Goal: Task Accomplishment & Management: Manage account settings

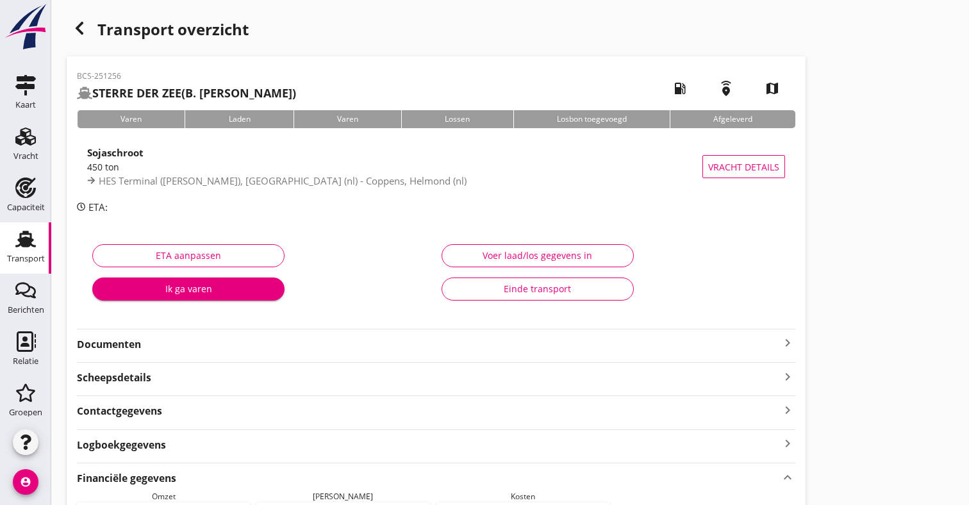
click at [22, 267] on div "Transport" at bounding box center [26, 258] width 38 height 18
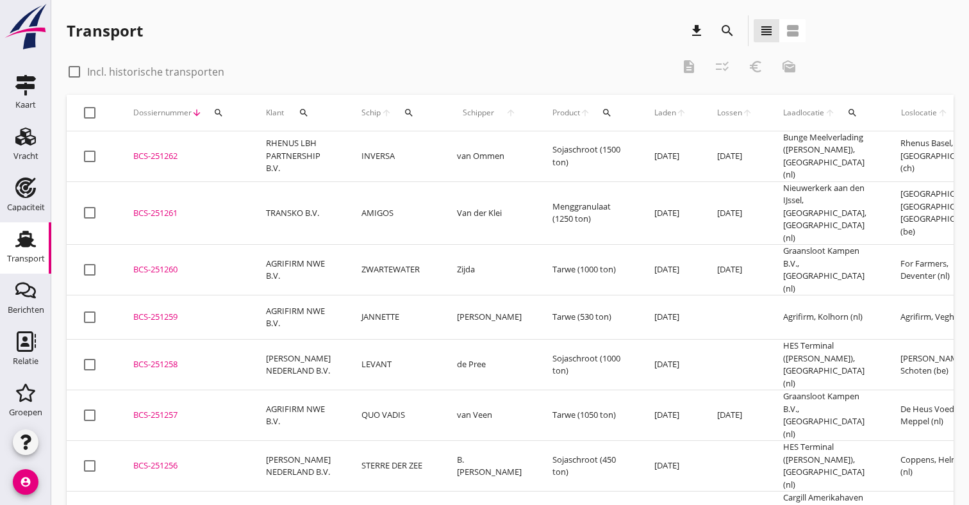
click at [269, 158] on td "RHENUS LBH PARTNERSHIP B.V." at bounding box center [299, 156] width 96 height 51
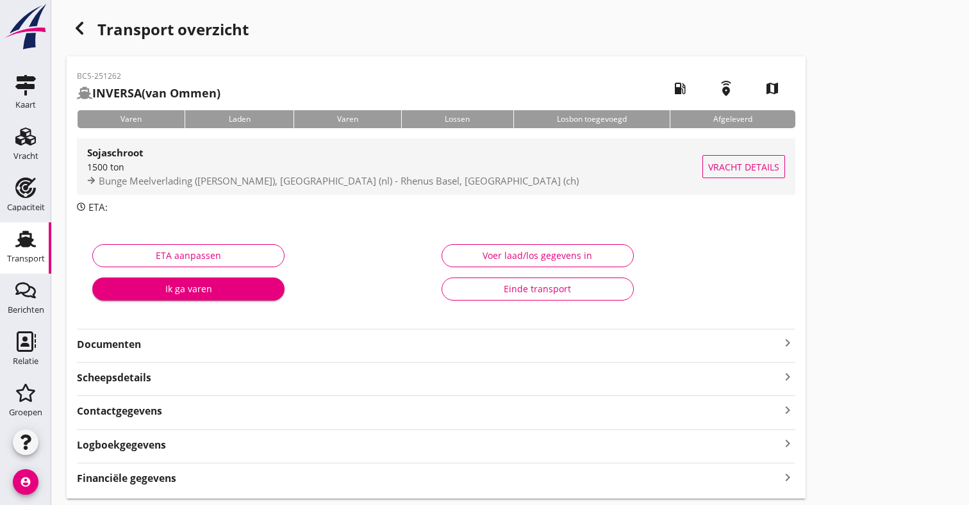
click at [299, 174] on span "Bunge Meelverlading (melden Peterson), Amsterdam (nl) - Rhenus Basel, Basel (ch)" at bounding box center [339, 180] width 480 height 13
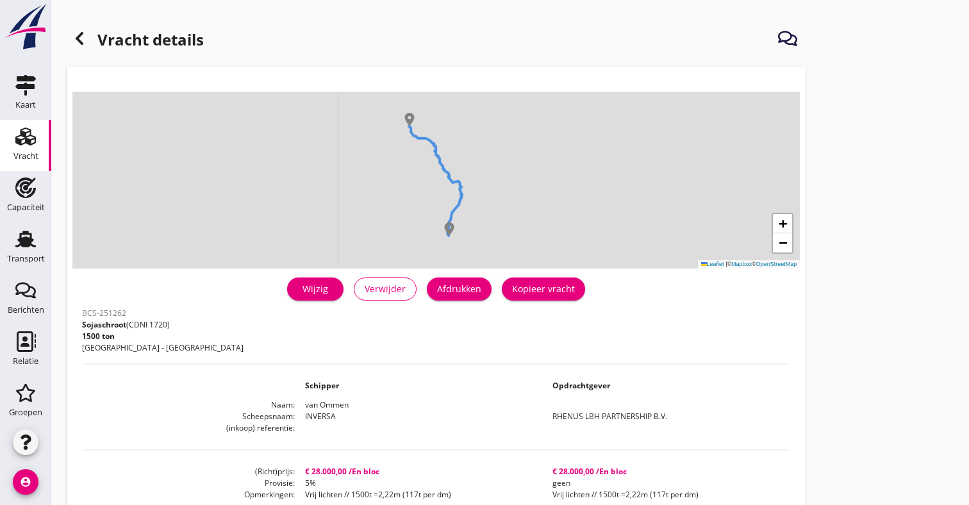
click at [309, 293] on div "Wijzig" at bounding box center [315, 288] width 36 height 13
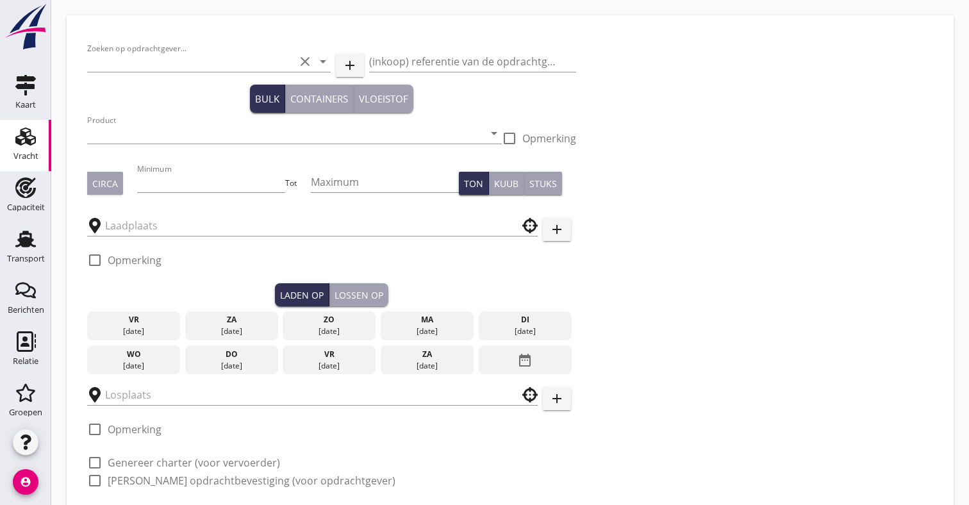
type input "RHENUS LBH PARTNERSHIP B.V."
type input "Sojaschroot (1720)"
type input "1500"
type input "Rhenus Basel"
type input "Bunge Meelverlading (melden Peterson)"
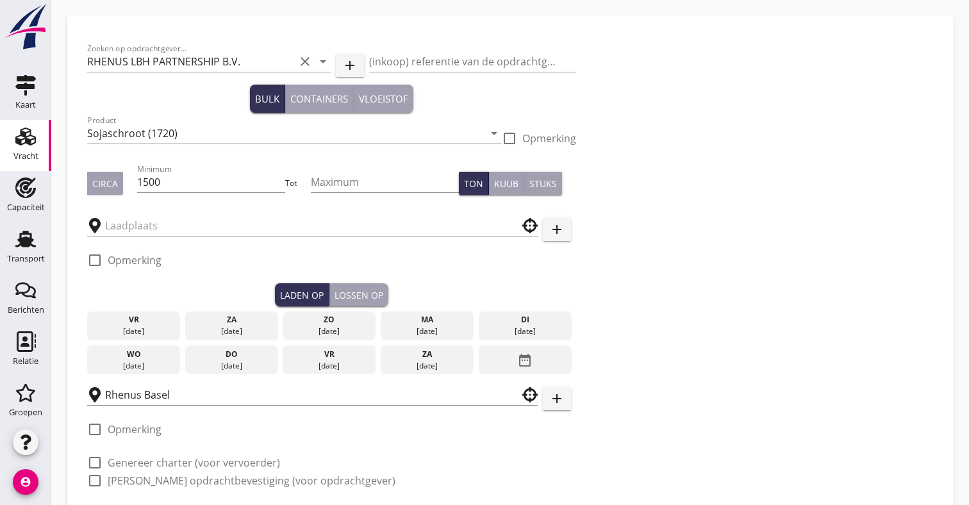
checkbox input "true"
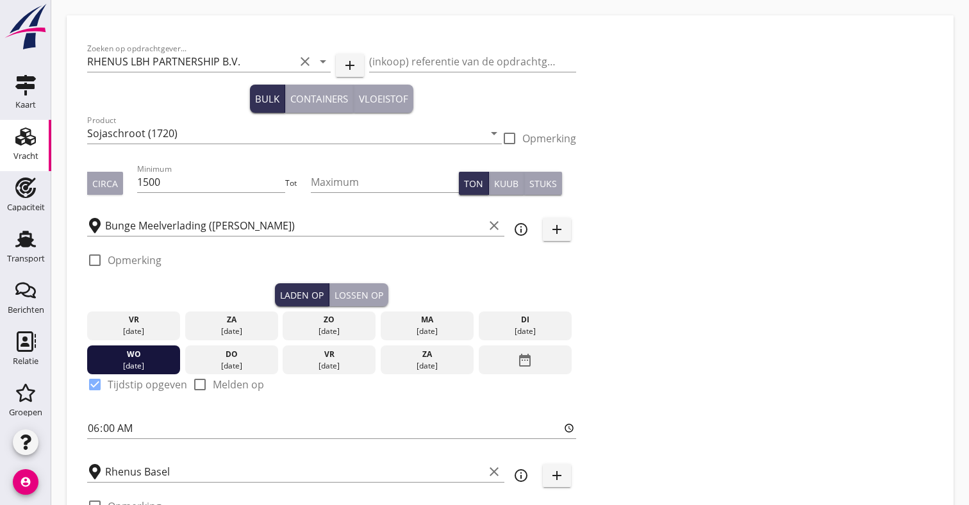
type input "28000"
type textarea "Vrij lichten // 1500t =2,22m (117t per dm)"
checkbox input "false"
radio input "false"
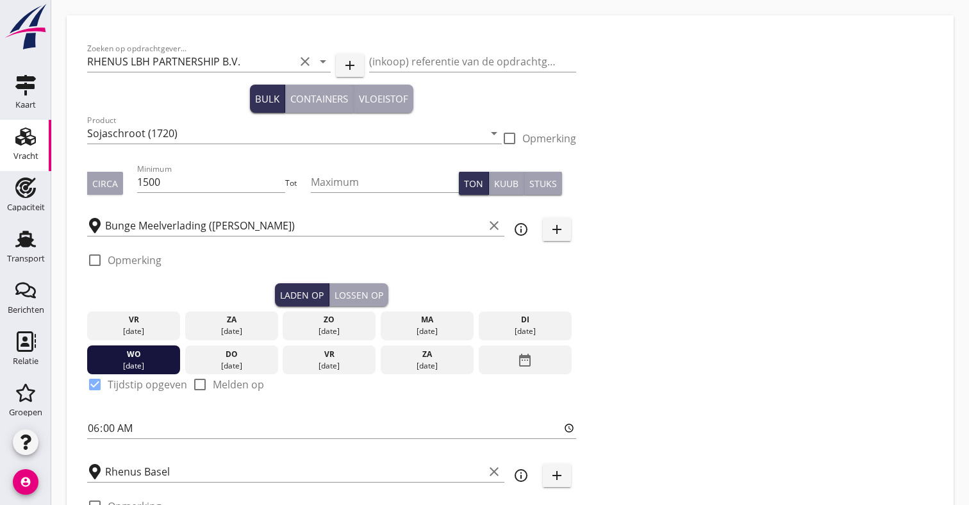
radio input "false"
checkbox input "true"
type input "48"
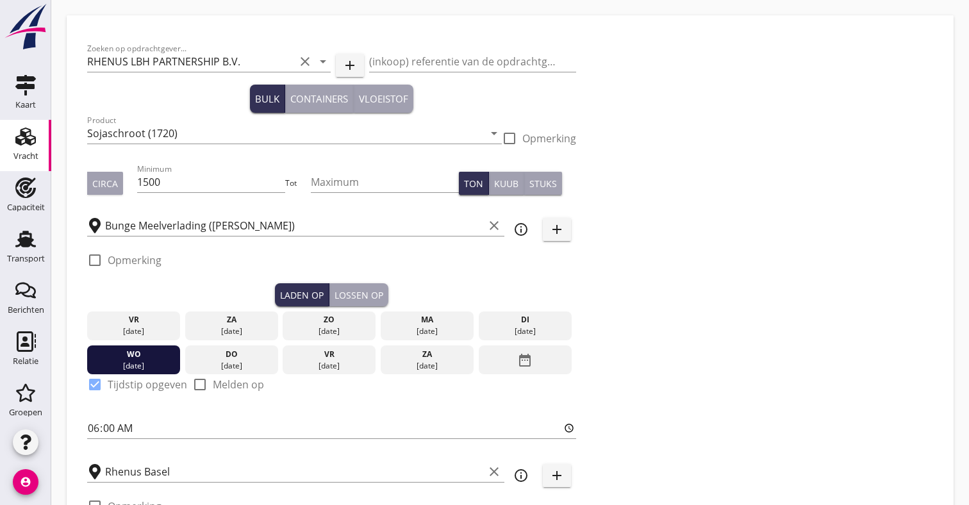
type input "48"
type input "5"
type input "28000"
type textarea "Vrij lichten // 1500t =2,22m (117t per dm)"
checkbox input "false"
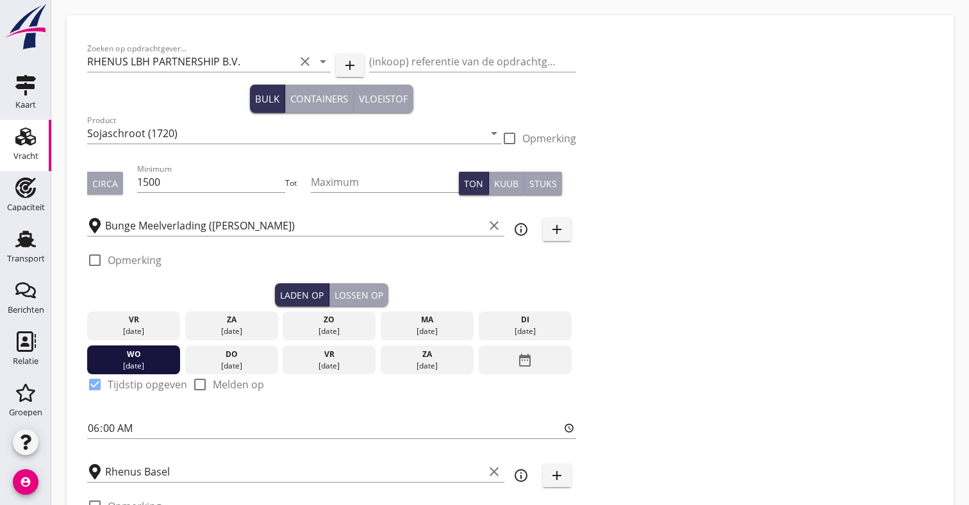
radio input "false"
checkbox input "true"
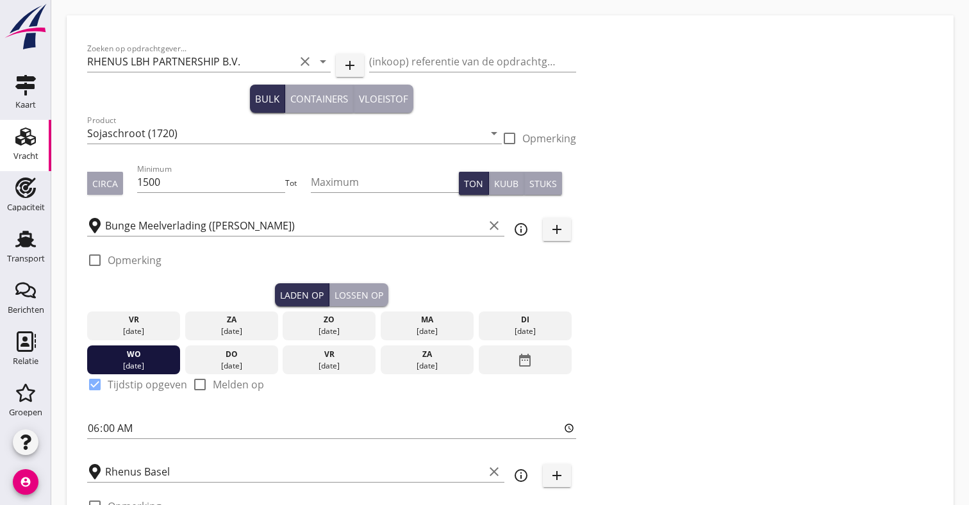
checkbox input "true"
type input "48"
click at [139, 259] on label "Opmerking" at bounding box center [135, 260] width 54 height 13
checkbox input "true"
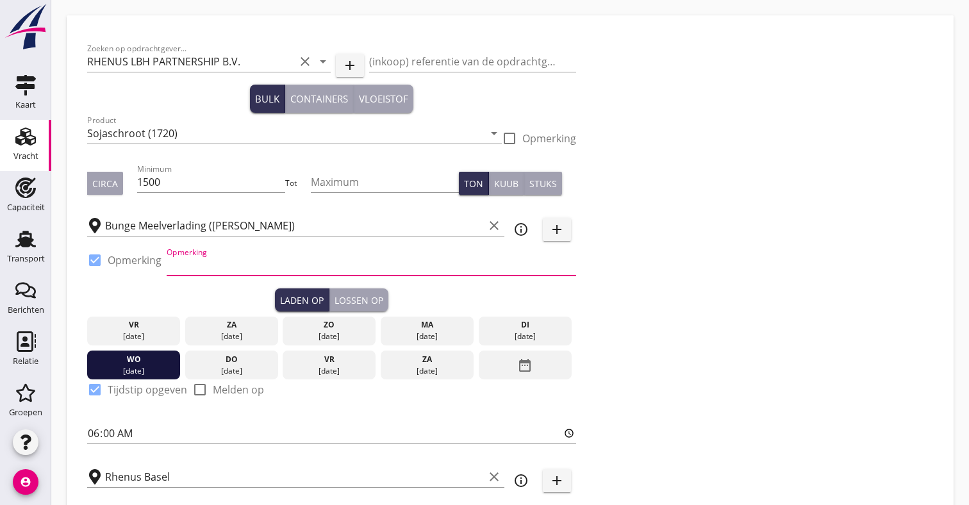
click at [203, 259] on input "Opmerking" at bounding box center [372, 265] width 410 height 21
click at [491, 226] on icon "clear" at bounding box center [494, 225] width 15 height 15
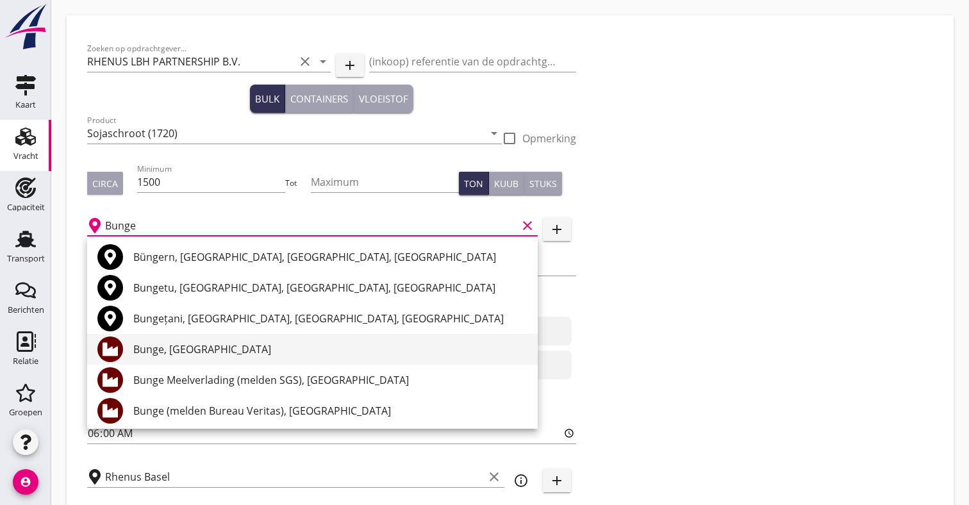
click at [226, 345] on div "Bunge, Amsterdam" at bounding box center [330, 349] width 394 height 15
type input "Bunge, Amsterdam"
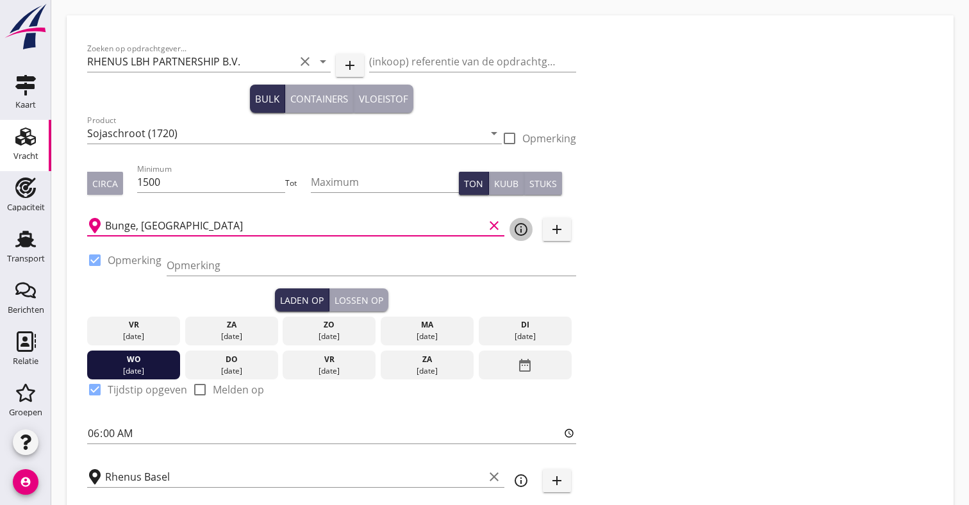
click at [526, 224] on icon "info_outline" at bounding box center [521, 229] width 15 height 15
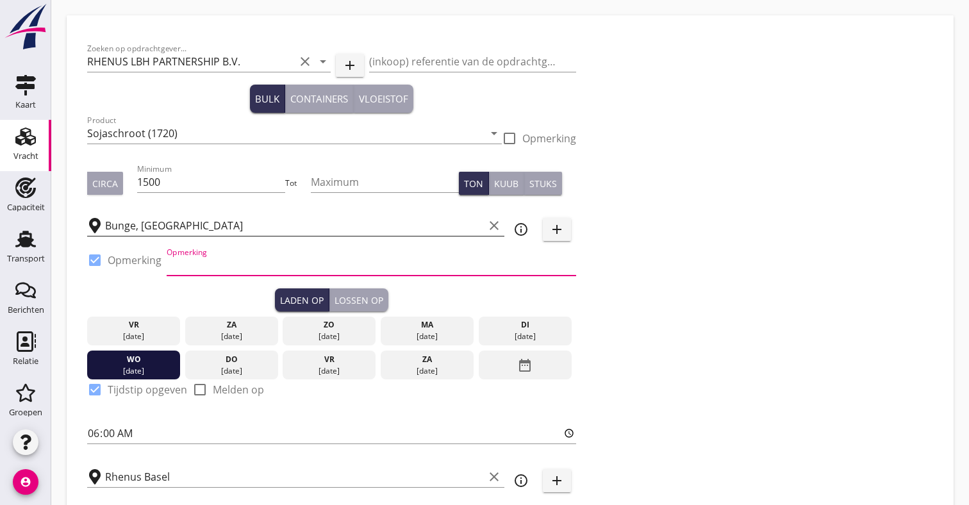
click at [289, 264] on input "Opmerking" at bounding box center [372, 265] width 410 height 21
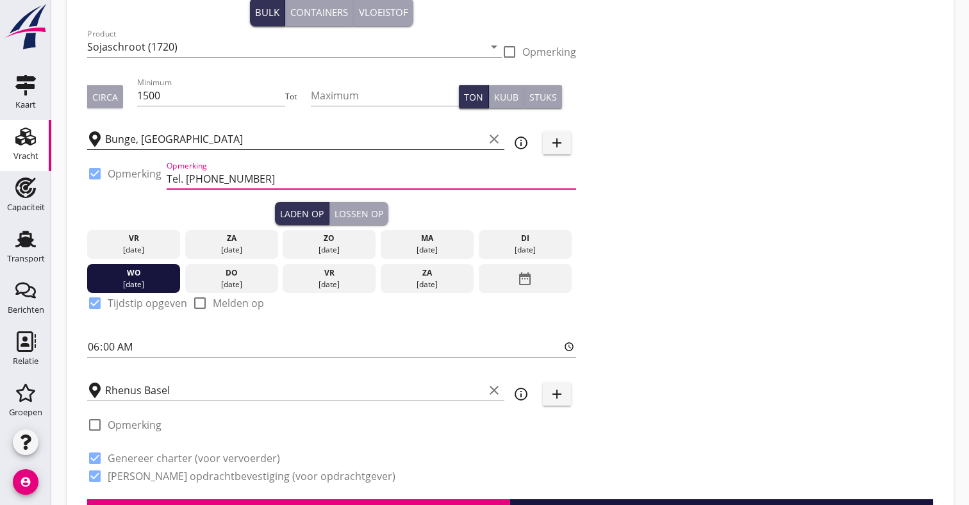
scroll to position [87, 0]
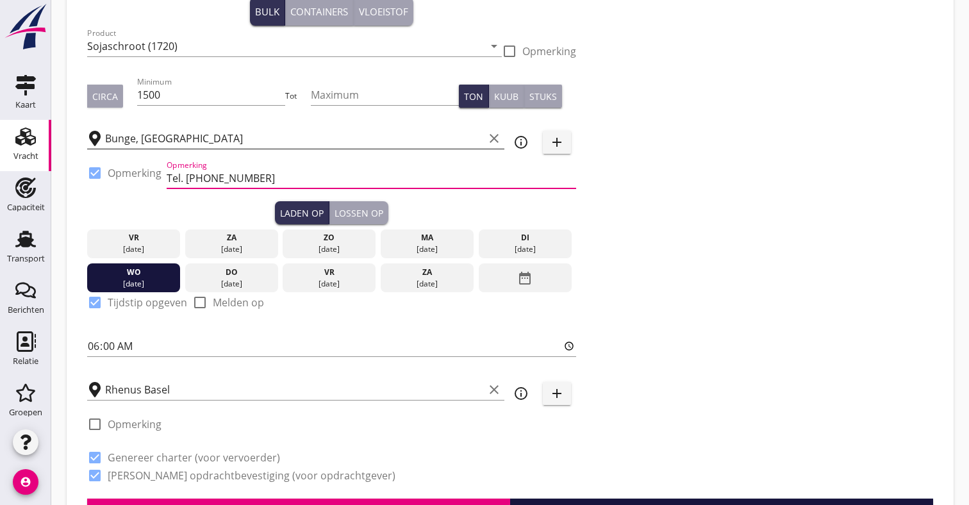
type input "Tel. 020-58001524"
click at [521, 389] on icon "info_outline" at bounding box center [521, 393] width 15 height 15
click at [119, 430] on label "Opmerking" at bounding box center [135, 424] width 54 height 13
checkbox input "true"
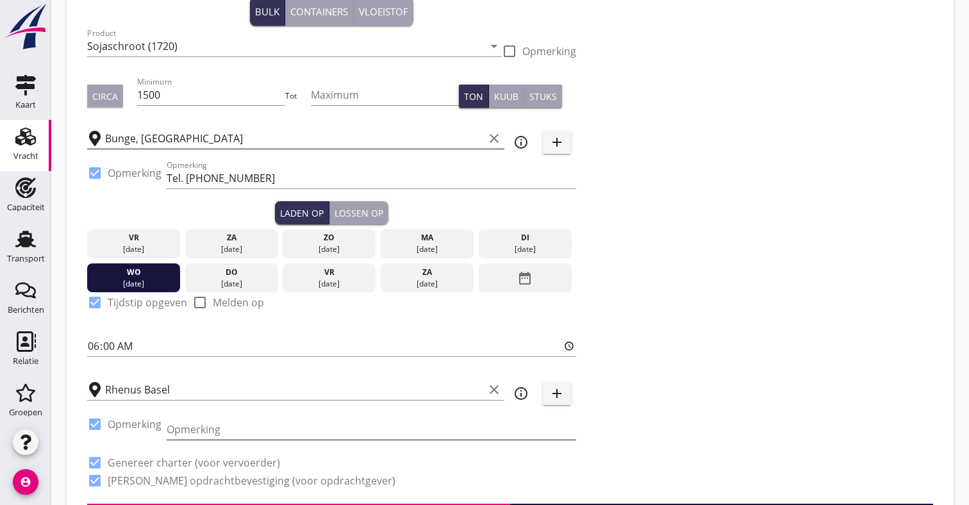
click at [174, 425] on input "Opmerking" at bounding box center [372, 429] width 410 height 21
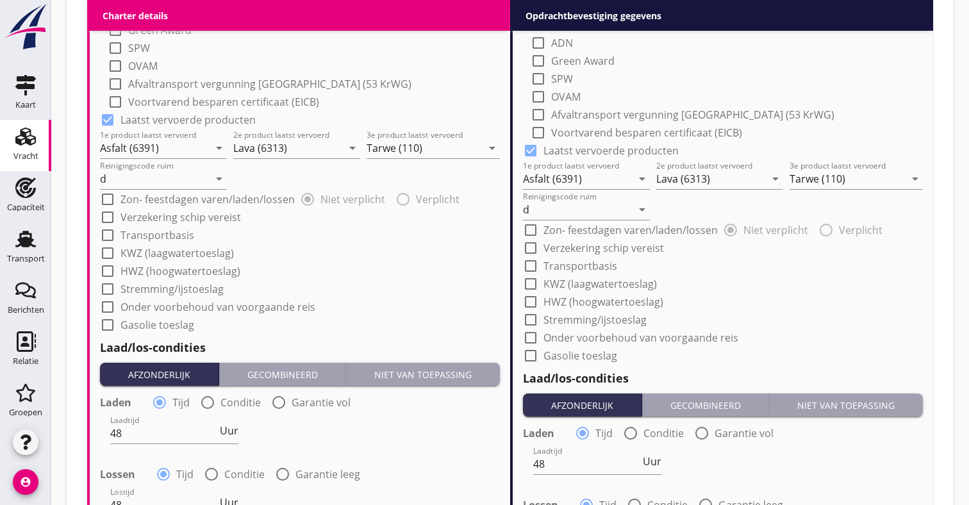
scroll to position [1263, 0]
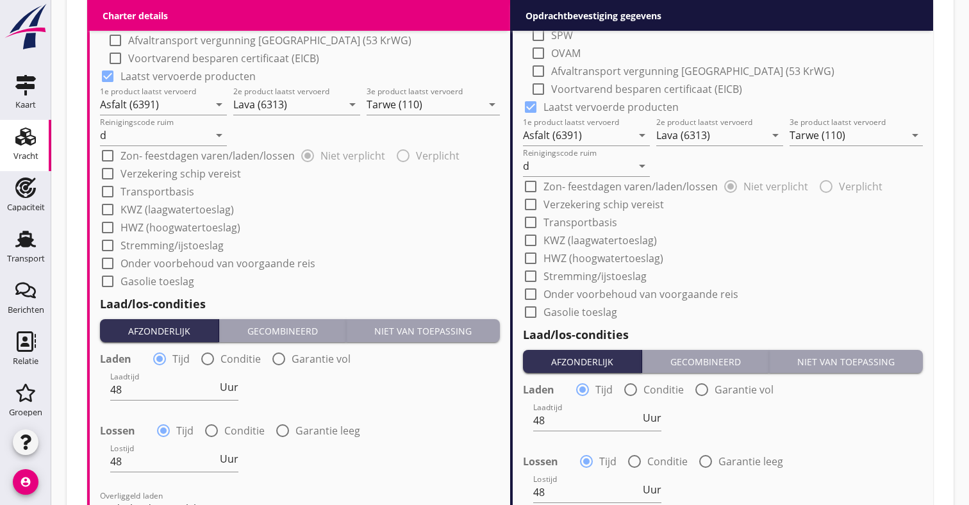
type input "0041-616393518"
click at [576, 296] on label "Onder voorbehoud van voorgaande reis" at bounding box center [641, 294] width 195 height 13
checkbox input "true"
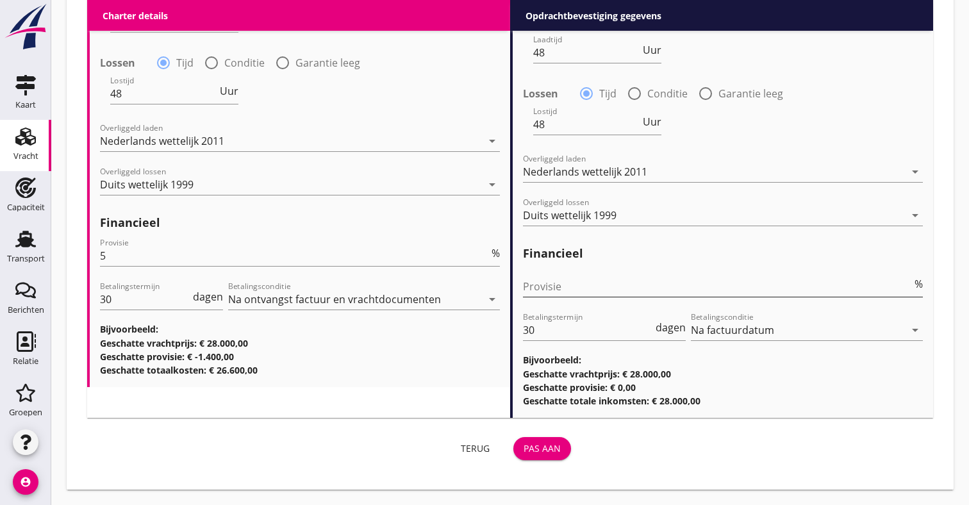
scroll to position [1630, 0]
click at [529, 448] on div "Pas aan" at bounding box center [542, 448] width 37 height 13
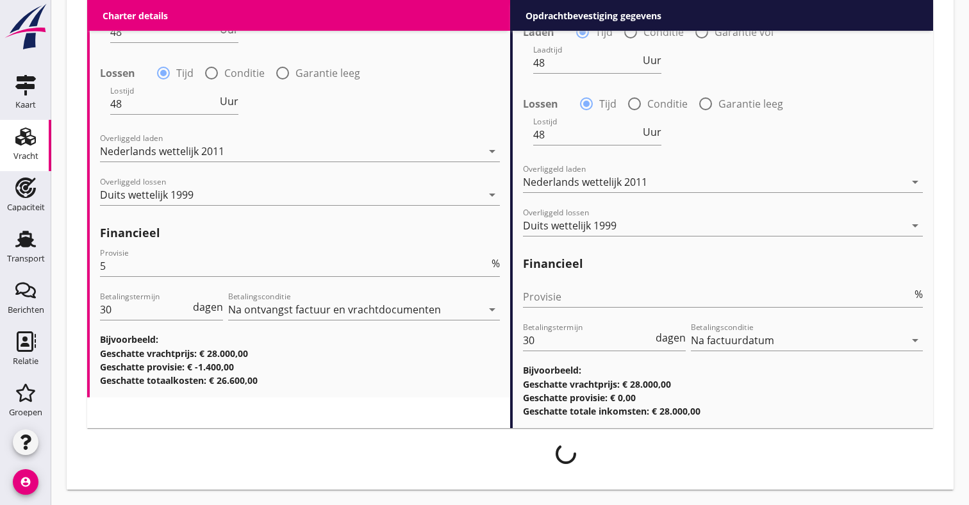
scroll to position [1620, 0]
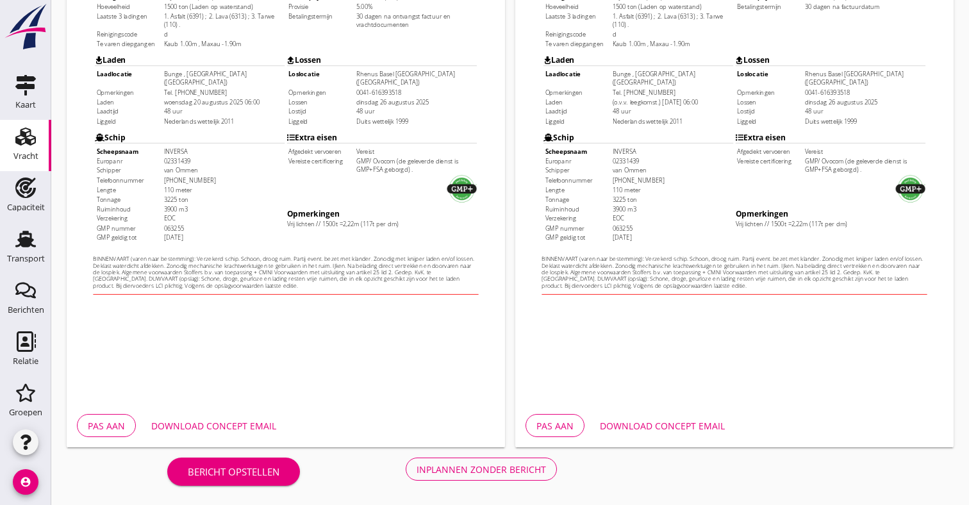
scroll to position [344, 0]
click at [580, 428] on button "Pas aan" at bounding box center [555, 425] width 59 height 23
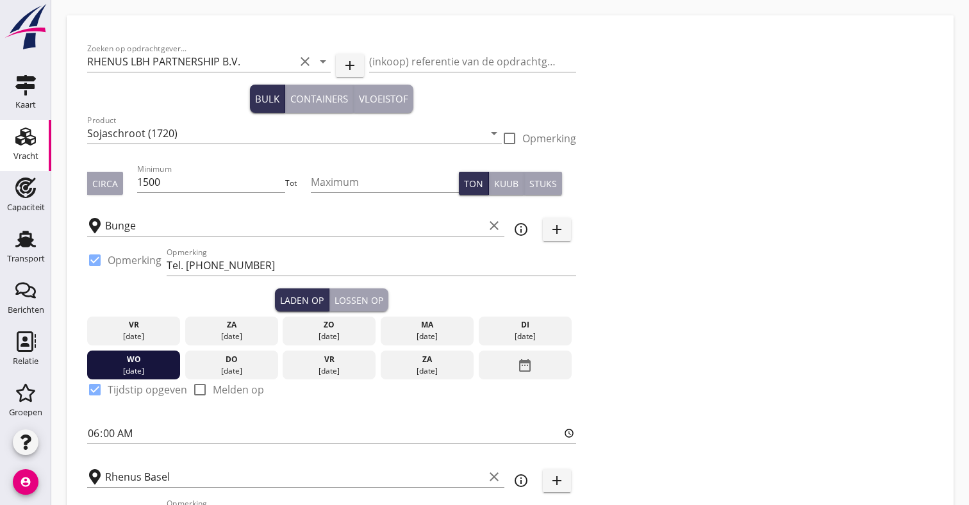
scroll to position [358, 0]
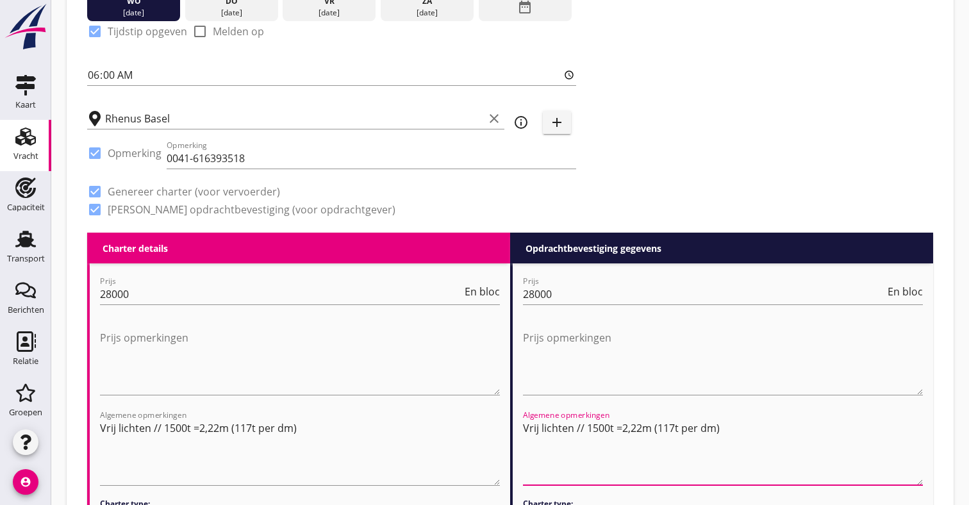
click at [772, 428] on textarea "Vrij lichten // 1500t =2,22m (117t per dm)" at bounding box center [723, 451] width 400 height 67
drag, startPoint x: 815, startPoint y: 433, endPoint x: 728, endPoint y: 427, distance: 87.4
click at [728, 427] on textarea "Vrij lichten // 1500t =2,22m (117t per dm) // Lostermijn op basis dat het schip…" at bounding box center [723, 451] width 400 height 67
drag, startPoint x: 800, startPoint y: 445, endPoint x: 723, endPoint y: 425, distance: 78.8
click at [723, 425] on textarea "Vrij lichten // 1500t =2,22m (117t per dm) // Lostermijn op basis dat het schip…" at bounding box center [723, 451] width 400 height 67
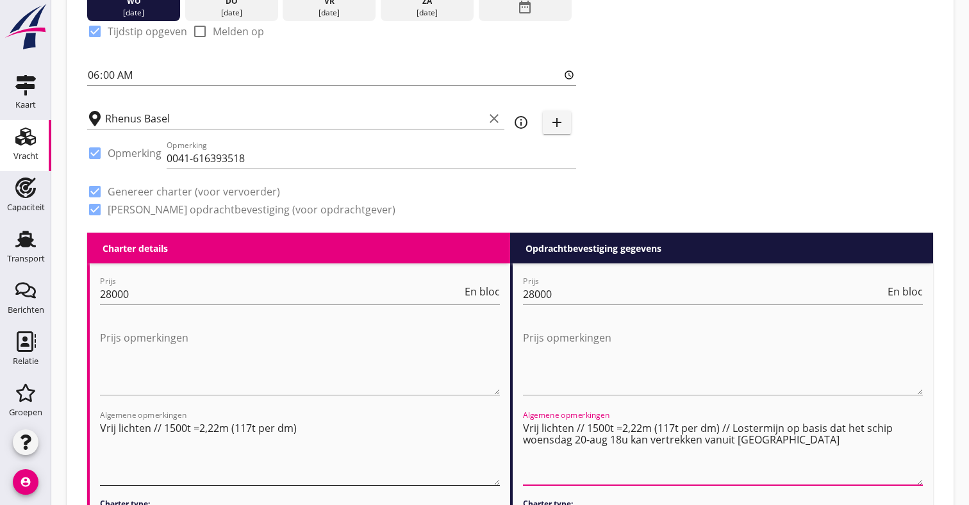
type textarea "Vrij lichten // 1500t =2,22m (117t per dm) // Lostermijn op basis dat het schip…"
click at [392, 431] on textarea "Vrij lichten // 1500t =2,22m (117t per dm)" at bounding box center [300, 451] width 400 height 67
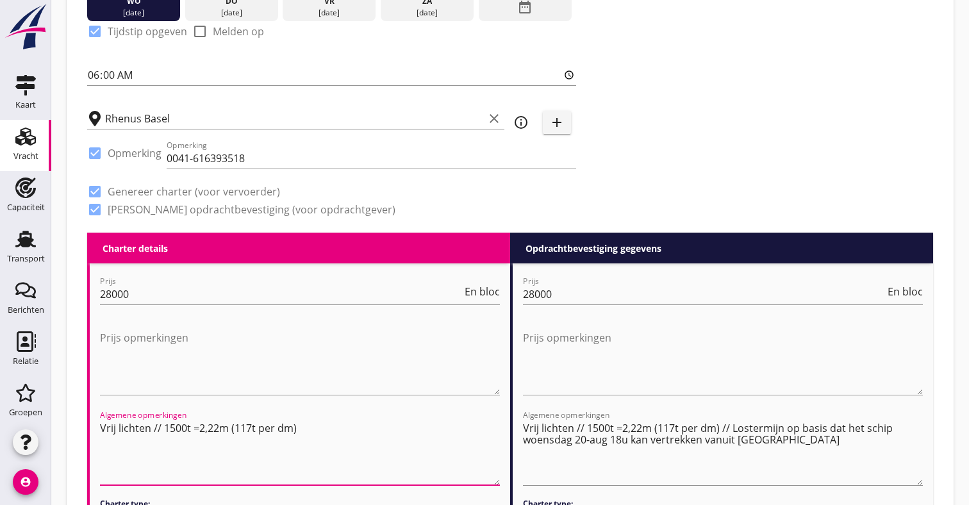
paste textarea "// Lostermijn op basis dat het schip woensdag 20-aug 18u kan vertrekken vanuit …"
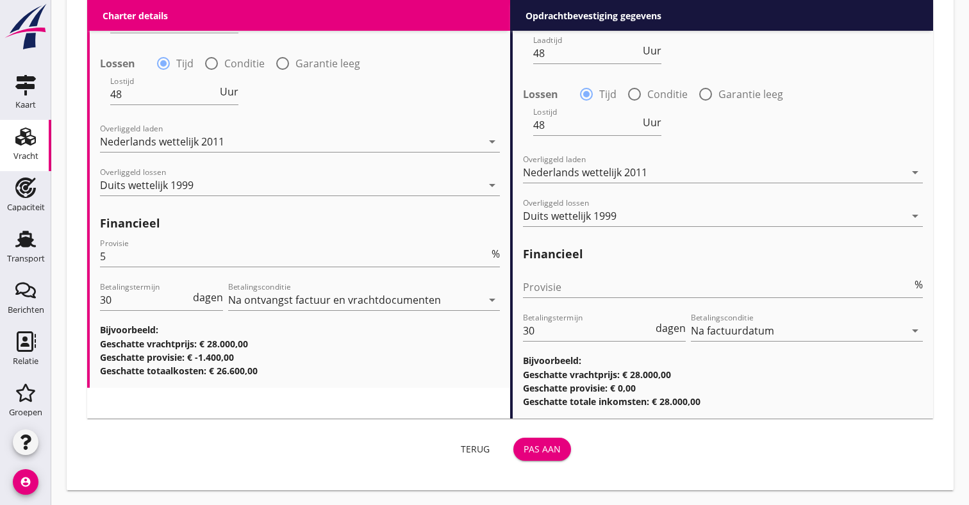
type textarea "Vrij lichten // 1500t =2,22m (117t per dm) // Lostermijn op basis dat het schip…"
click at [551, 447] on div "Pas aan" at bounding box center [542, 448] width 37 height 13
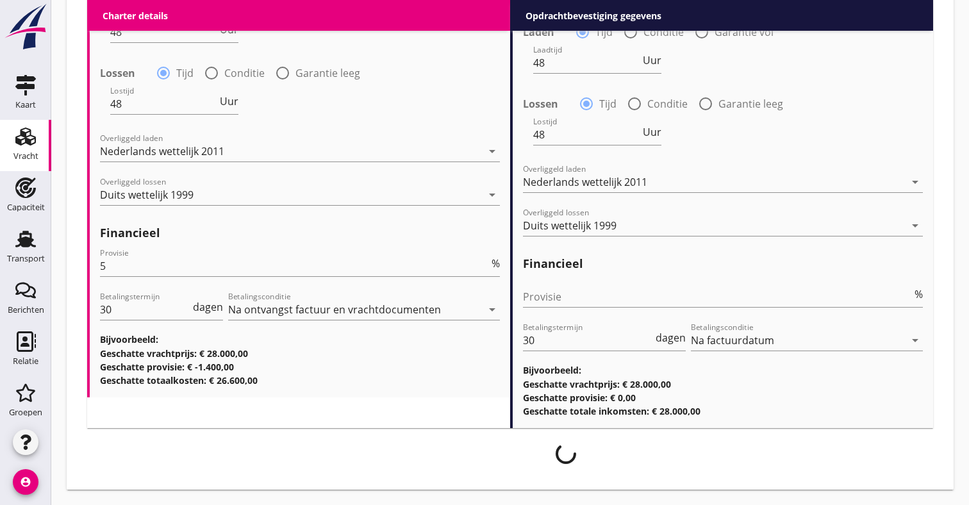
scroll to position [1620, 0]
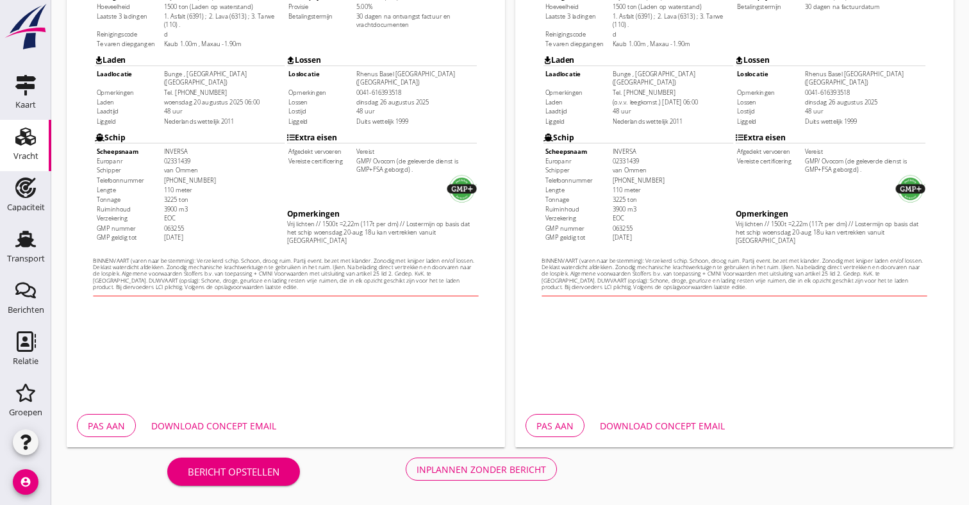
scroll to position [344, 0]
click at [480, 467] on div "Inplannen zonder bericht" at bounding box center [482, 469] width 130 height 13
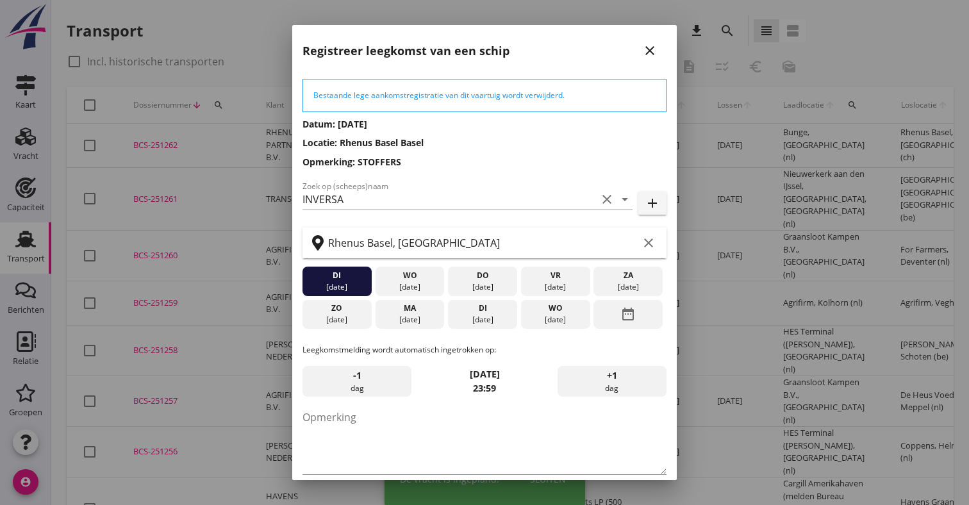
click at [649, 54] on icon "close" at bounding box center [649, 50] width 15 height 15
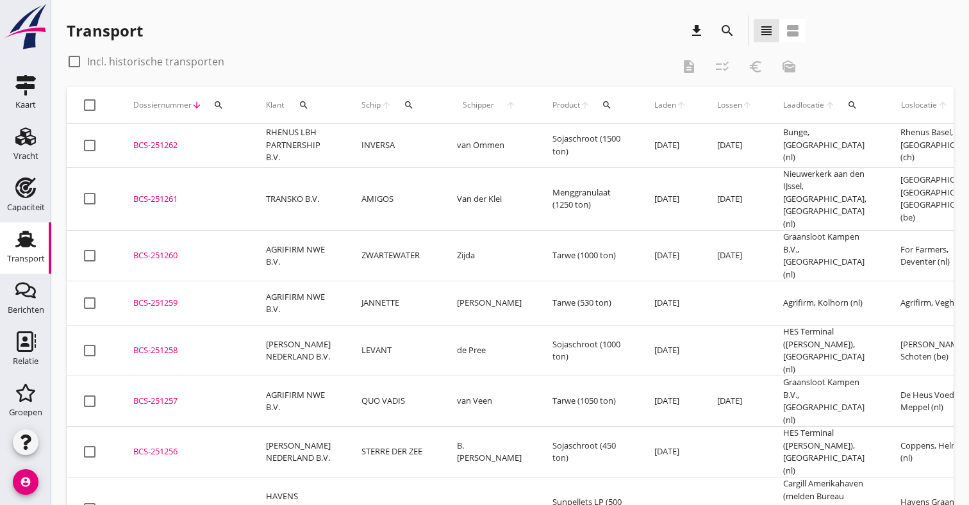
click at [487, 147] on td "van Ommen" at bounding box center [490, 146] width 96 height 44
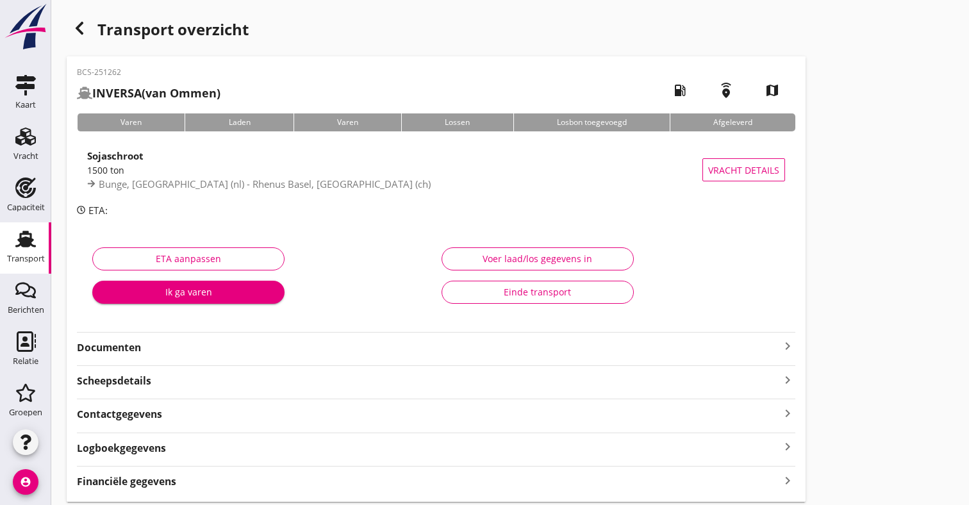
click at [224, 348] on strong "Documenten" at bounding box center [428, 347] width 703 height 15
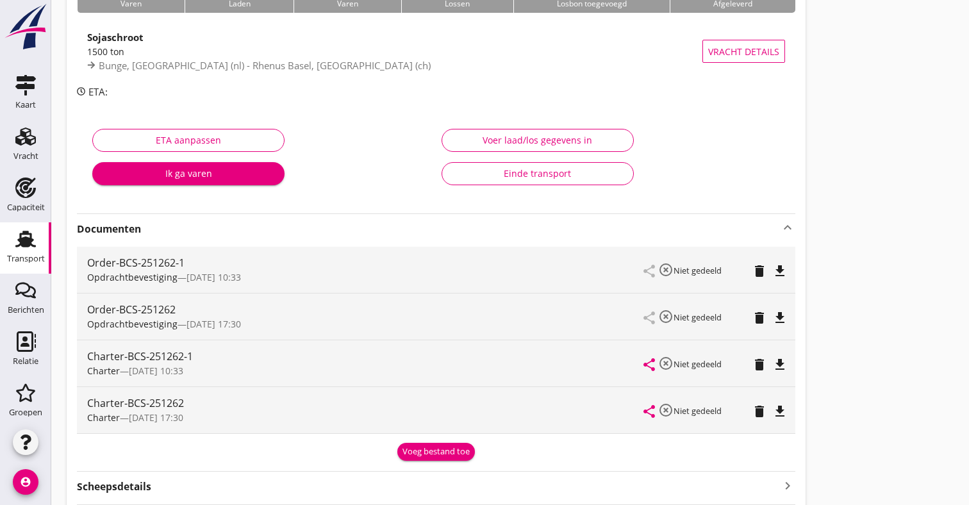
scroll to position [121, 0]
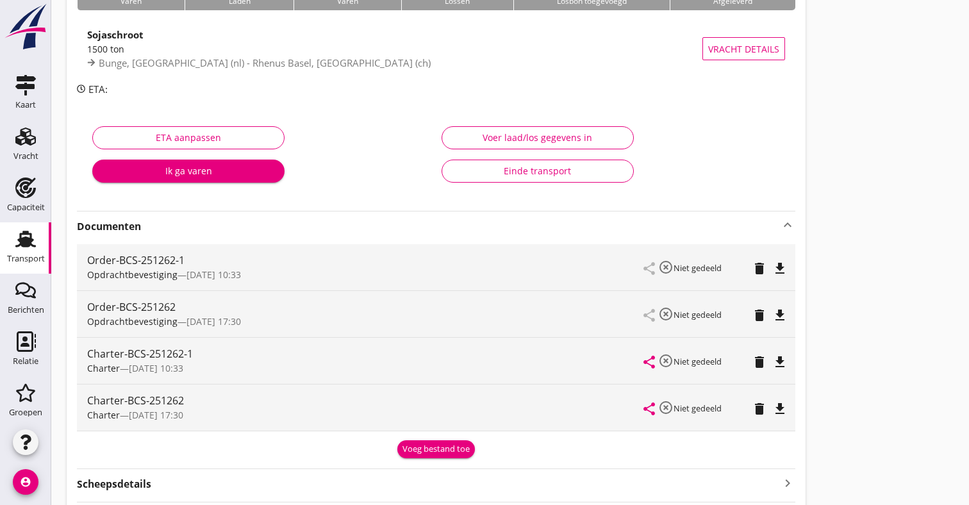
click at [761, 312] on icon "delete" at bounding box center [759, 315] width 15 height 15
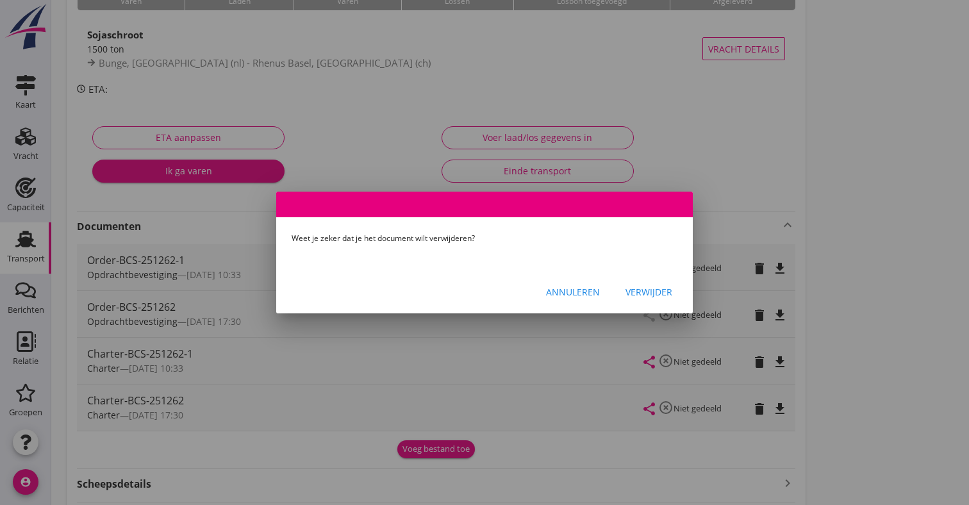
click at [655, 293] on div "Verwijder" at bounding box center [649, 291] width 47 height 13
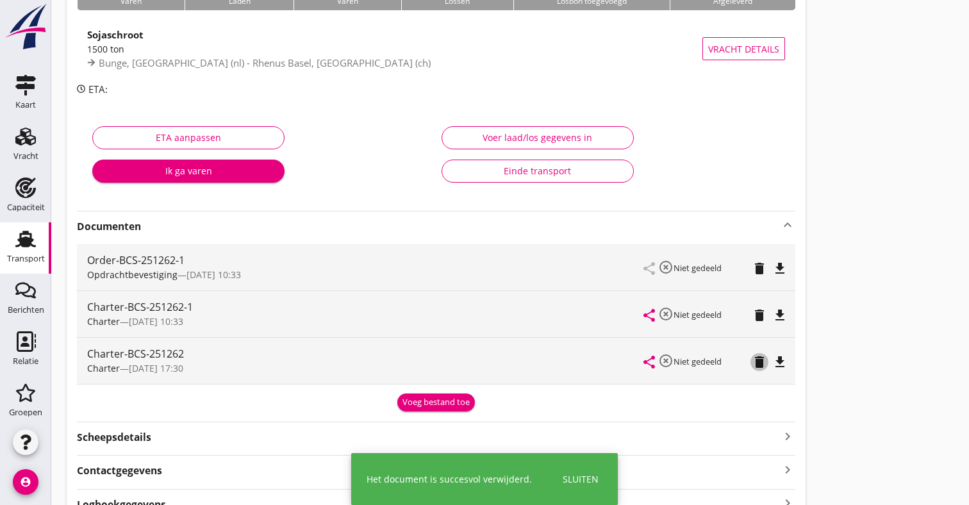
click at [762, 365] on icon "delete" at bounding box center [759, 362] width 15 height 15
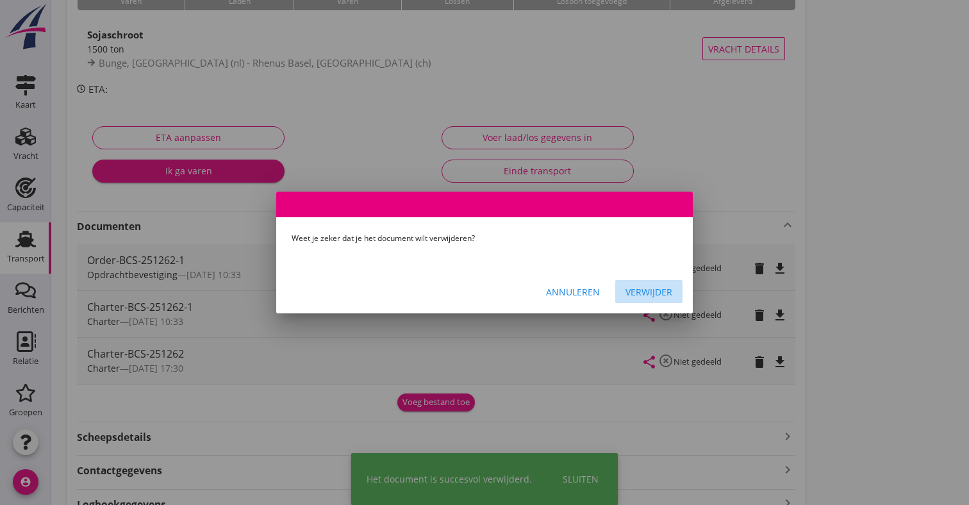
click at [663, 295] on div "Verwijder" at bounding box center [649, 291] width 47 height 13
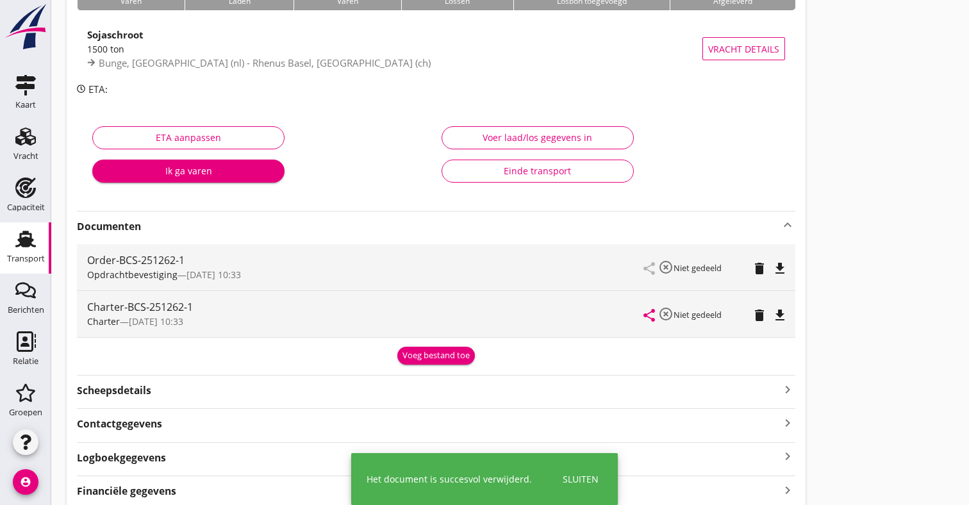
click at [784, 266] on icon "file_download" at bounding box center [780, 268] width 15 height 15
click at [782, 314] on icon "file_download" at bounding box center [780, 315] width 15 height 15
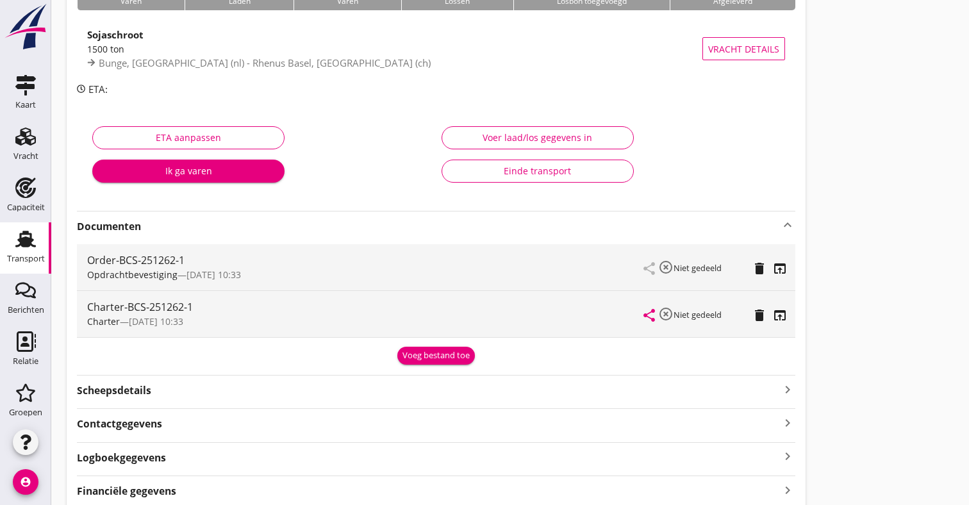
click at [782, 267] on icon "open_in_browser" at bounding box center [780, 268] width 15 height 15
click at [776, 321] on icon "open_in_browser" at bounding box center [780, 315] width 15 height 15
click at [11, 241] on div "Transport" at bounding box center [25, 239] width 31 height 21
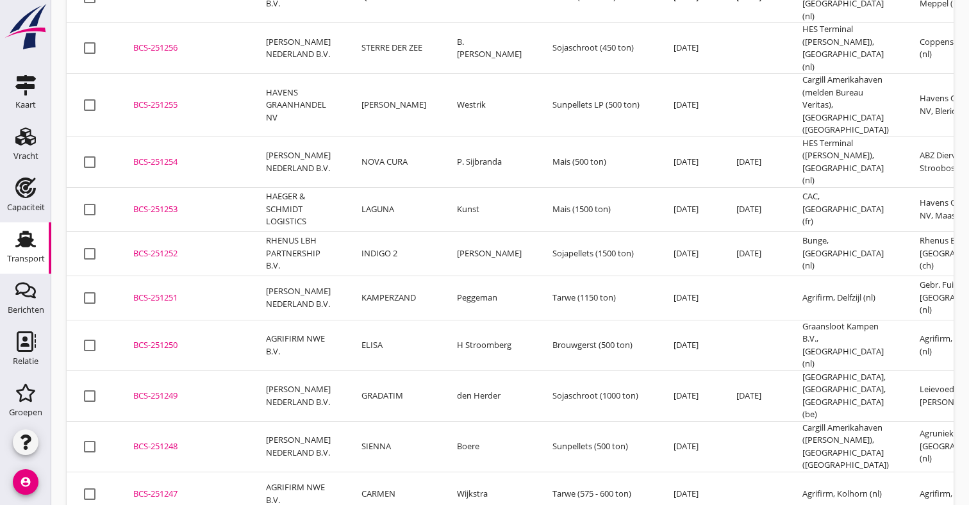
scroll to position [428, 0]
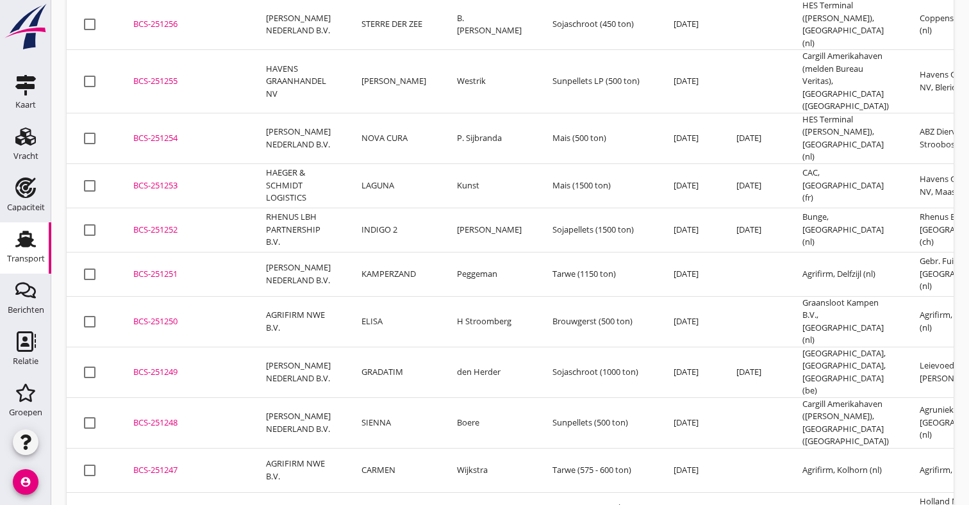
click at [381, 492] on td "SAILING HOME" at bounding box center [394, 514] width 96 height 44
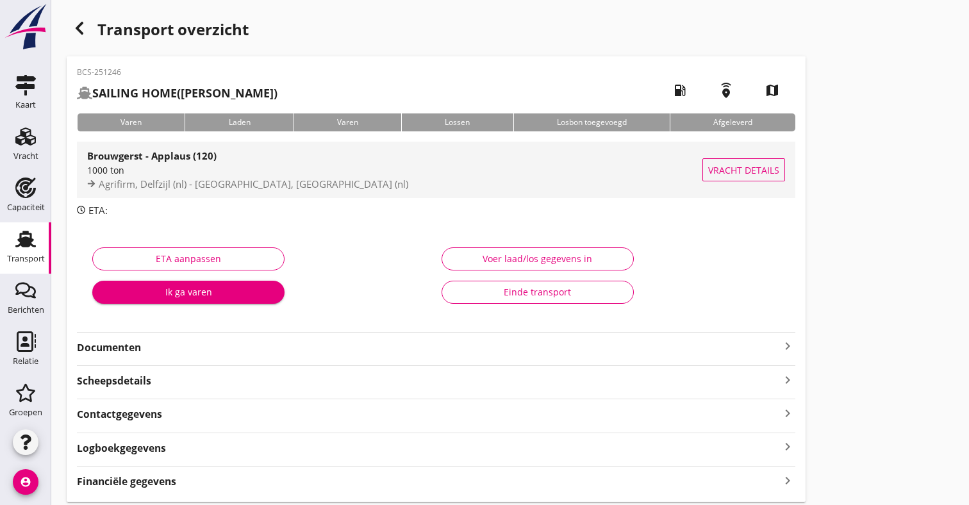
click at [294, 168] on div "1000 ton" at bounding box center [395, 169] width 616 height 13
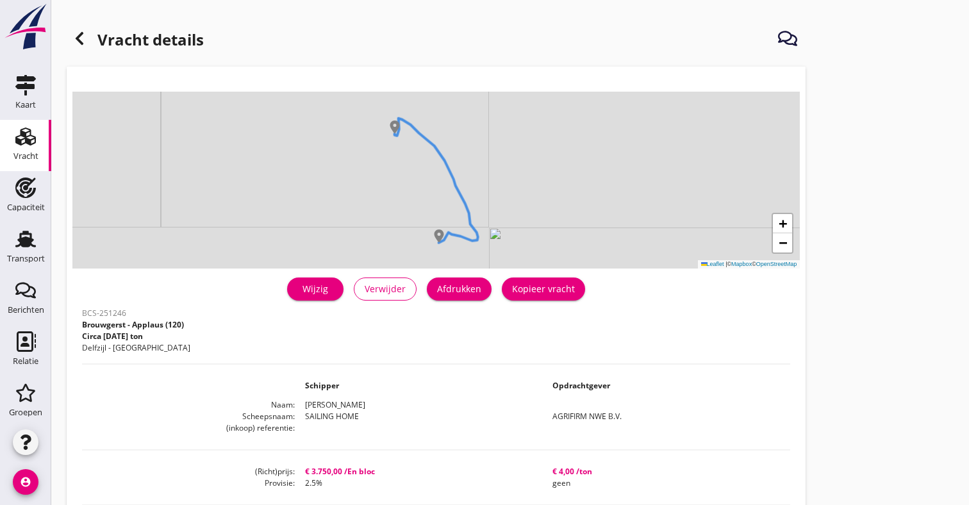
click at [519, 282] on button "Kopieer vracht" at bounding box center [543, 289] width 83 height 23
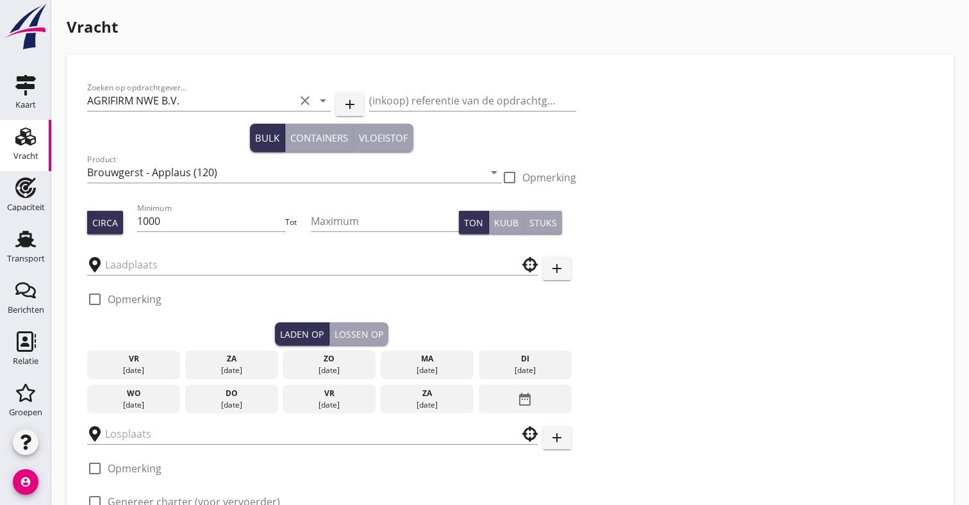
type input "Agrifirm"
type input "Holland Malt"
checkbox input "true"
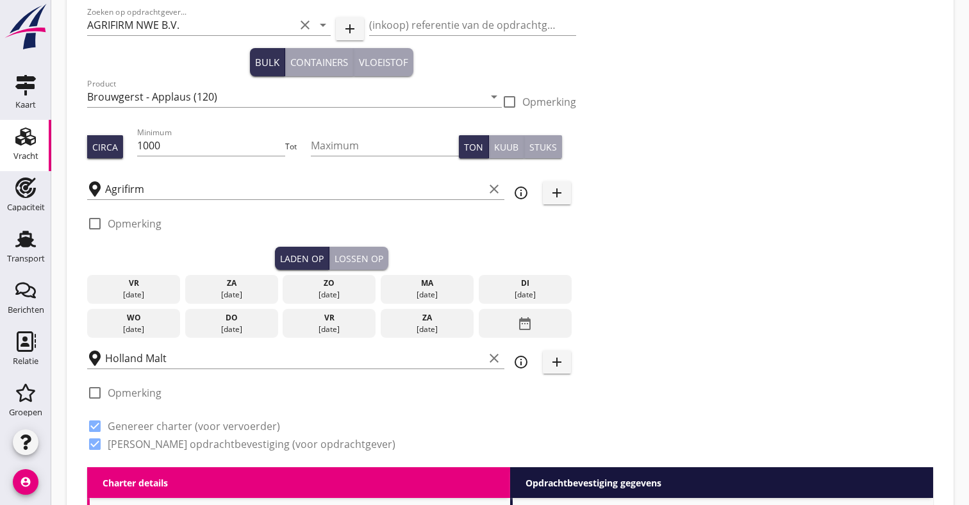
scroll to position [83, 0]
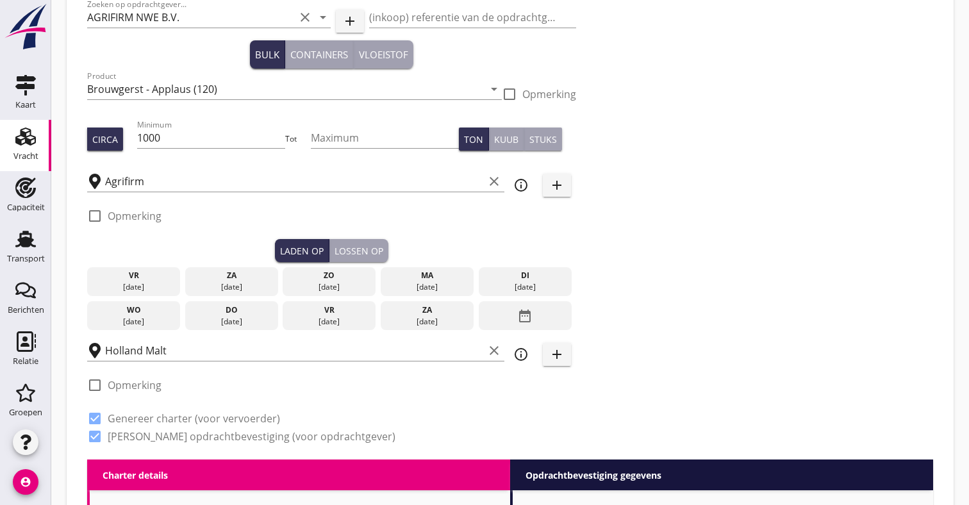
click at [415, 296] on div "ma 18 aug." at bounding box center [427, 281] width 93 height 29
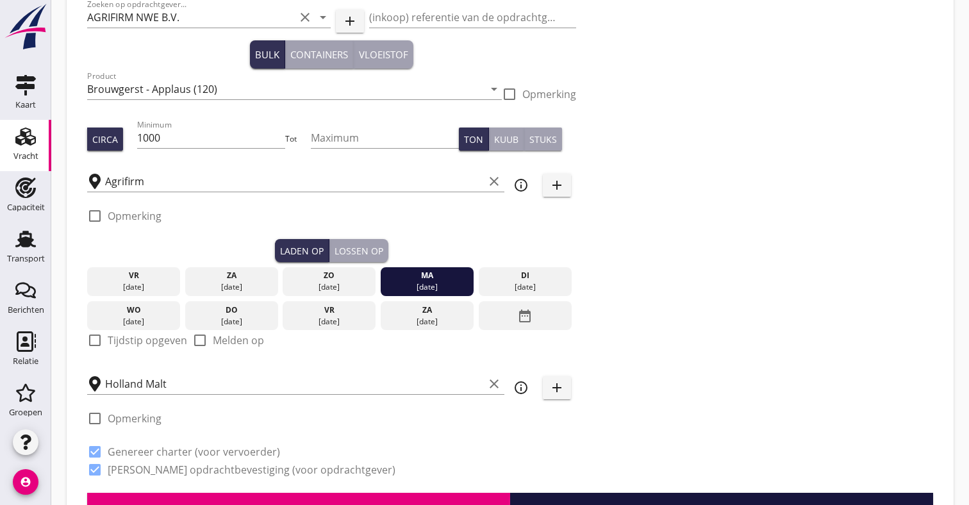
click at [125, 343] on label "Tijdstip opgeven" at bounding box center [148, 340] width 80 height 13
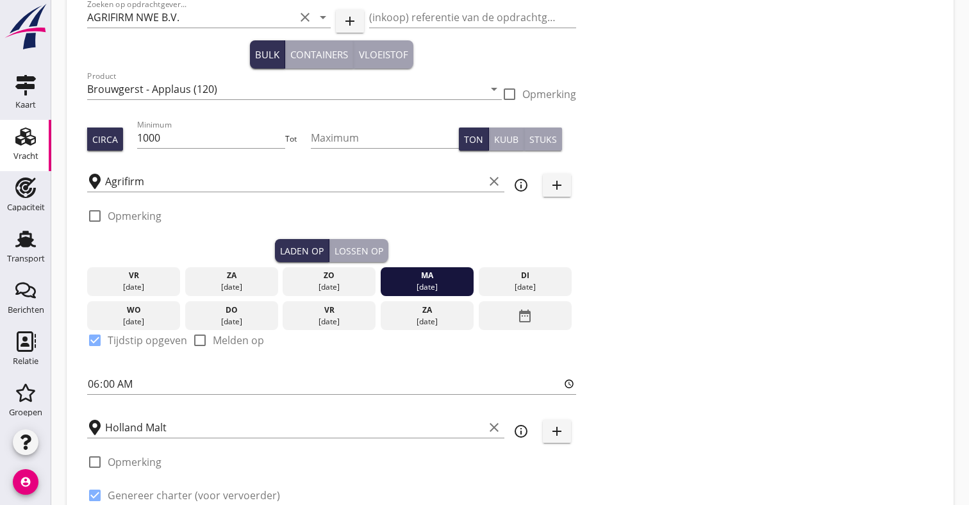
checkbox input "true"
click at [93, 385] on input "06:00" at bounding box center [331, 384] width 489 height 21
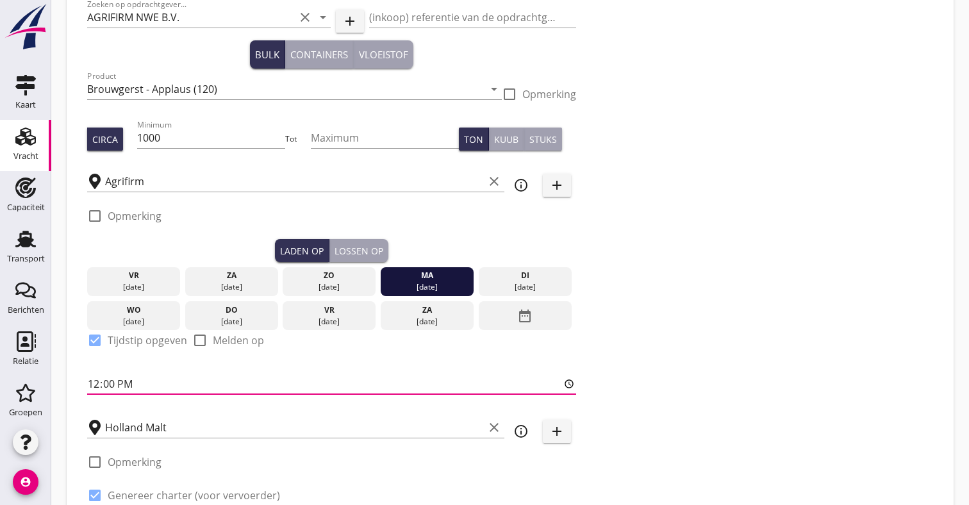
type input "12:00"
click at [736, 327] on div "Zoeken op opdrachtgever... AGRIFIRM NWE B.V. clear arrow_drop_down add (inkoop)…" at bounding box center [510, 264] width 857 height 545
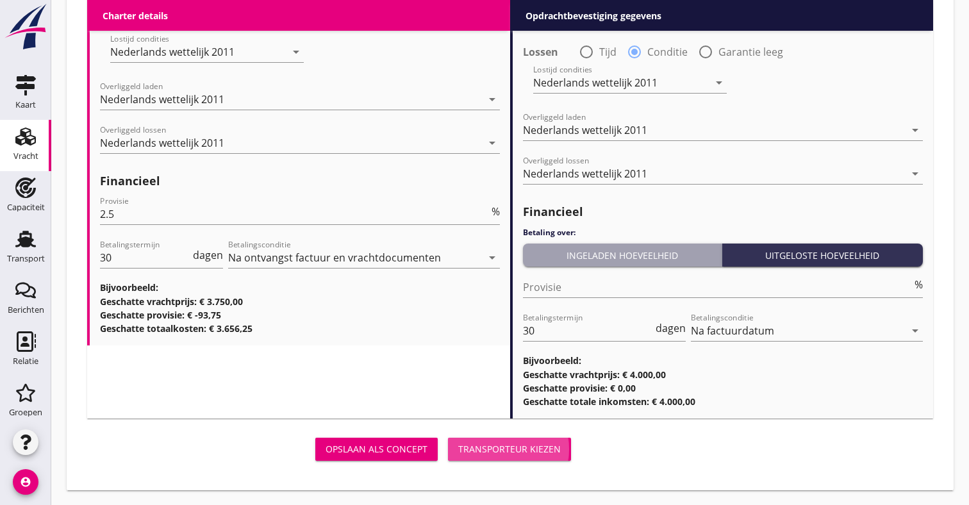
click at [502, 444] on div "Transporteur kiezen" at bounding box center [509, 448] width 103 height 13
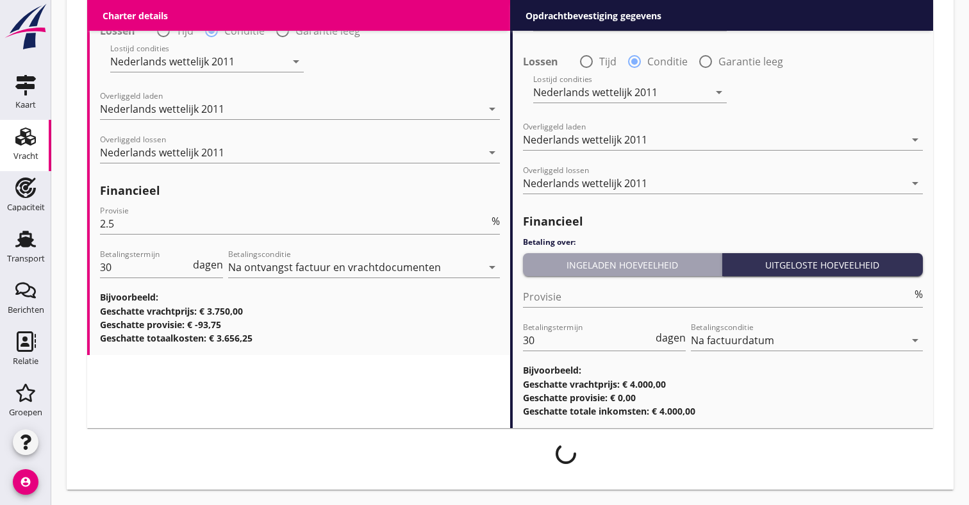
scroll to position [1473, 0]
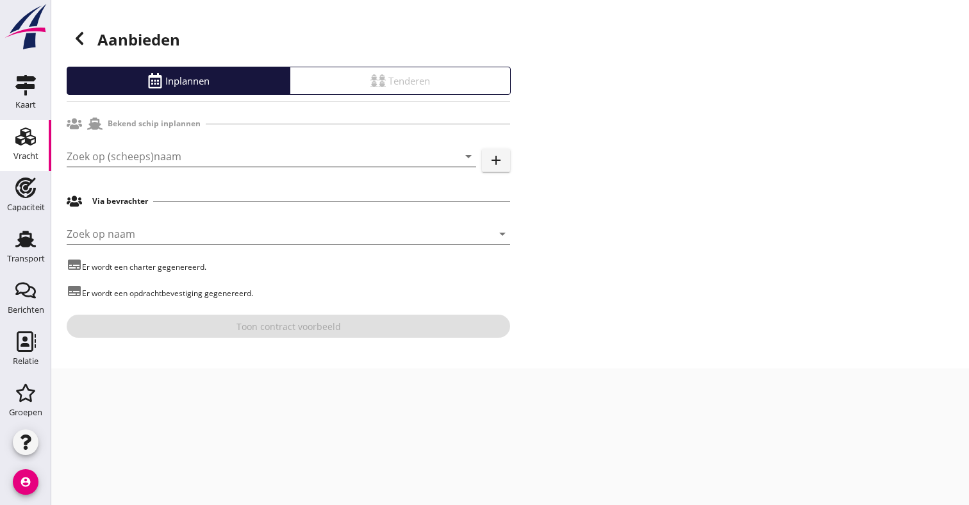
click at [276, 155] on input "Zoek op (scheeps)naam" at bounding box center [254, 156] width 374 height 21
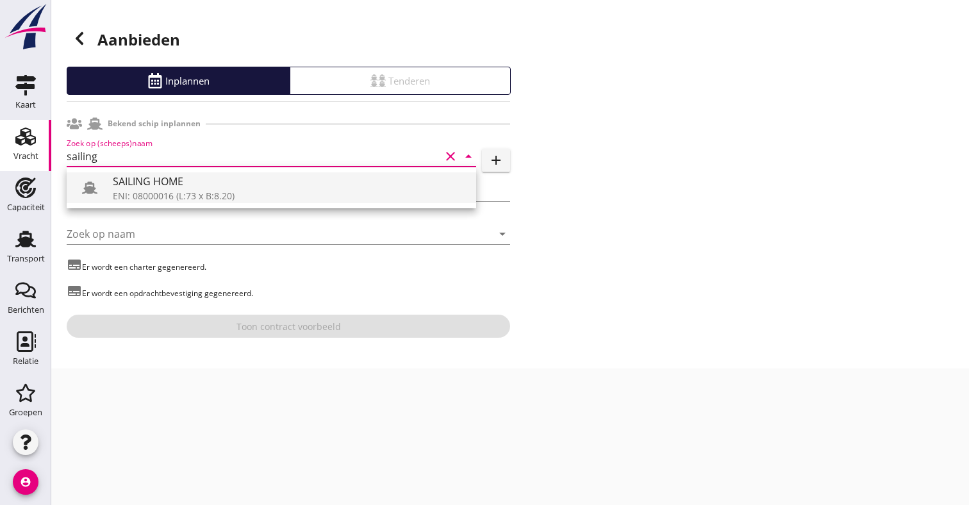
click at [190, 185] on div "SAILING HOME" at bounding box center [289, 181] width 353 height 15
type input "SAILING HOME"
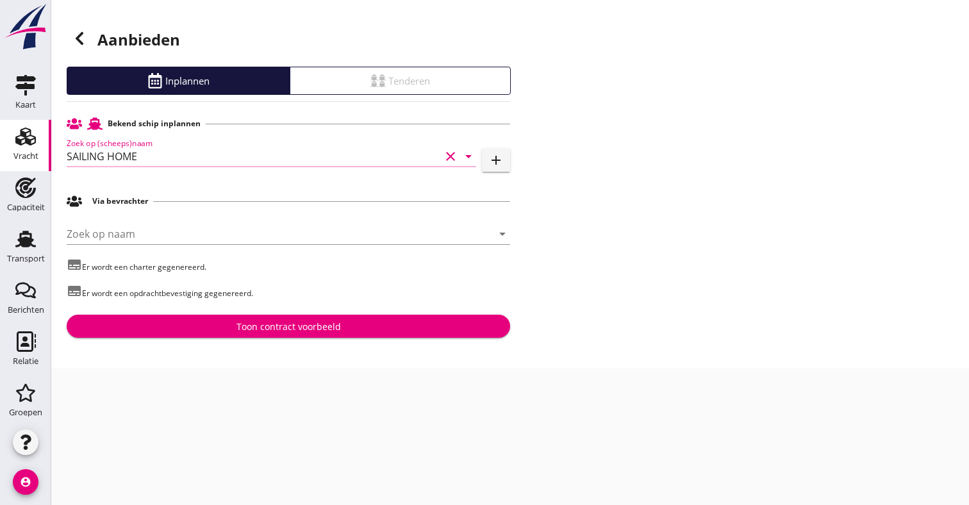
click at [158, 231] on input "Zoek op naam" at bounding box center [271, 234] width 408 height 21
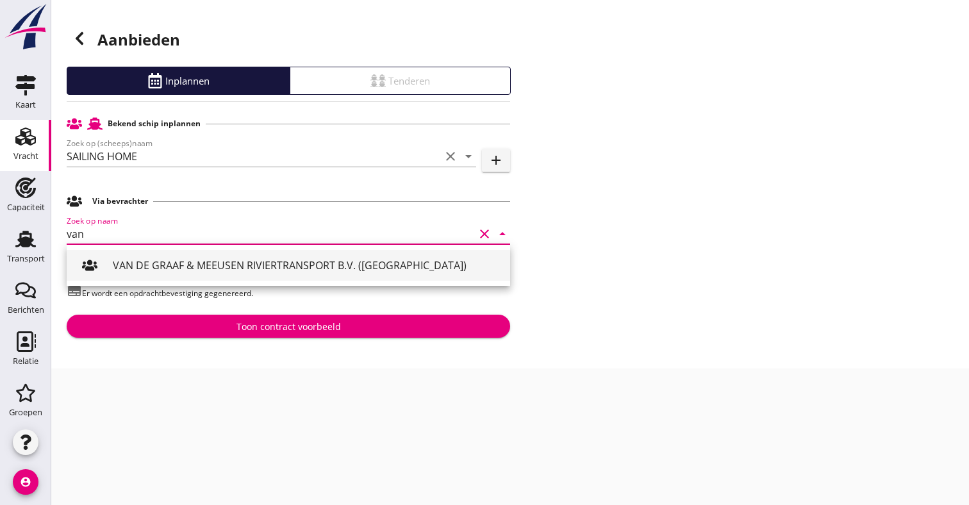
click at [135, 264] on div "VAN DE GRAAF & MEEUSEN RIVIERTRANSPORT B.V. (Ridderkerk)" at bounding box center [306, 265] width 387 height 15
type input "VAN DE GRAAF & MEEUSEN RIVIERTRANSPORT B.V. (Ridderkerk)"
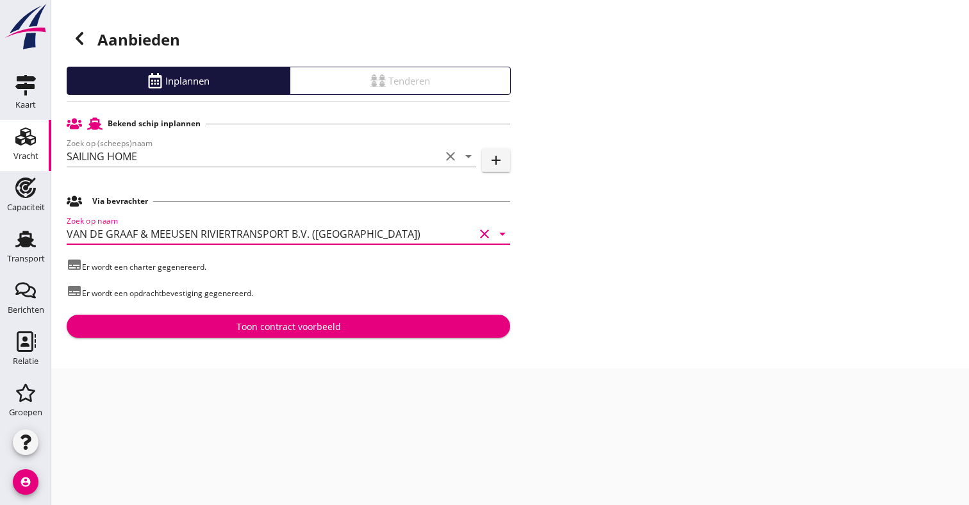
click at [251, 328] on div "Toon contract voorbeeld" at bounding box center [289, 326] width 105 height 13
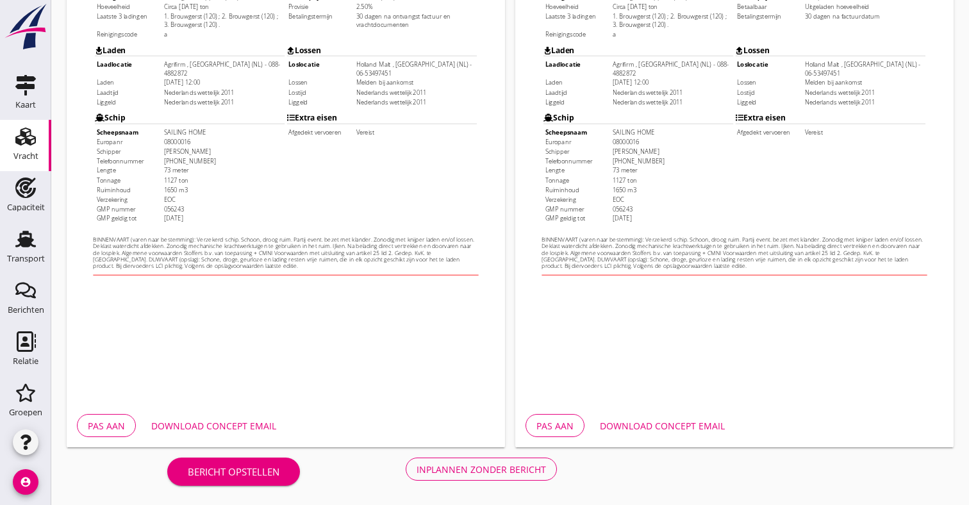
scroll to position [344, 0]
click at [512, 464] on div "Inplannen zonder bericht" at bounding box center [482, 469] width 130 height 13
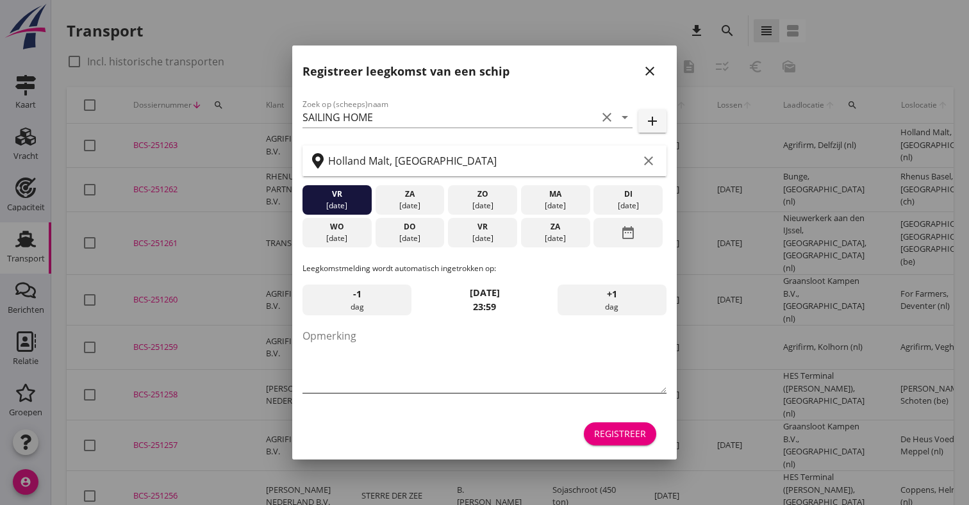
click at [357, 346] on textarea "Opmerking" at bounding box center [485, 359] width 364 height 67
click at [653, 71] on icon "close" at bounding box center [649, 70] width 15 height 15
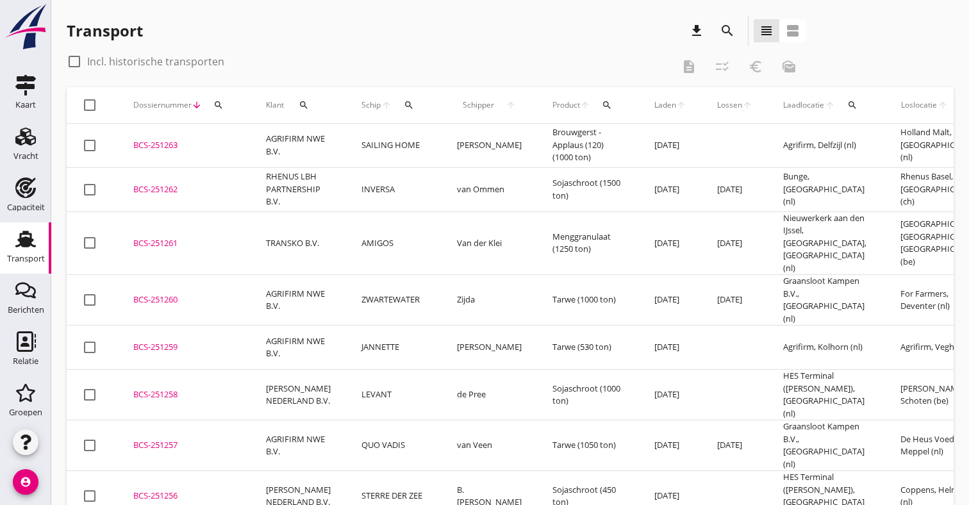
click at [420, 147] on td "SAILING HOME" at bounding box center [394, 146] width 96 height 44
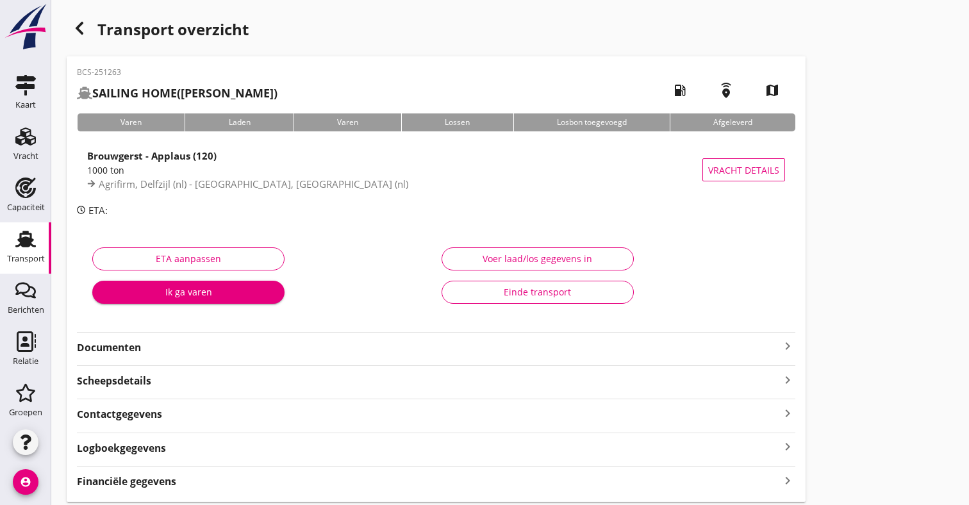
click at [308, 351] on strong "Documenten" at bounding box center [428, 347] width 703 height 15
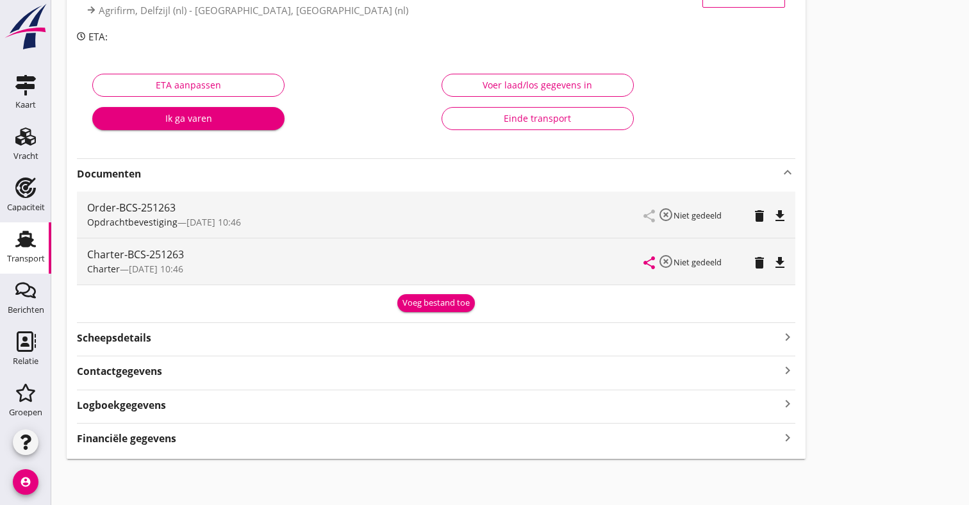
scroll to position [172, 0]
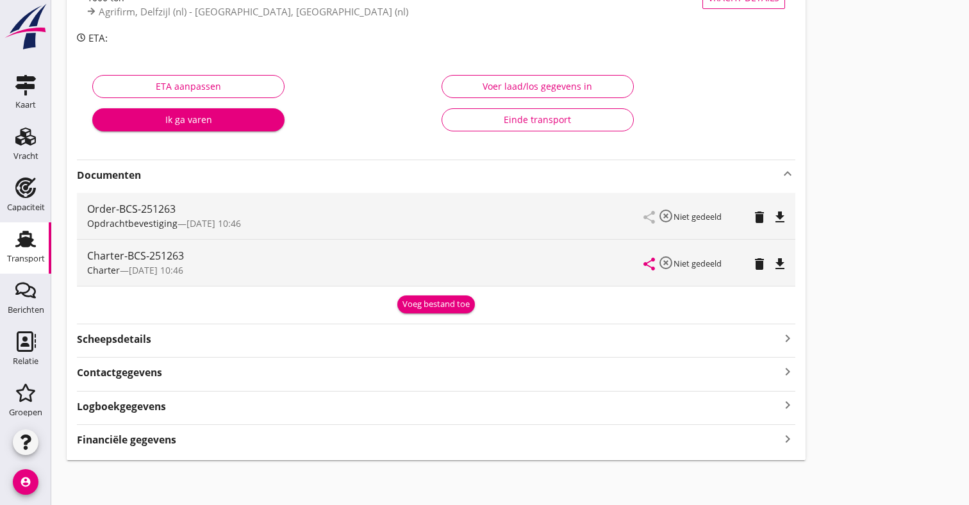
click at [776, 214] on icon "file_download" at bounding box center [780, 217] width 15 height 15
click at [780, 219] on icon "open_in_browser" at bounding box center [780, 217] width 15 height 15
click at [778, 262] on icon "file_download" at bounding box center [780, 263] width 15 height 15
click at [782, 266] on icon "open_in_browser" at bounding box center [780, 263] width 15 height 15
click at [469, 301] on div "Voeg bestand toe" at bounding box center [436, 304] width 67 height 13
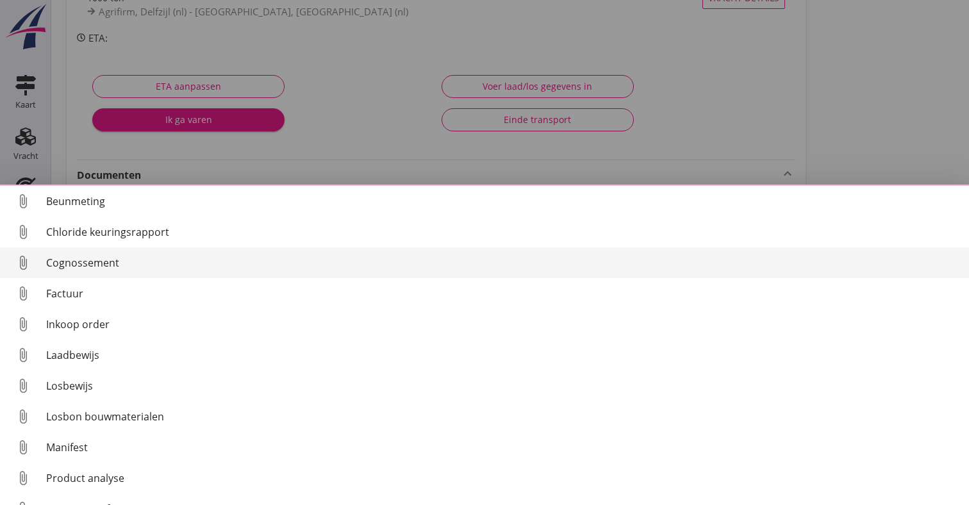
click at [107, 265] on div "Cognossement" at bounding box center [502, 262] width 913 height 15
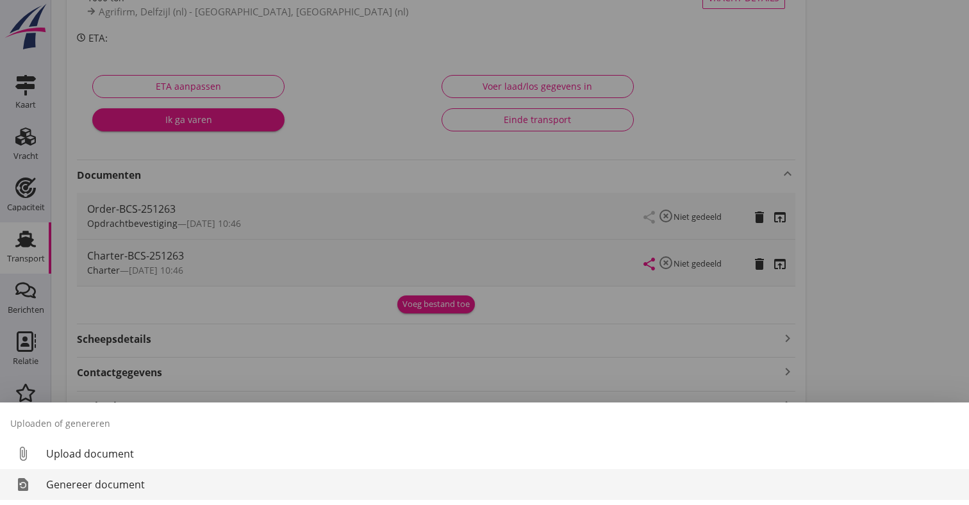
click at [121, 482] on div "Genereer document" at bounding box center [502, 484] width 913 height 15
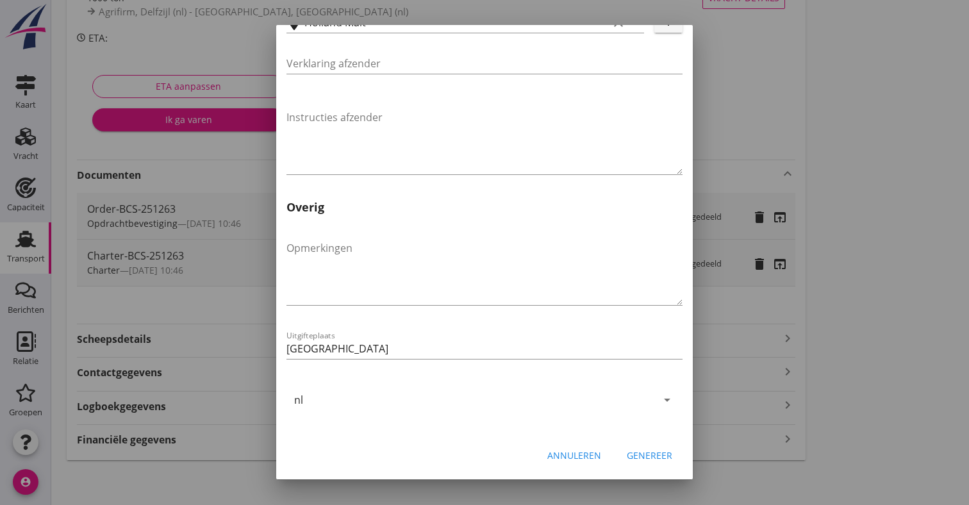
click at [657, 450] on div "Genereer" at bounding box center [650, 455] width 46 height 13
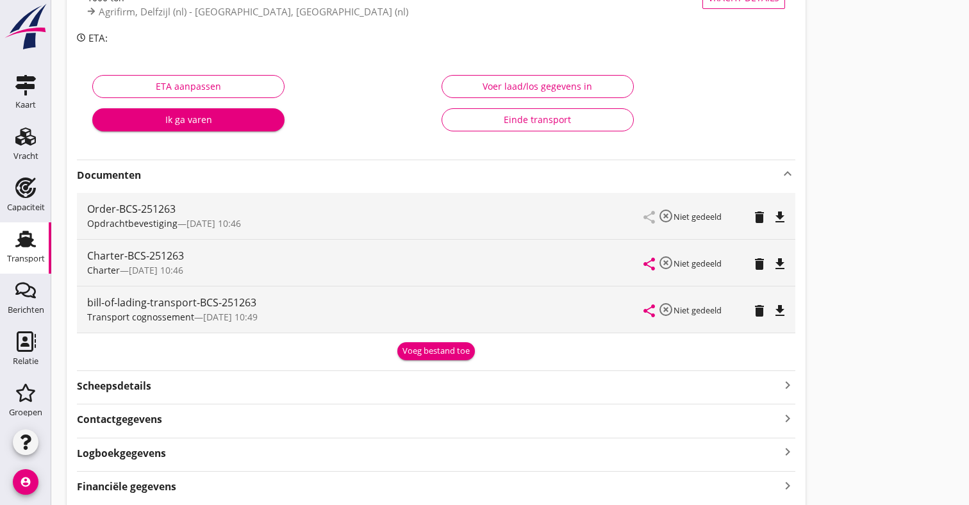
click at [781, 309] on icon "file_download" at bounding box center [780, 310] width 15 height 15
click at [774, 321] on div "share highlight_off Niet gedeeld delete open_in_browser" at bounding box center [714, 310] width 141 height 46
click at [781, 307] on icon "open_in_browser" at bounding box center [780, 310] width 15 height 15
click at [3, 157] on link "Vracht Vracht" at bounding box center [25, 145] width 51 height 51
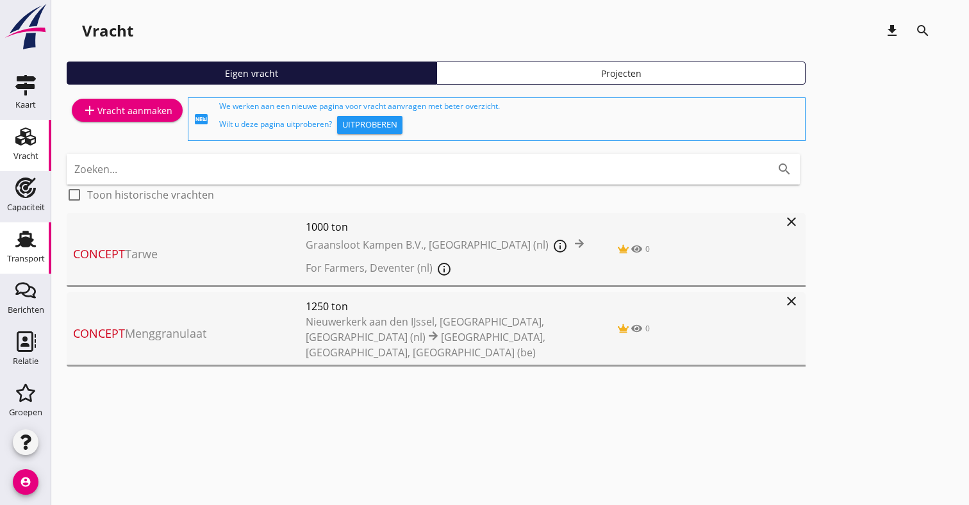
click at [28, 247] on use at bounding box center [25, 239] width 21 height 17
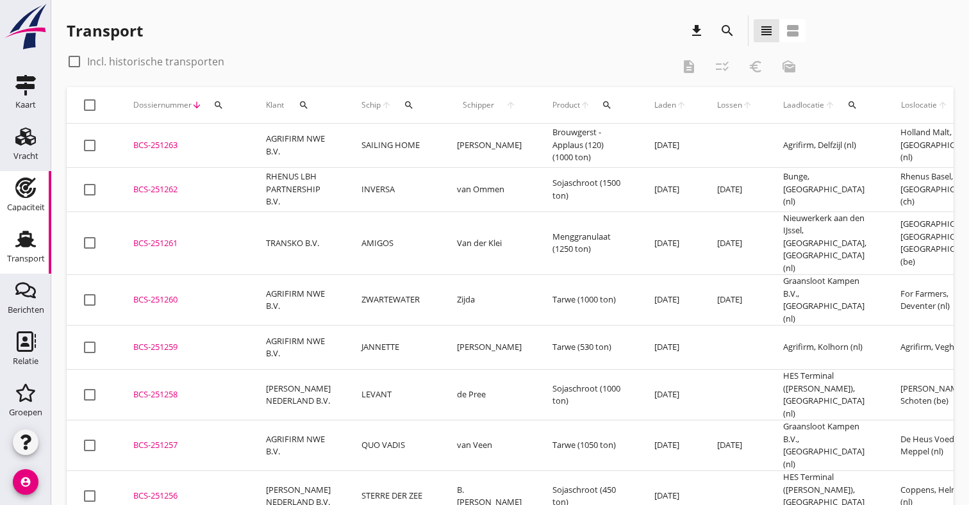
click at [20, 203] on div "Capaciteit" at bounding box center [26, 207] width 38 height 8
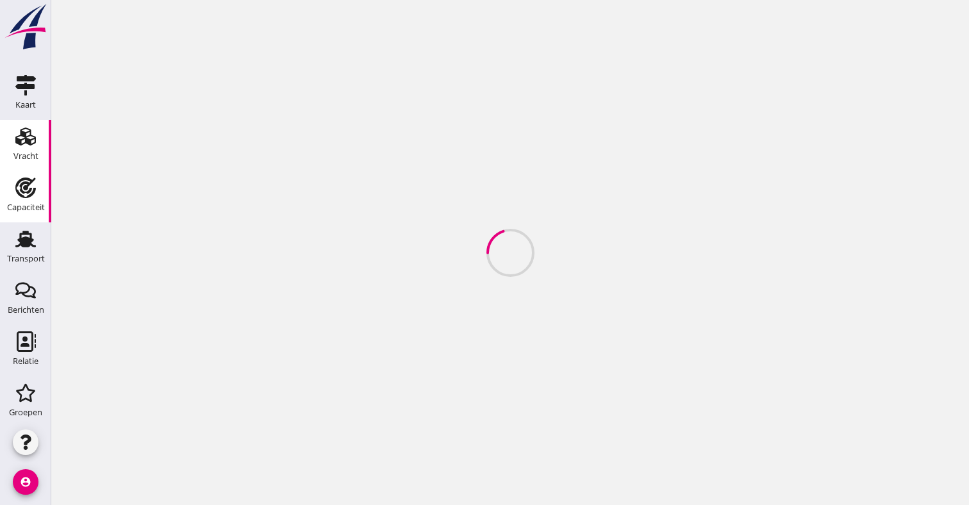
click at [31, 147] on div "Vracht" at bounding box center [25, 156] width 25 height 18
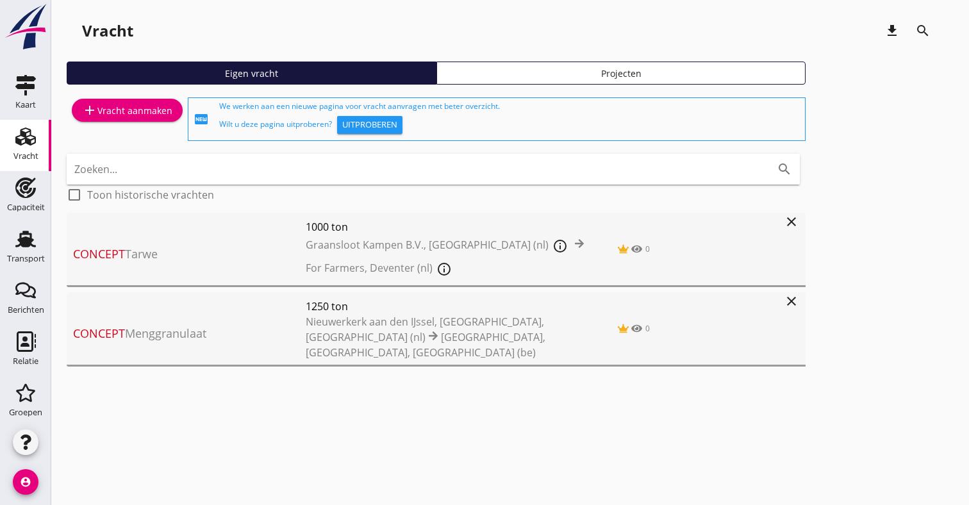
click at [794, 215] on icon "close" at bounding box center [791, 221] width 15 height 15
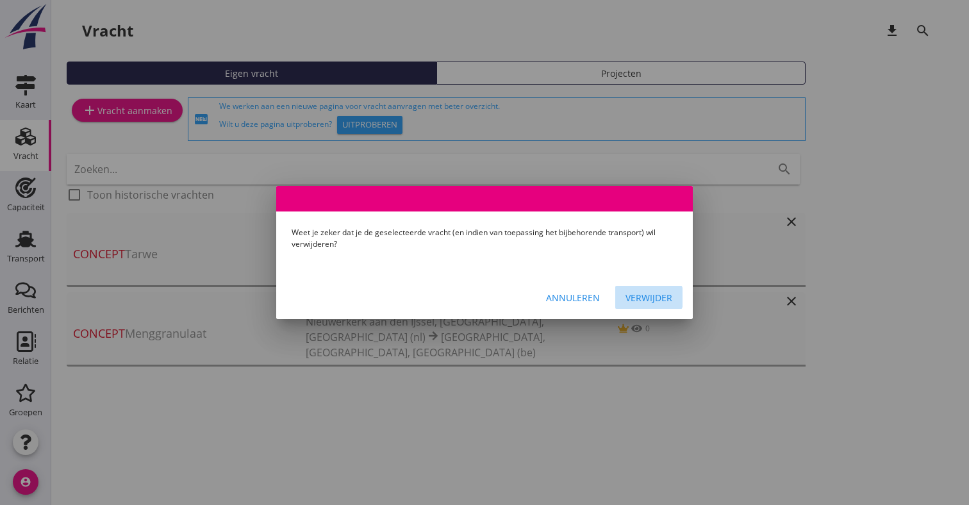
click at [637, 297] on div "Verwijder" at bounding box center [649, 297] width 47 height 13
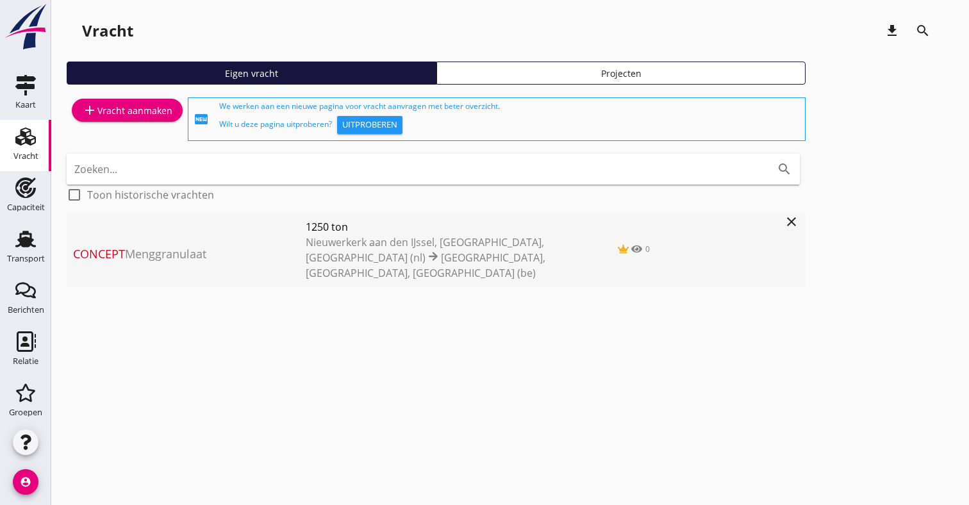
click at [793, 215] on icon "close" at bounding box center [791, 221] width 15 height 15
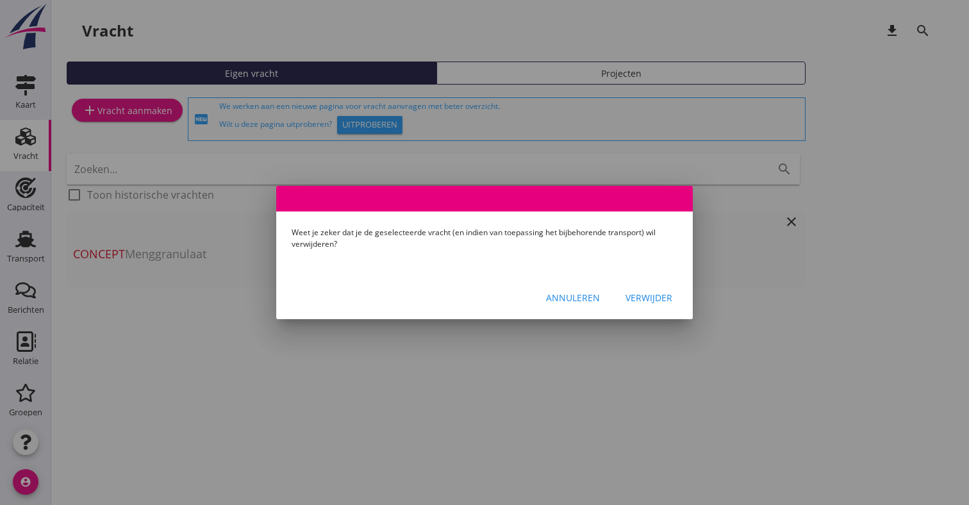
drag, startPoint x: 637, startPoint y: 296, endPoint x: 140, endPoint y: 288, distance: 497.6
click at [637, 296] on div "Verwijder" at bounding box center [649, 297] width 47 height 13
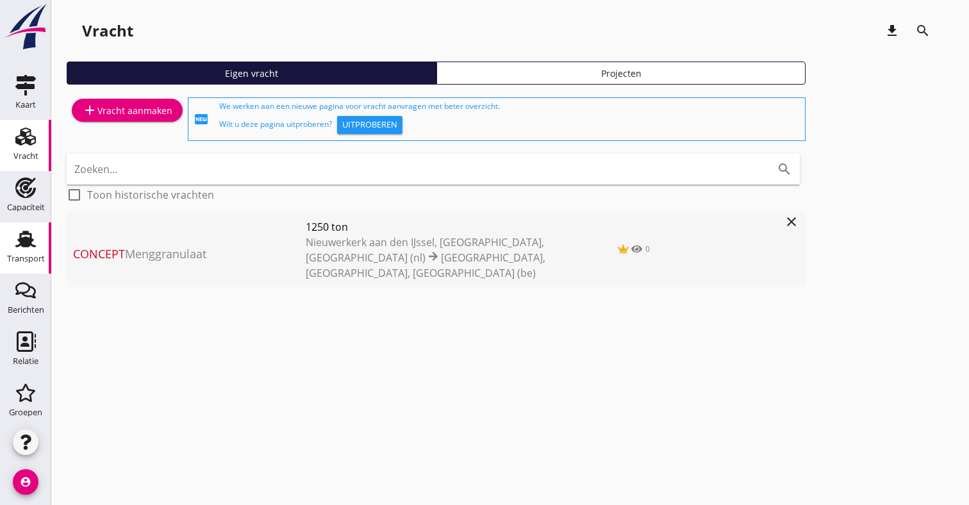
click at [11, 249] on div "Transport" at bounding box center [25, 239] width 31 height 21
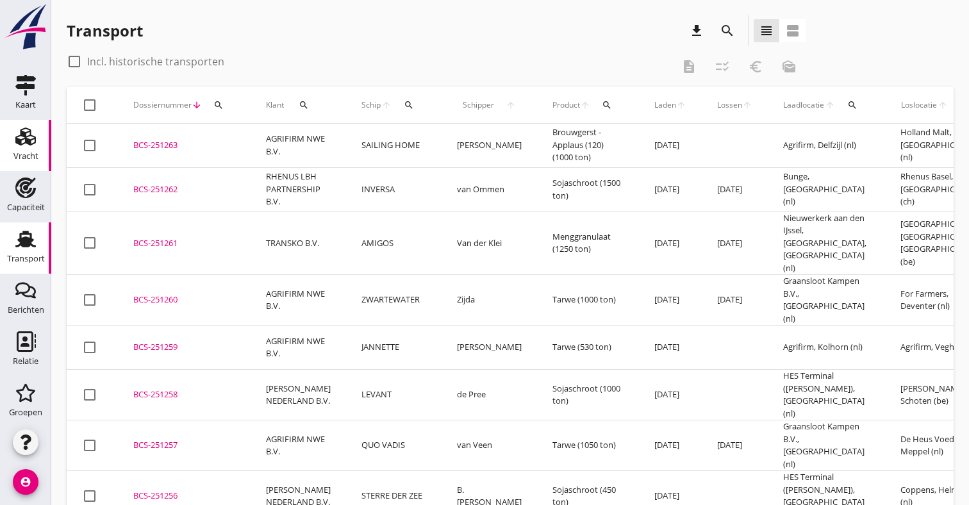
click at [31, 143] on use at bounding box center [25, 137] width 21 height 18
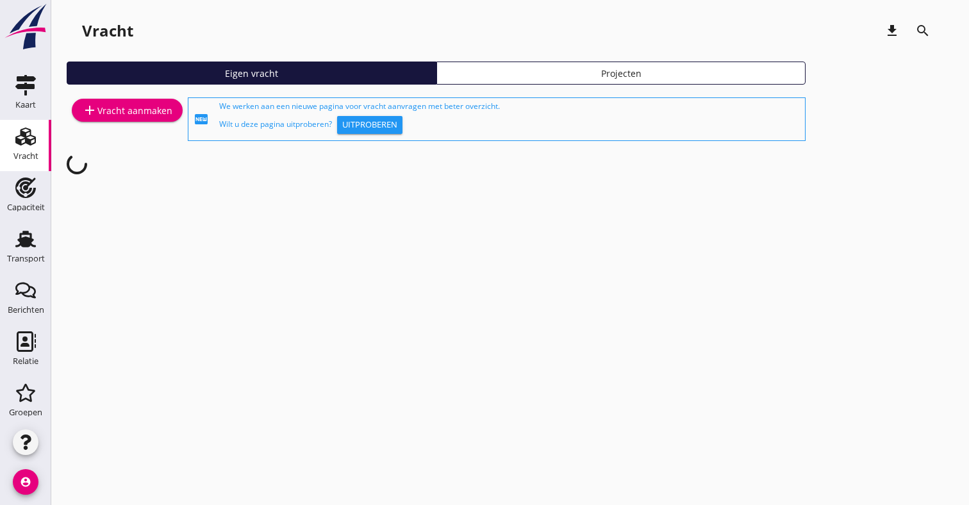
click at [150, 111] on div "add Vracht aanmaken" at bounding box center [127, 110] width 90 height 15
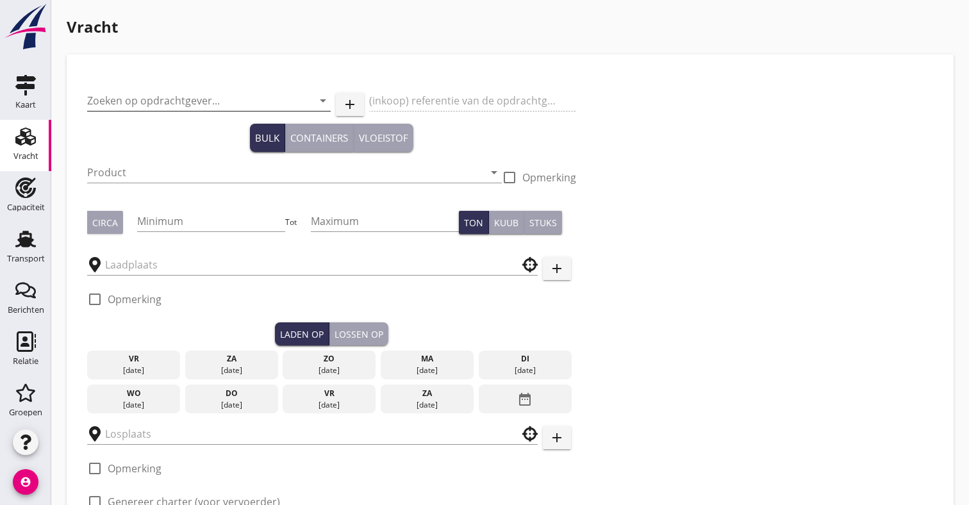
click at [182, 102] on input "Zoeken op opdrachtgever..." at bounding box center [191, 100] width 208 height 21
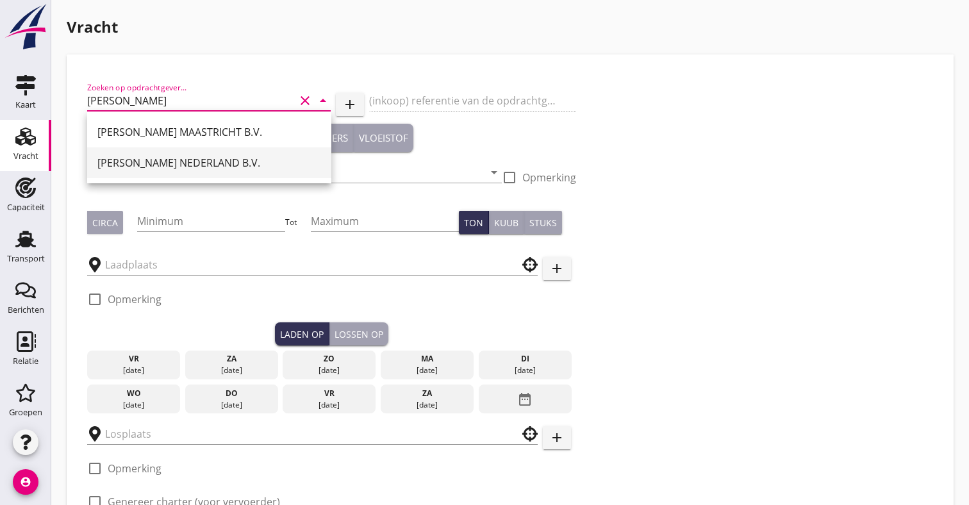
click at [126, 163] on div "PETERSON NEDERLAND B.V." at bounding box center [209, 162] width 224 height 15
type input "PETERSON NEDERLAND B.V."
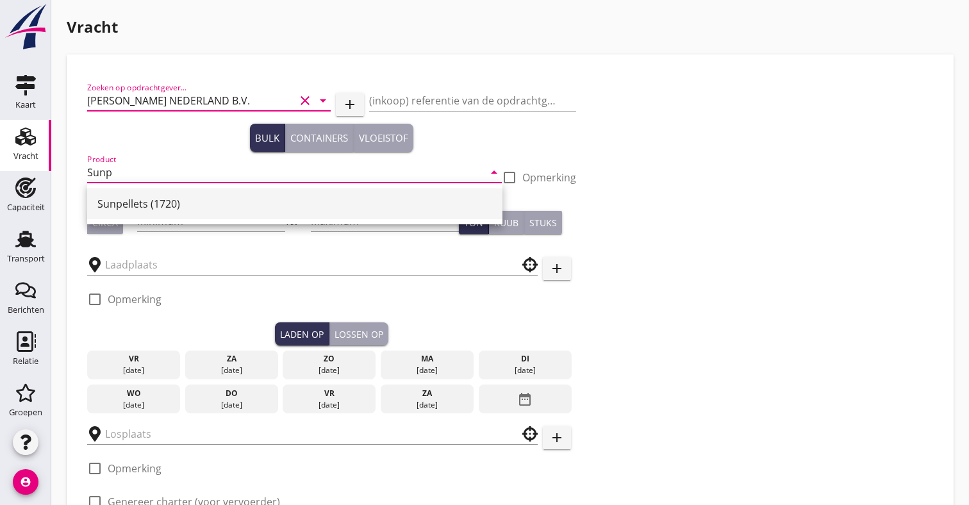
click at [115, 199] on div "Sunpellets (1720)" at bounding box center [294, 203] width 395 height 15
type input "Sunpellets (1720)"
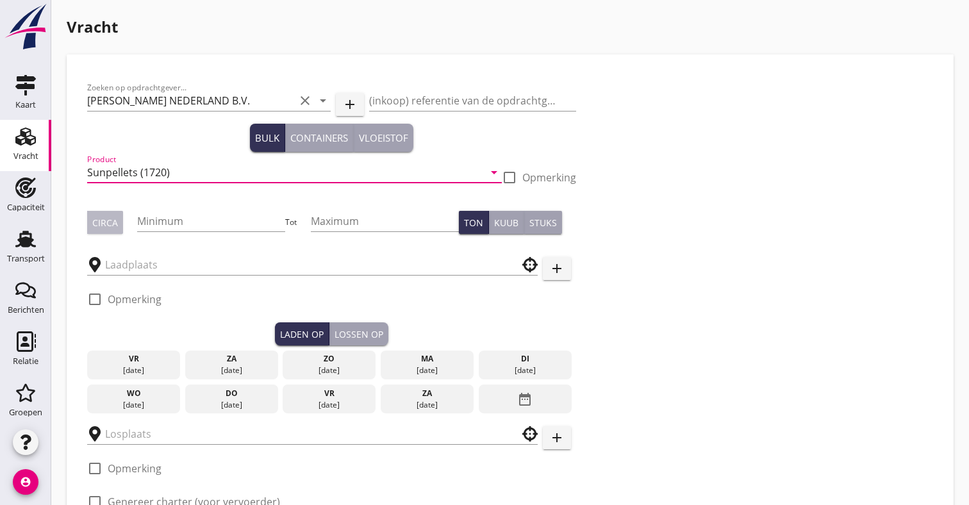
click at [110, 218] on div "Circa" at bounding box center [105, 222] width 26 height 13
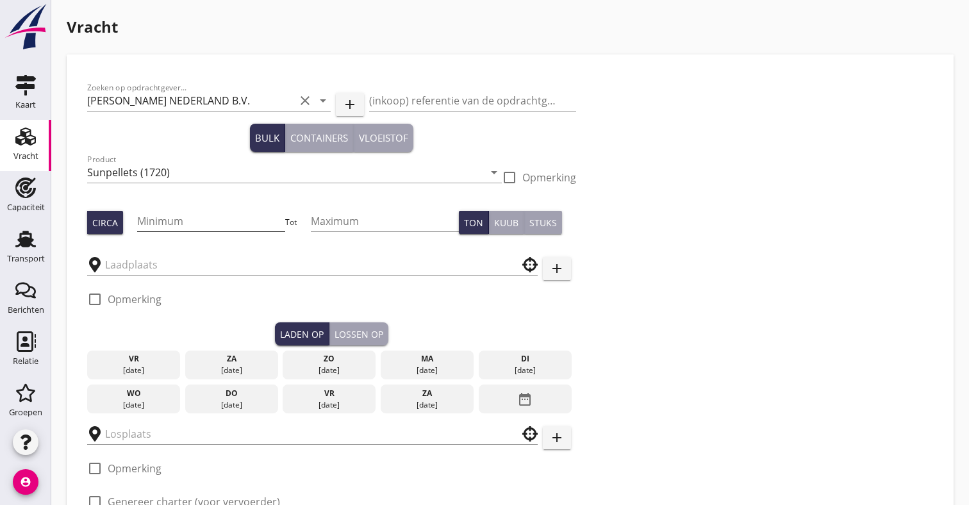
click at [214, 220] on input "Minimum" at bounding box center [210, 221] width 147 height 21
type input "500"
click at [192, 261] on input "text" at bounding box center [303, 265] width 397 height 21
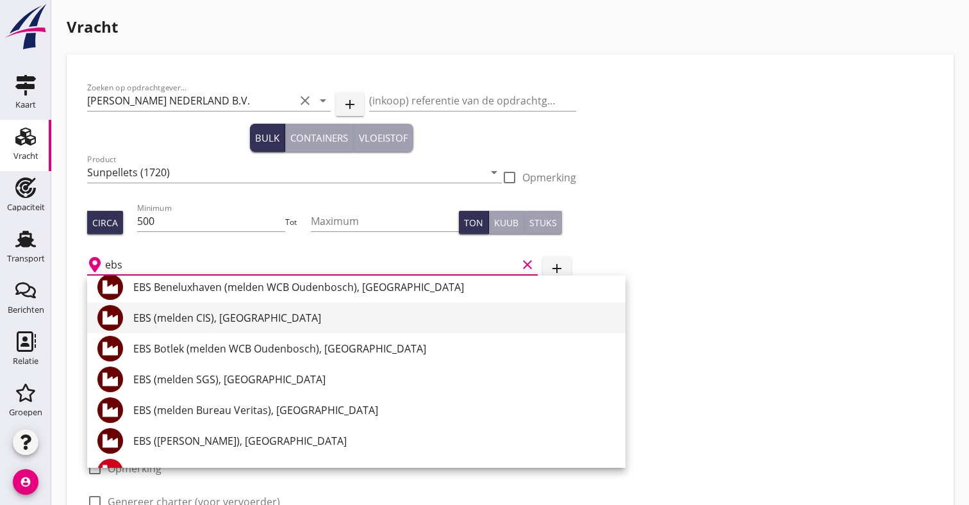
scroll to position [171, 0]
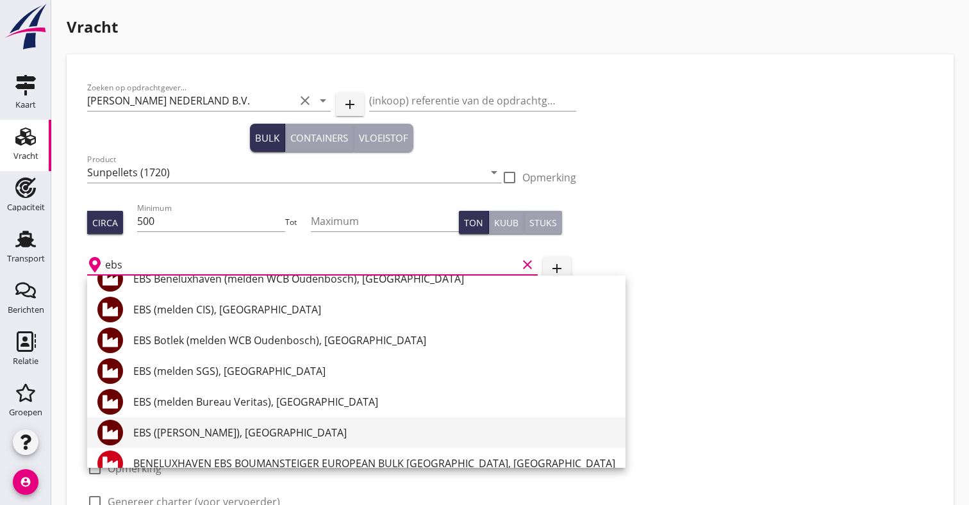
click at [231, 430] on div "EBS (melden Peterson), Rotterdam" at bounding box center [374, 432] width 482 height 15
type input "EBS (melden Peterson), Rotterdam"
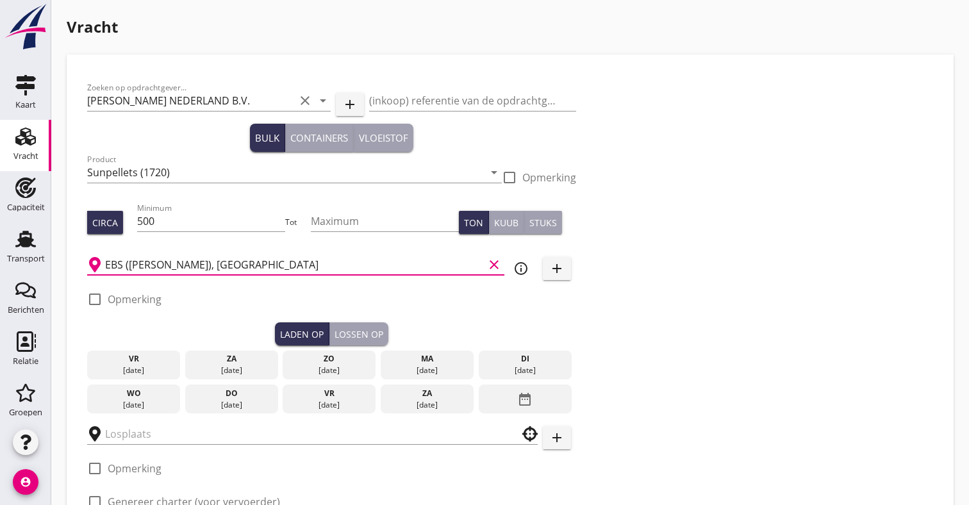
click at [119, 299] on label "Opmerking" at bounding box center [135, 299] width 54 height 13
checkbox input "true"
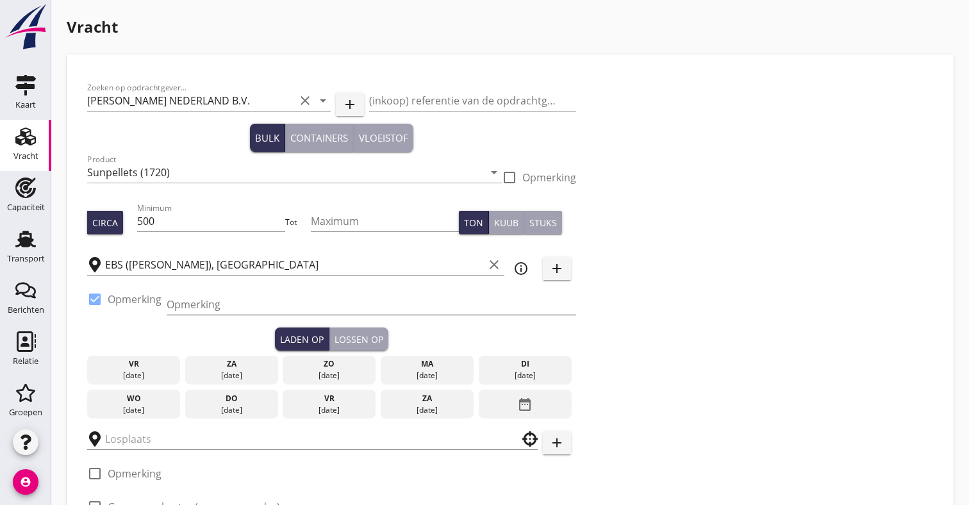
click at [197, 301] on input "Opmerking" at bounding box center [372, 304] width 410 height 21
type input "Ex. opslag - Beneluxhaven"
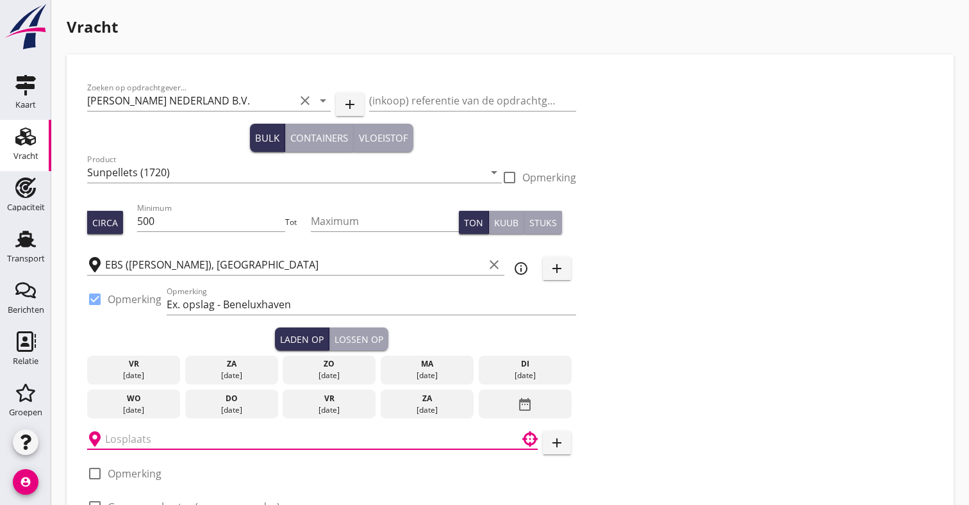
click at [403, 379] on div "18 aug." at bounding box center [427, 376] width 87 height 12
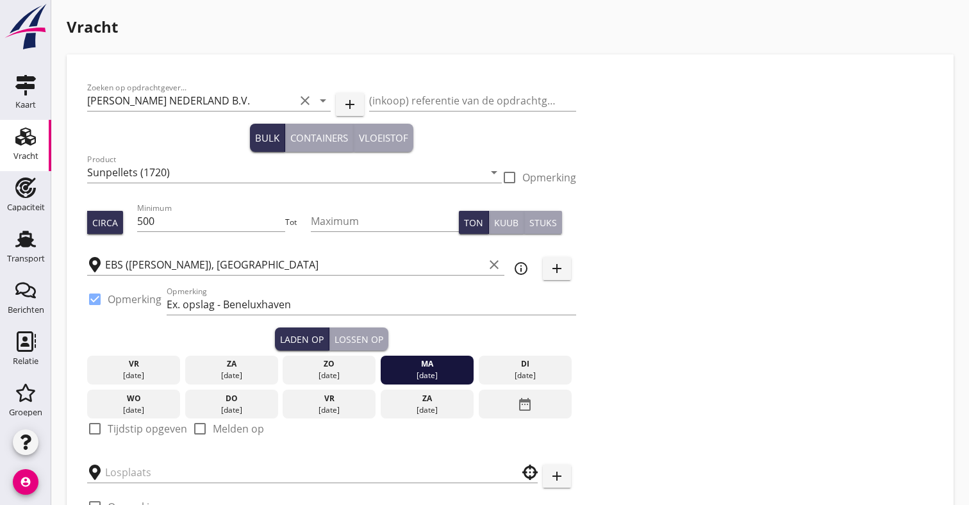
click at [149, 425] on label "Tijdstip opgeven" at bounding box center [148, 429] width 80 height 13
checkbox input "true"
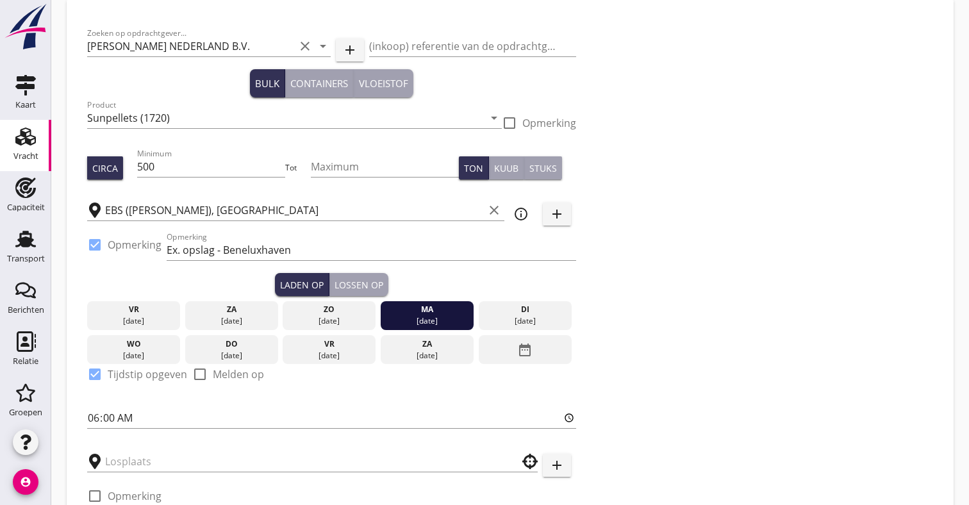
scroll to position [71, 0]
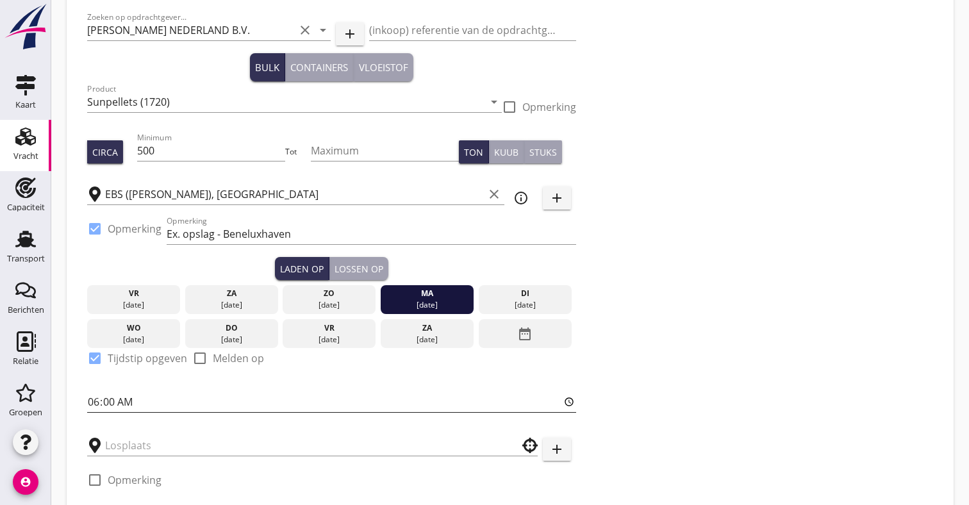
click at [94, 398] on input "06:00" at bounding box center [331, 402] width 489 height 21
type input "18:00"
click at [137, 448] on input "text" at bounding box center [303, 445] width 397 height 21
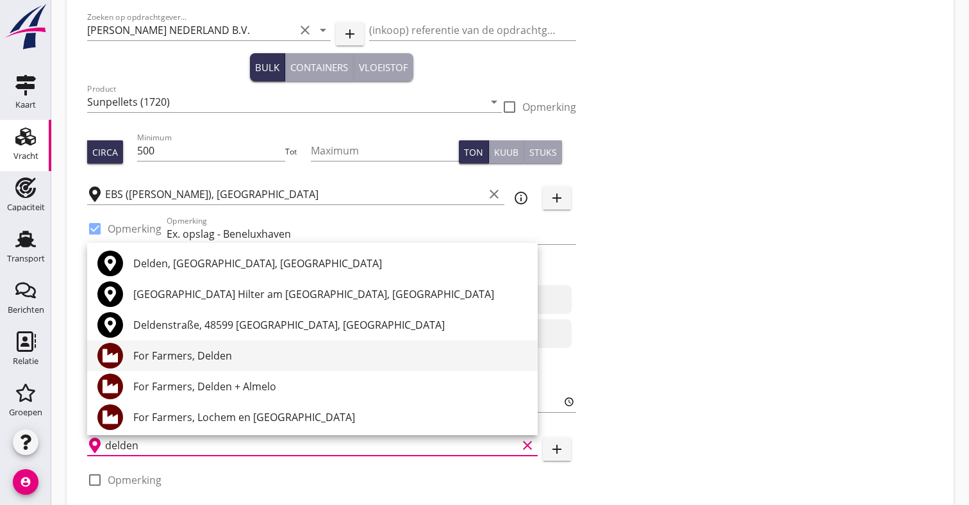
click at [172, 364] on div "For Farmers, Delden" at bounding box center [330, 355] width 394 height 31
type input "For Farmers, Delden"
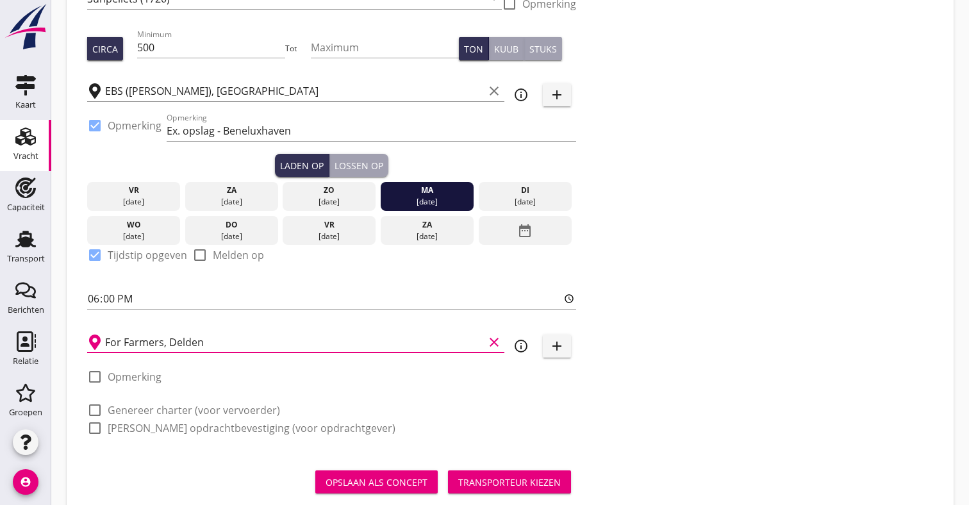
scroll to position [196, 0]
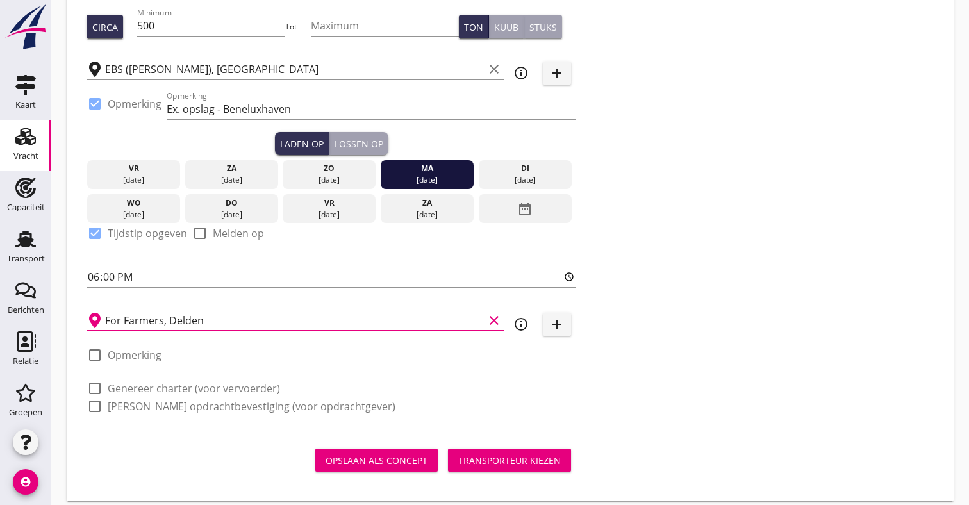
click at [205, 395] on label "Genereer charter (voor vervoerder)" at bounding box center [194, 388] width 172 height 13
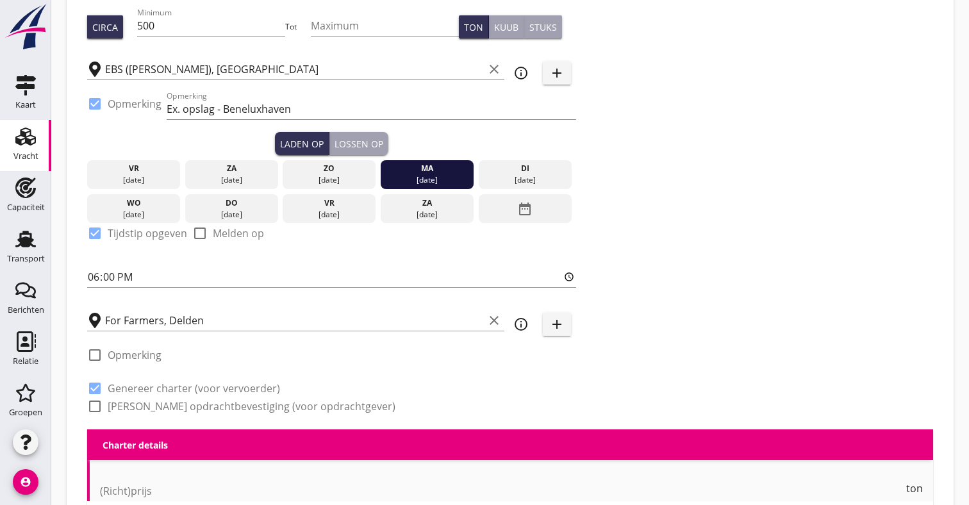
click at [206, 392] on label "Genereer charter (voor vervoerder)" at bounding box center [194, 388] width 172 height 13
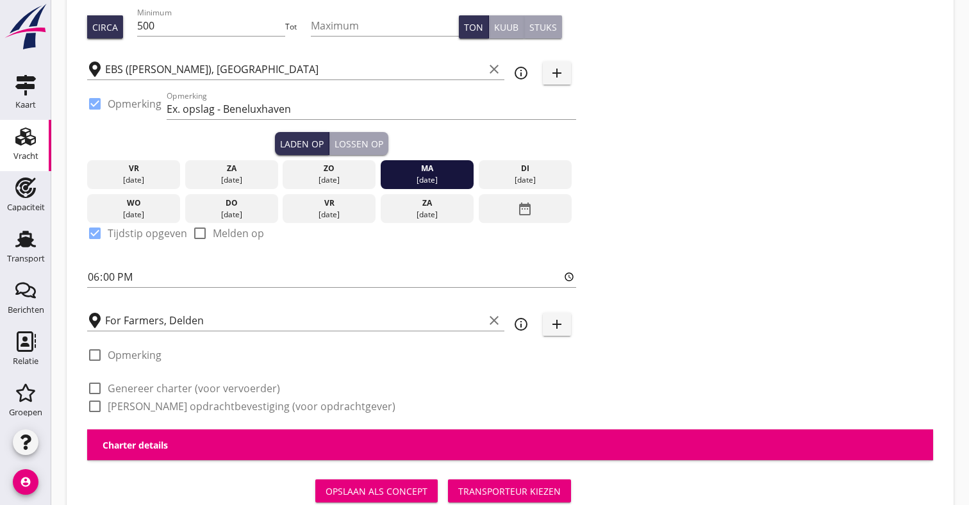
click at [206, 392] on label "Genereer charter (voor vervoerder)" at bounding box center [194, 388] width 172 height 13
checkbox input "true"
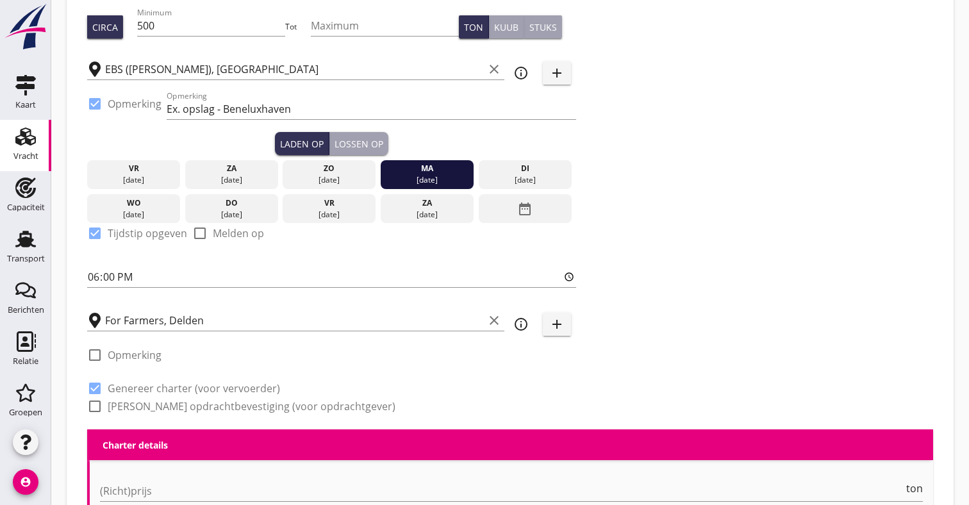
click at [199, 402] on label "Genereer opdrachtbevestiging (voor opdrachtgever)" at bounding box center [252, 406] width 288 height 13
checkbox input "true"
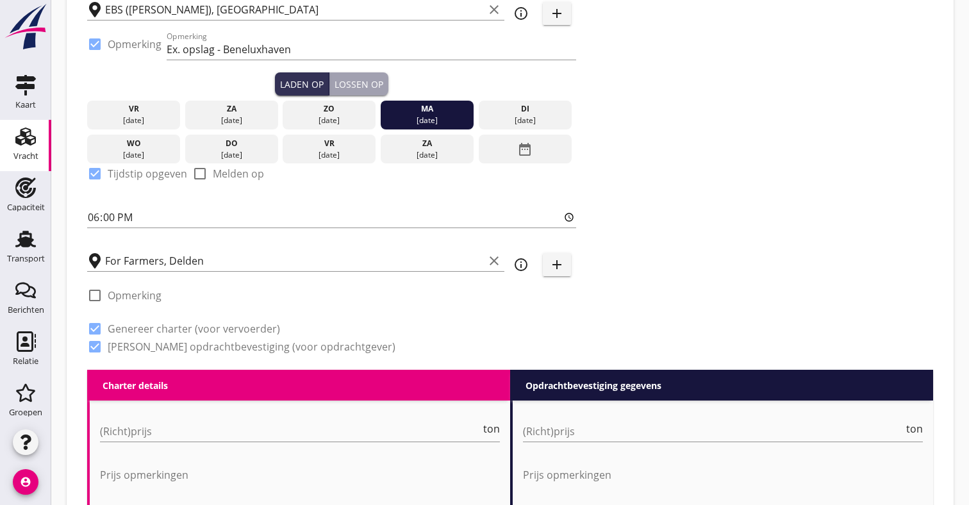
scroll to position [280, 0]
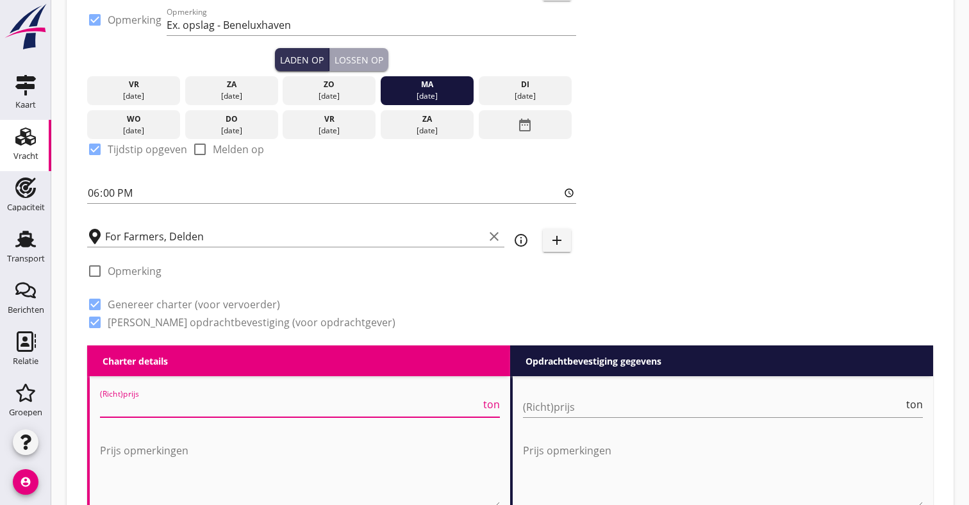
click at [194, 398] on input "(Richt)prijs" at bounding box center [290, 407] width 381 height 21
type input "4250"
click at [632, 405] on input "(Richt)prijs" at bounding box center [713, 407] width 381 height 21
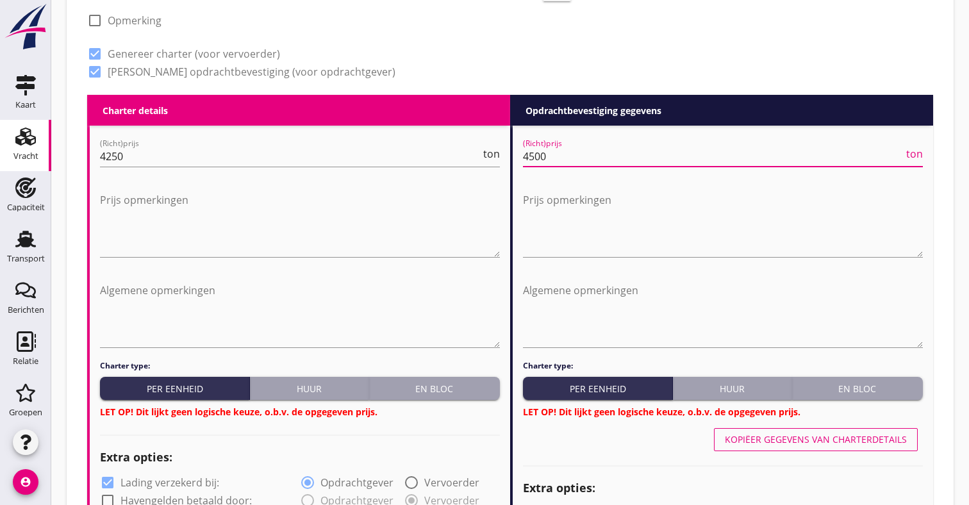
scroll to position [532, 0]
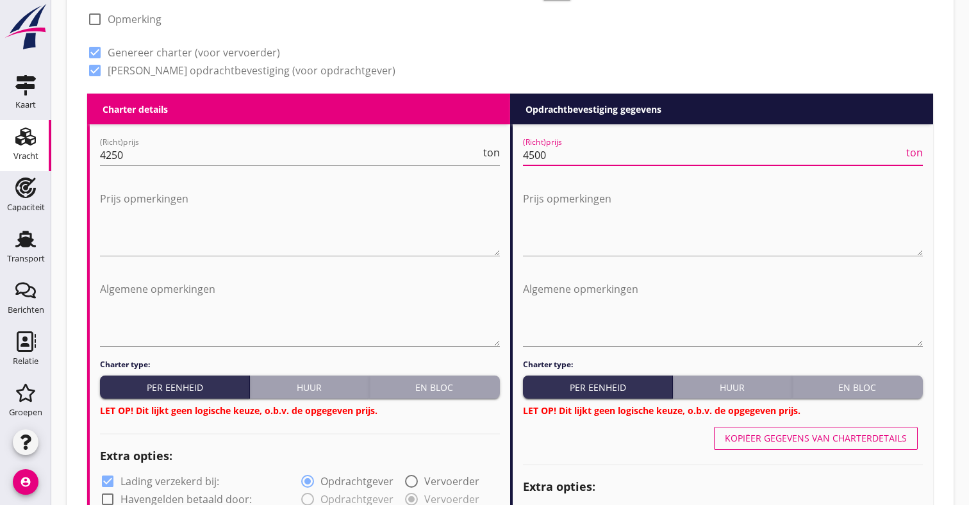
type input "4500"
click at [474, 380] on button "En bloc" at bounding box center [434, 387] width 131 height 23
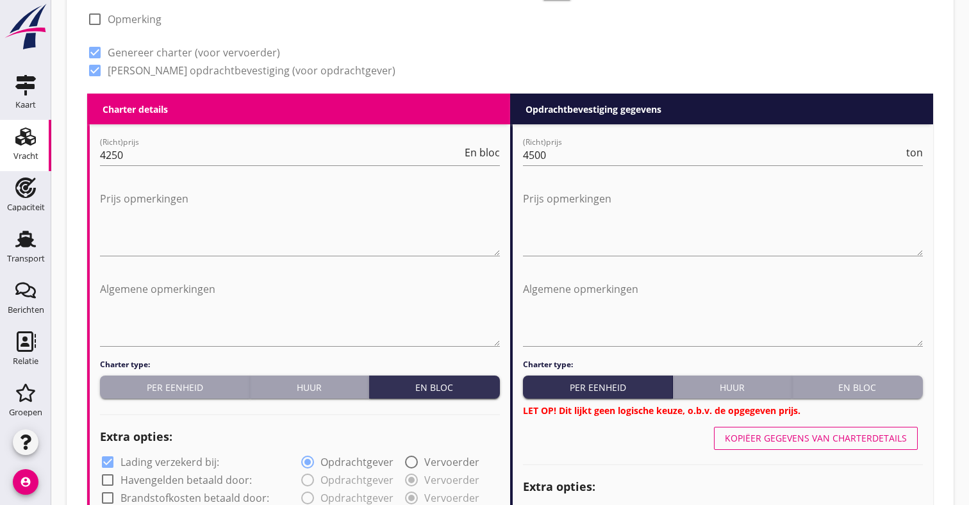
click at [844, 380] on button "En bloc" at bounding box center [857, 387] width 131 height 23
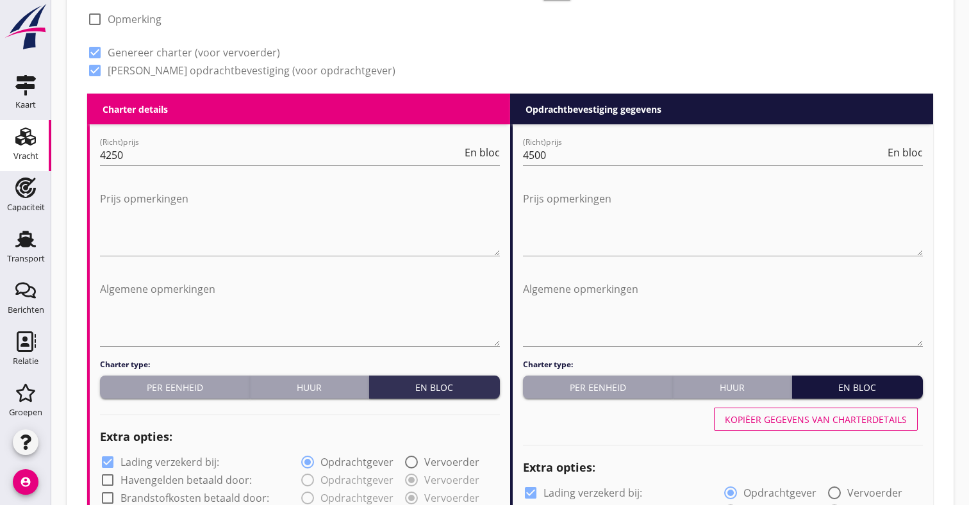
scroll to position [620, 0]
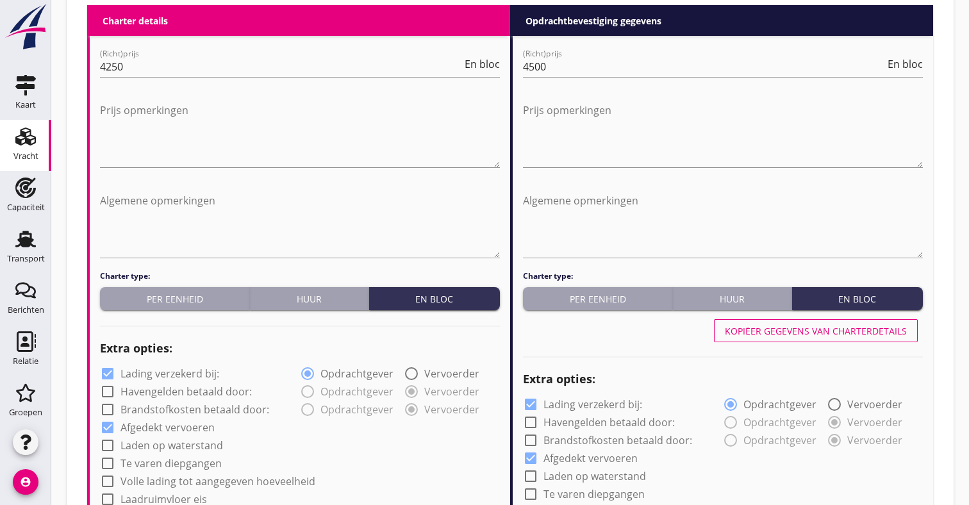
click at [178, 373] on label "Lading verzekerd bij:" at bounding box center [170, 373] width 99 height 13
checkbox input "false"
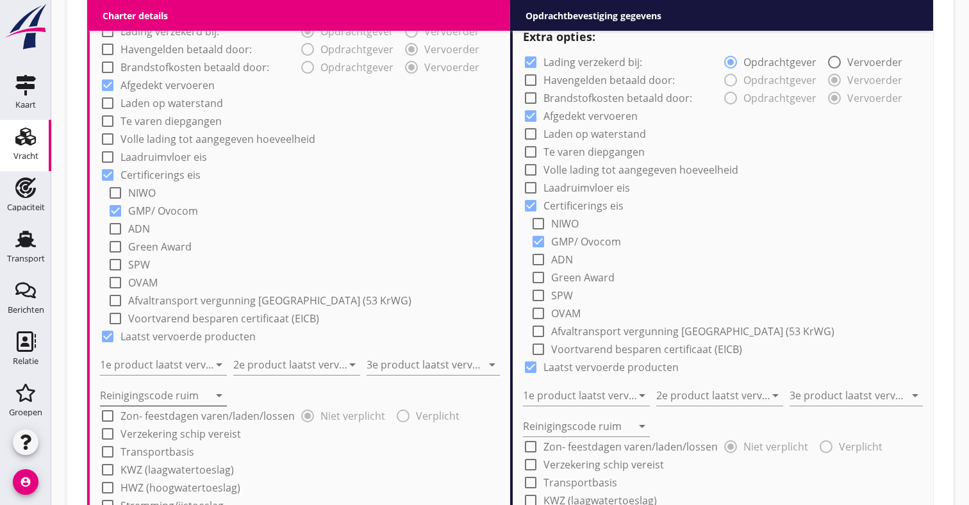
scroll to position [969, 0]
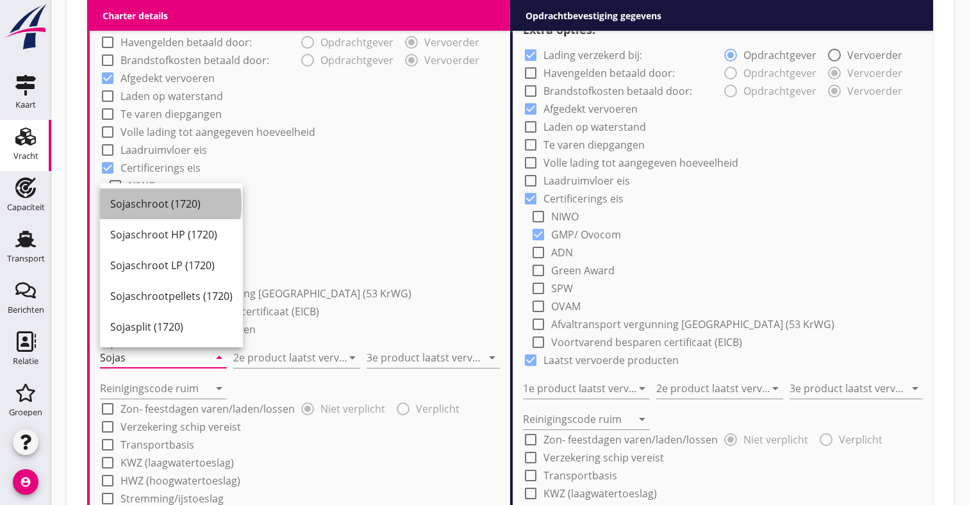
click at [162, 196] on div "Sojaschroot (1720)" at bounding box center [171, 203] width 122 height 15
type input "Sojaschroot (1720)"
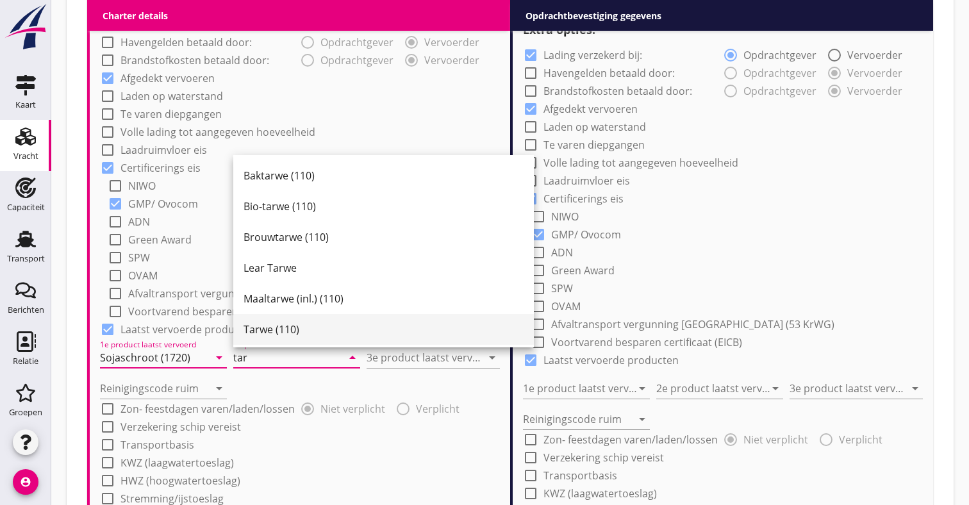
click at [292, 335] on div "Tarwe (110)" at bounding box center [384, 329] width 280 height 15
type input "Tarwe (110)"
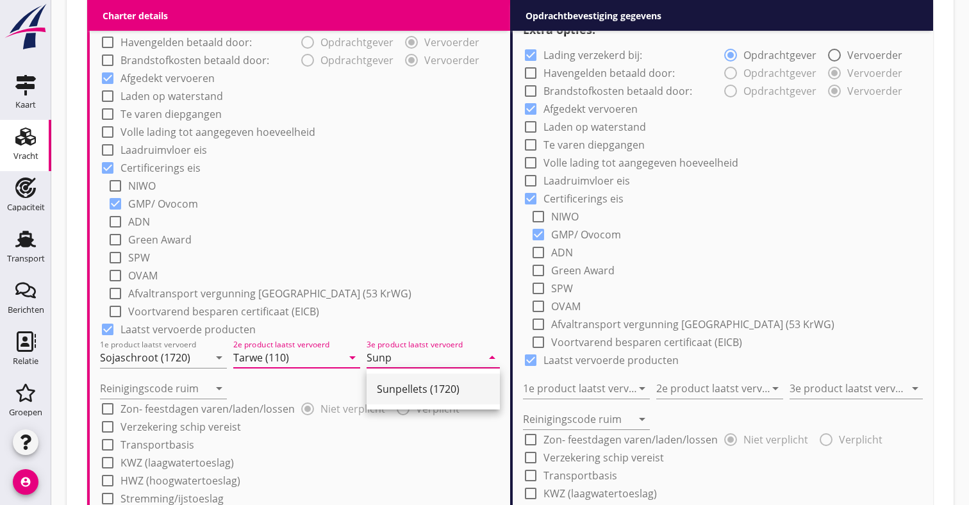
click at [423, 390] on div "Sunpellets (1720)" at bounding box center [433, 388] width 113 height 15
type input "Sunpellets (1720)"
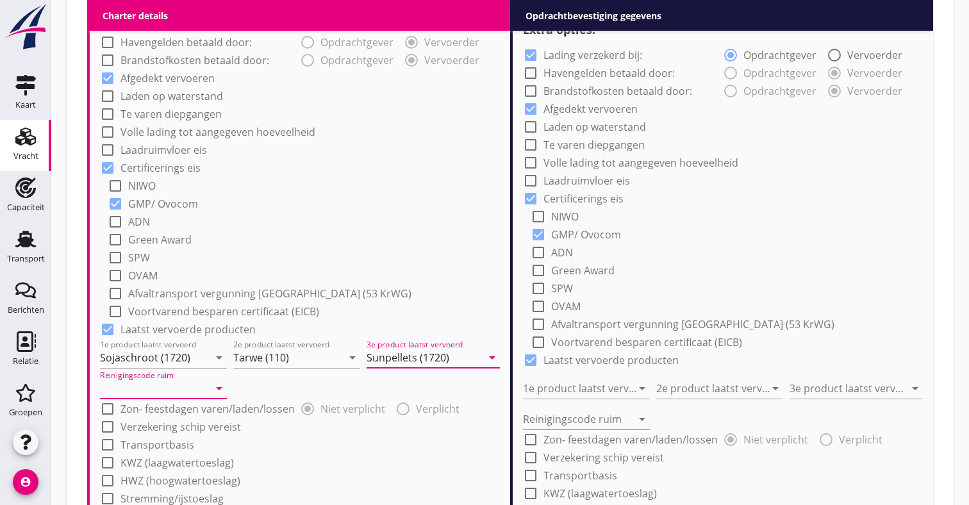
click at [145, 394] on input "Reinigingscode ruim" at bounding box center [154, 388] width 109 height 21
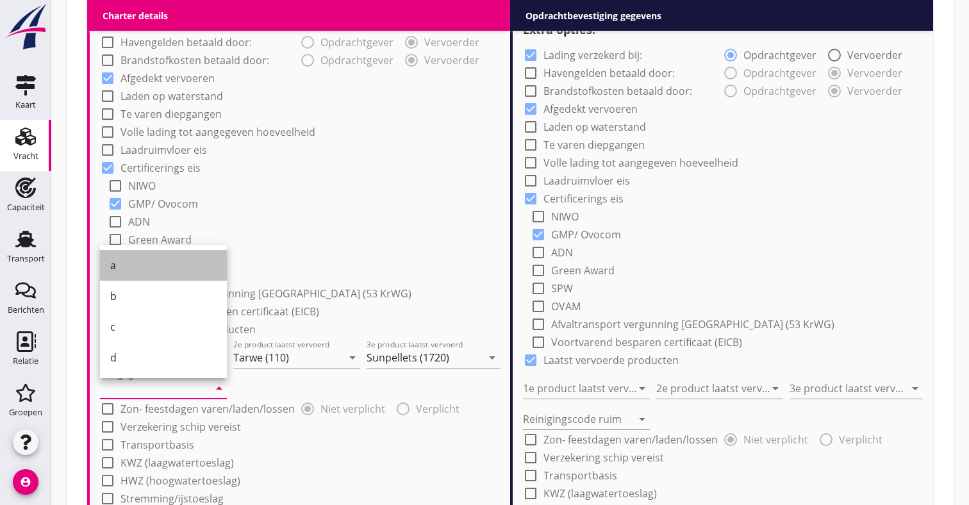
click at [172, 263] on div "a" at bounding box center [163, 265] width 106 height 15
type input "a"
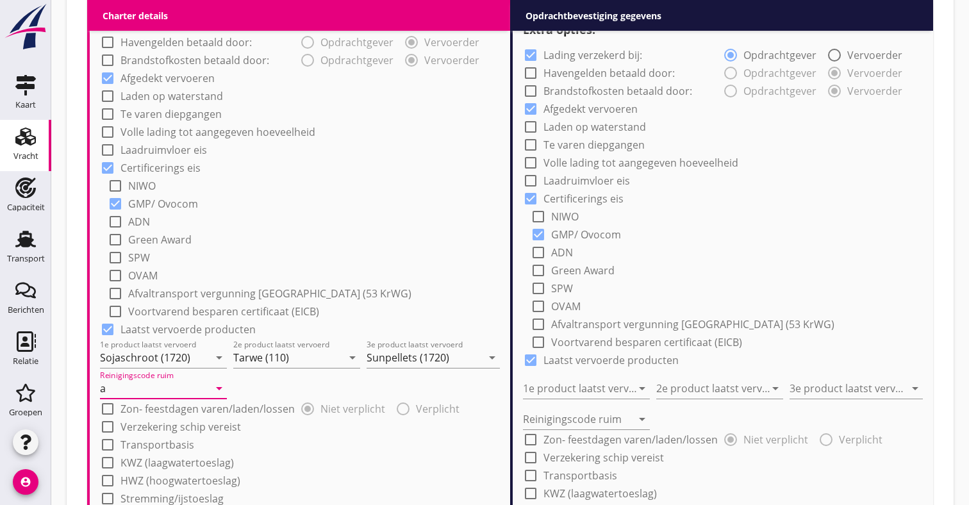
click at [373, 223] on div "check_box_outline_blank ADN" at bounding box center [304, 221] width 392 height 18
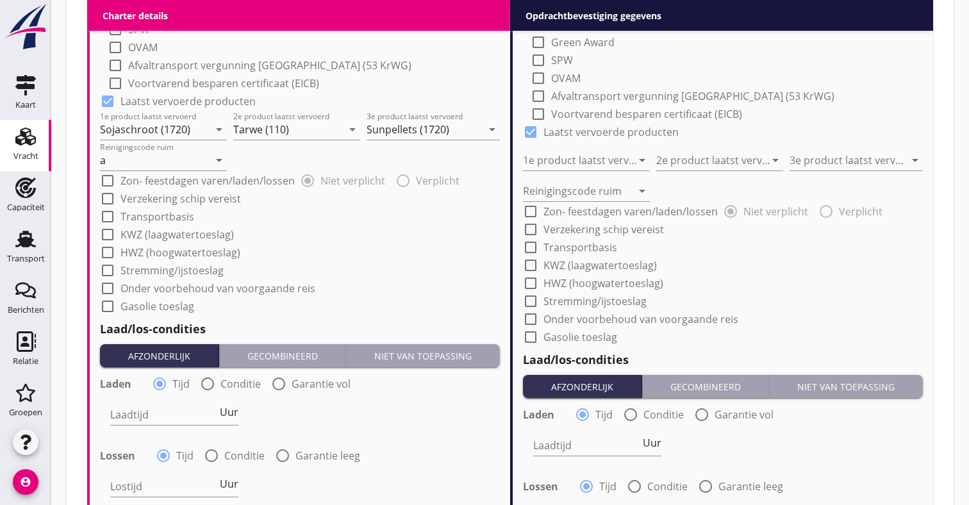
scroll to position [1262, 0]
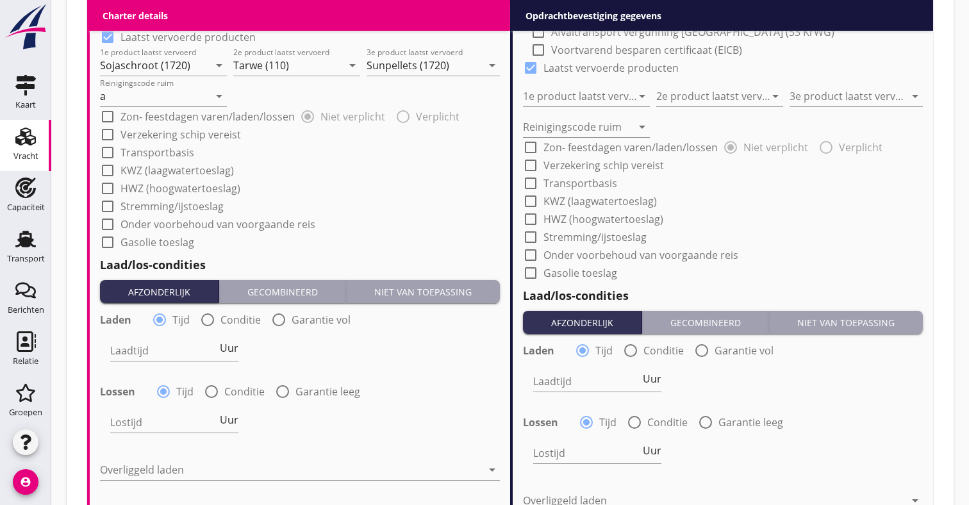
click at [218, 323] on div at bounding box center [208, 320] width 22 height 22
radio input "false"
radio input "true"
click at [172, 358] on div at bounding box center [198, 350] width 176 height 21
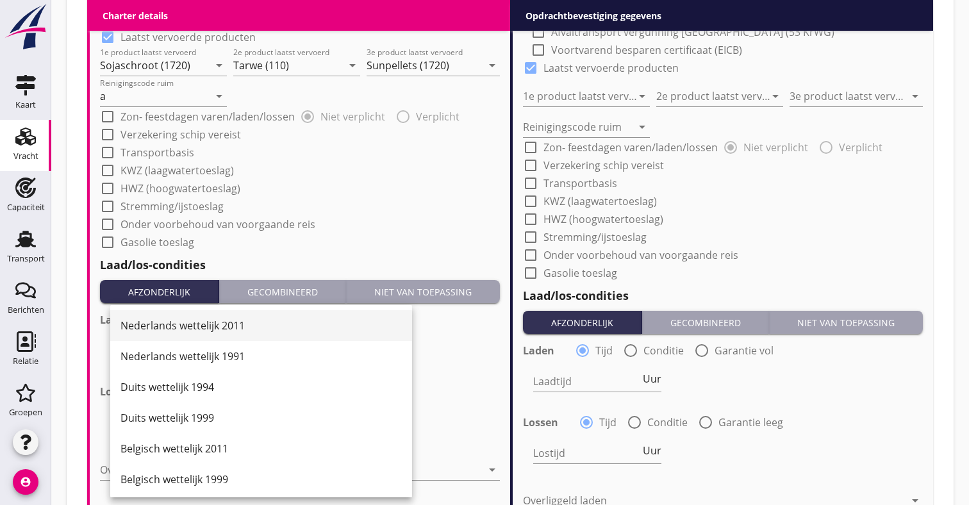
click at [206, 327] on div "Nederlands wettelijk 2011" at bounding box center [261, 325] width 281 height 15
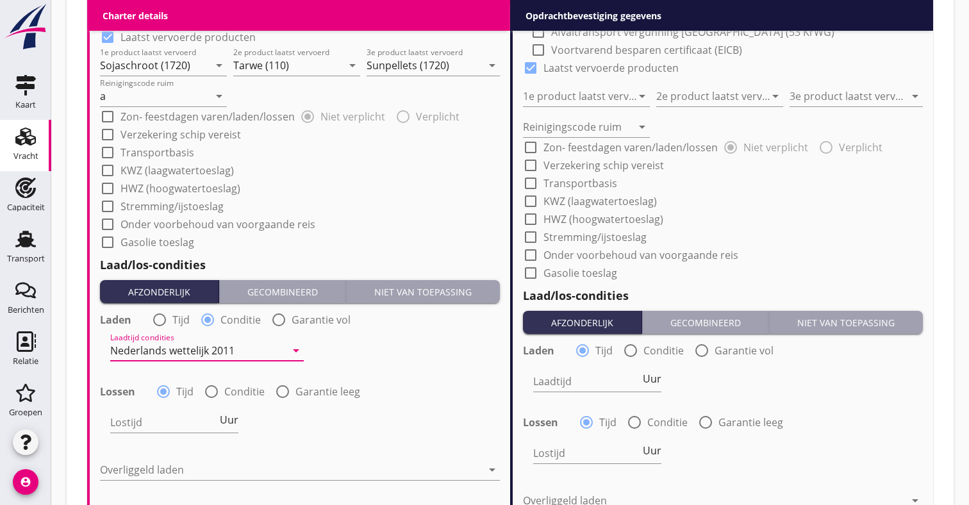
click at [210, 392] on div at bounding box center [212, 392] width 22 height 22
radio input "false"
radio input "true"
click at [162, 422] on div at bounding box center [198, 422] width 176 height 21
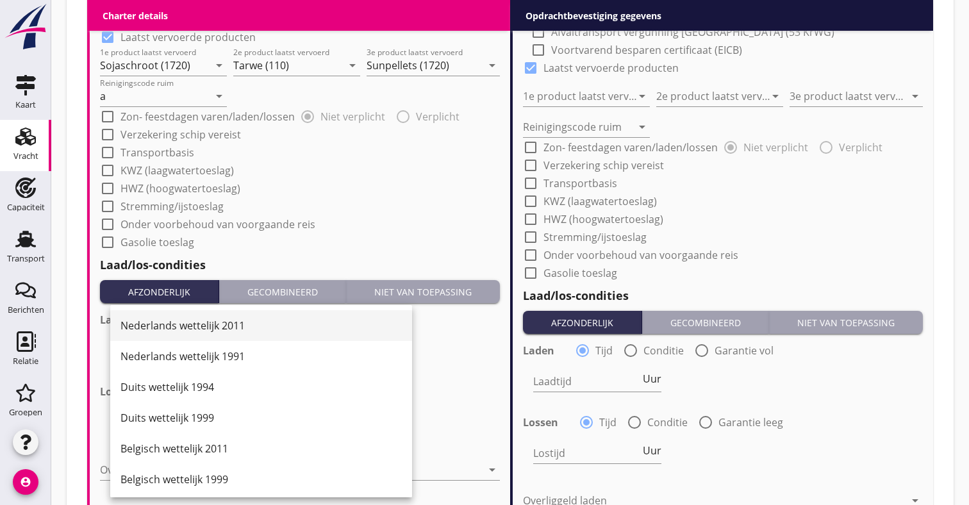
click at [222, 327] on div "Nederlands wettelijk 2011" at bounding box center [261, 325] width 281 height 15
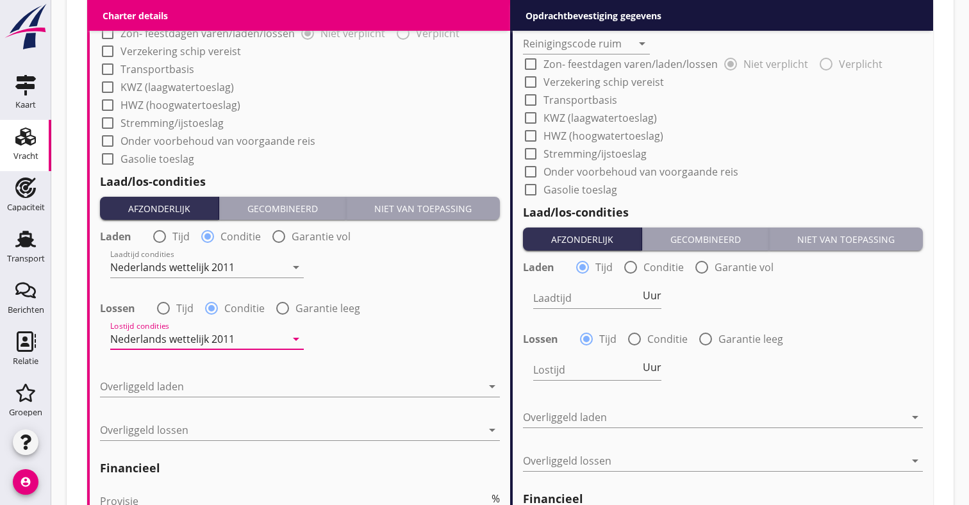
scroll to position [1353, 0]
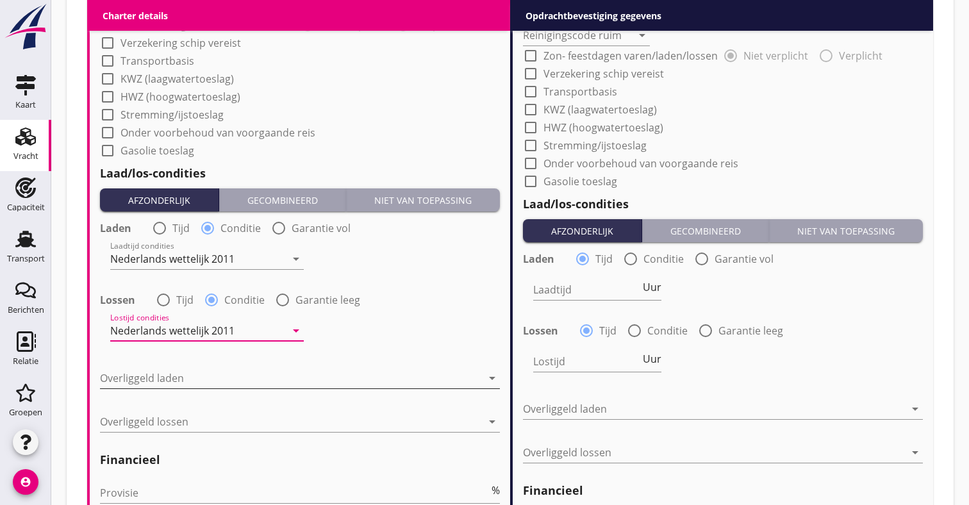
click at [201, 374] on div at bounding box center [291, 378] width 382 height 21
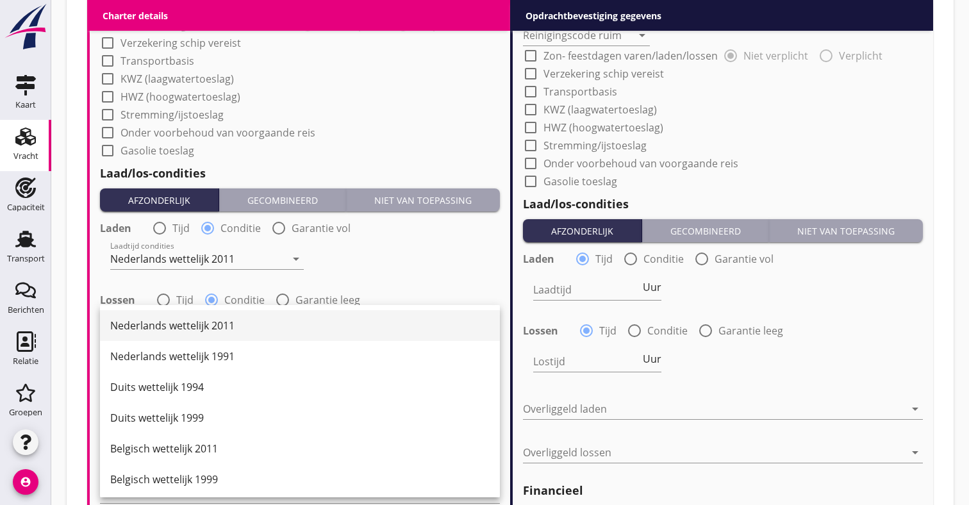
click at [224, 328] on div "Nederlands wettelijk 2011" at bounding box center [300, 325] width 380 height 15
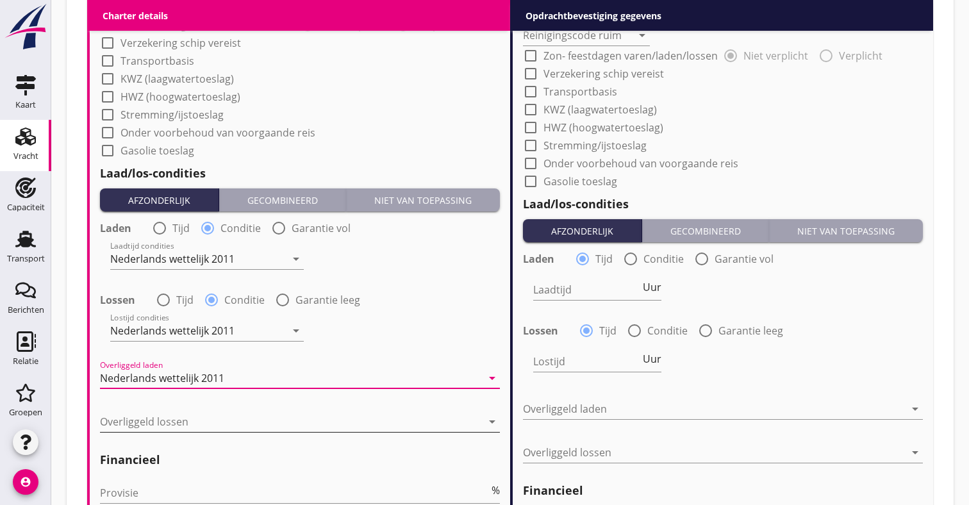
click at [174, 423] on div at bounding box center [291, 422] width 382 height 21
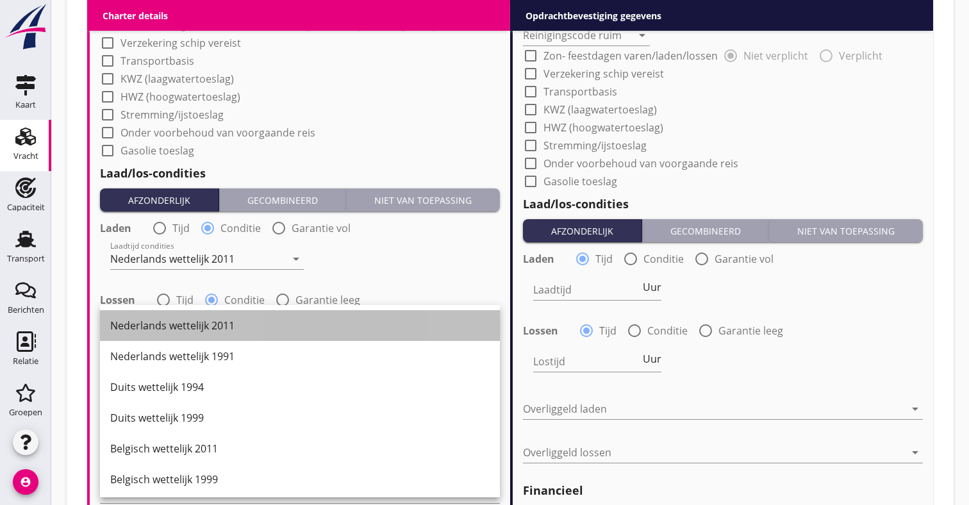
click at [215, 329] on div "Nederlands wettelijk 2011" at bounding box center [300, 325] width 380 height 15
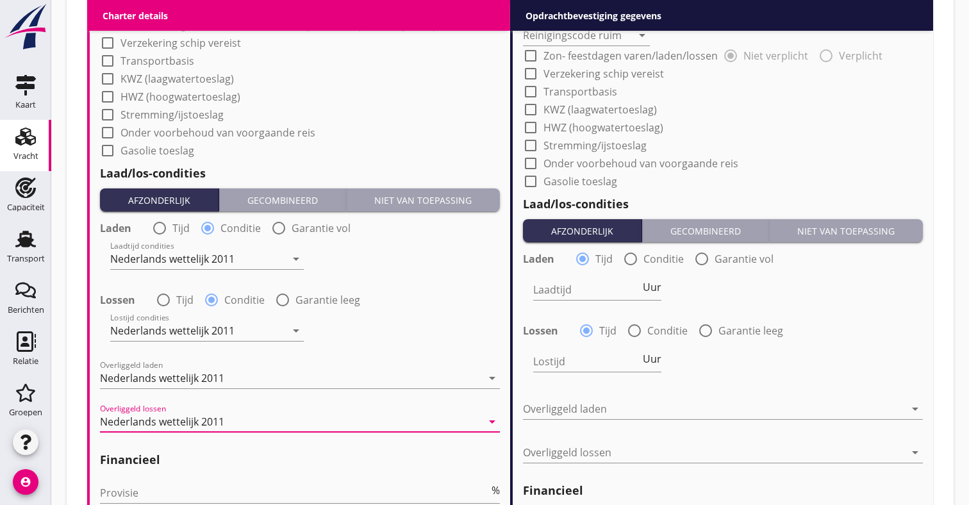
scroll to position [1437, 0]
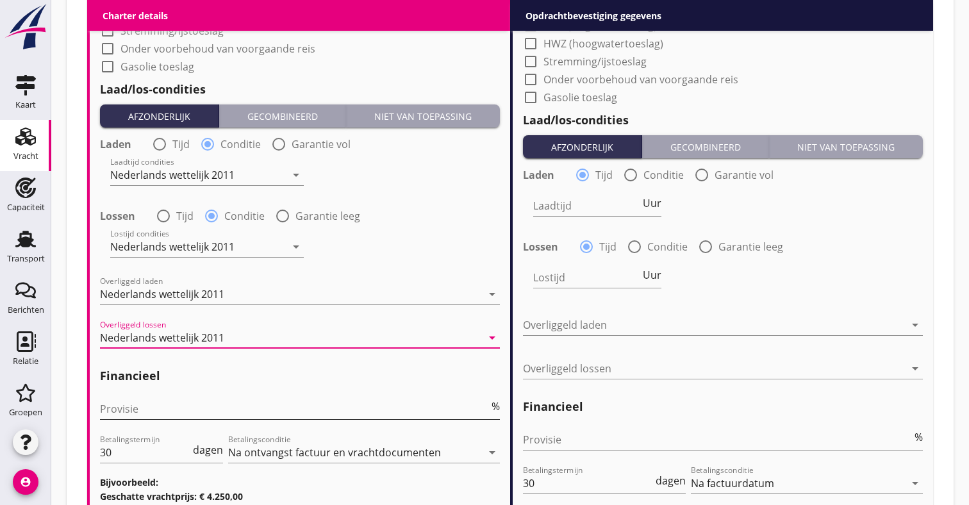
click at [194, 406] on input "Provisie" at bounding box center [294, 409] width 389 height 21
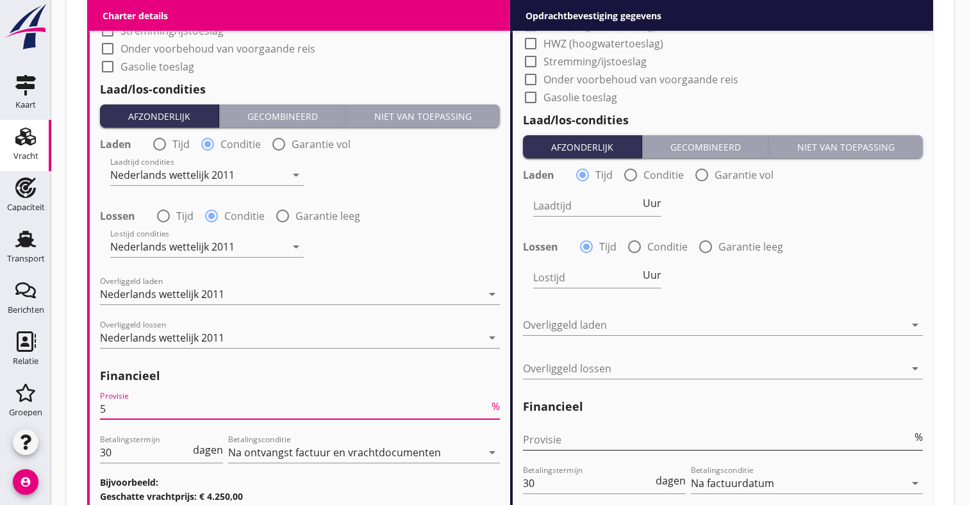
type input "5"
click at [539, 439] on input "Provisie" at bounding box center [717, 440] width 389 height 21
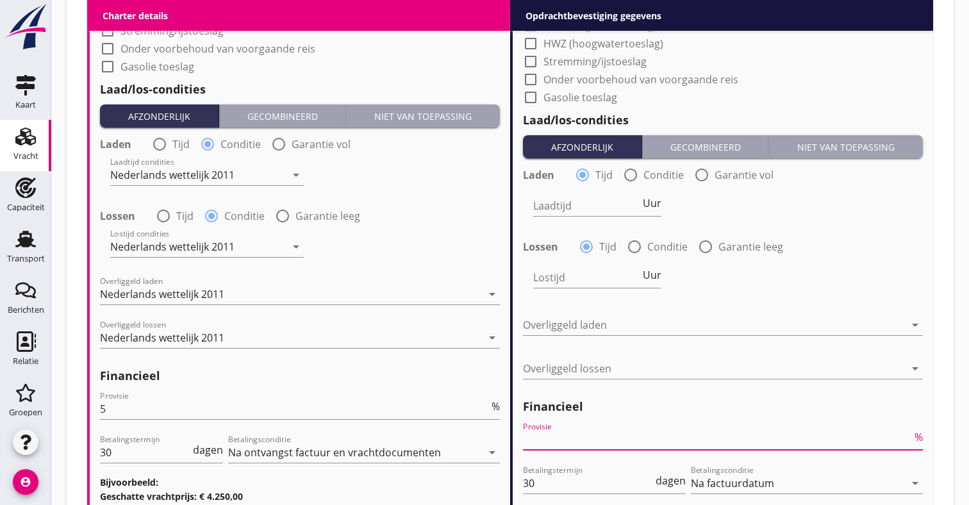
type input "2"
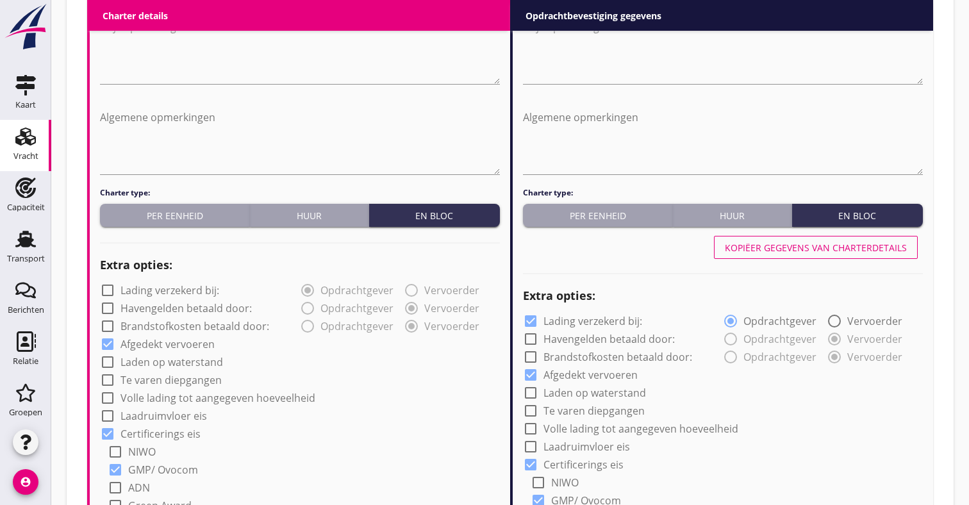
scroll to position [628, 0]
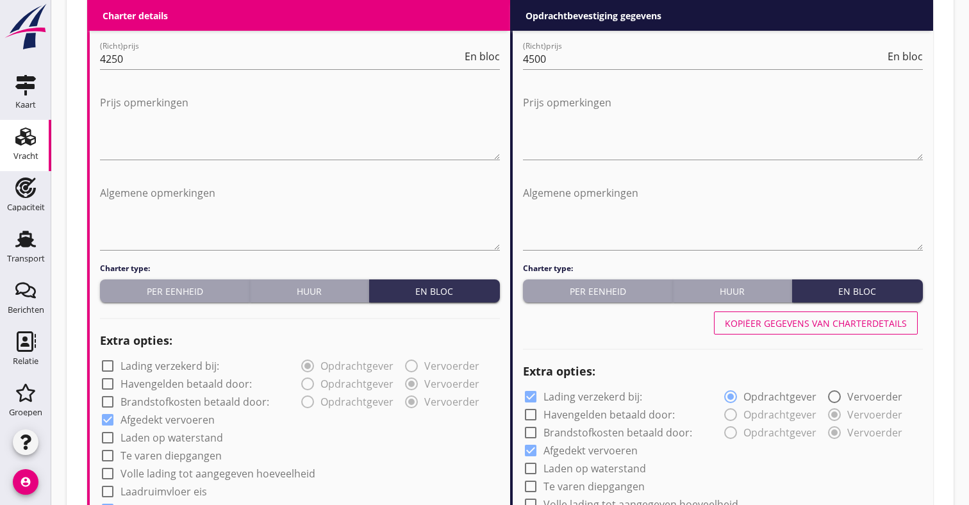
type input "2.5"
click at [813, 329] on div "Kopiëer gegevens van charterdetails" at bounding box center [816, 323] width 182 height 13
checkbox input "false"
type input "Sojaschroot (1720)"
type input "Tarwe (110)"
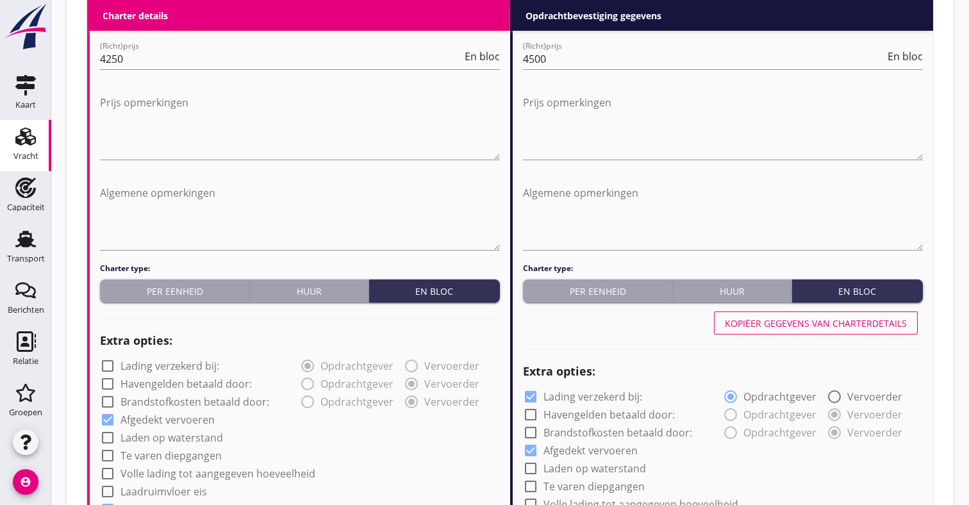
type input "Sunpellets (1720)"
type input "a"
radio input "false"
radio input "true"
radio input "false"
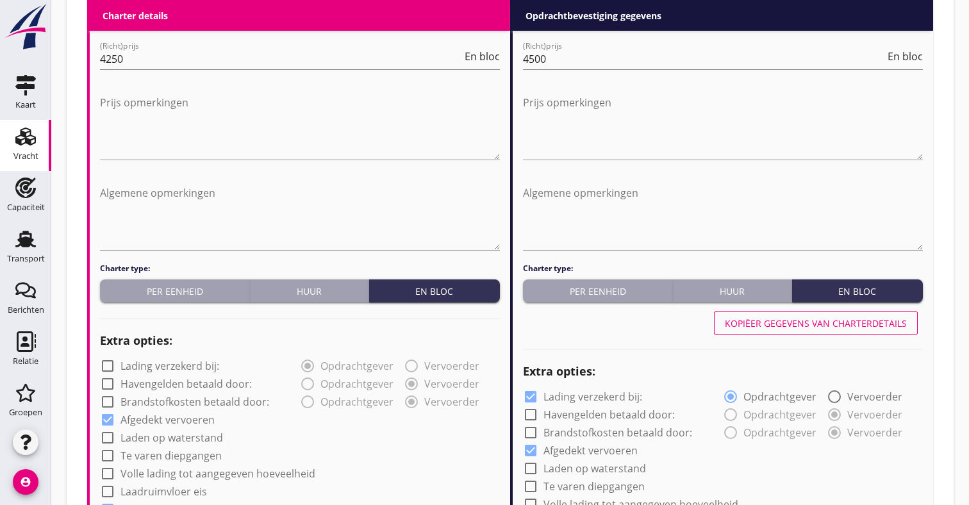
radio input "true"
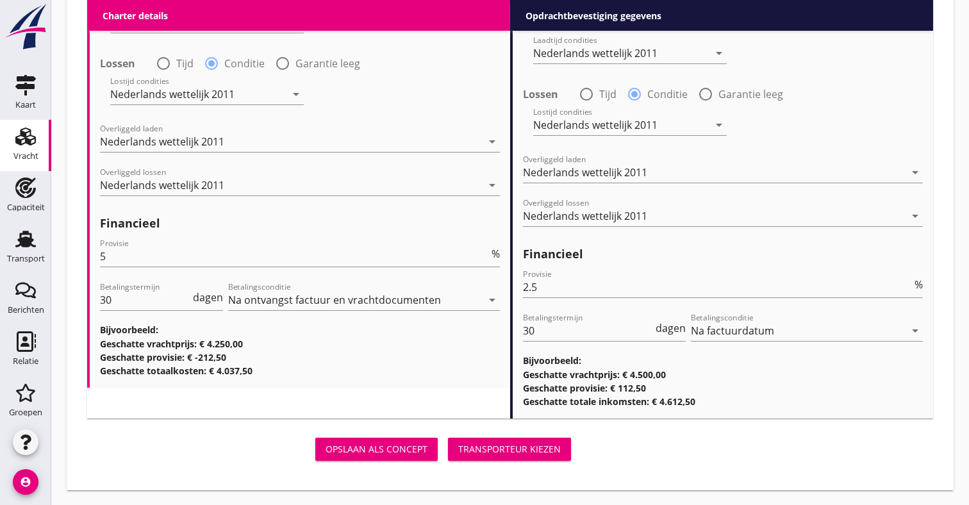
click at [541, 448] on div "Transporteur kiezen" at bounding box center [509, 448] width 103 height 13
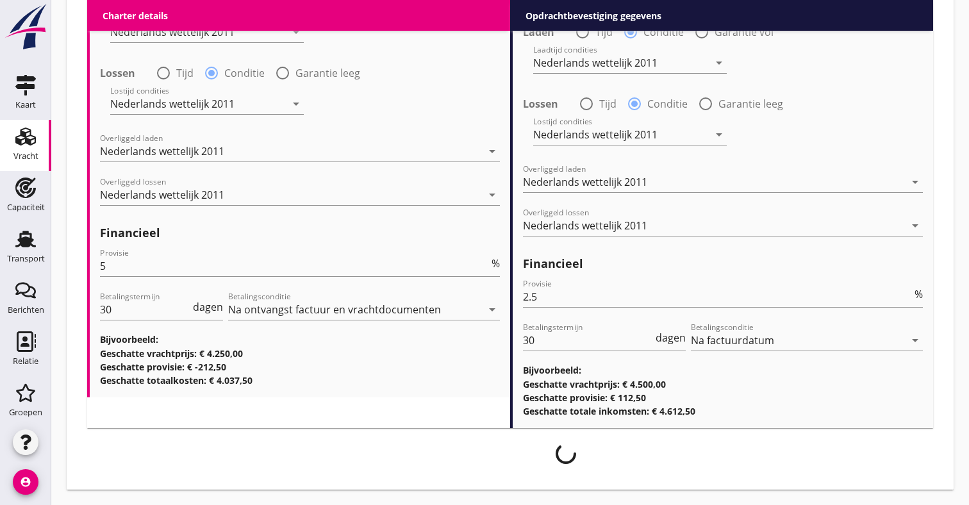
scroll to position [1580, 0]
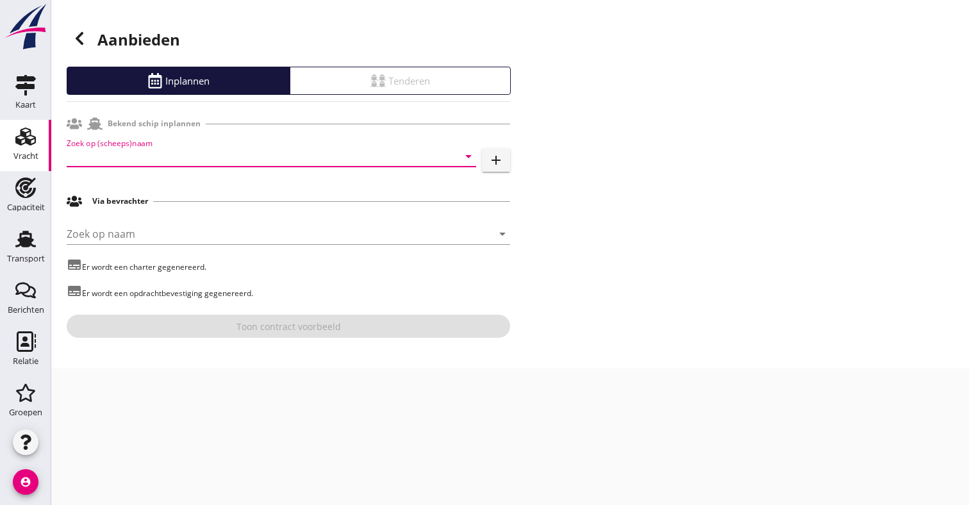
drag, startPoint x: 351, startPoint y: 160, endPoint x: 356, endPoint y: 153, distance: 8.4
click at [351, 160] on input "Zoek op (scheeps)naam" at bounding box center [254, 156] width 374 height 21
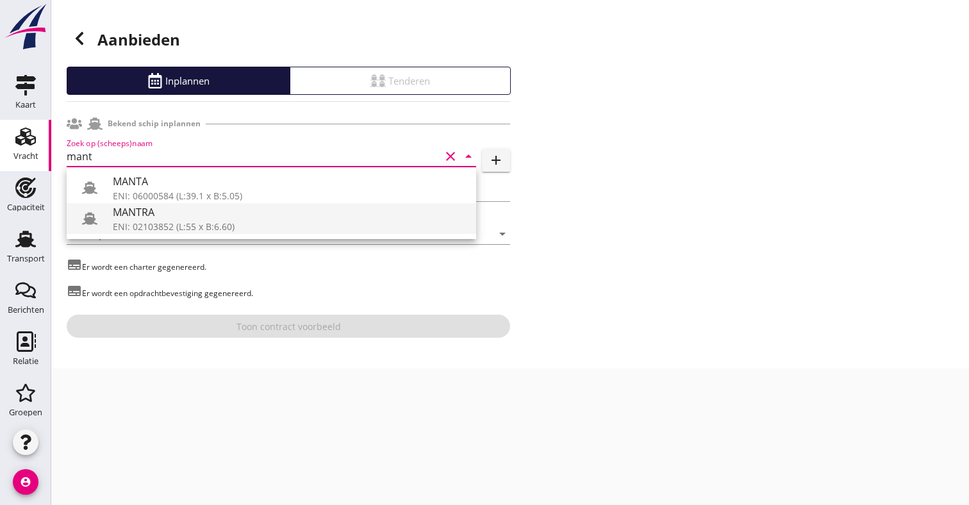
click at [270, 215] on div "MANTRA" at bounding box center [289, 212] width 353 height 15
type input "MANTRA"
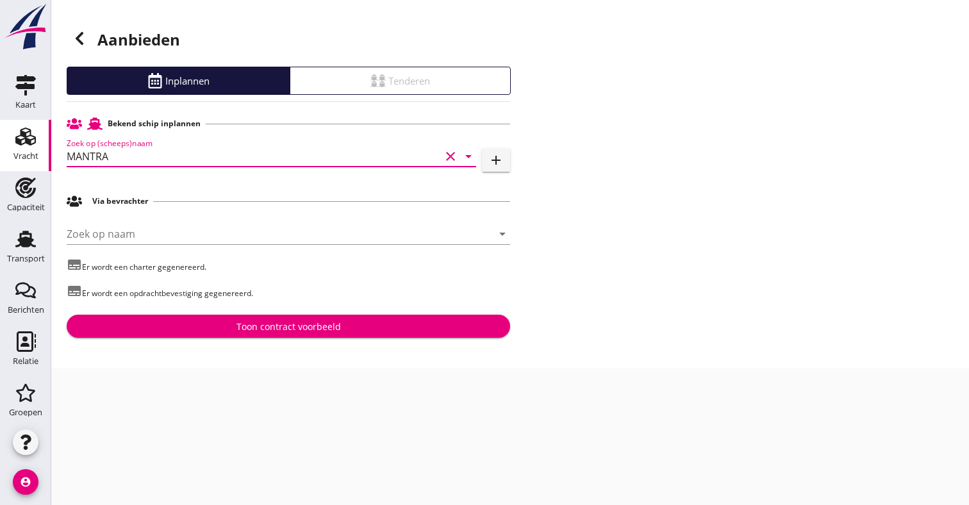
click at [247, 328] on div "Toon contract voorbeeld" at bounding box center [289, 326] width 105 height 13
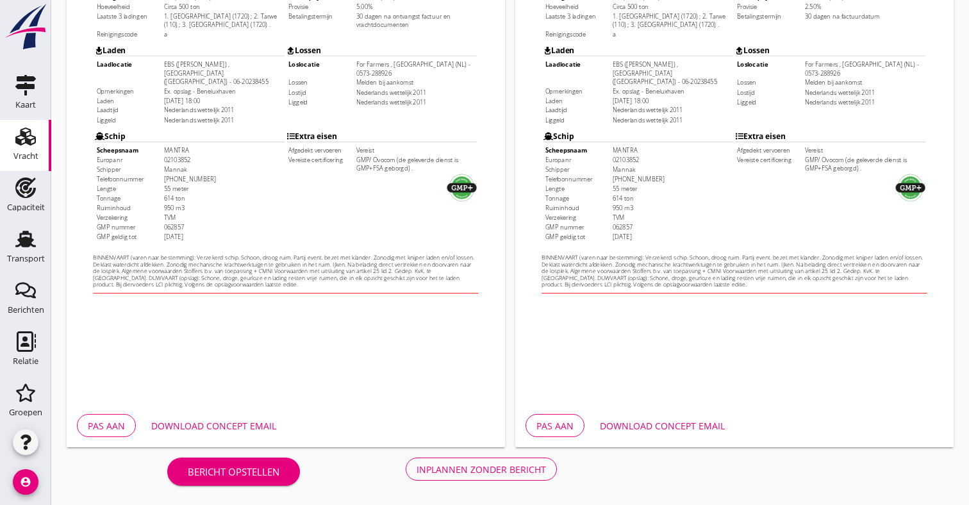
click at [532, 475] on div "Inplannen zonder bericht" at bounding box center [482, 469] width 130 height 13
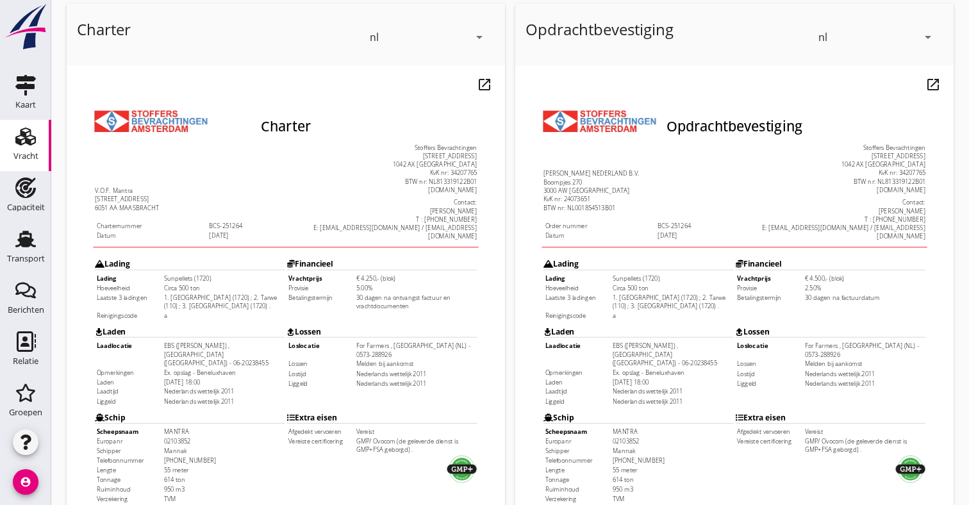
scroll to position [70, 0]
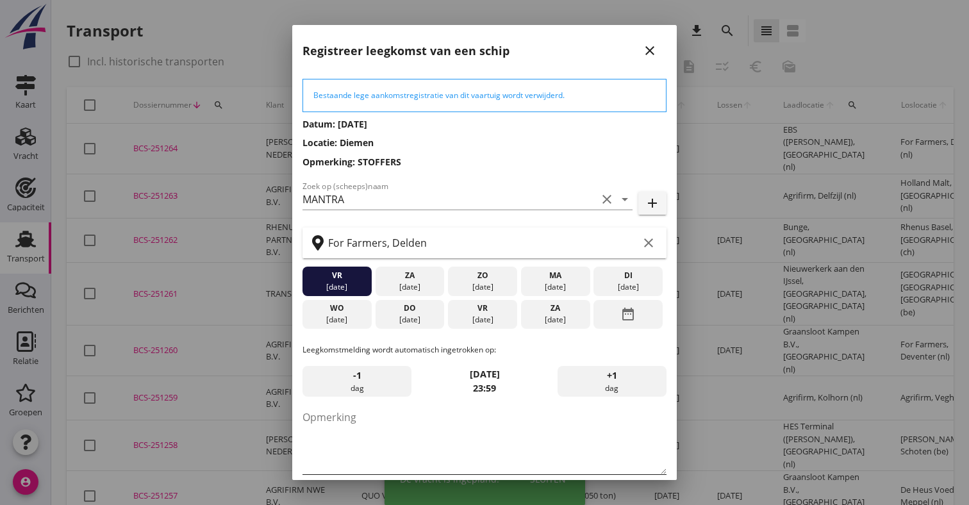
click at [374, 414] on textarea "Opmerking" at bounding box center [485, 440] width 364 height 67
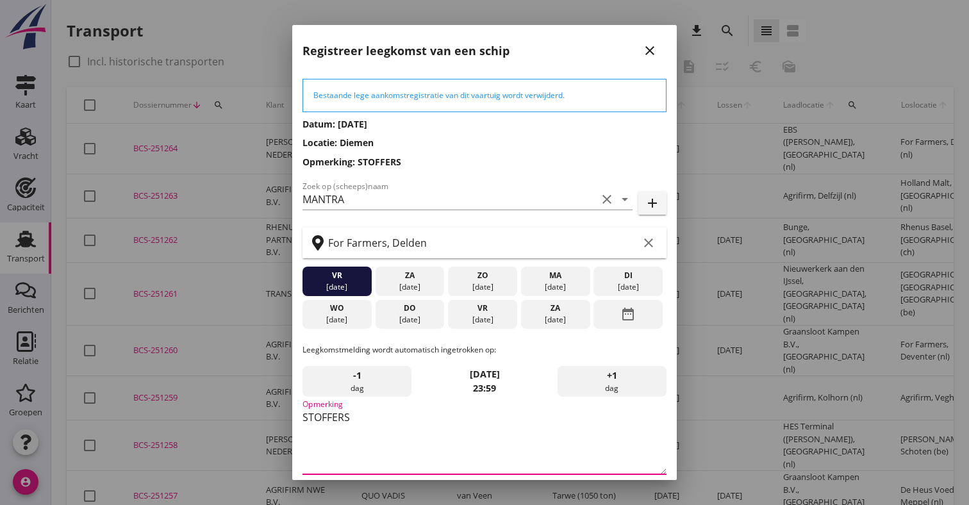
type textarea "STOFFERS"
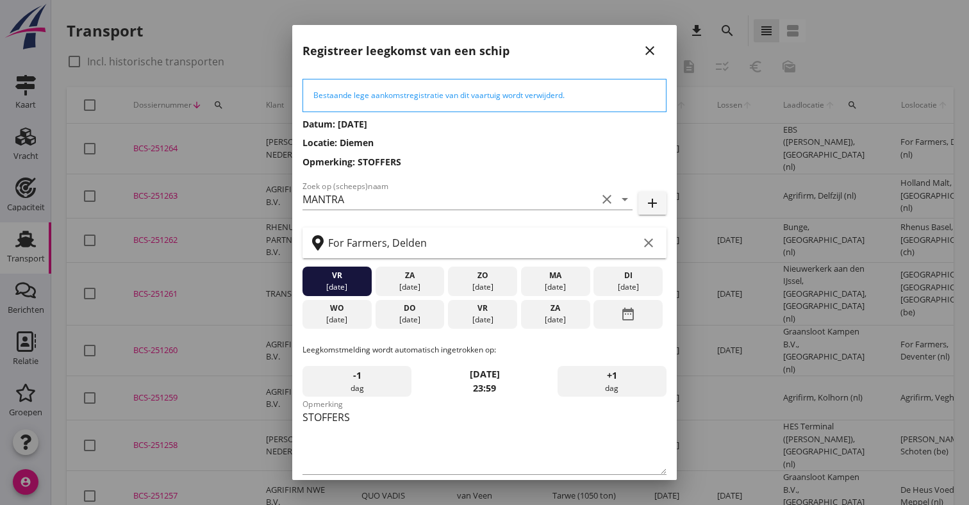
click at [410, 321] on div "21 aug." at bounding box center [409, 320] width 63 height 12
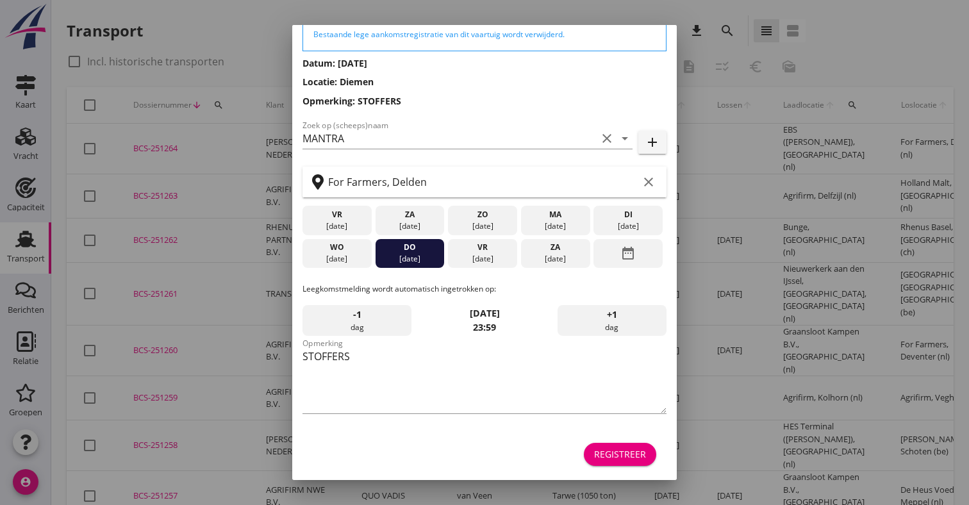
scroll to position [61, 0]
click at [648, 466] on div "Registreer" at bounding box center [485, 454] width 364 height 31
click at [636, 441] on div "Registreer" at bounding box center [485, 454] width 364 height 31
click at [621, 452] on div "Registreer" at bounding box center [620, 454] width 52 height 13
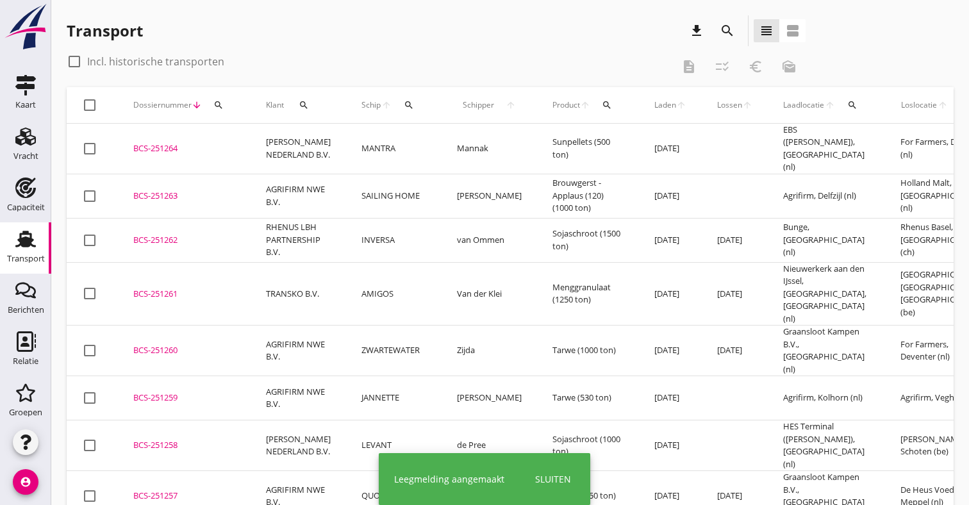
click at [483, 149] on td "Mannak" at bounding box center [490, 149] width 96 height 51
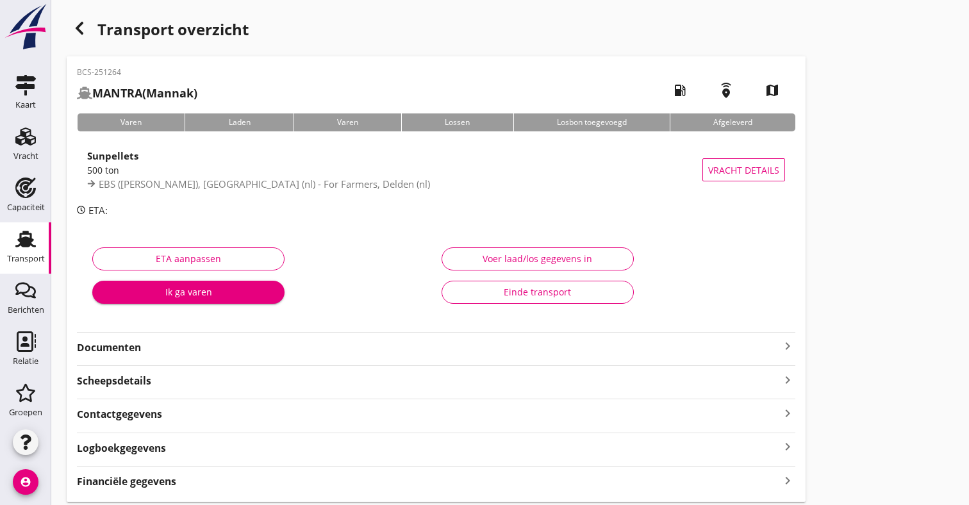
click at [219, 344] on strong "Documenten" at bounding box center [428, 347] width 703 height 15
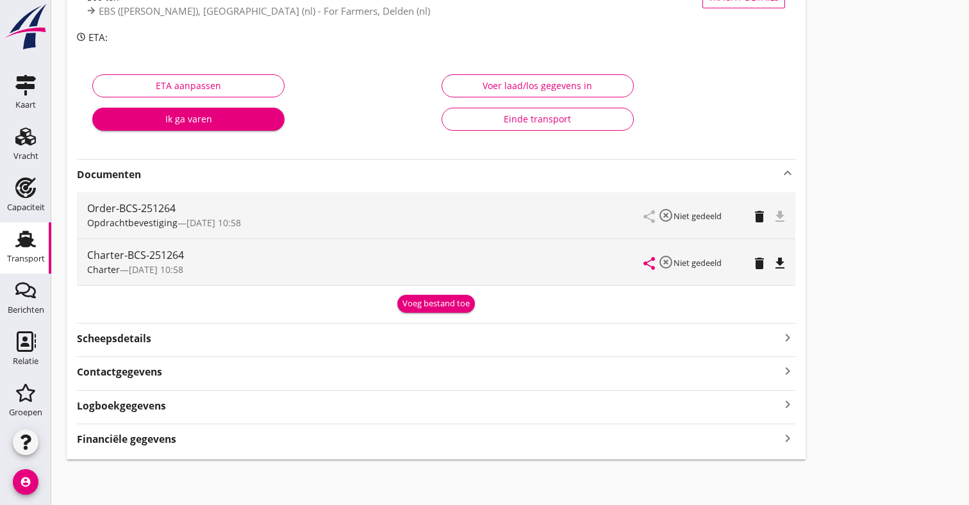
scroll to position [172, 0]
click at [782, 264] on icon "file_download" at bounding box center [780, 263] width 15 height 15
click at [783, 269] on icon "open_in_browser" at bounding box center [780, 263] width 15 height 15
click at [503, 228] on div "Opdrachtbevestiging — 15/08 10:58" at bounding box center [365, 223] width 557 height 13
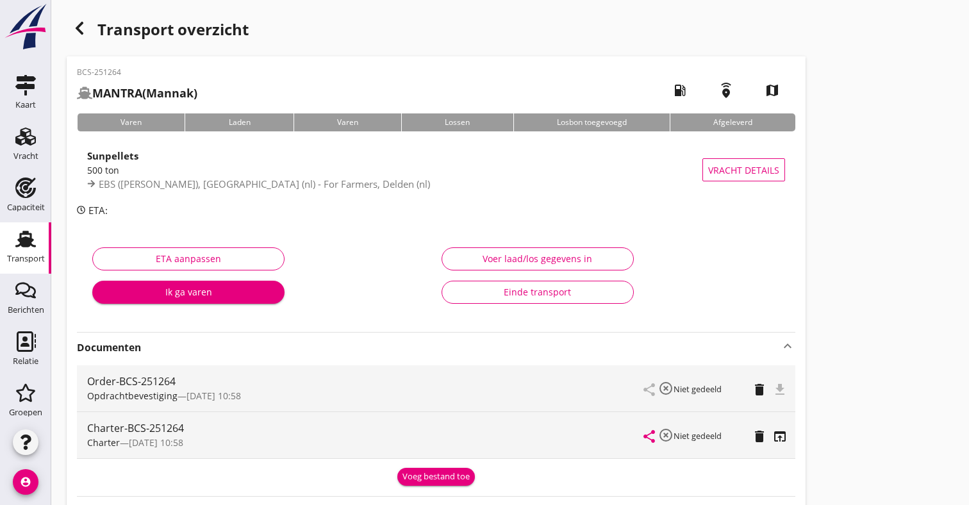
scroll to position [0, 0]
click at [34, 256] on div "Transport" at bounding box center [26, 259] width 38 height 8
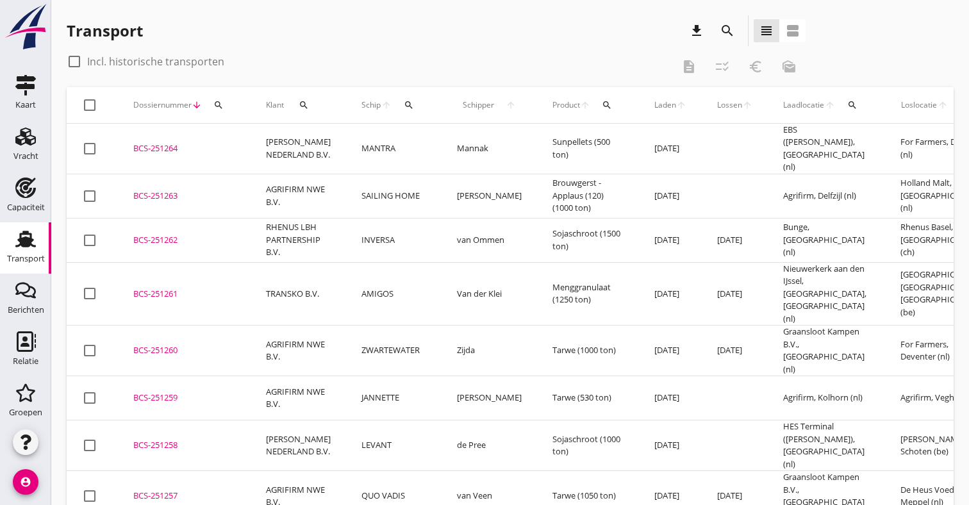
click at [388, 136] on td "MANTRA" at bounding box center [394, 149] width 96 height 51
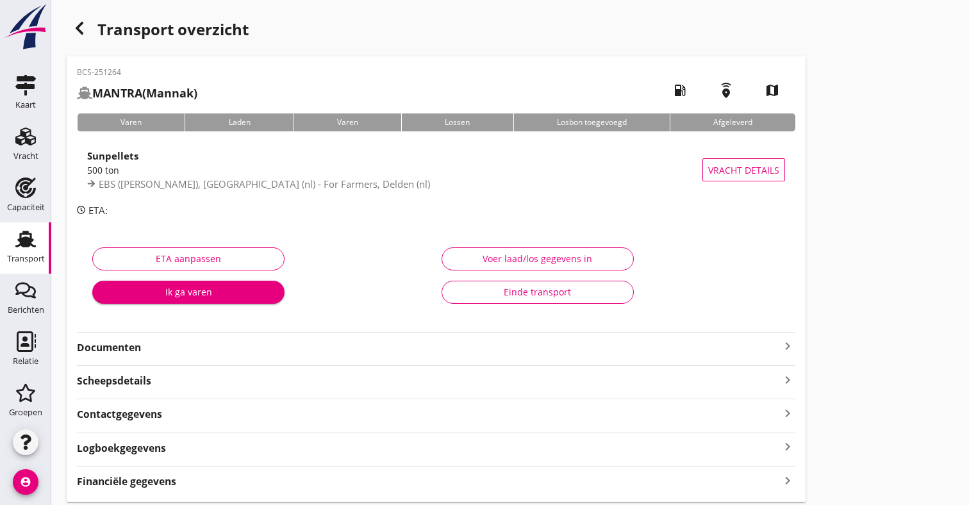
click at [419, 342] on strong "Documenten" at bounding box center [428, 347] width 703 height 15
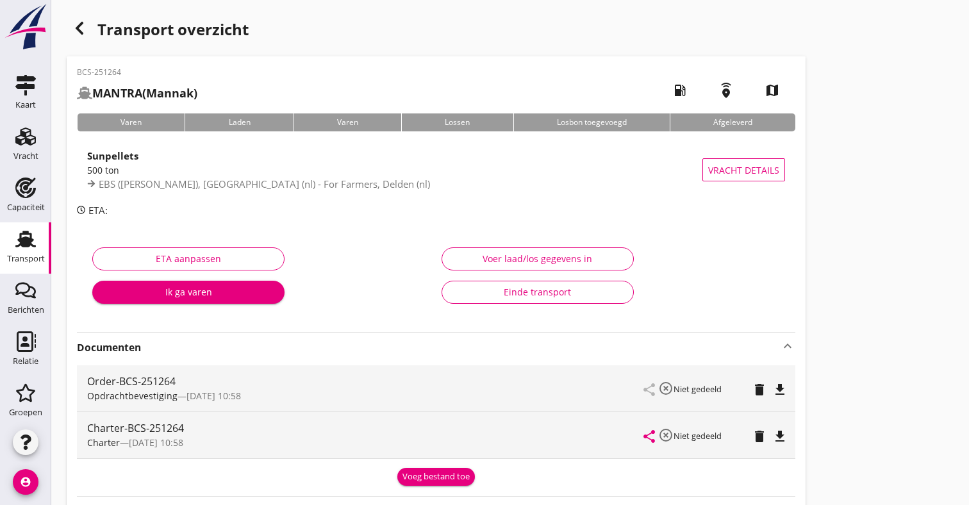
click at [777, 387] on icon "file_download" at bounding box center [780, 389] width 15 height 15
click at [783, 384] on icon "open_in_browser" at bounding box center [780, 389] width 15 height 15
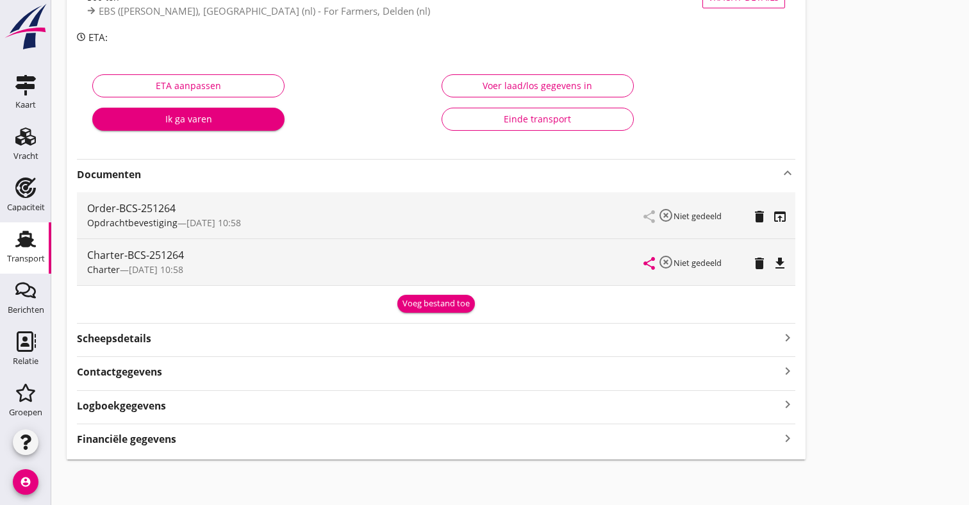
scroll to position [172, 0]
click at [198, 433] on div "Financiële gegevens keyboard_arrow_right" at bounding box center [436, 438] width 719 height 17
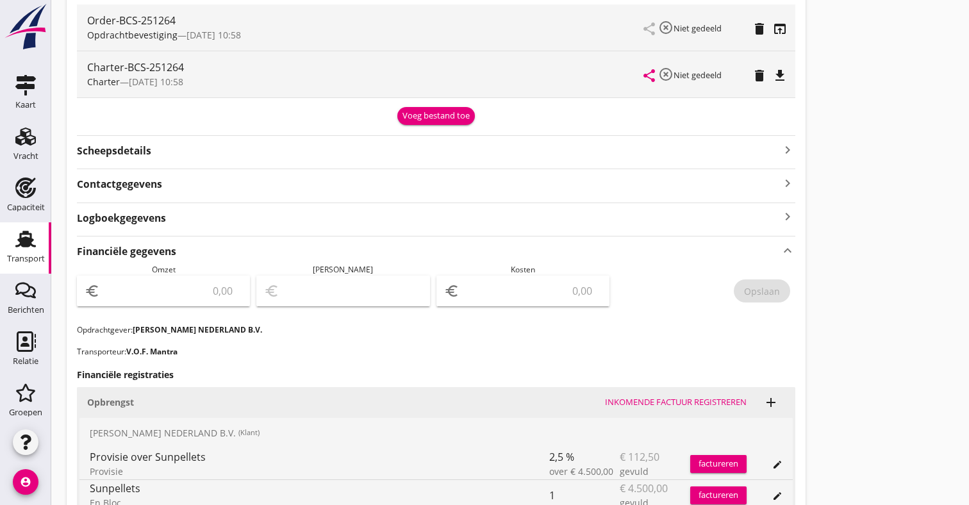
scroll to position [379, 0]
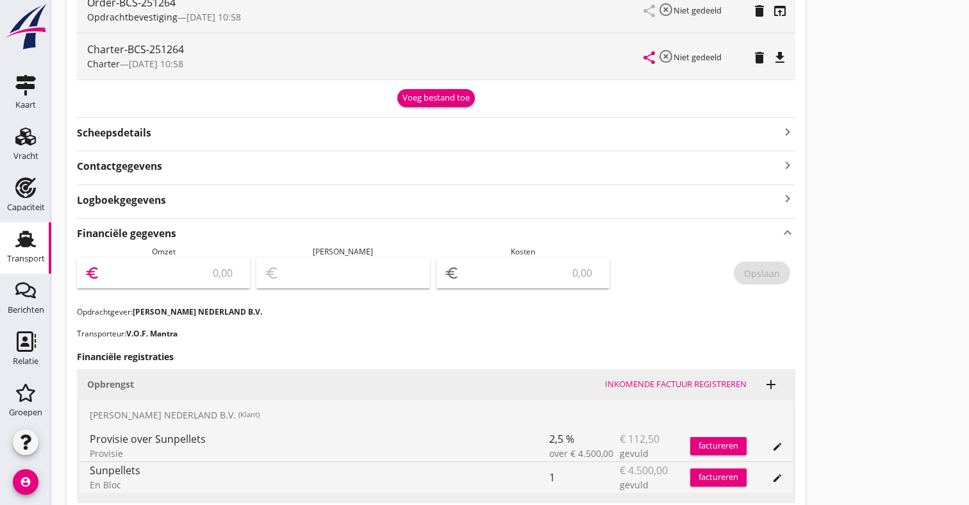
click at [199, 277] on input "number" at bounding box center [173, 273] width 140 height 21
type input "4387.50"
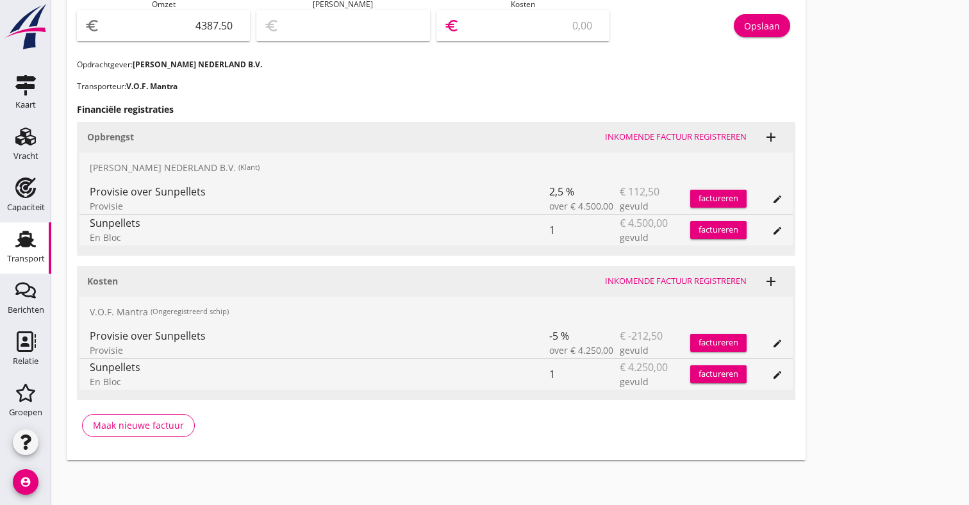
scroll to position [626, 0]
type input "4383.50"
type input "4"
type input "4347.50"
type input "40"
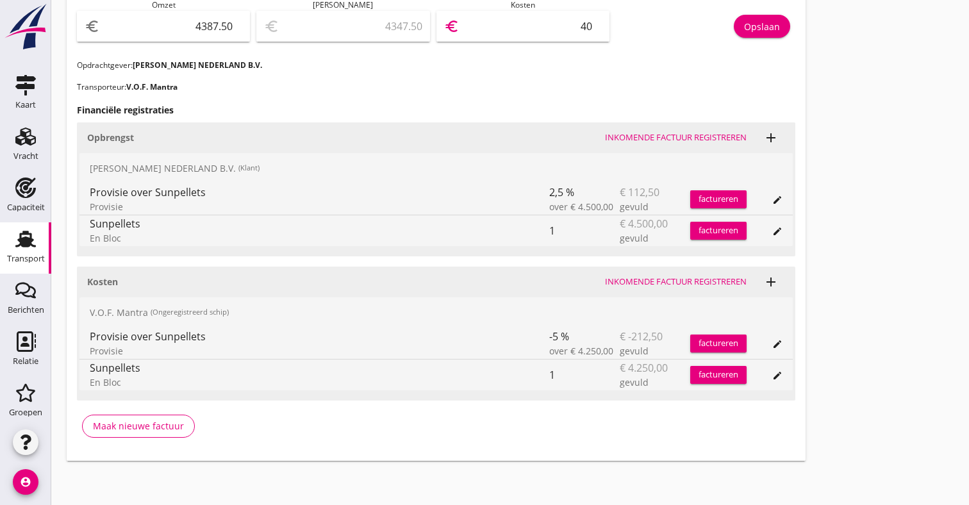
type input "3984.50"
type input "403"
type input "350.50"
type input "4037"
type input "350.00"
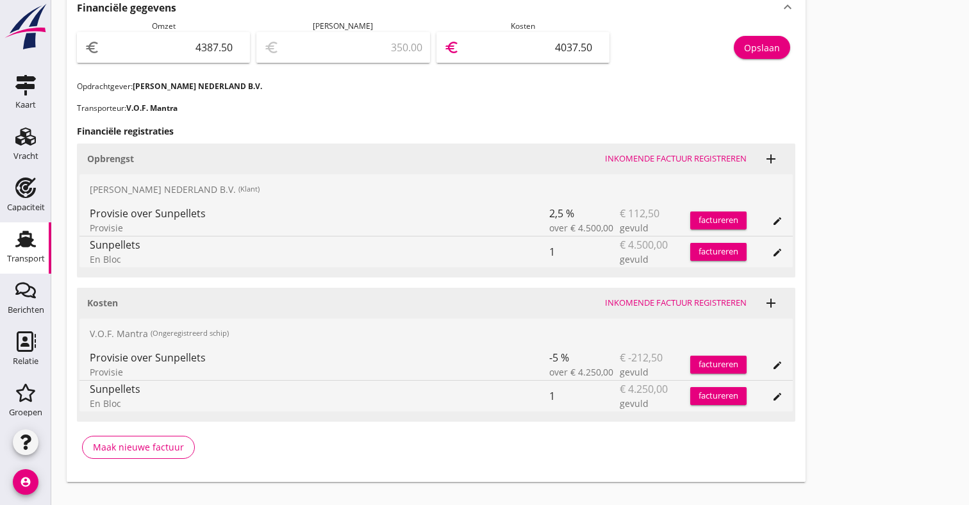
scroll to position [602, 0]
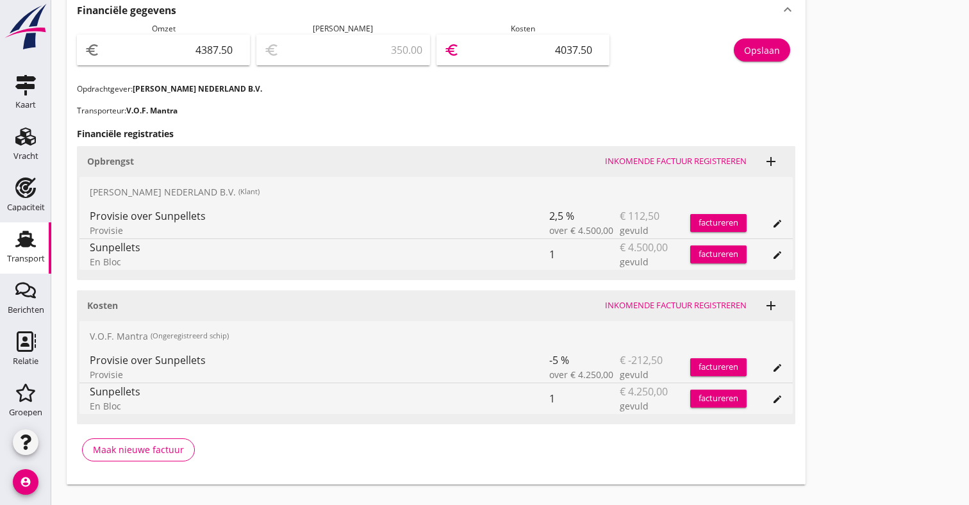
type input "4037.50"
click at [746, 56] on button "Opslaan" at bounding box center [762, 49] width 56 height 23
click at [35, 244] on icon "Transport" at bounding box center [25, 239] width 21 height 21
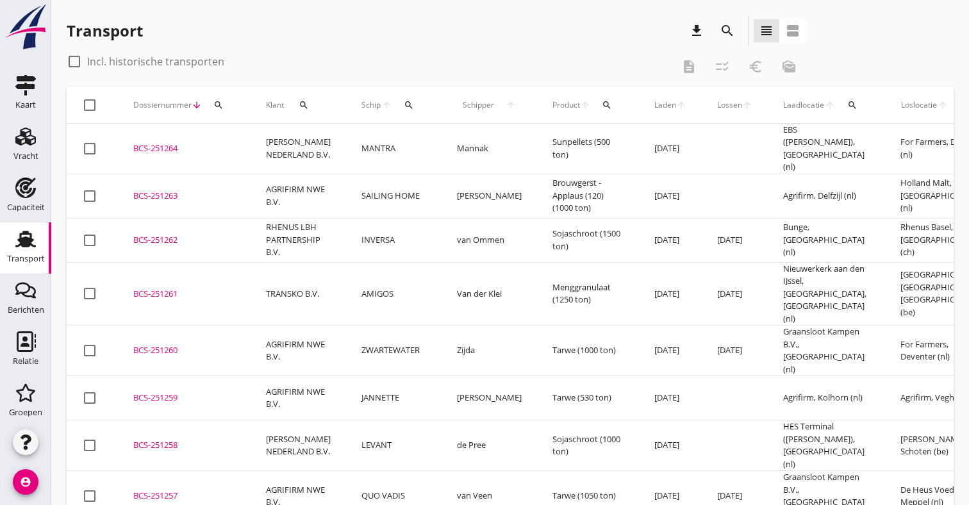
click at [281, 185] on td "AGRIFIRM NWE B.V." at bounding box center [299, 196] width 96 height 44
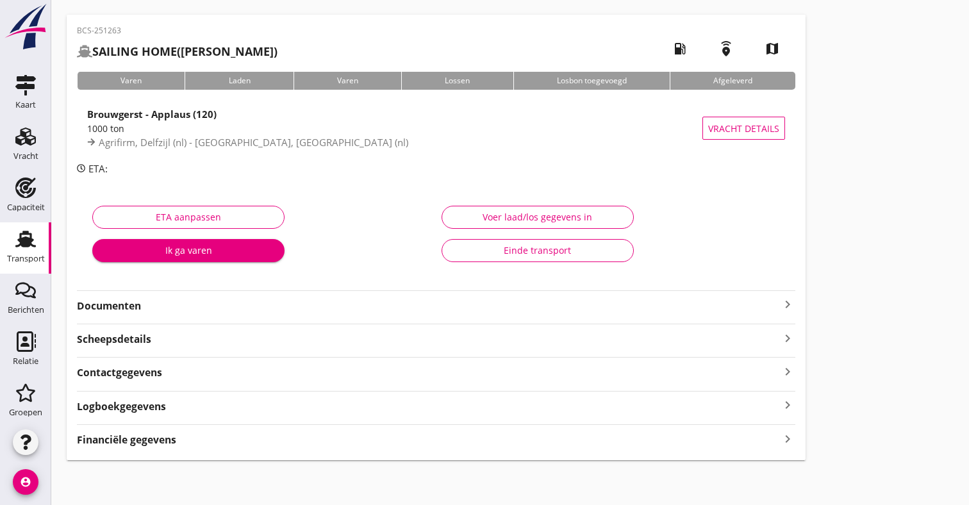
click at [171, 444] on strong "Financiële gegevens" at bounding box center [126, 440] width 99 height 15
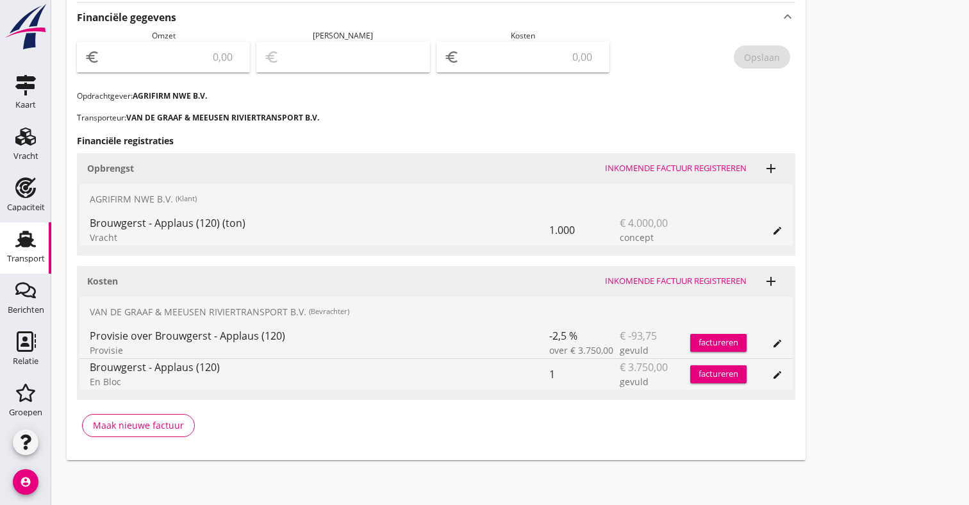
scroll to position [464, 0]
click at [215, 63] on input "number" at bounding box center [173, 57] width 140 height 21
type input "4000"
type input "3997.00"
type input "3"
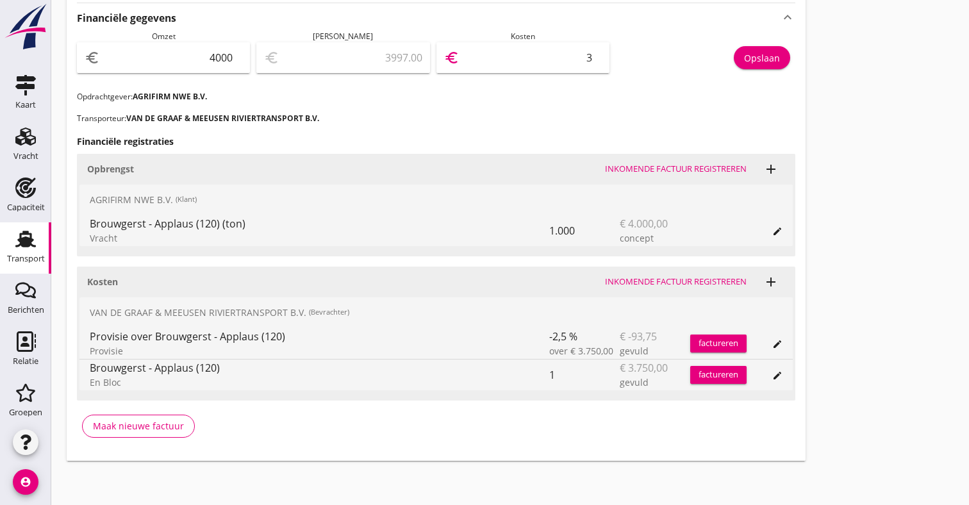
type input "3964.00"
type input "36"
type input "3635.00"
type input "365"
type input "344.00"
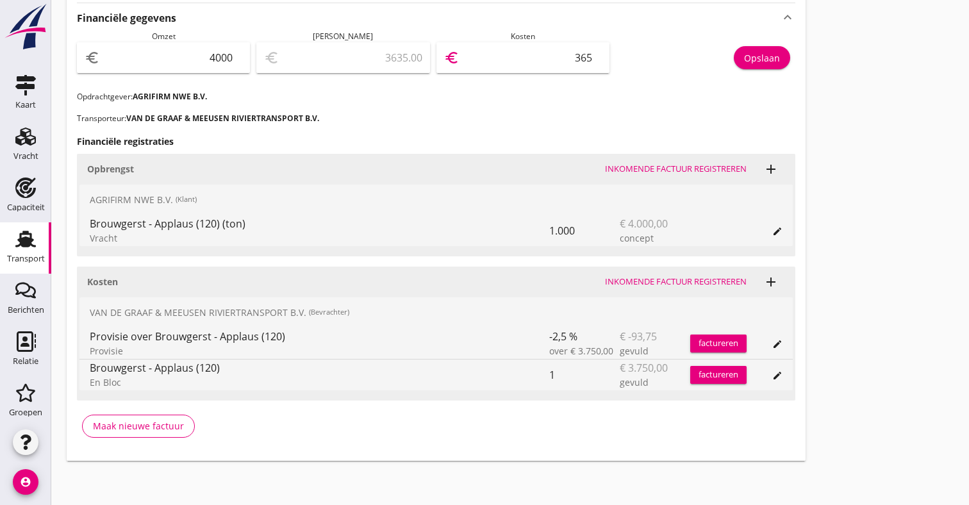
type input "3656"
type input "343.80"
type input "3656.2"
type input "343.75"
type input "3656.25"
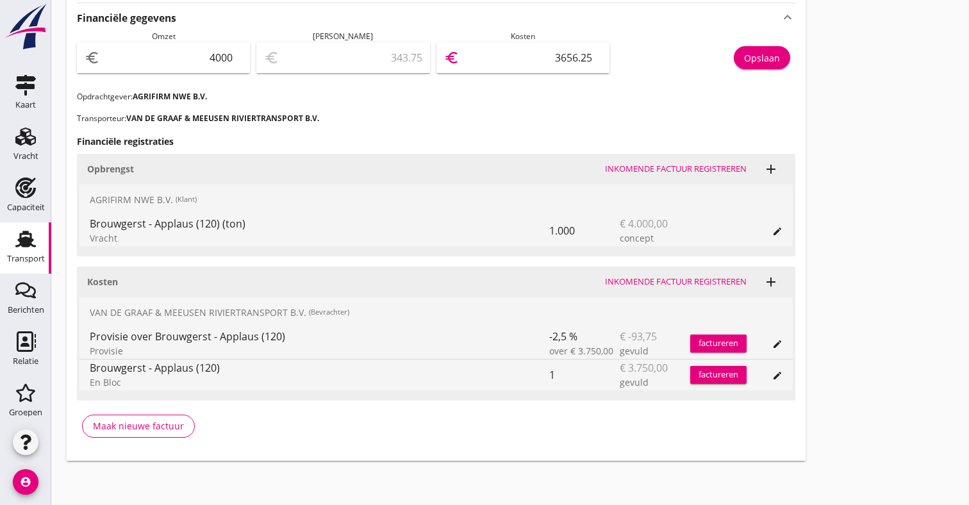
click at [757, 51] on div "Opslaan" at bounding box center [762, 57] width 36 height 13
click at [22, 237] on icon "Transport" at bounding box center [25, 239] width 21 height 21
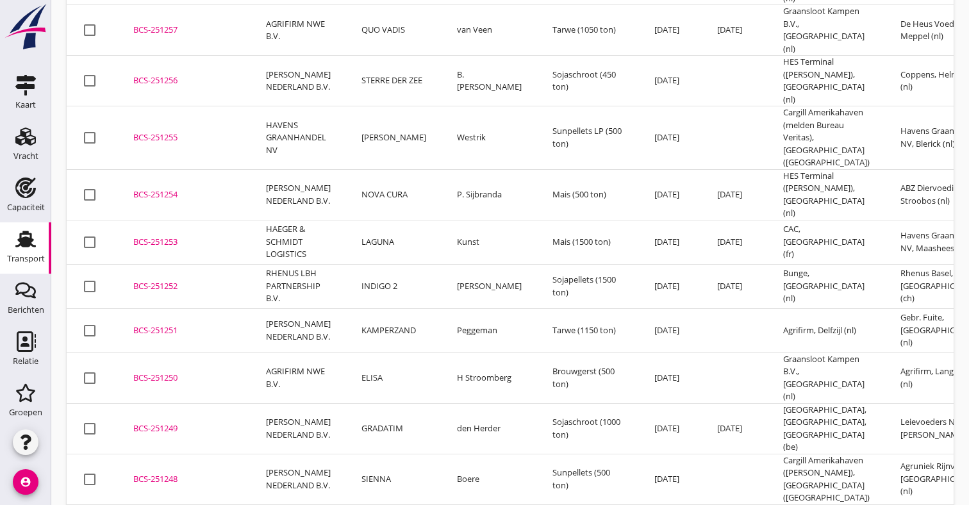
scroll to position [469, 0]
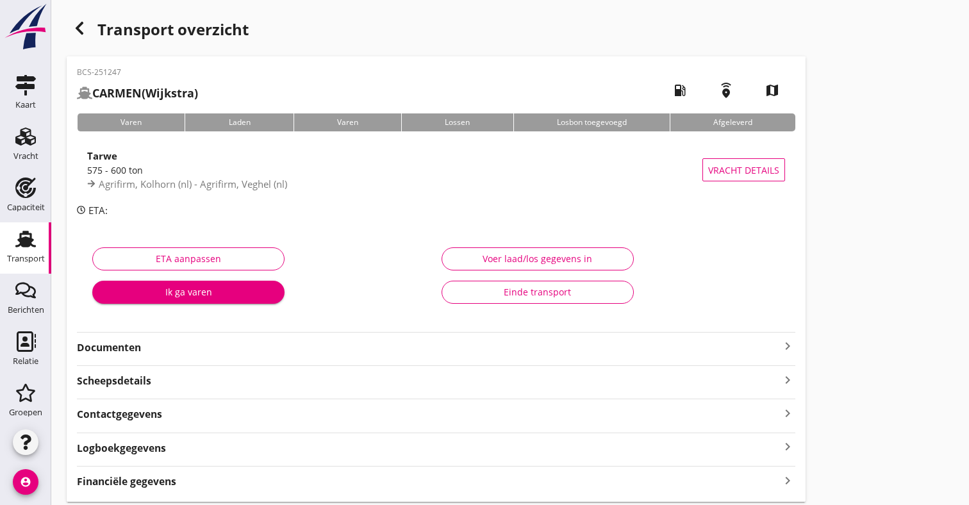
click at [246, 355] on div "BCS-251247 CARMEN (Wijkstra) local_gas_station emergency_share map Varen Laden …" at bounding box center [436, 279] width 739 height 446
click at [249, 349] on strong "Documenten" at bounding box center [428, 347] width 703 height 15
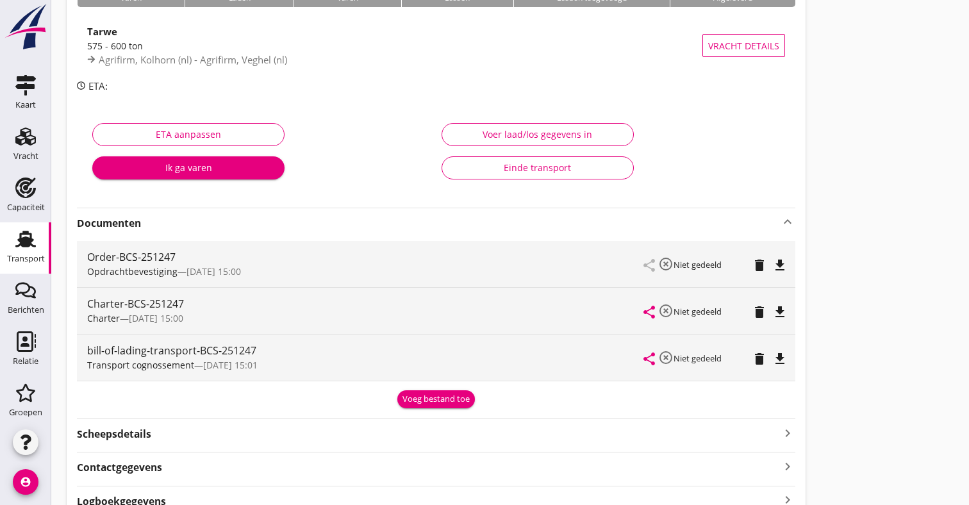
scroll to position [126, 0]
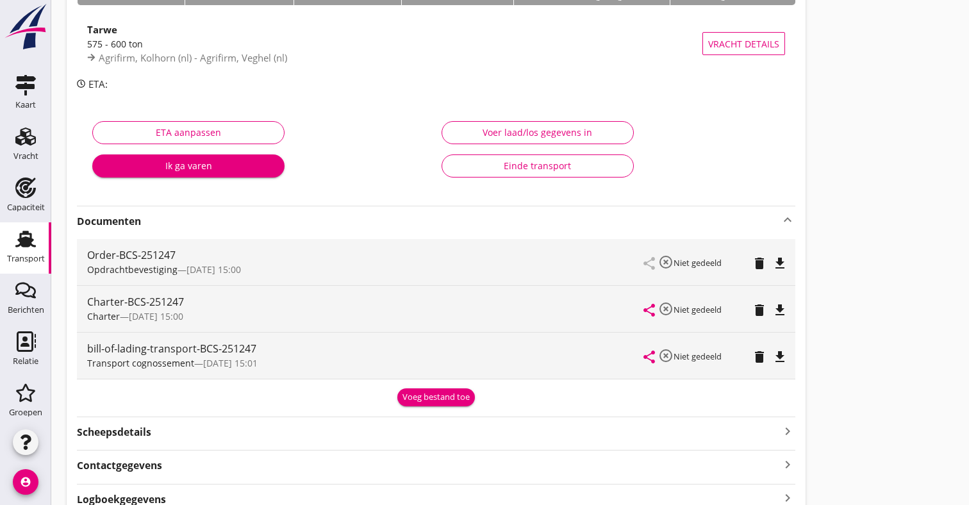
click at [435, 394] on div "Voeg bestand toe" at bounding box center [436, 397] width 67 height 13
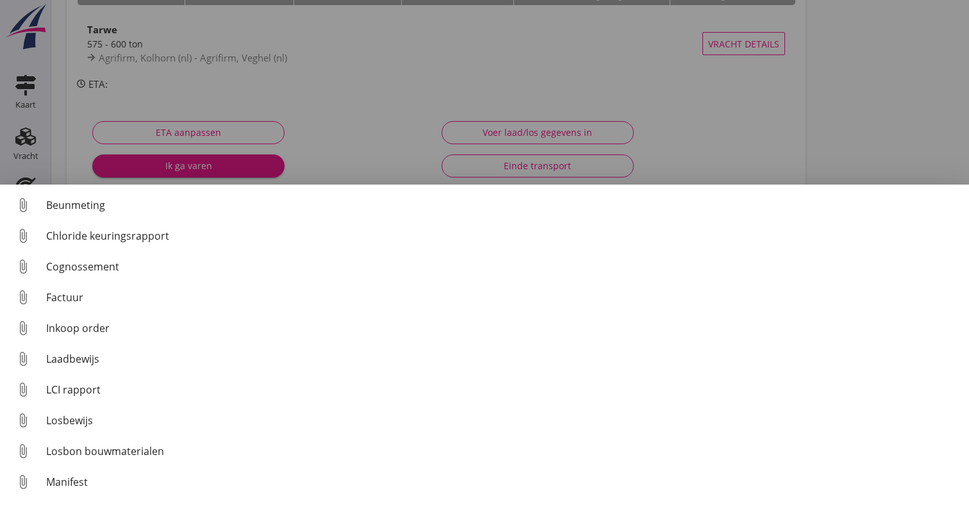
drag, startPoint x: 140, startPoint y: 279, endPoint x: 353, endPoint y: 121, distance: 264.9
click at [353, 121] on div "Weet je zeker dat je het document wilt verwijderen? Annuleren Verwijder Documen…" at bounding box center [484, 237] width 969 height 726
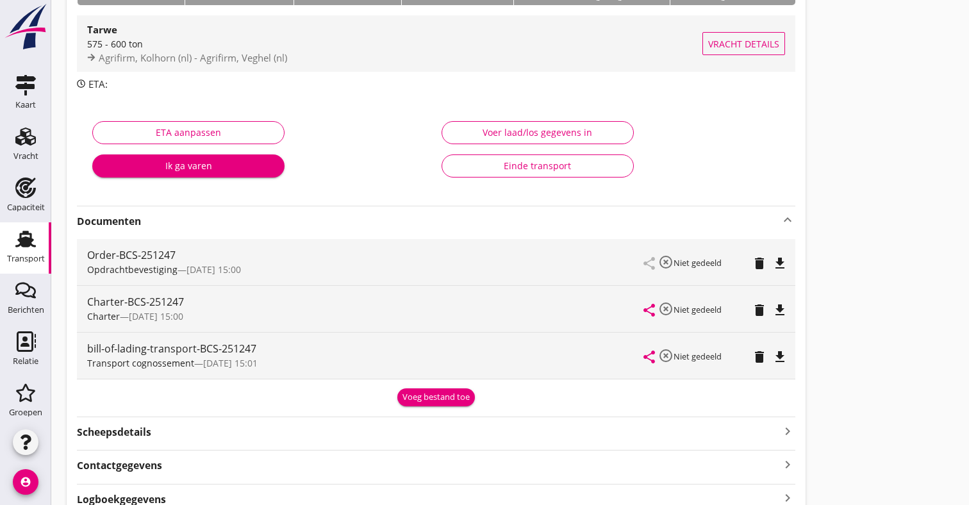
click at [266, 56] on span "Agrifirm, Kolhorn (nl) - Agrifirm, Veghel (nl)" at bounding box center [193, 57] width 188 height 13
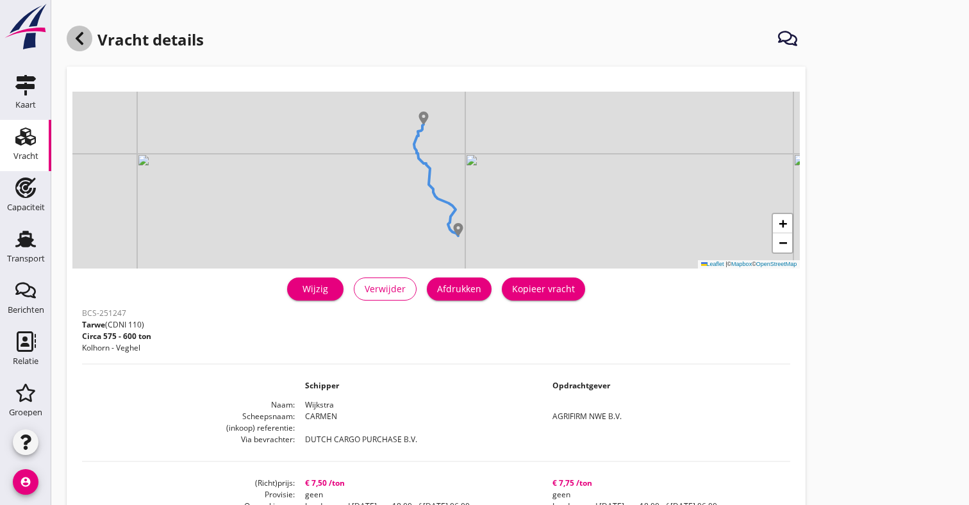
click at [80, 36] on use at bounding box center [80, 38] width 8 height 13
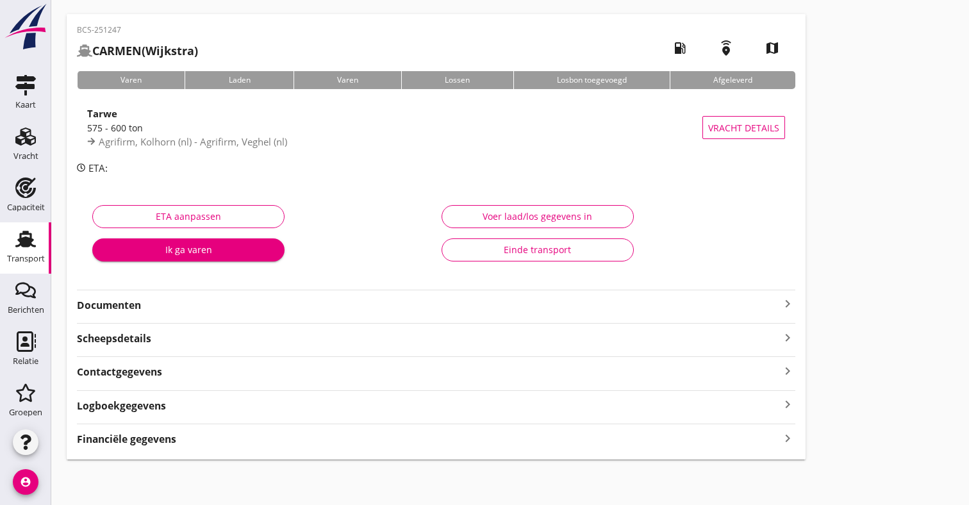
scroll to position [42, 0]
click at [181, 311] on strong "Documenten" at bounding box center [428, 306] width 703 height 15
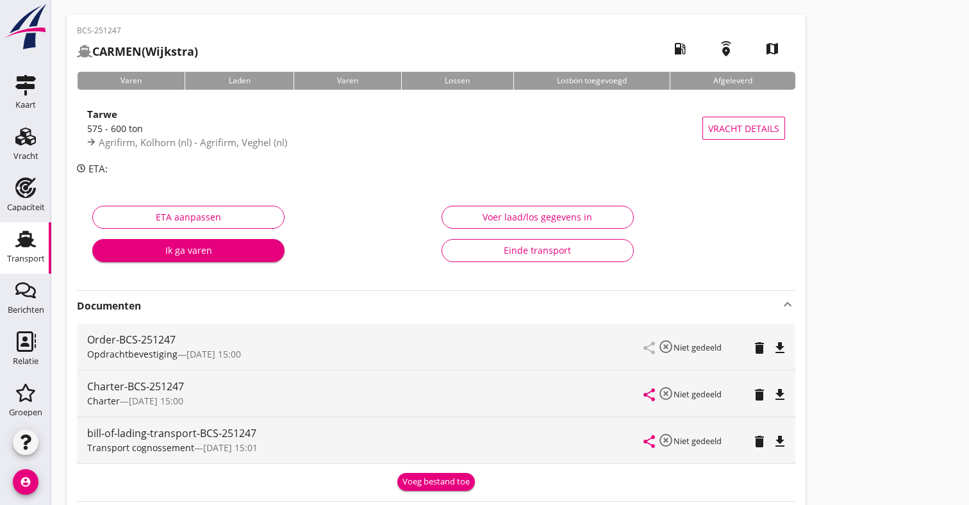
scroll to position [69, 0]
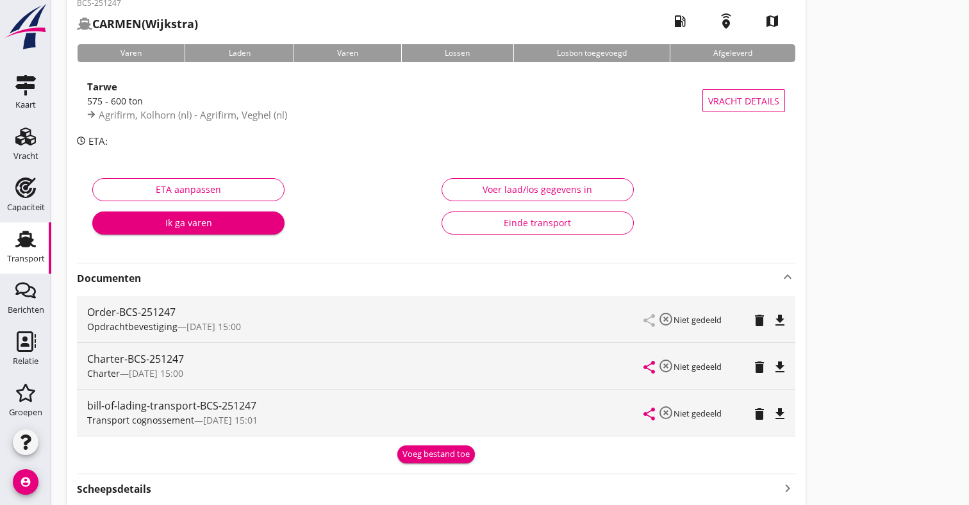
click at [460, 449] on div "Voeg bestand toe" at bounding box center [436, 454] width 67 height 13
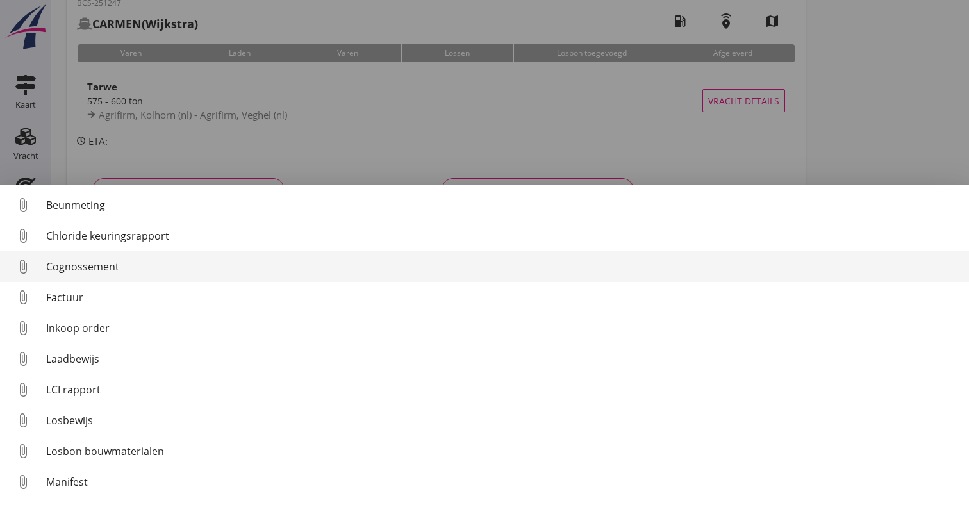
click at [102, 268] on div "Cognossement" at bounding box center [502, 266] width 913 height 15
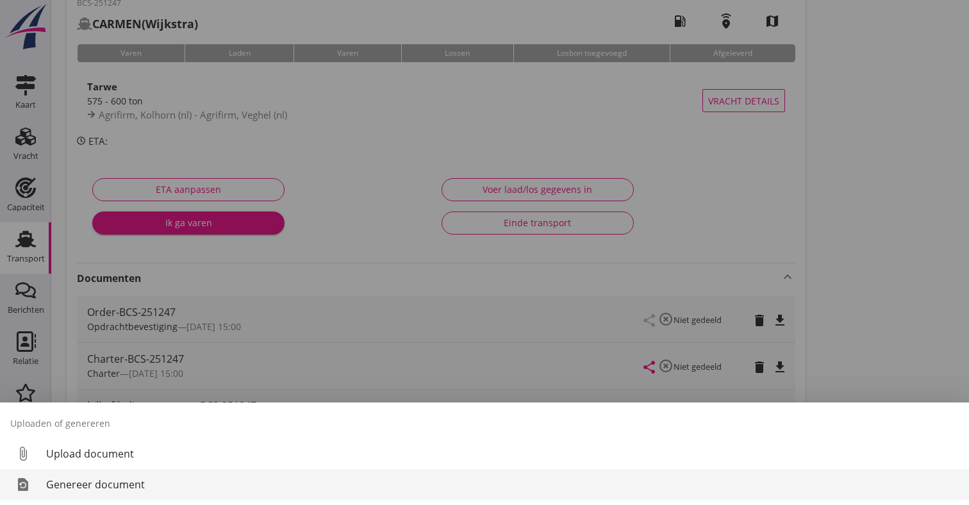
click at [89, 482] on div "Genereer document" at bounding box center [502, 484] width 913 height 15
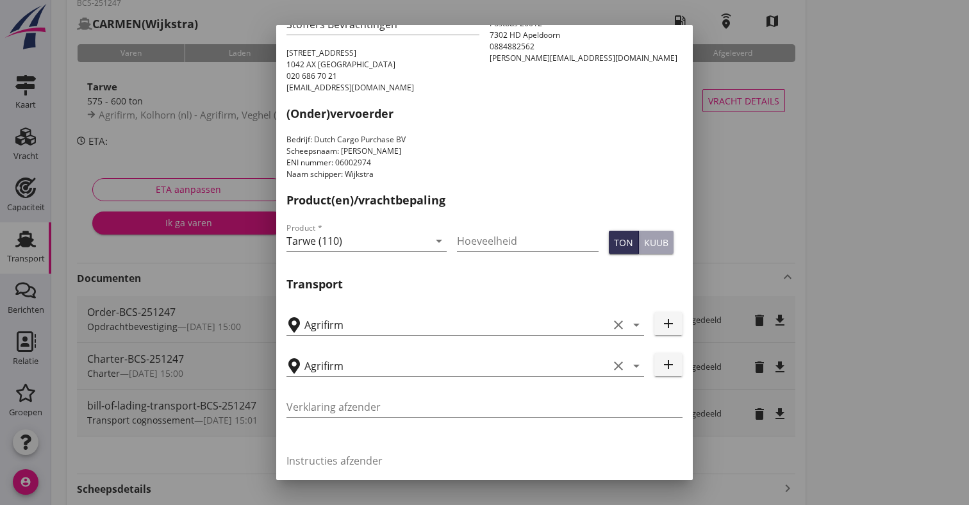
scroll to position [119, 0]
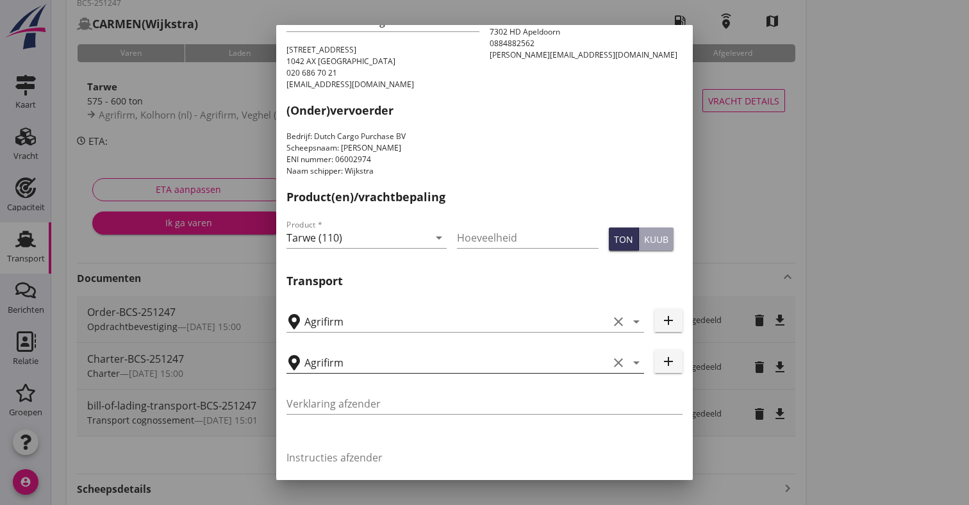
click at [616, 364] on icon "clear" at bounding box center [618, 362] width 15 height 15
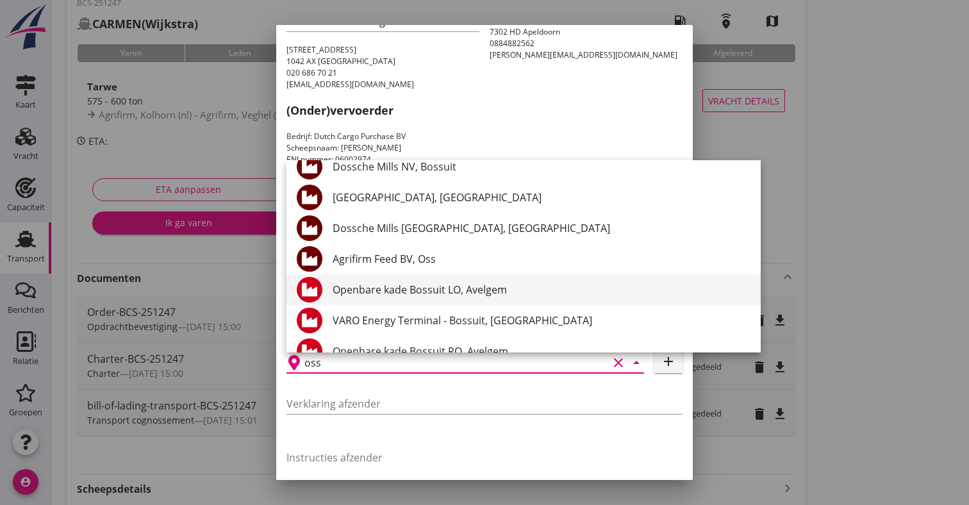
scroll to position [231, 0]
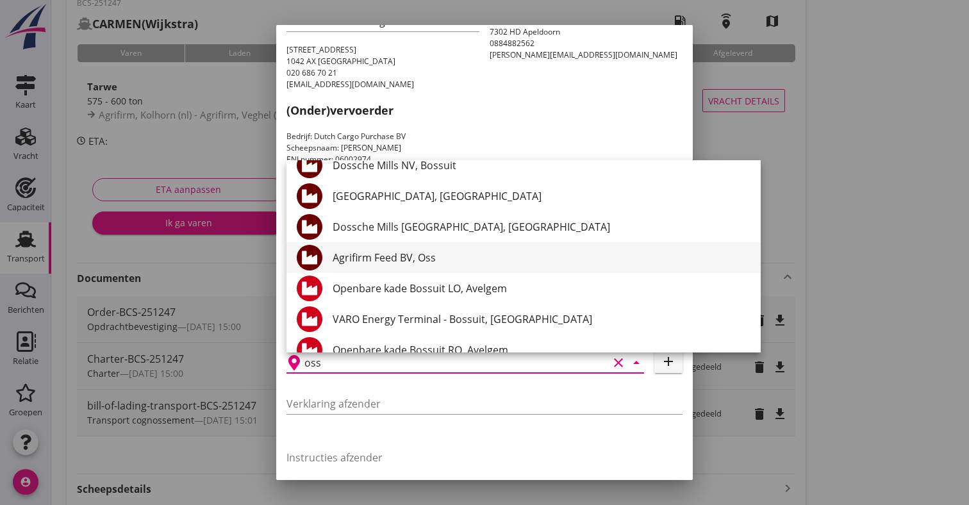
click at [399, 255] on div "Agrifirm Feed BV, Oss" at bounding box center [542, 257] width 418 height 15
type input "Agrifirm Feed BV, Oss"
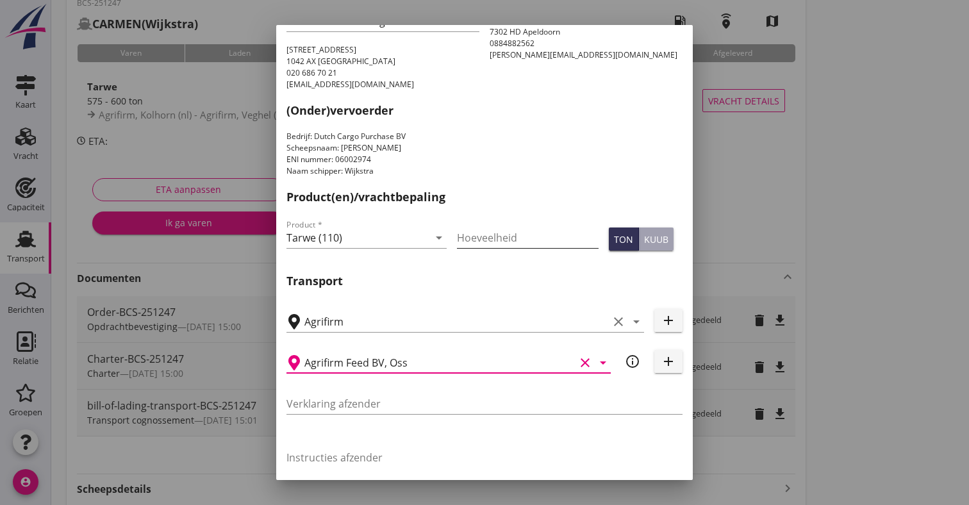
click at [494, 242] on input "Hoeveelheid" at bounding box center [528, 238] width 142 height 21
paste input "587.280"
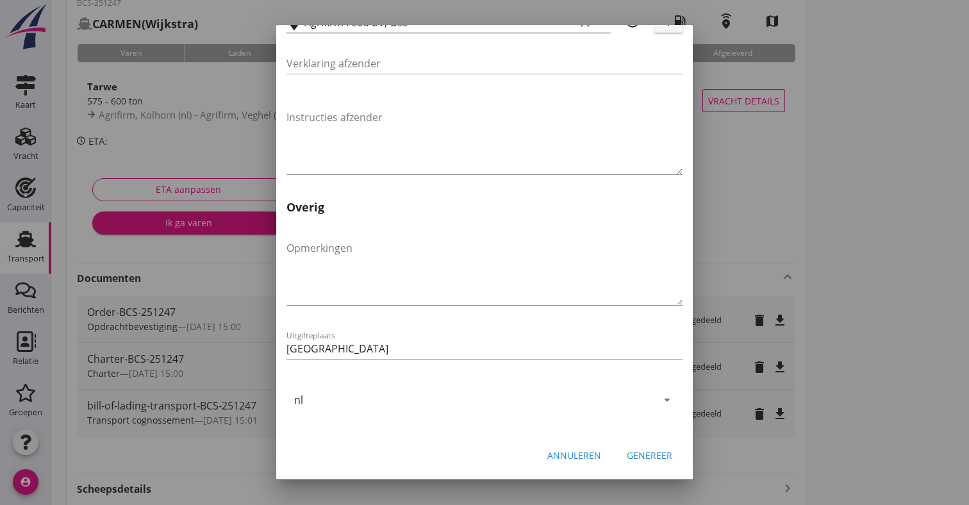
scroll to position [459, 0]
type input "587.280"
click at [644, 460] on div "Genereer" at bounding box center [650, 455] width 46 height 13
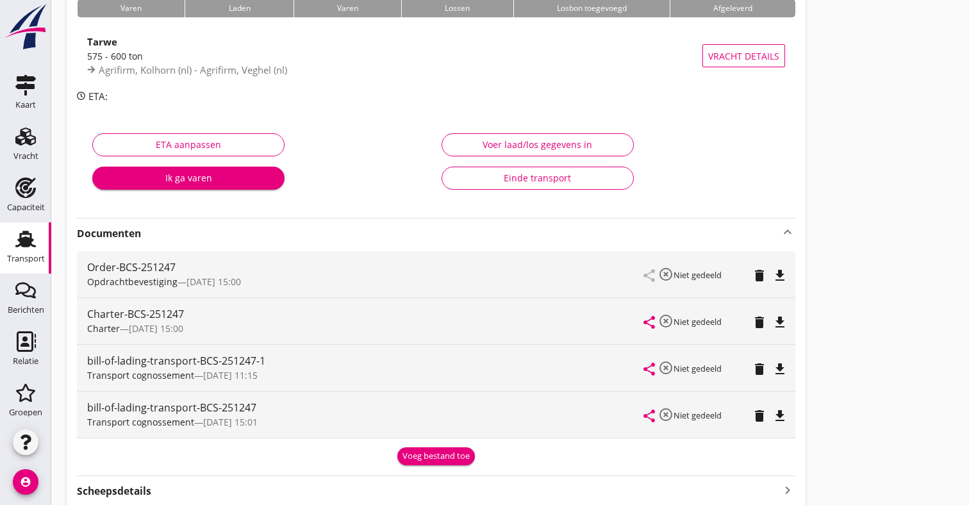
scroll to position [119, 0]
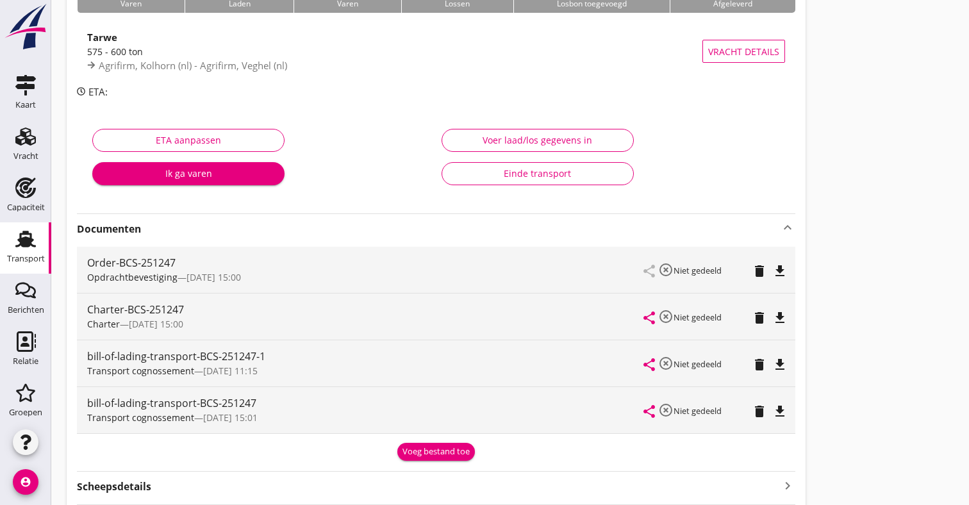
click at [776, 361] on icon "file_download" at bounding box center [780, 364] width 15 height 15
click at [782, 366] on icon "open_in_browser" at bounding box center [780, 364] width 15 height 15
click at [24, 249] on div "Transport" at bounding box center [26, 258] width 38 height 18
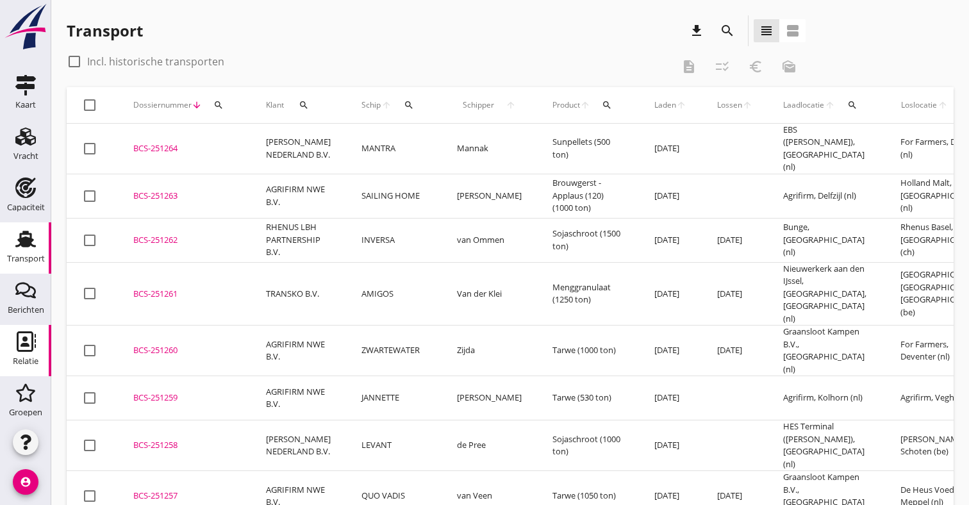
click at [15, 349] on icon "Relatie" at bounding box center [25, 341] width 21 height 21
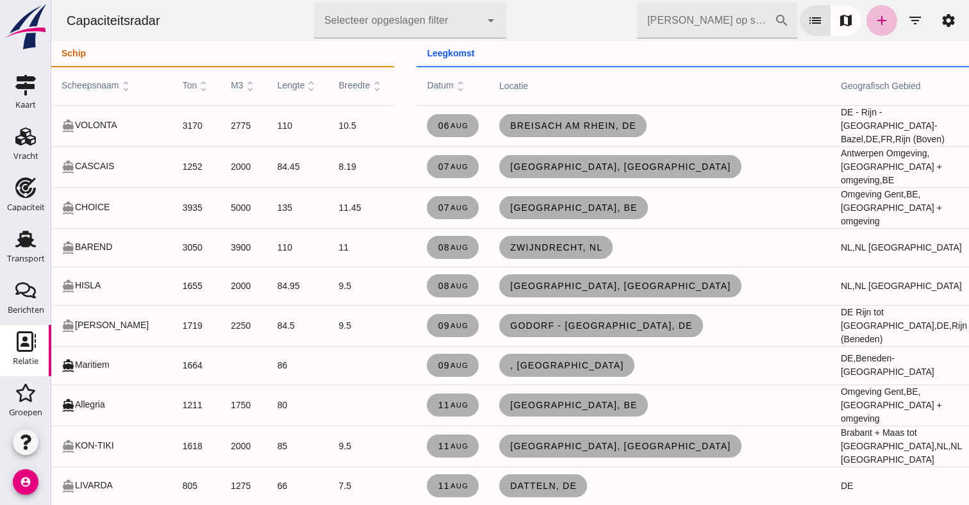
click at [20, 365] on div "Relatie" at bounding box center [26, 361] width 26 height 18
click at [31, 308] on div "Berichten" at bounding box center [26, 310] width 37 height 8
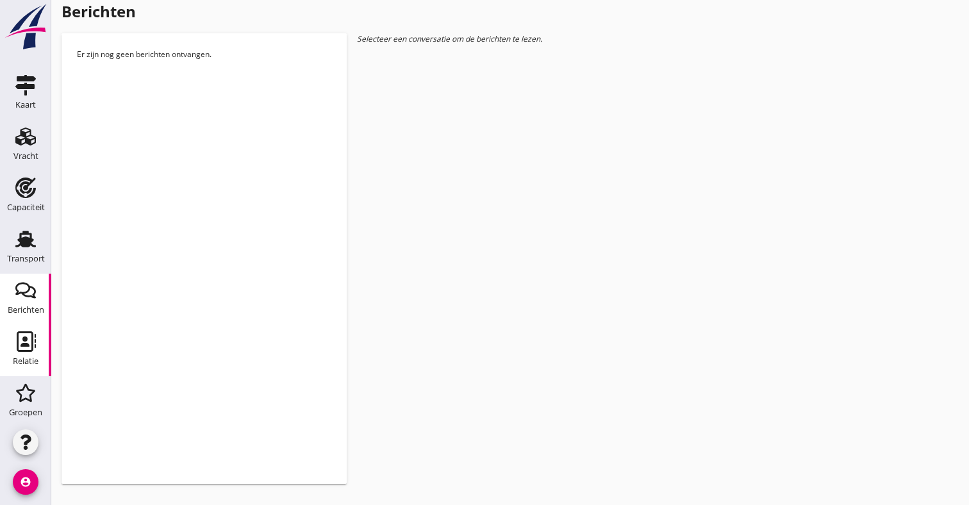
click at [23, 334] on icon "Relatie" at bounding box center [25, 341] width 21 height 21
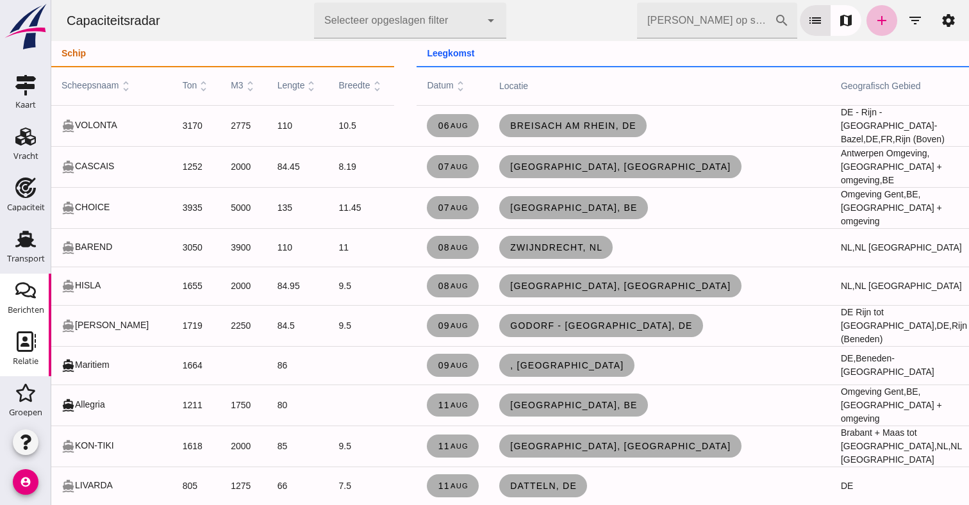
click at [19, 304] on div "Berichten" at bounding box center [26, 310] width 37 height 18
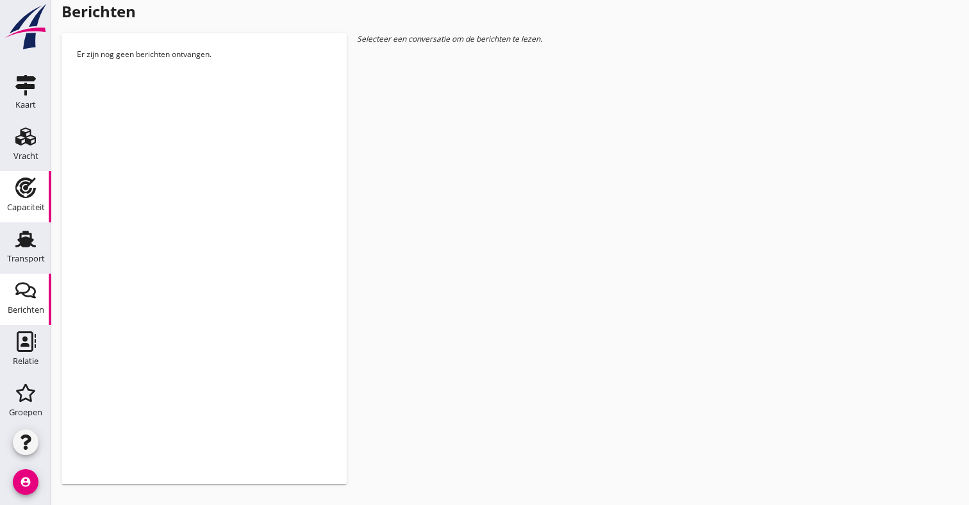
click at [19, 192] on use at bounding box center [25, 188] width 21 height 21
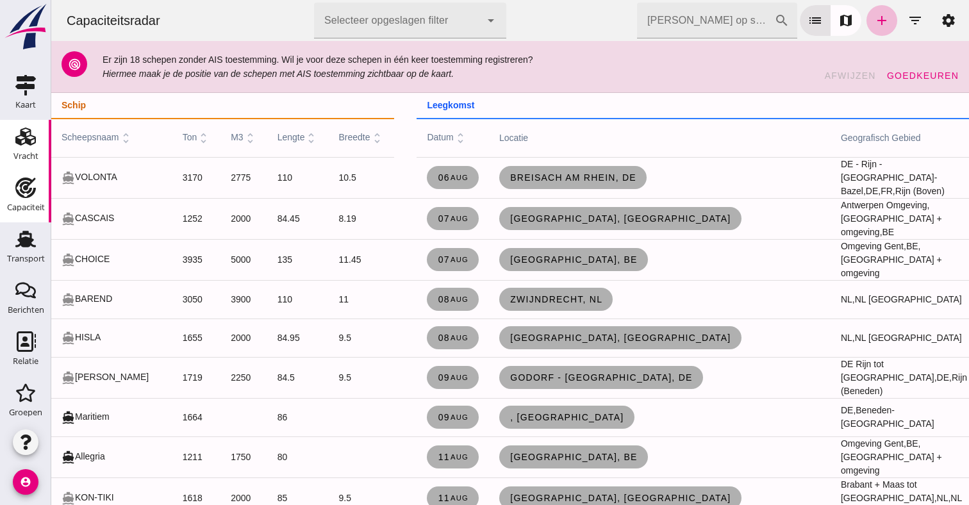
click at [21, 138] on icon "Vracht" at bounding box center [25, 136] width 21 height 21
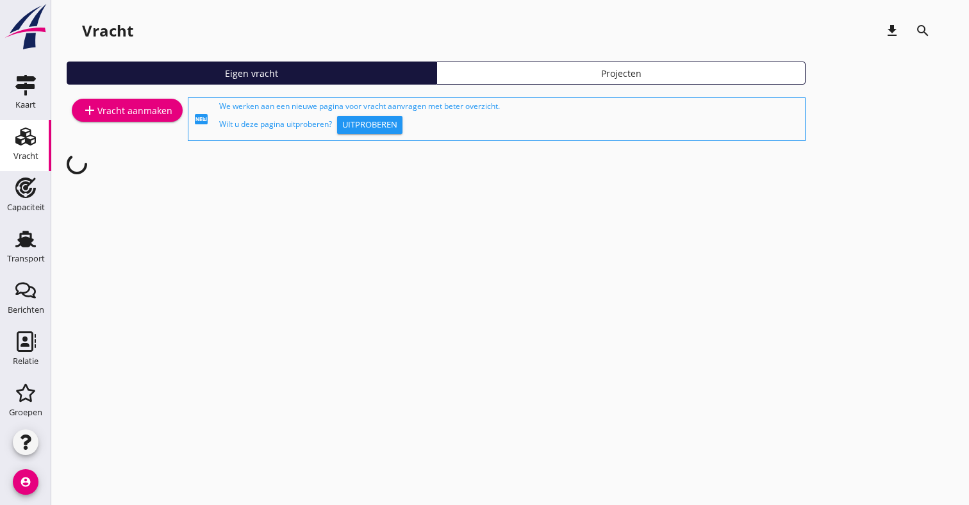
click at [21, 138] on icon "Vracht" at bounding box center [25, 136] width 21 height 21
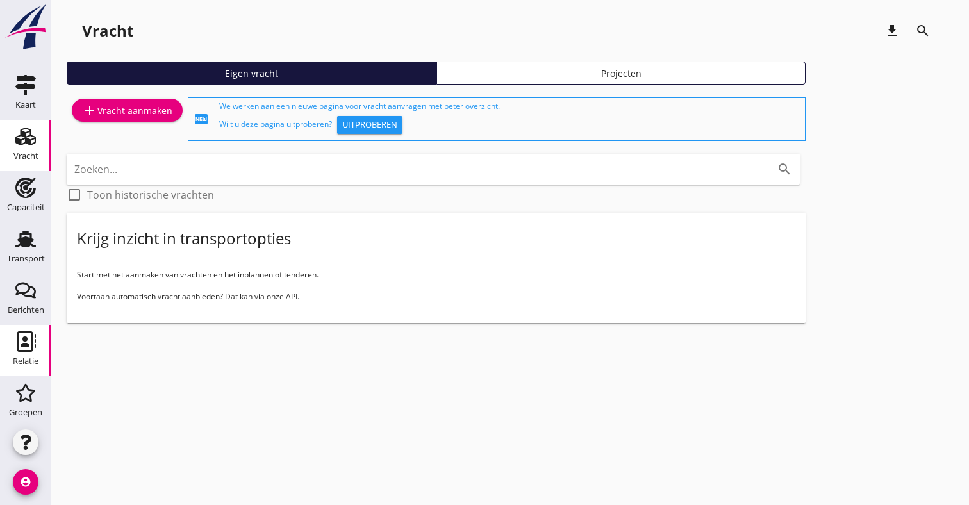
click at [22, 333] on use at bounding box center [26, 341] width 19 height 21
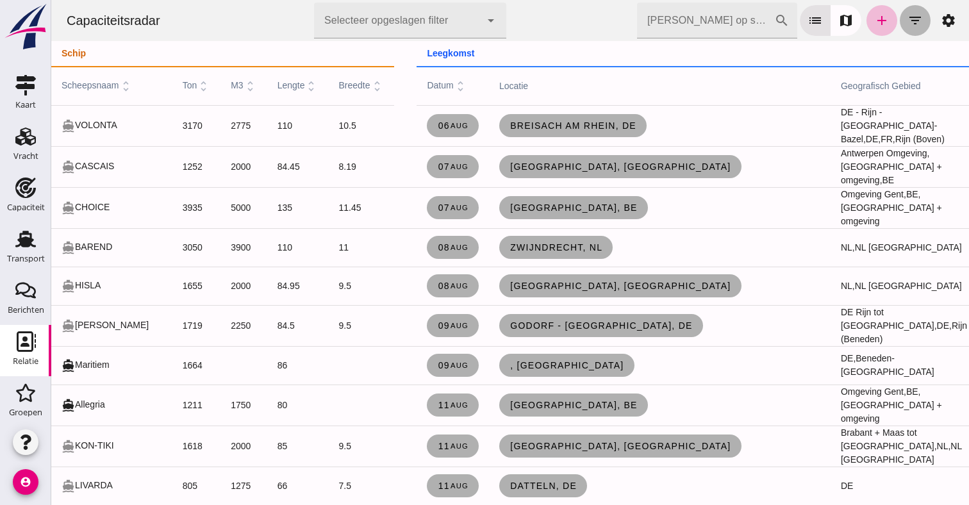
click at [916, 21] on icon "filter_list" at bounding box center [915, 20] width 15 height 15
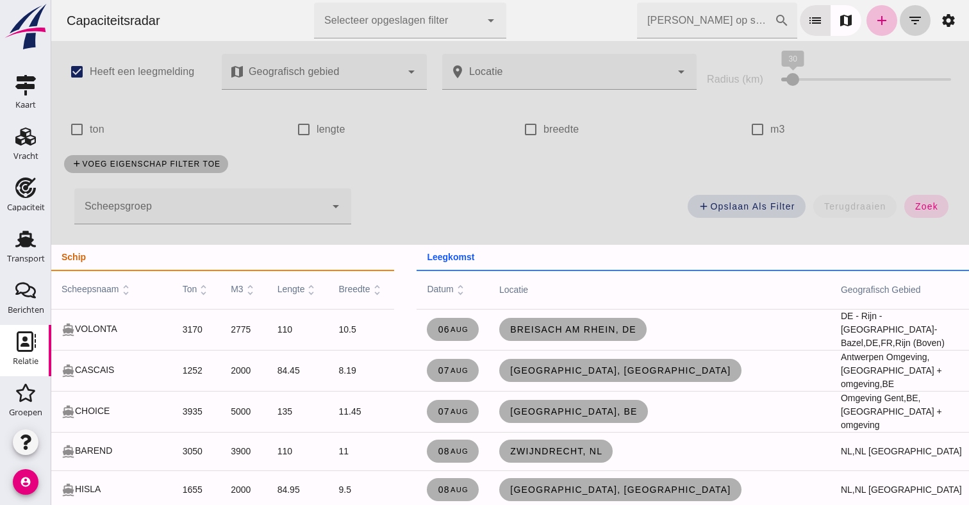
click at [916, 21] on icon "filter_list" at bounding box center [915, 20] width 15 height 15
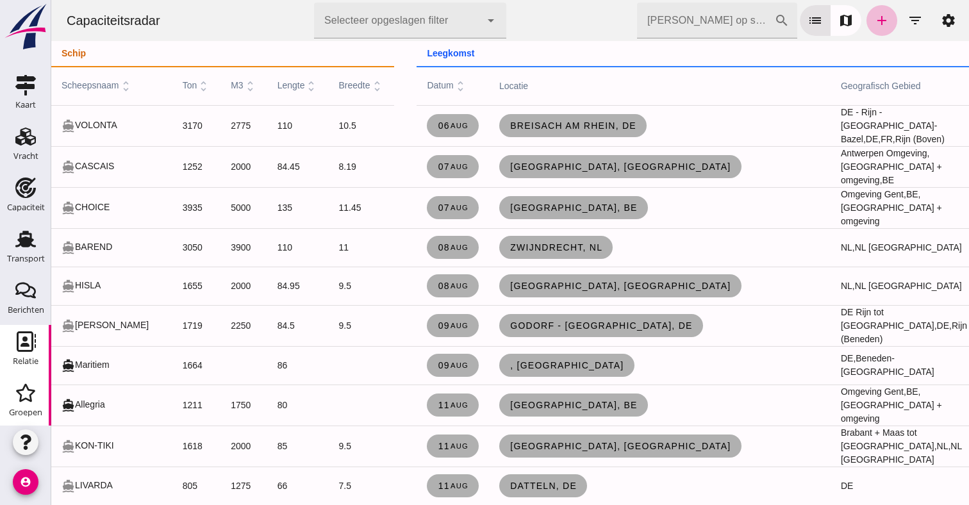
click at [31, 401] on use at bounding box center [25, 393] width 19 height 18
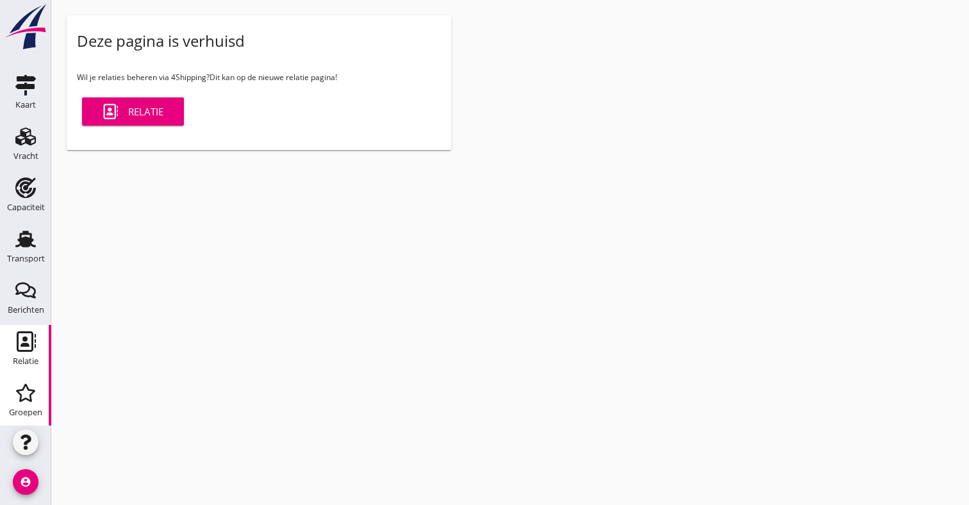
click at [19, 355] on div "Relatie" at bounding box center [26, 361] width 26 height 18
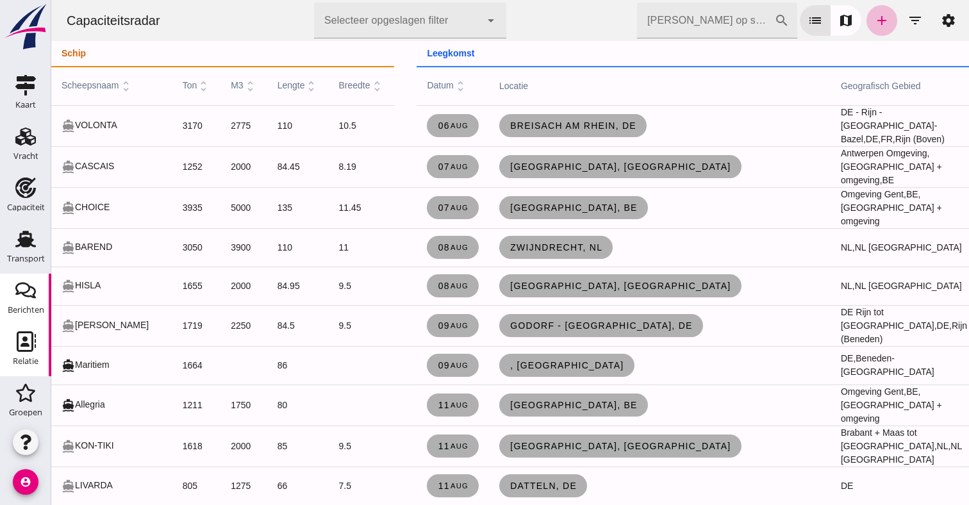
click at [38, 321] on link "Berichten Berichten" at bounding box center [25, 299] width 51 height 51
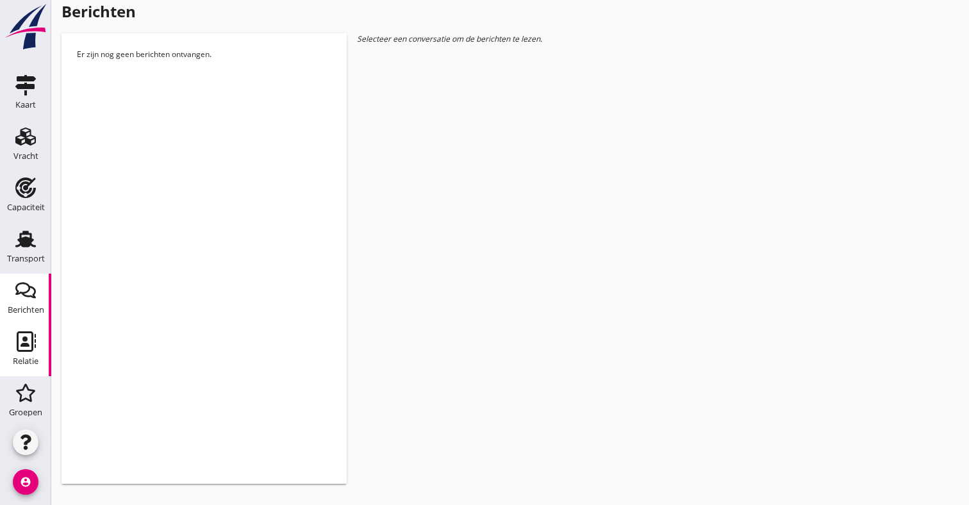
click at [30, 344] on icon "Relatie" at bounding box center [25, 341] width 21 height 21
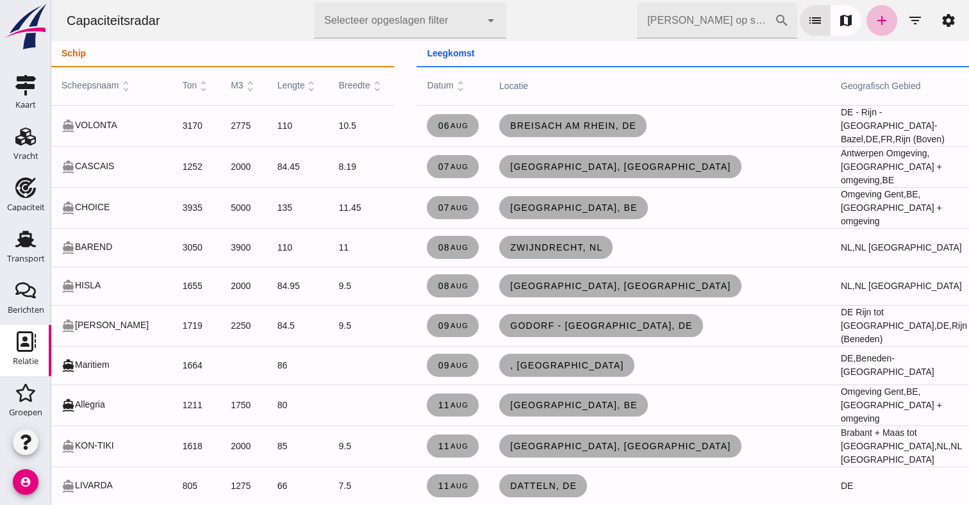
click at [30, 344] on icon "Relatie" at bounding box center [25, 341] width 21 height 21
click at [16, 396] on icon "Groepen" at bounding box center [25, 393] width 21 height 21
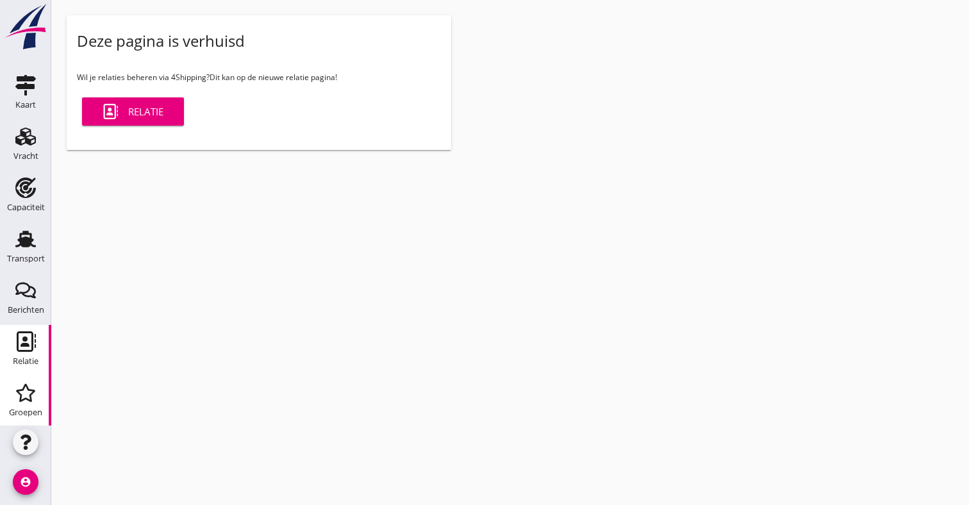
click at [32, 358] on div "Relatie" at bounding box center [26, 361] width 26 height 8
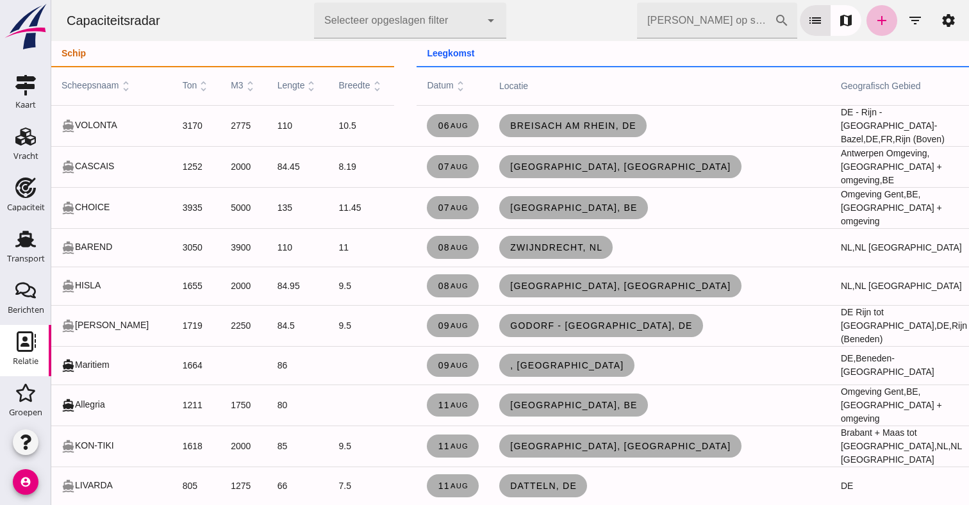
click at [35, 358] on div "Relatie" at bounding box center [26, 361] width 26 height 8
click at [37, 302] on div "Berichten" at bounding box center [26, 310] width 37 height 18
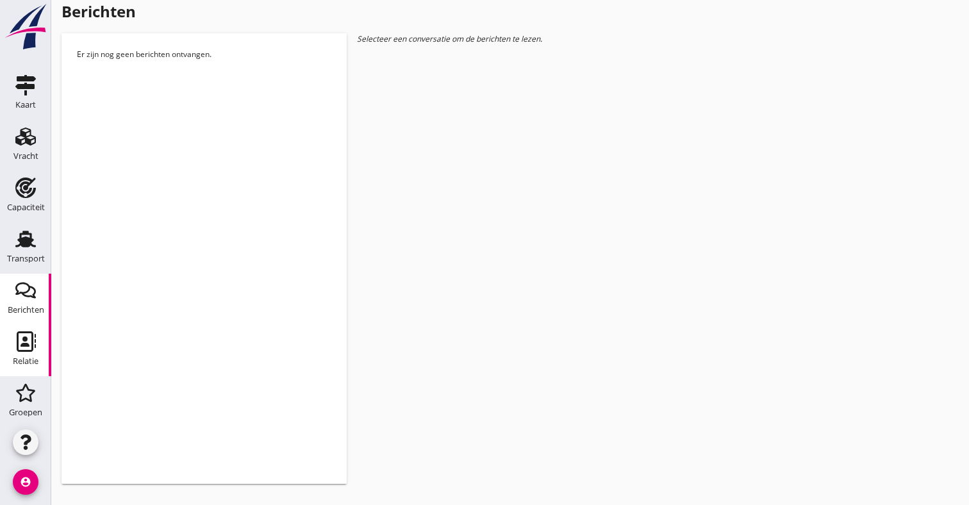
click at [18, 341] on use at bounding box center [26, 341] width 19 height 21
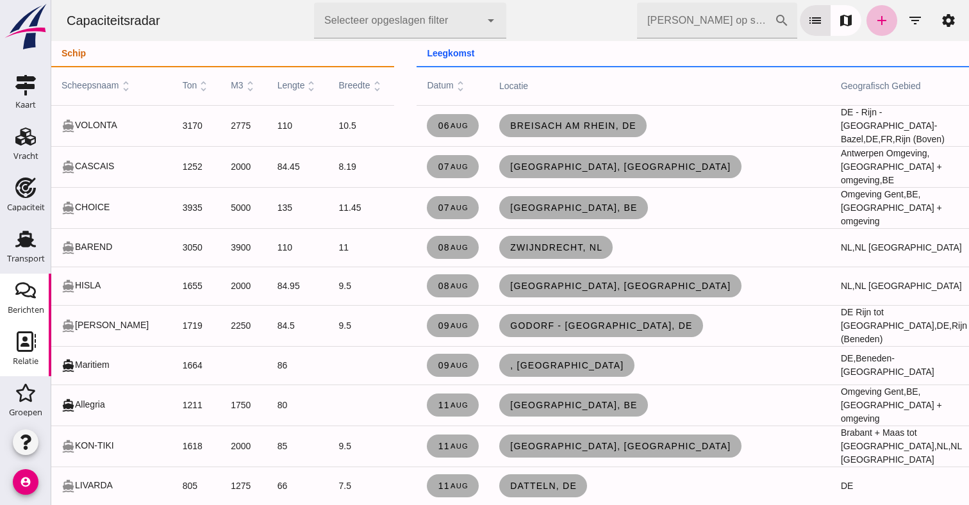
click at [22, 306] on div "Berichten" at bounding box center [26, 310] width 37 height 8
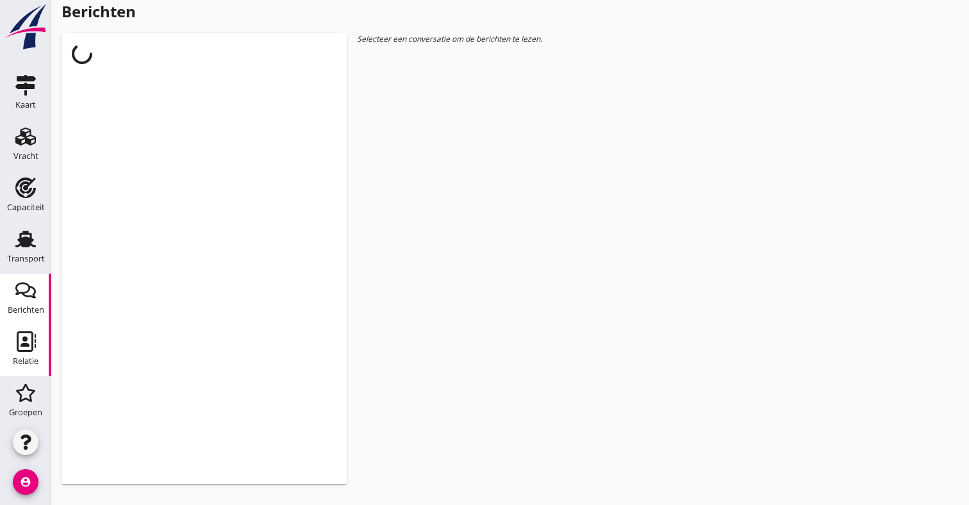
click at [22, 346] on use at bounding box center [26, 341] width 19 height 21
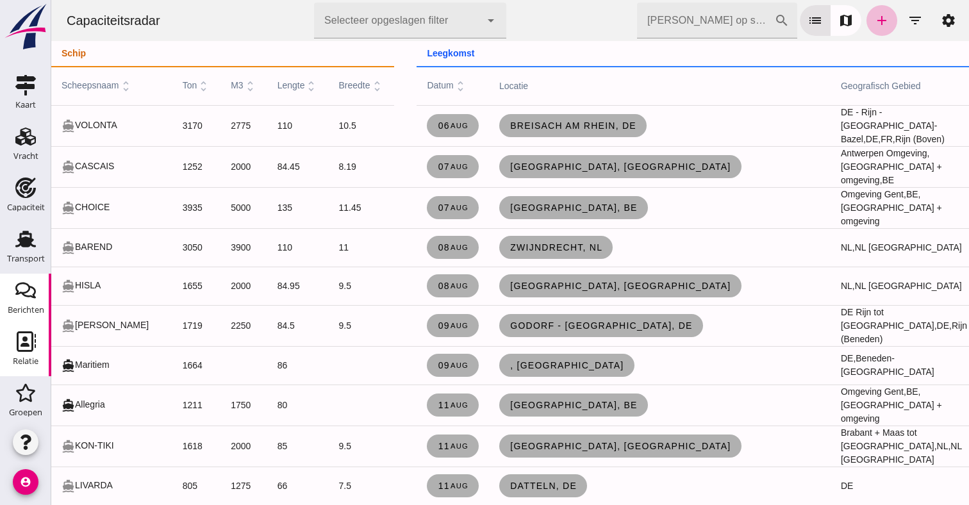
click at [30, 283] on icon "Berichten" at bounding box center [25, 290] width 21 height 21
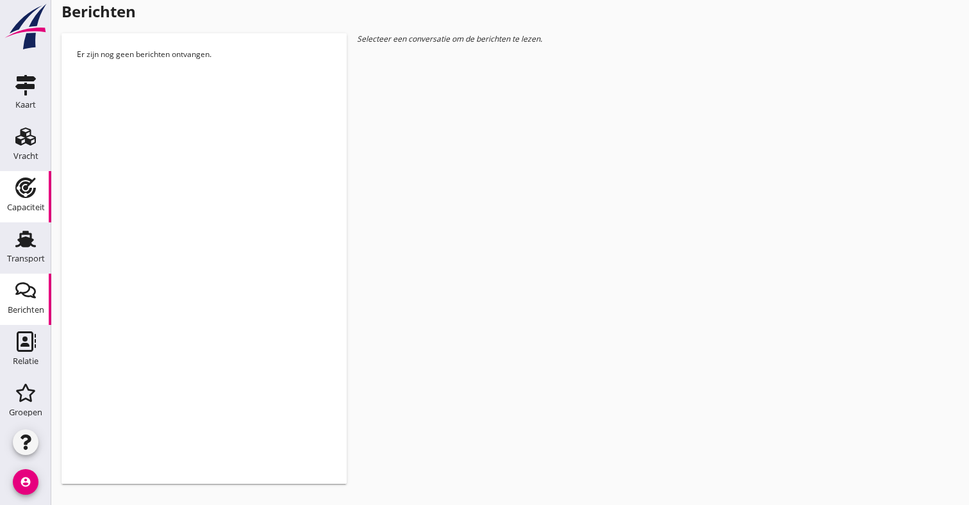
click at [27, 203] on div "Capaciteit" at bounding box center [26, 207] width 38 height 8
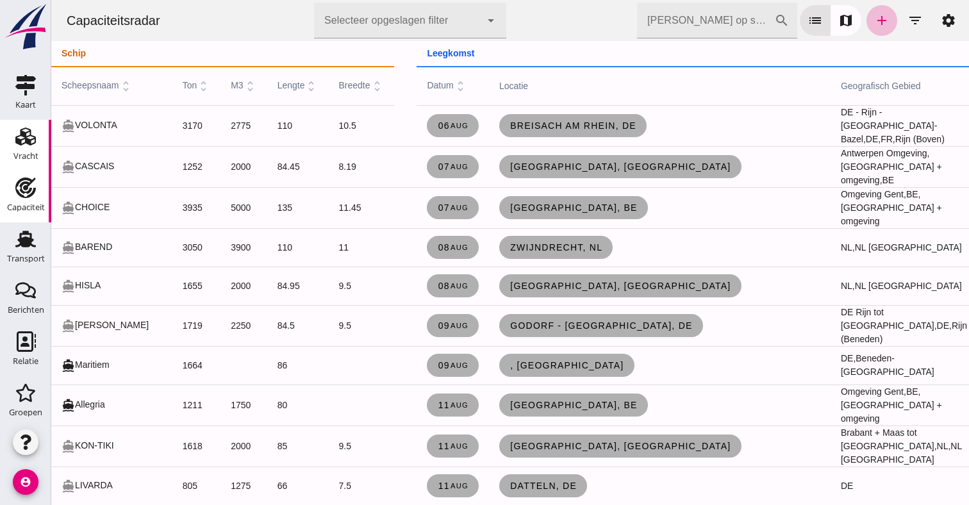
click at [23, 148] on div "Vracht" at bounding box center [25, 156] width 25 height 18
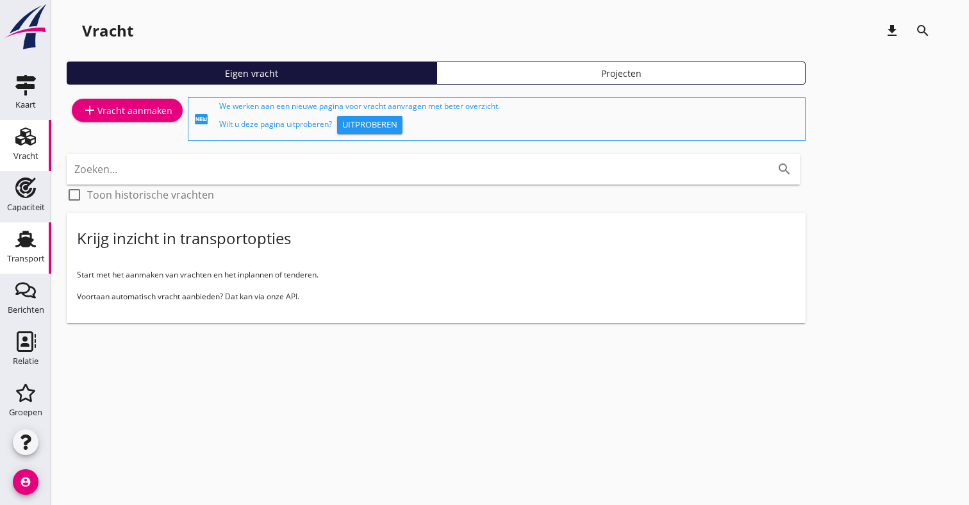
click at [18, 250] on div "Transport" at bounding box center [26, 258] width 38 height 18
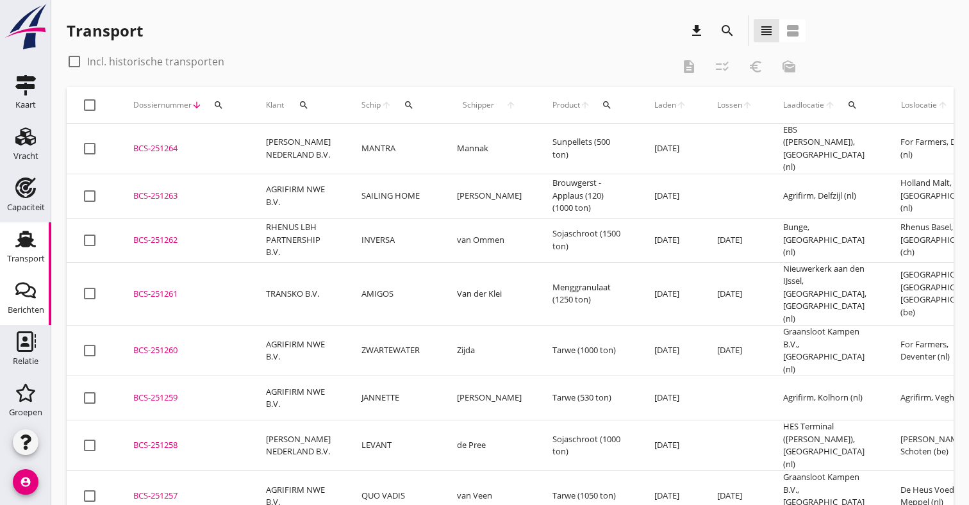
click at [24, 303] on div "Berichten" at bounding box center [26, 310] width 37 height 18
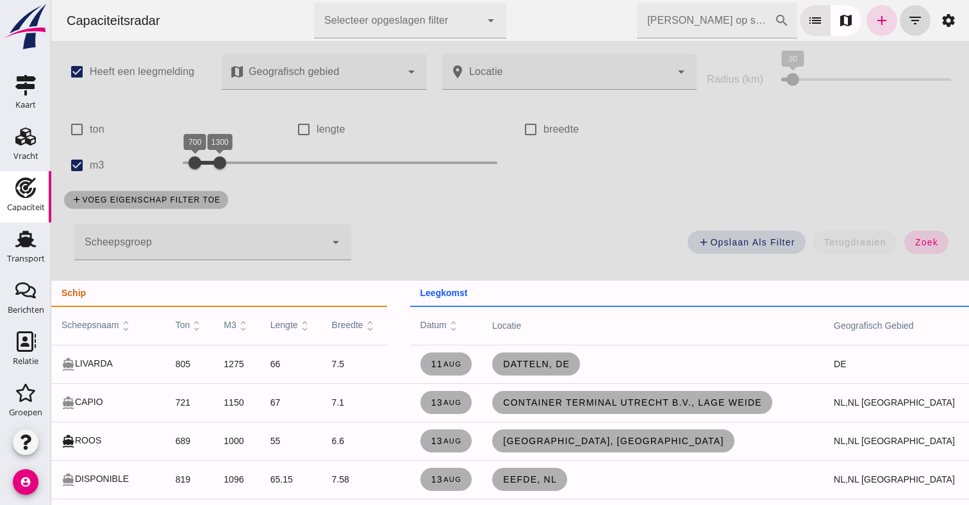
scroll to position [424, 0]
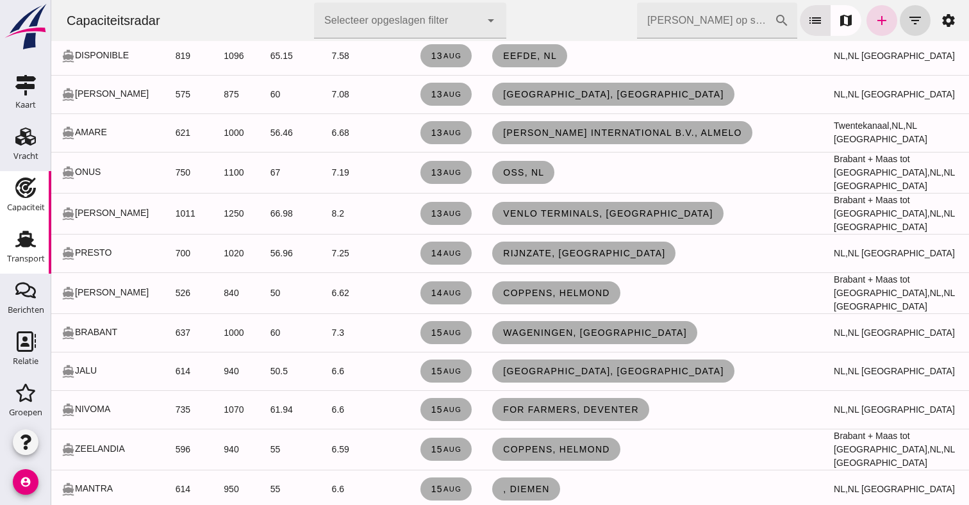
click at [29, 248] on icon "Transport" at bounding box center [25, 239] width 21 height 21
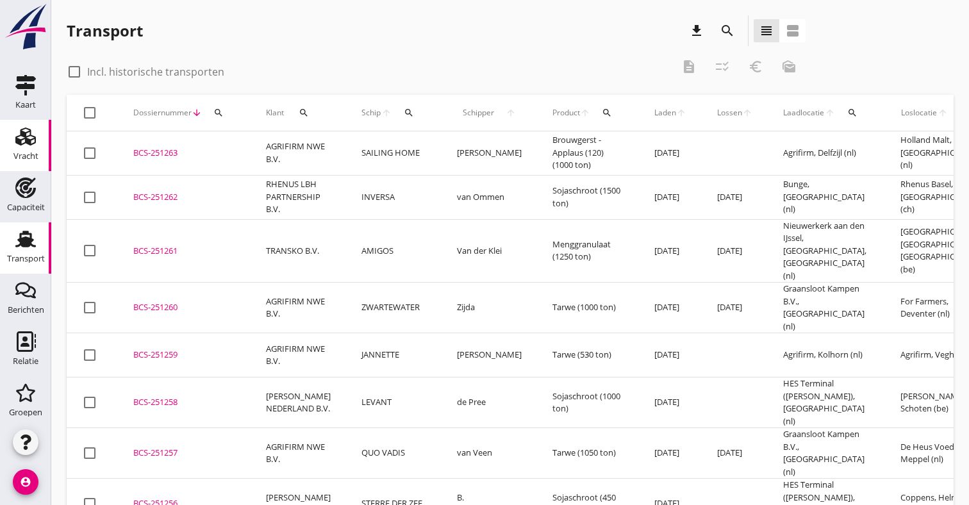
click at [12, 157] on link "Vracht Vracht" at bounding box center [25, 145] width 51 height 51
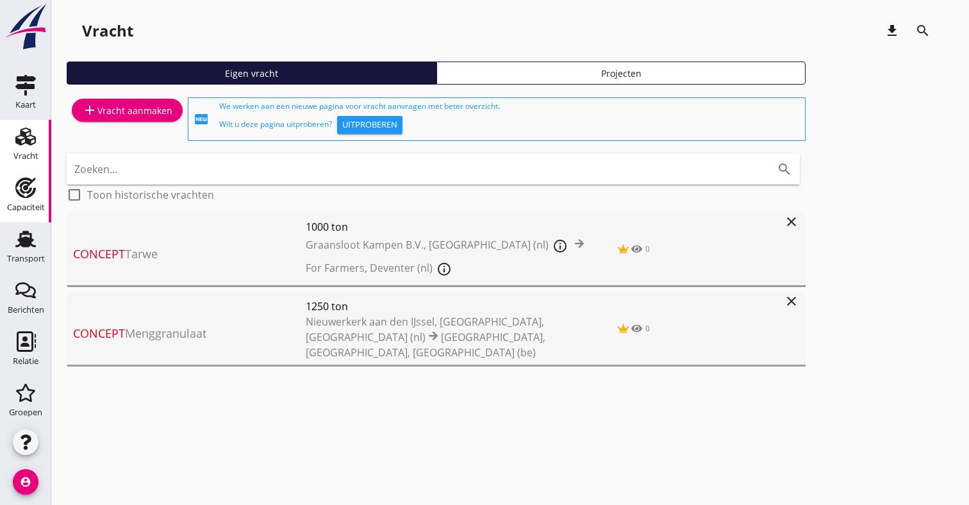
click at [30, 194] on icon "Capaciteit" at bounding box center [25, 188] width 21 height 21
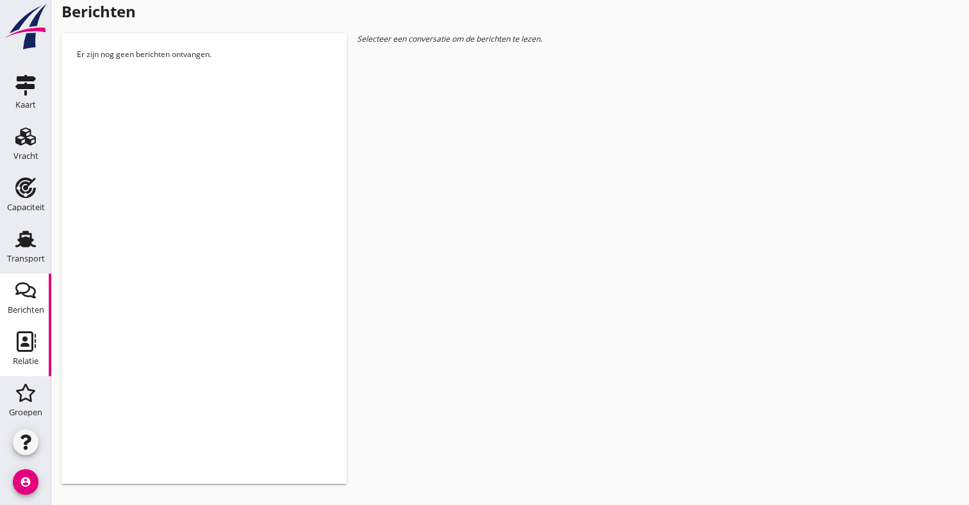
click at [21, 351] on use at bounding box center [26, 341] width 19 height 21
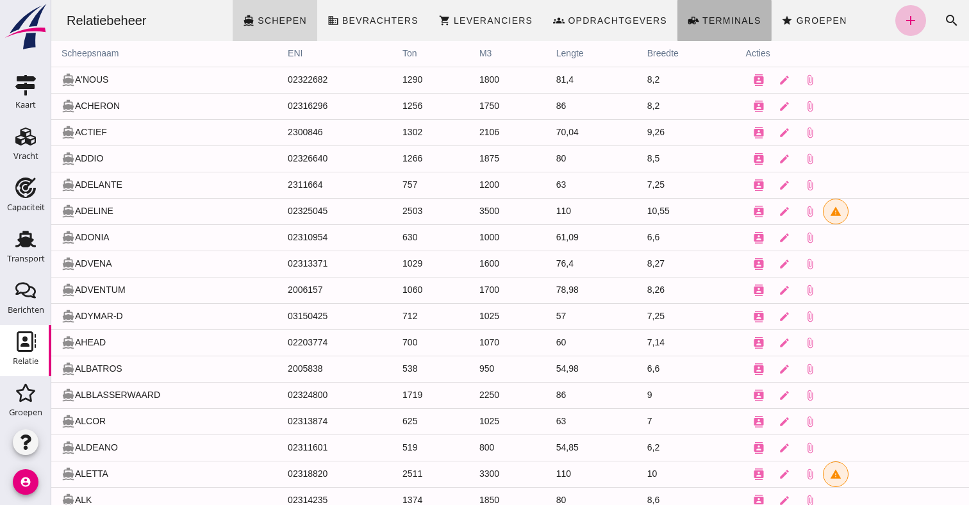
click link "front_loader Terminals"
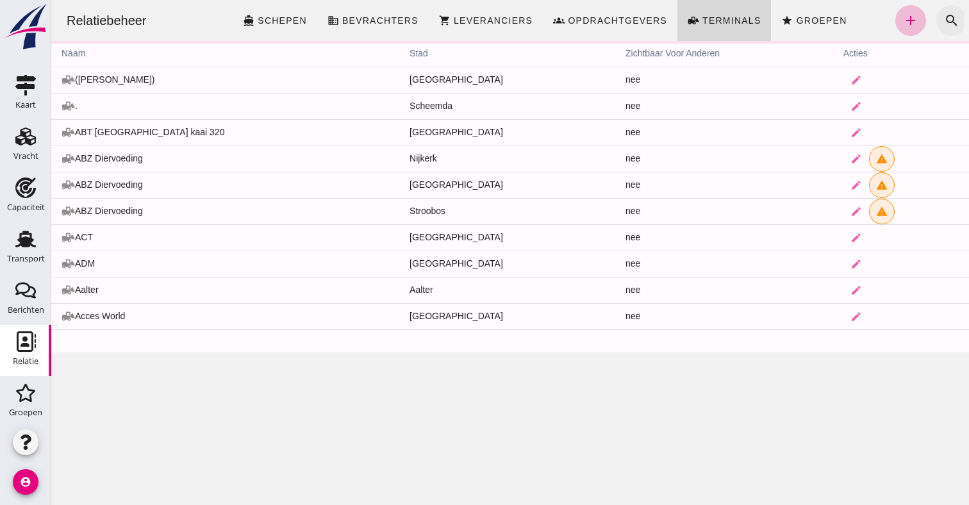
click button "search"
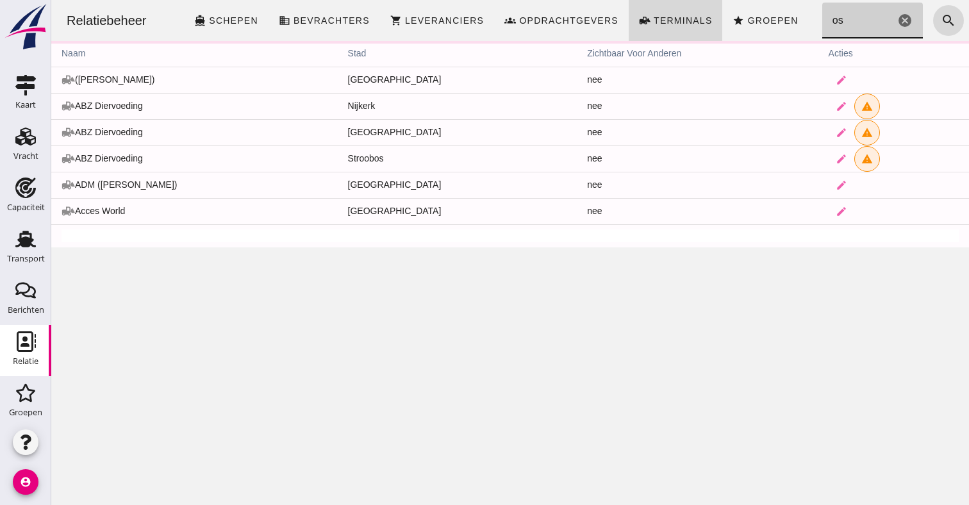
type input "oss"
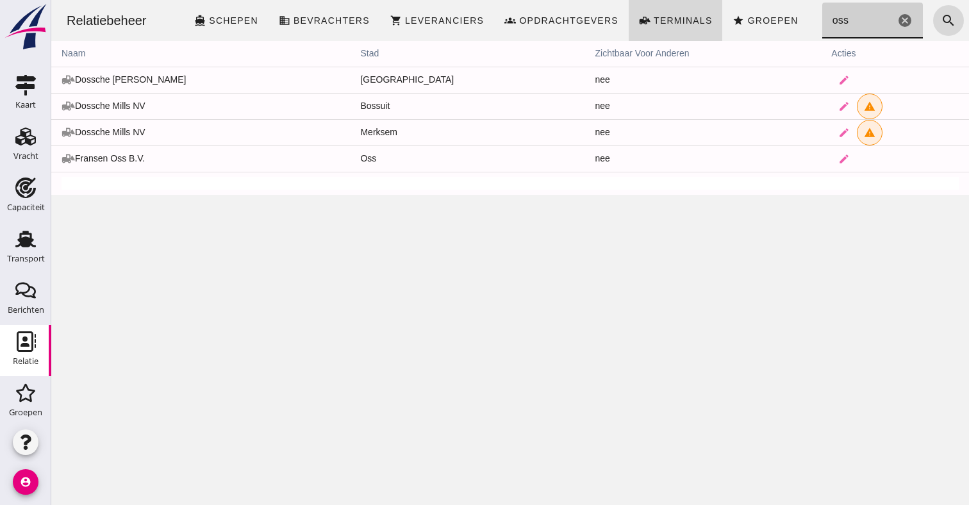
click icon "cancel"
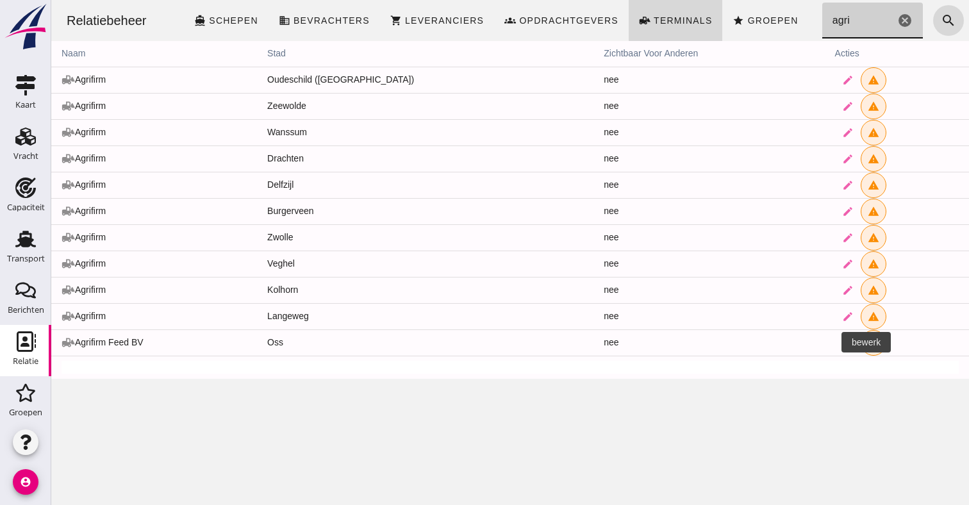
type input "agri"
click at [842, 346] on icon "edit" at bounding box center [848, 343] width 12 height 12
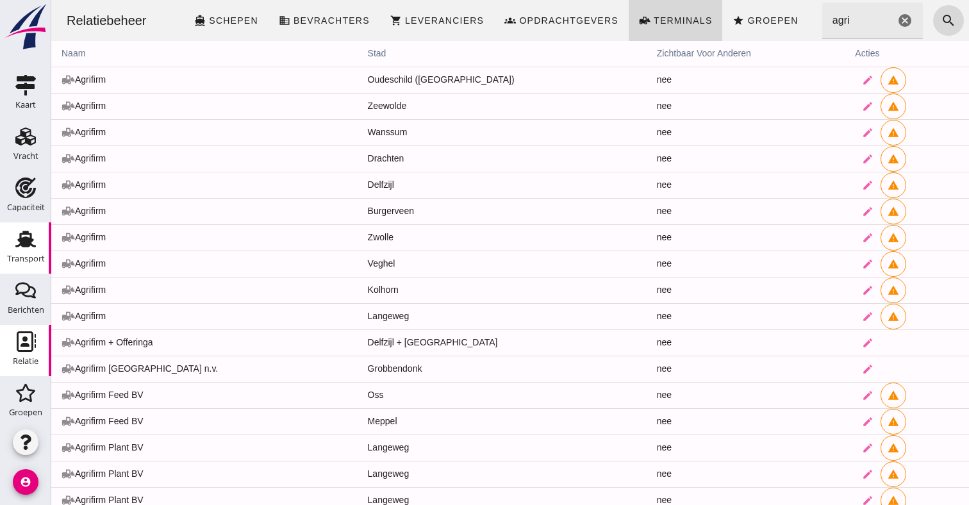
click at [36, 242] on div "Transport" at bounding box center [25, 239] width 31 height 21
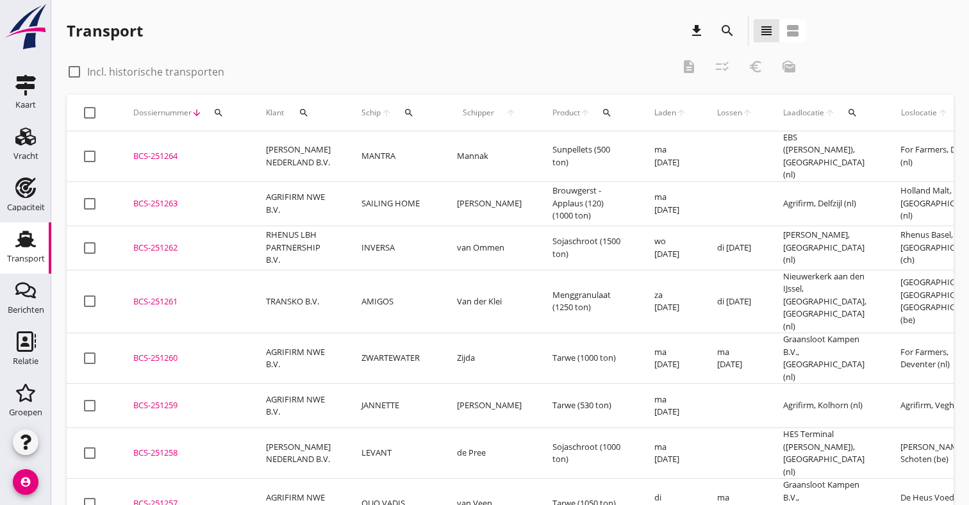
click at [961, 109] on icon "search" at bounding box center [966, 113] width 10 height 10
click at [826, 151] on input "text" at bounding box center [837, 150] width 133 height 21
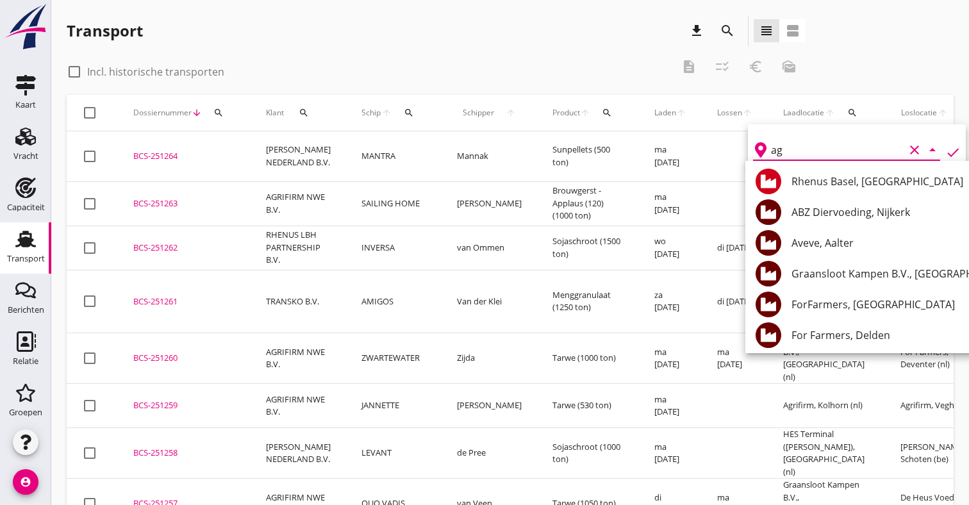
type input "a"
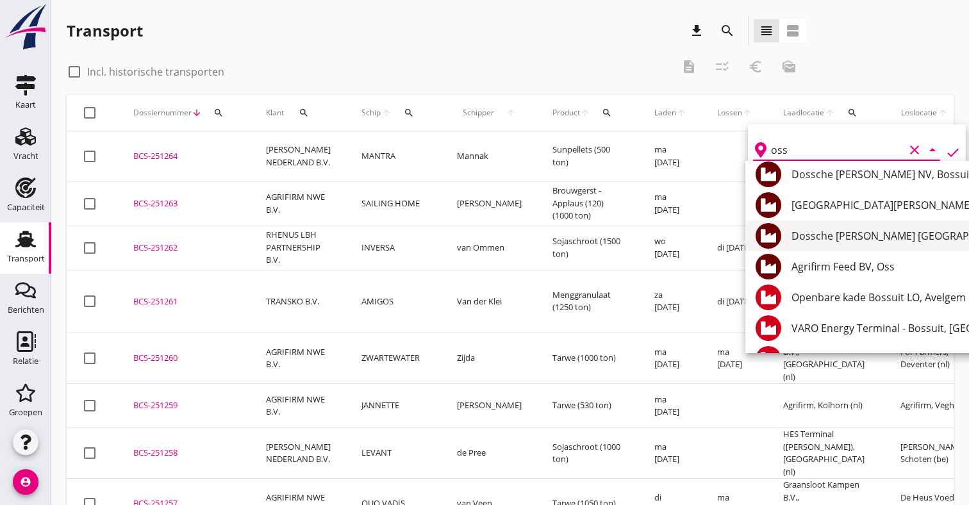
scroll to position [131, 0]
click at [844, 260] on div "Agrifirm Feed BV, Oss" at bounding box center [961, 265] width 338 height 15
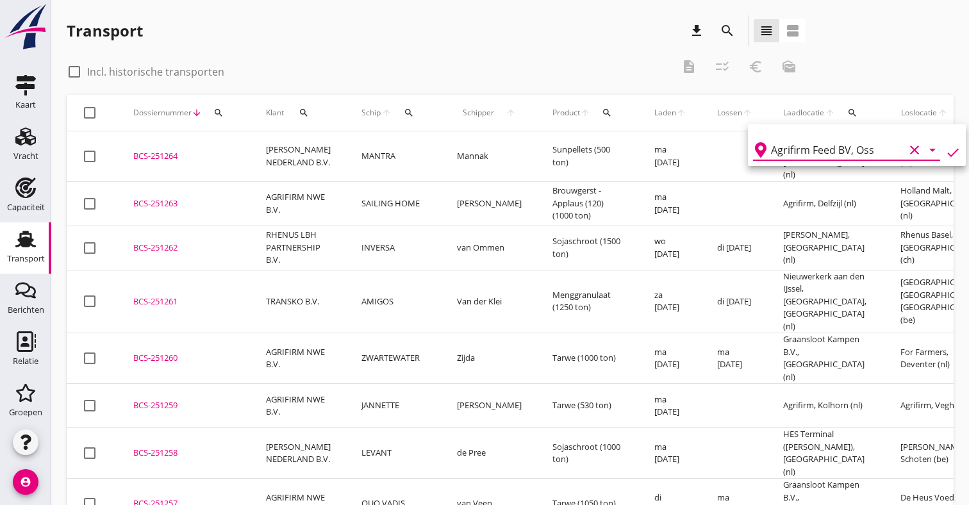
click at [946, 151] on icon "check" at bounding box center [953, 152] width 15 height 15
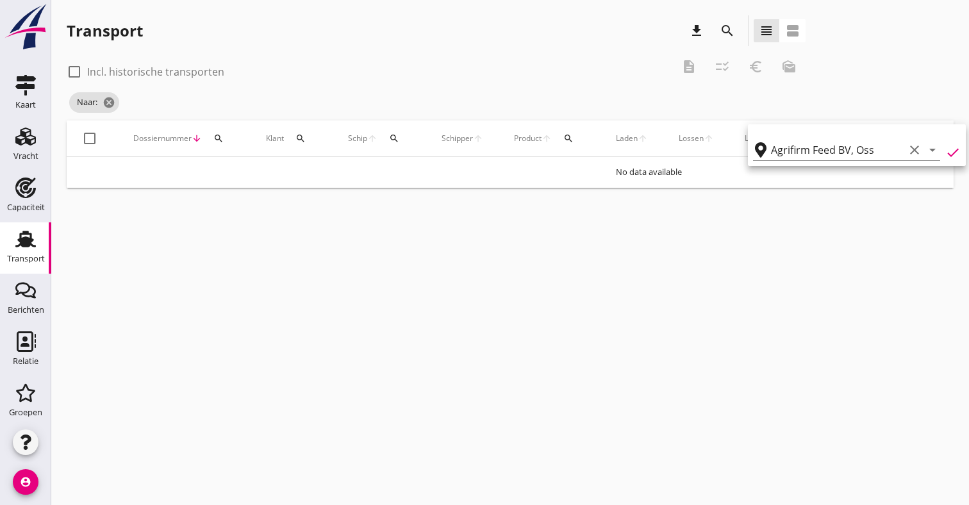
type input "Agrifirm Feed BV"
click at [167, 70] on label "Incl. historische transporten" at bounding box center [155, 71] width 137 height 13
checkbox input "true"
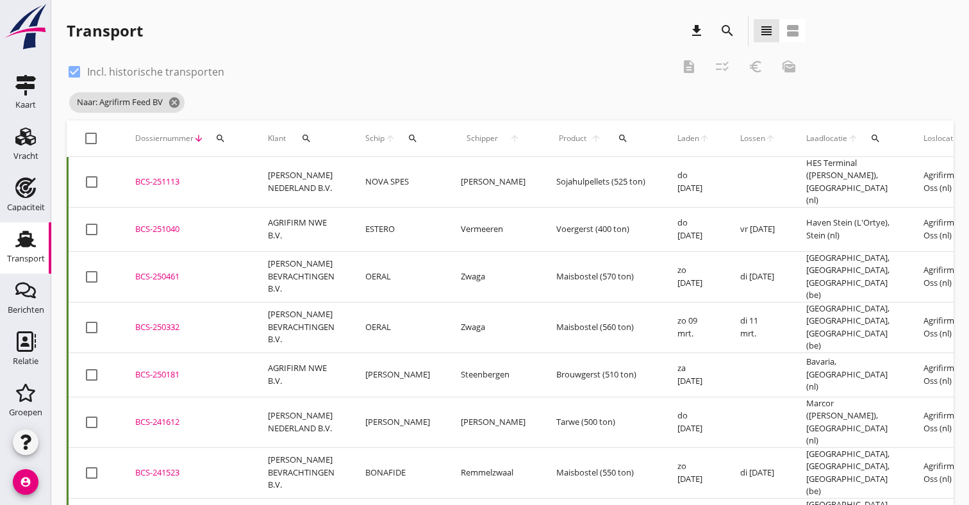
click at [358, 271] on td "OERAL" at bounding box center [398, 276] width 96 height 51
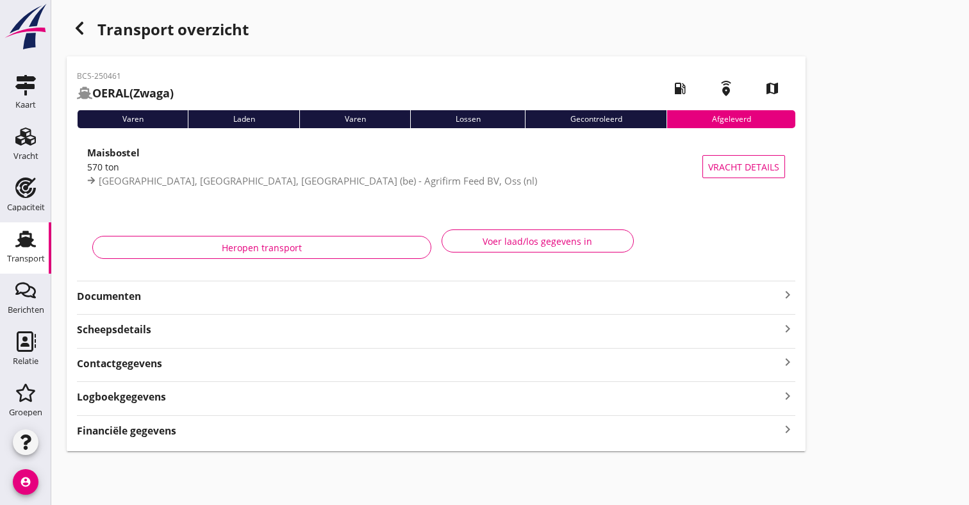
click at [200, 295] on strong "Documenten" at bounding box center [428, 296] width 703 height 15
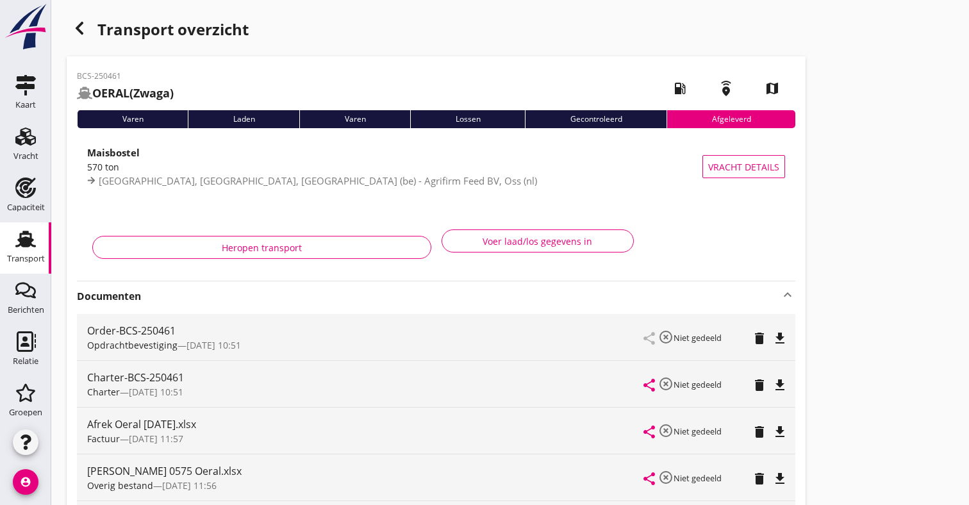
click at [775, 331] on icon "file_download" at bounding box center [780, 338] width 15 height 15
click at [783, 337] on icon "open_in_browser" at bounding box center [780, 338] width 15 height 15
click at [7, 235] on link "Transport Transport" at bounding box center [25, 247] width 51 height 51
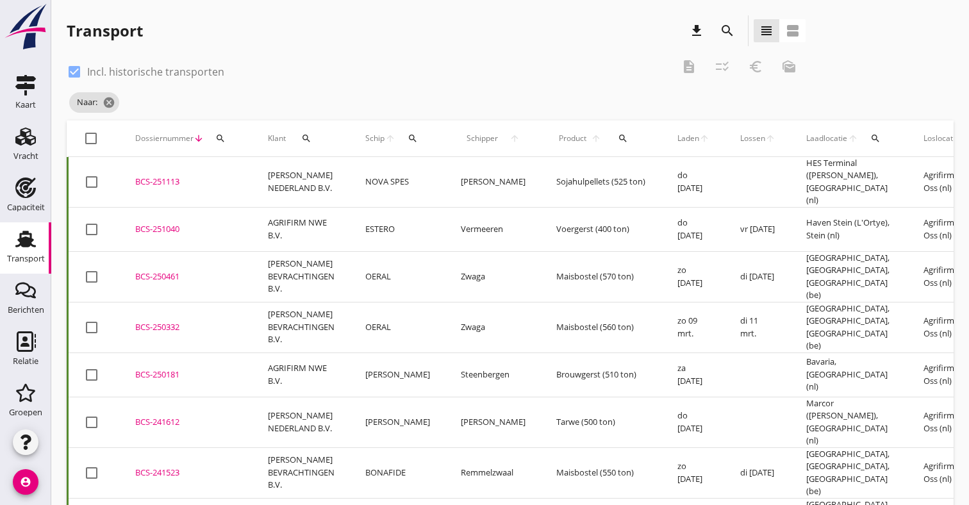
click at [76, 77] on div at bounding box center [74, 72] width 22 height 22
checkbox input "false"
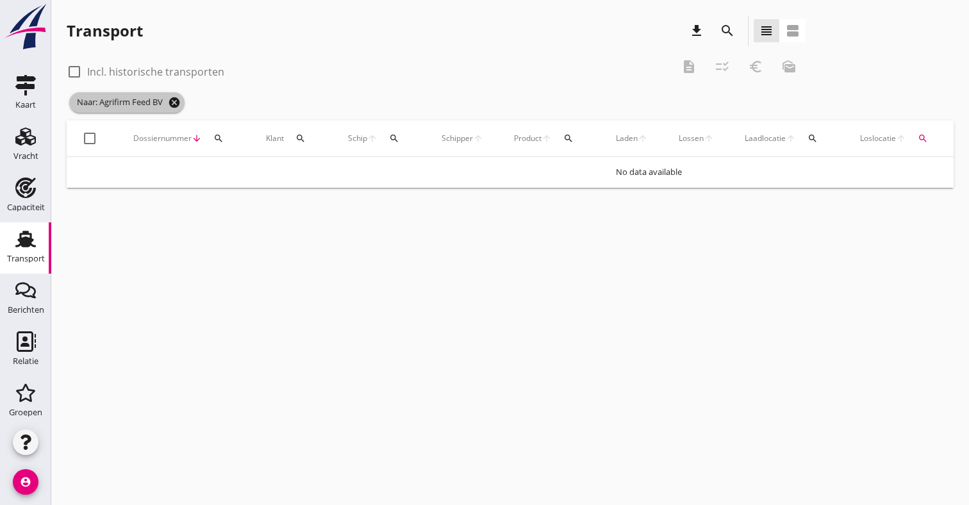
click at [179, 104] on icon "cancel" at bounding box center [174, 102] width 13 height 13
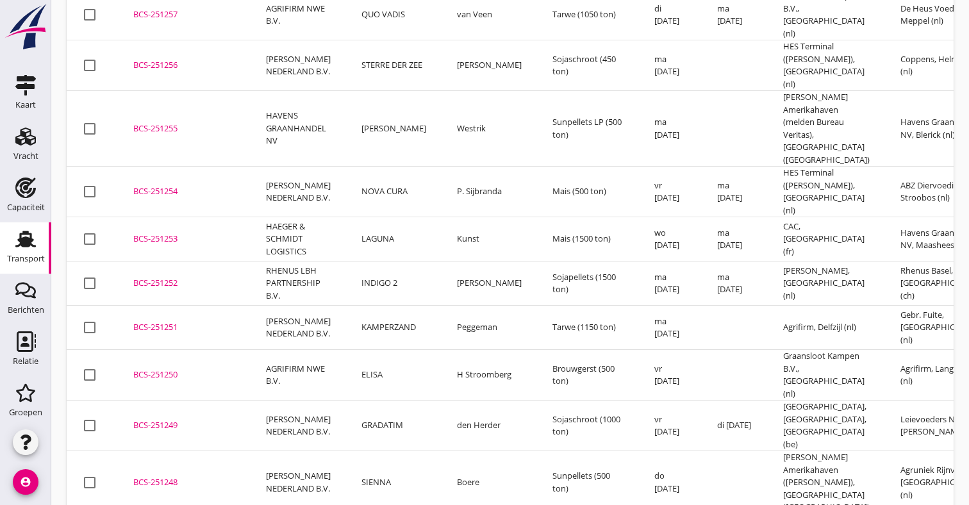
scroll to position [504, 0]
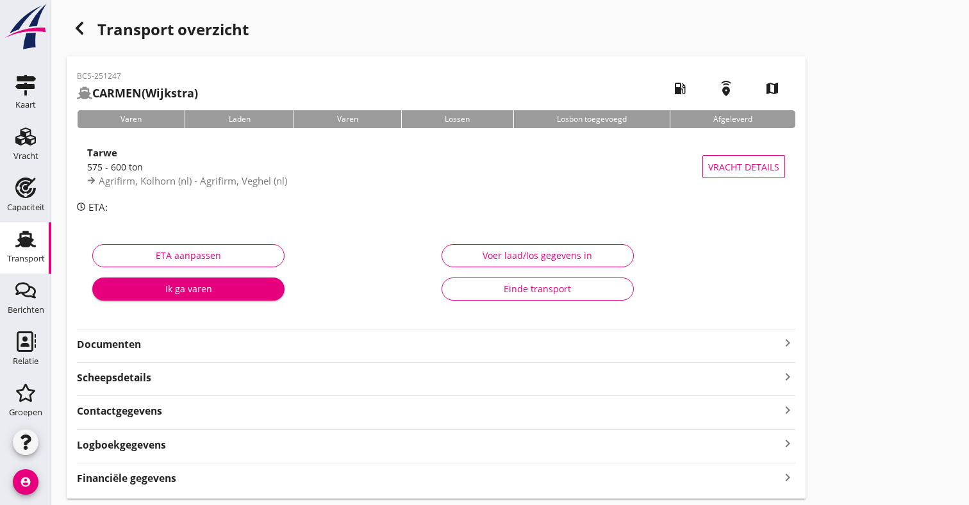
click at [307, 342] on strong "Documenten" at bounding box center [428, 344] width 703 height 15
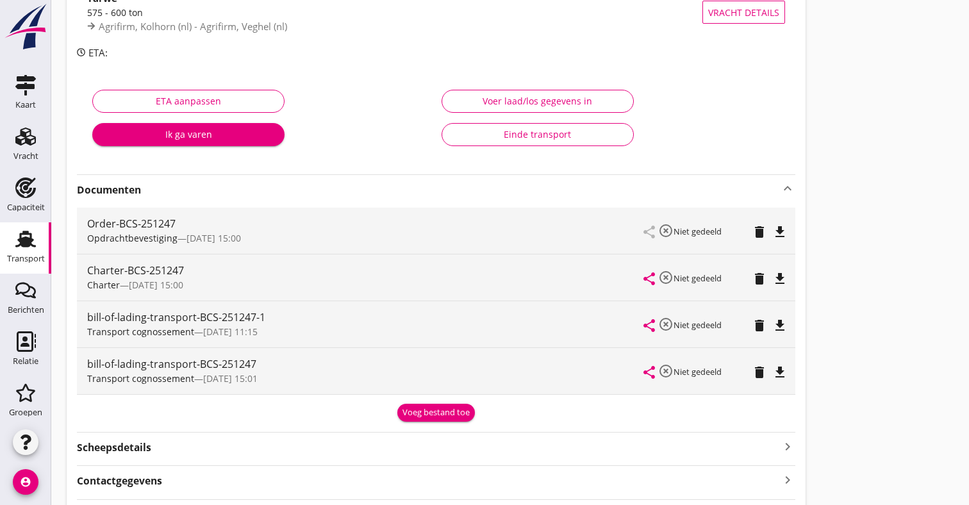
scroll to position [156, 0]
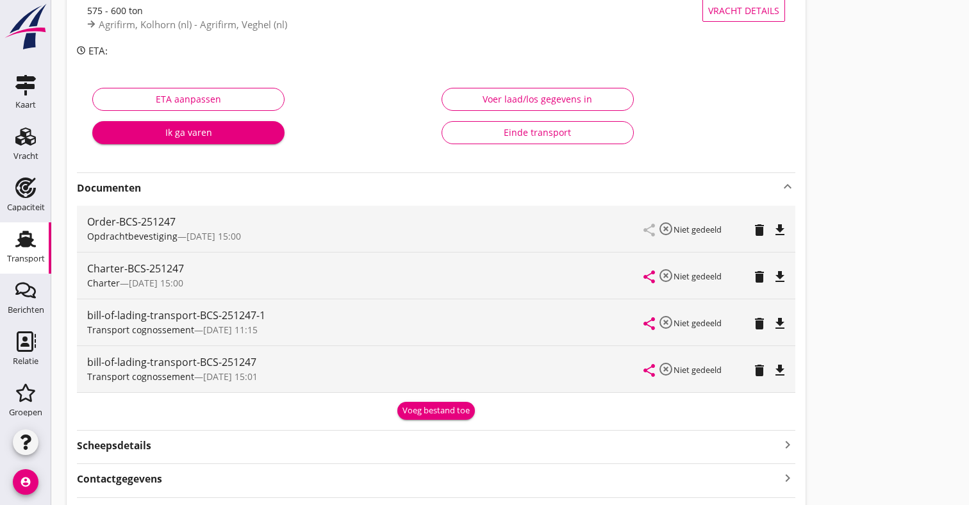
click at [779, 367] on icon "file_download" at bounding box center [780, 370] width 15 height 15
click at [782, 323] on icon "file_download" at bounding box center [780, 323] width 15 height 15
click at [782, 323] on icon "open_in_browser" at bounding box center [780, 323] width 15 height 15
click at [10, 251] on div "Transport" at bounding box center [26, 258] width 38 height 18
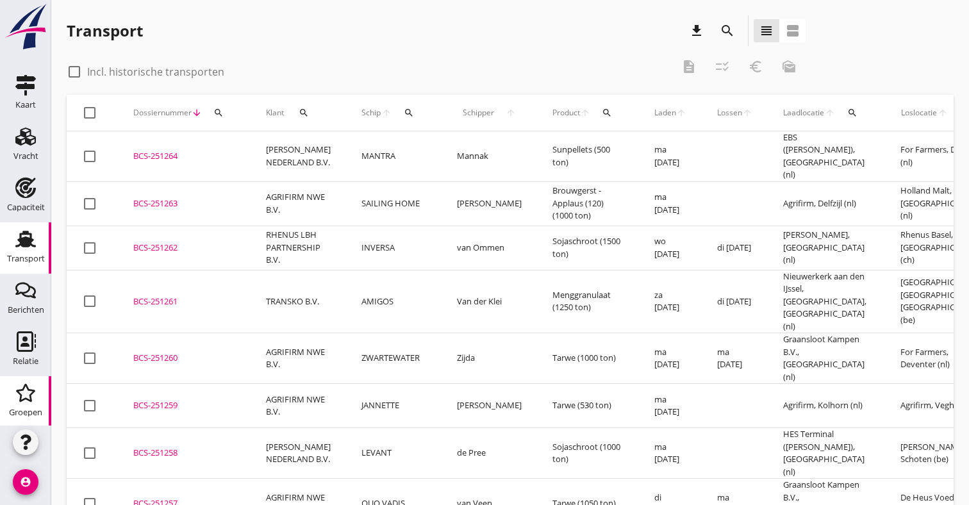
click at [38, 396] on div "Groepen" at bounding box center [25, 393] width 31 height 21
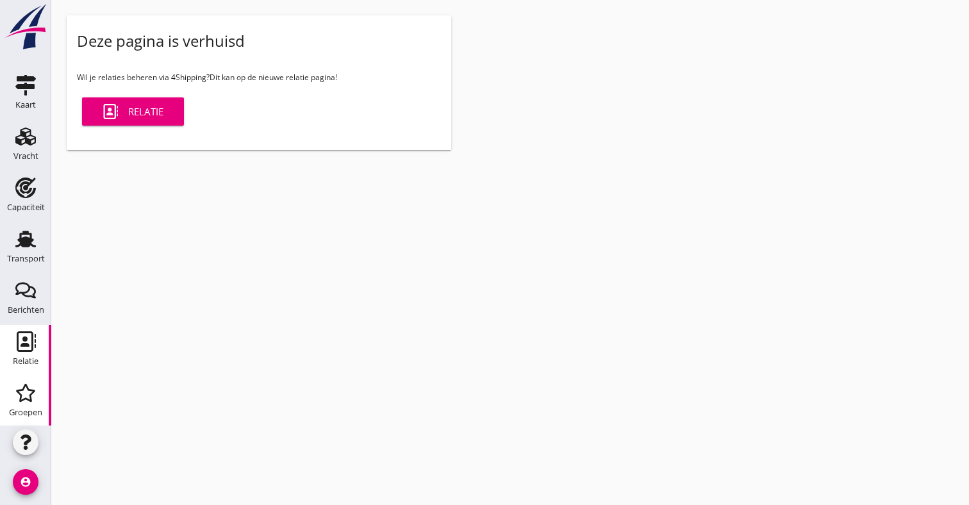
click at [29, 334] on icon "Relatie" at bounding box center [25, 341] width 21 height 21
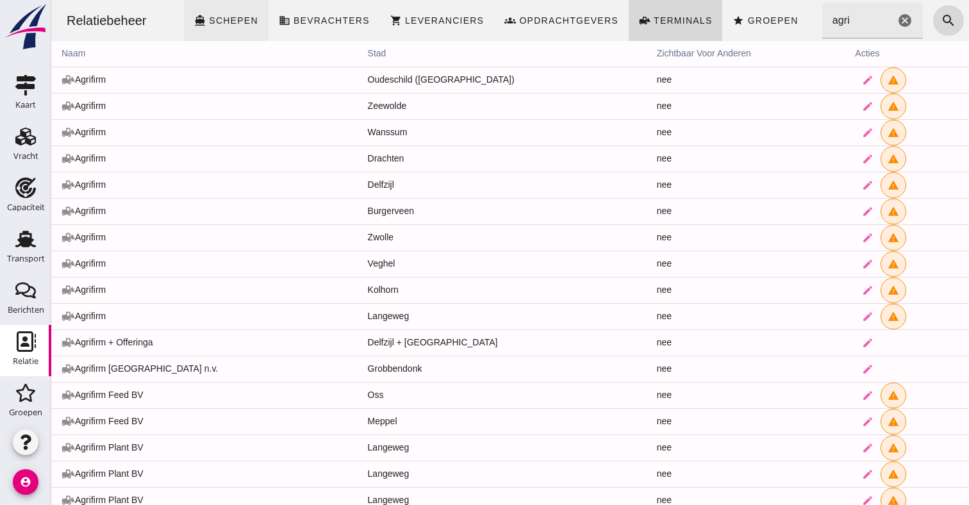
click span "Schepen"
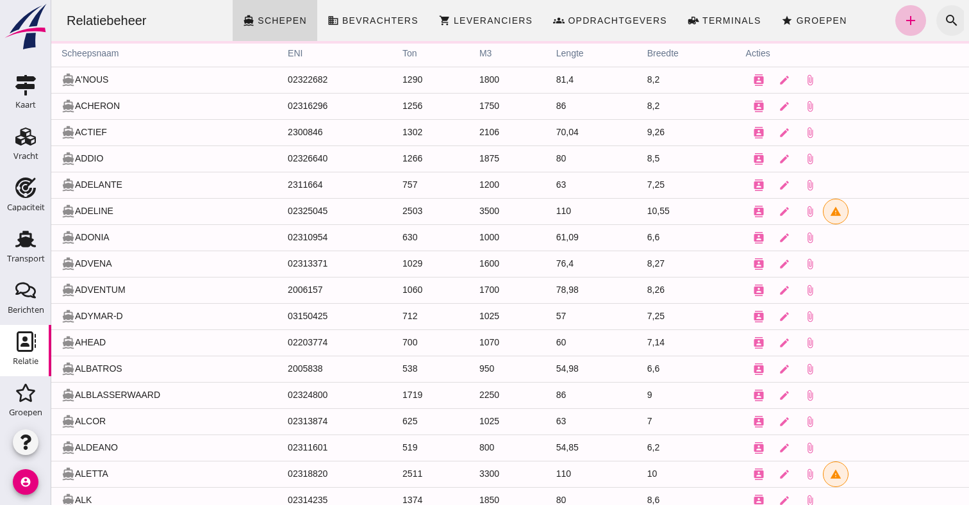
click at [951, 18] on icon "search" at bounding box center [951, 20] width 15 height 15
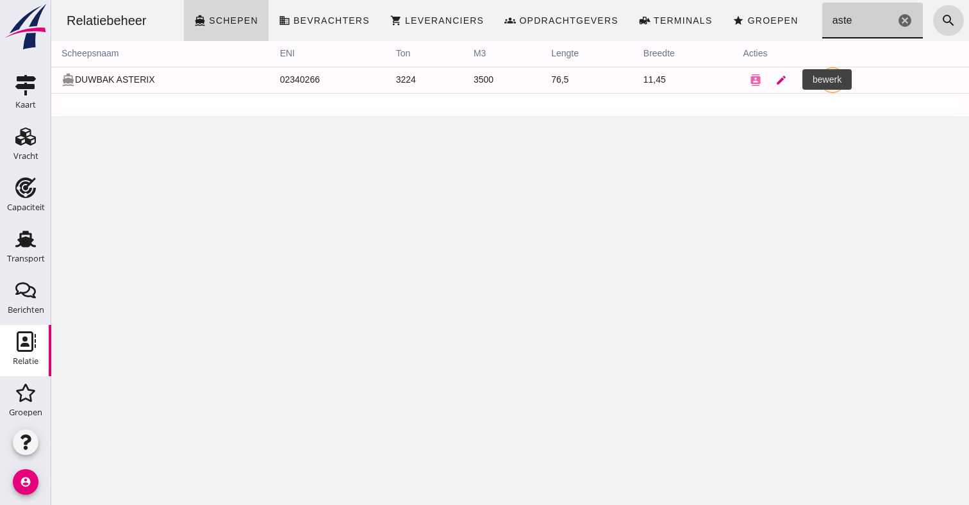
type input "aste"
click at [780, 80] on icon "edit" at bounding box center [782, 80] width 12 height 12
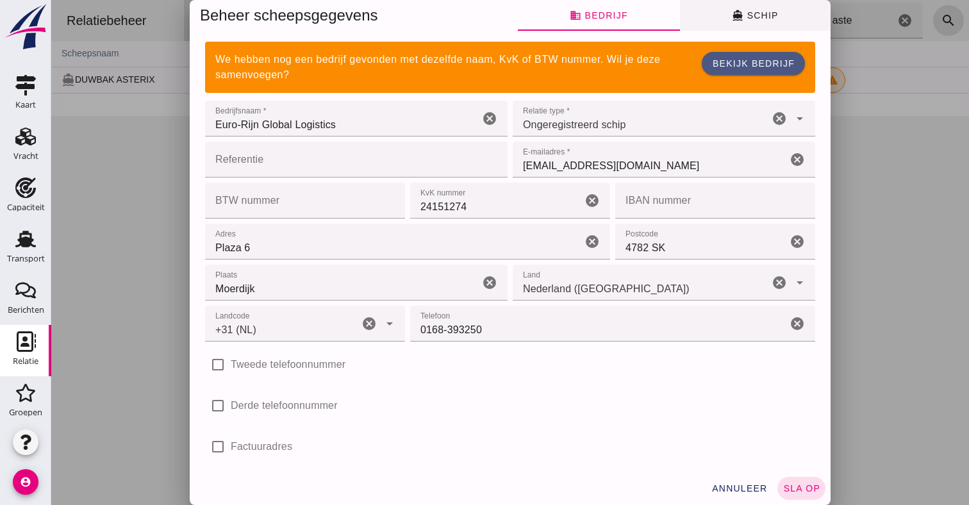
click icon "directions_boat"
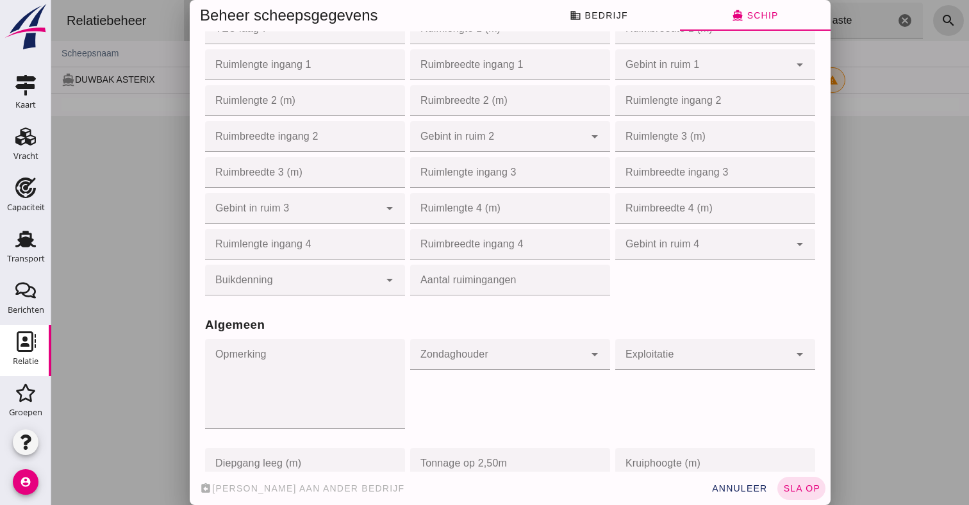
scroll to position [609, 0]
click span "annuleer"
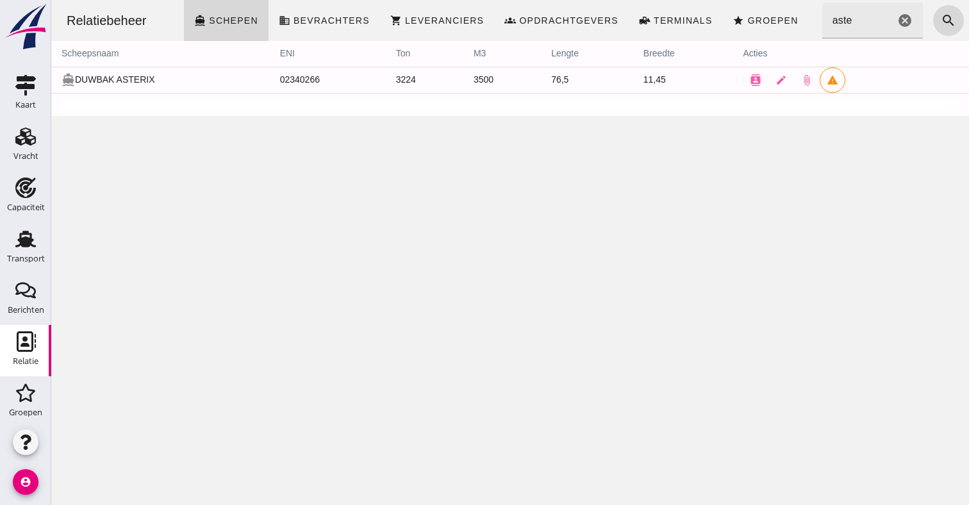
click icon "cancel"
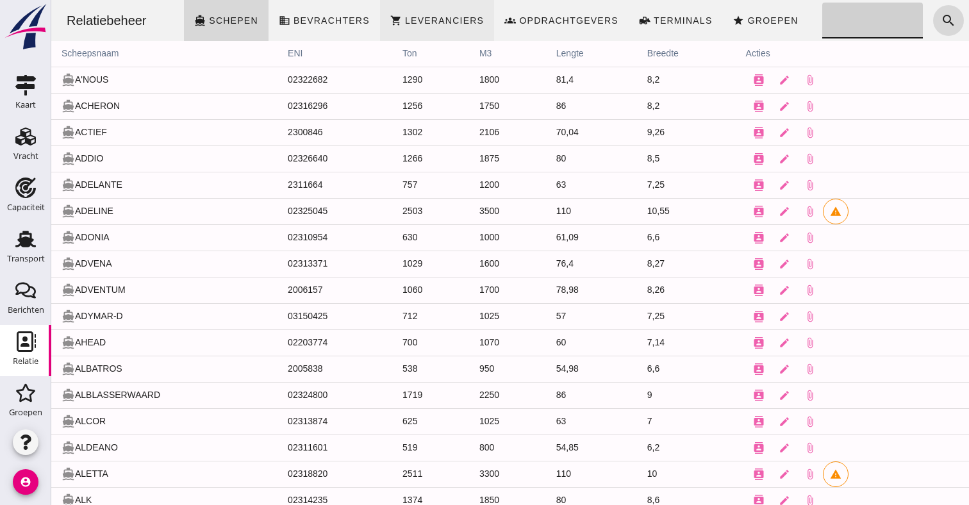
click span "Schepen"
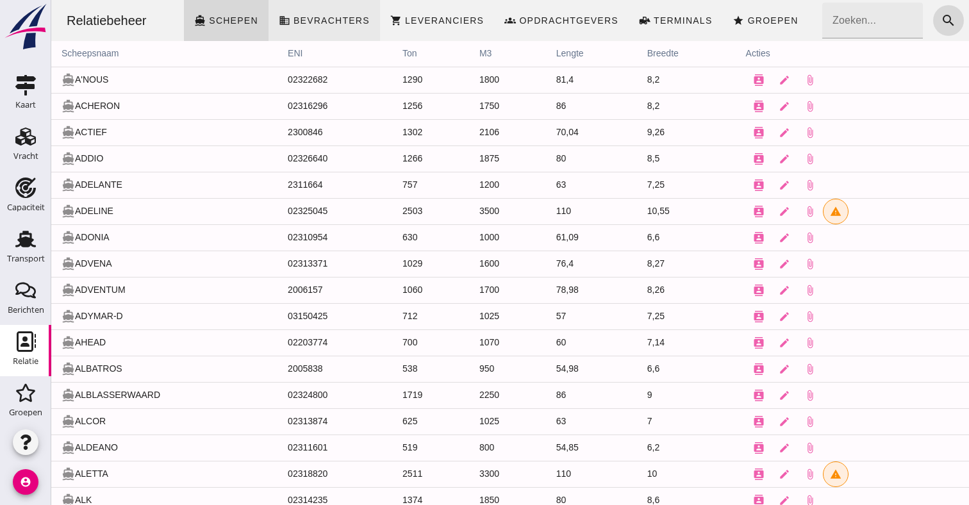
click span "Bevrachters"
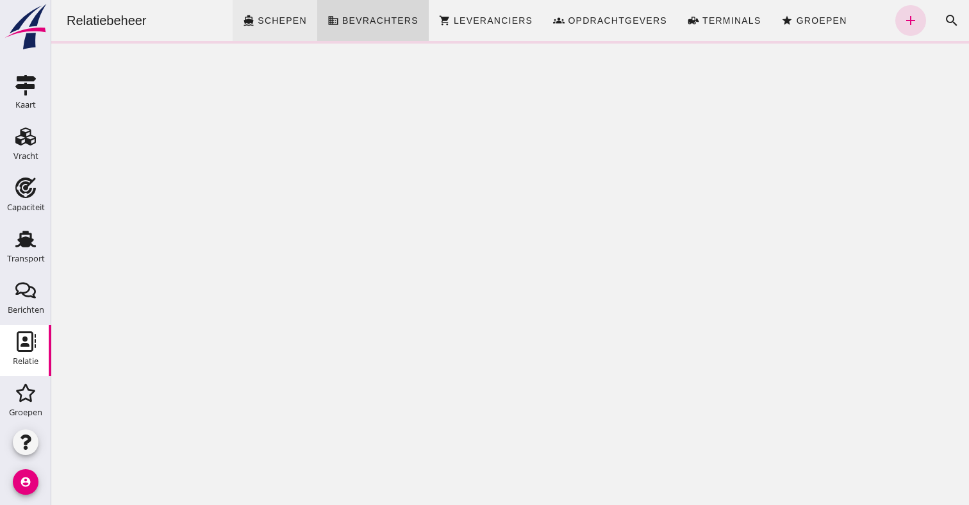
click span "Schepen"
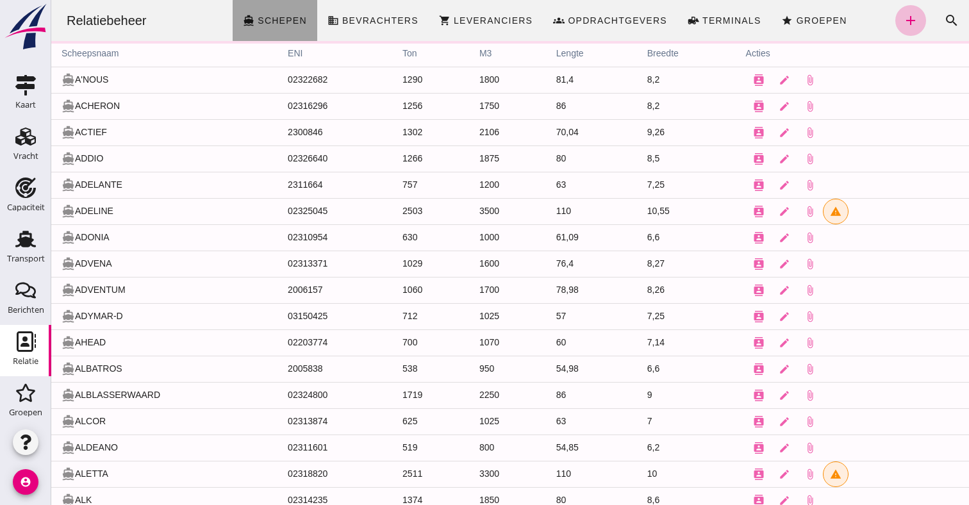
click at [916, 23] on icon "add" at bounding box center [910, 20] width 15 height 15
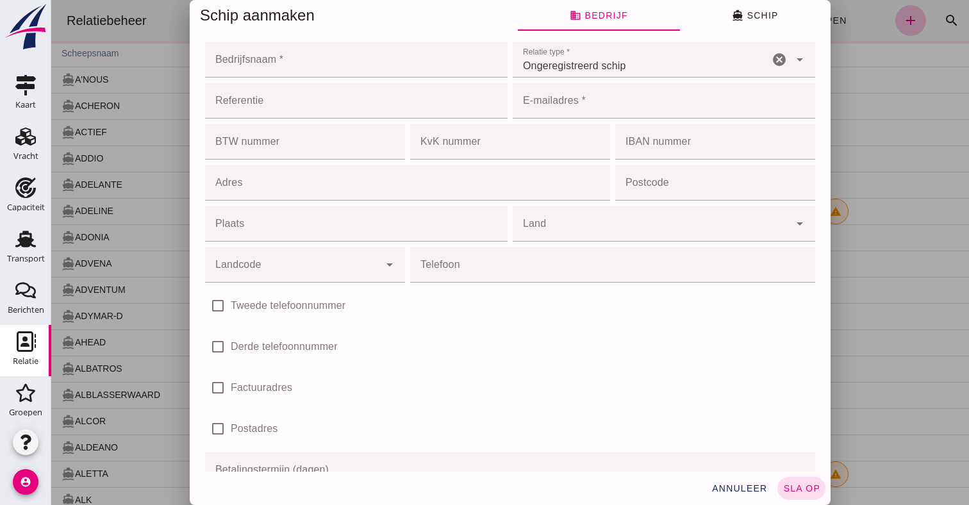
click input "Bedrijfsnaam *"
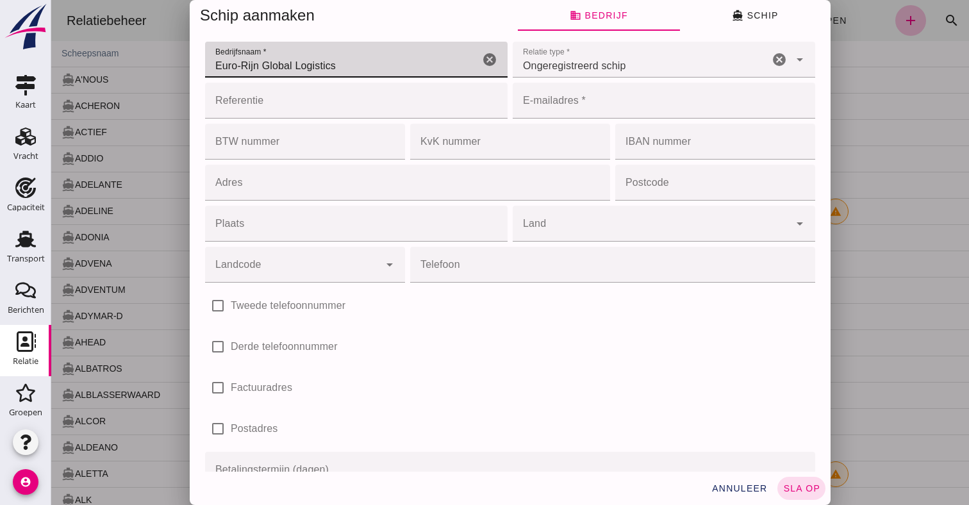
type input "Euro-Rijn Global Logistics"
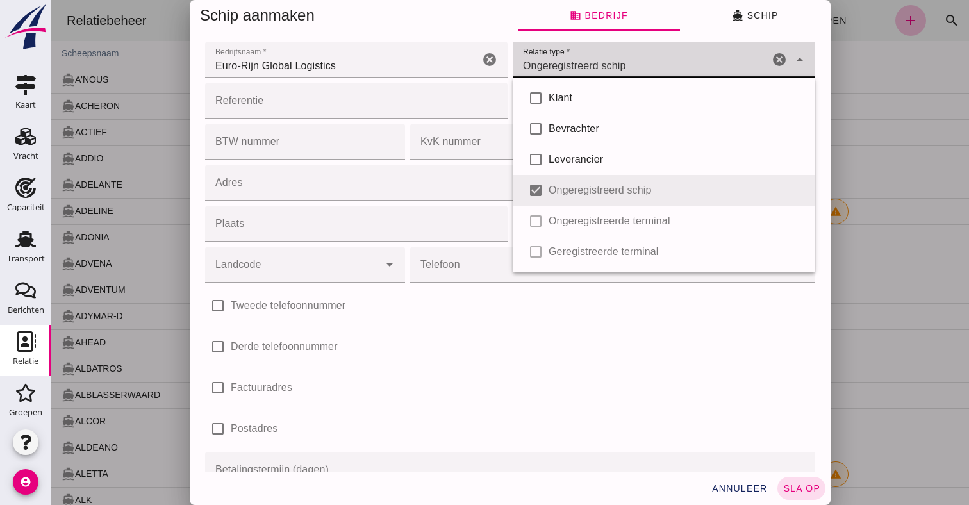
click at [594, 72] on span "Ongeregistreerd schip" at bounding box center [574, 65] width 103 height 15
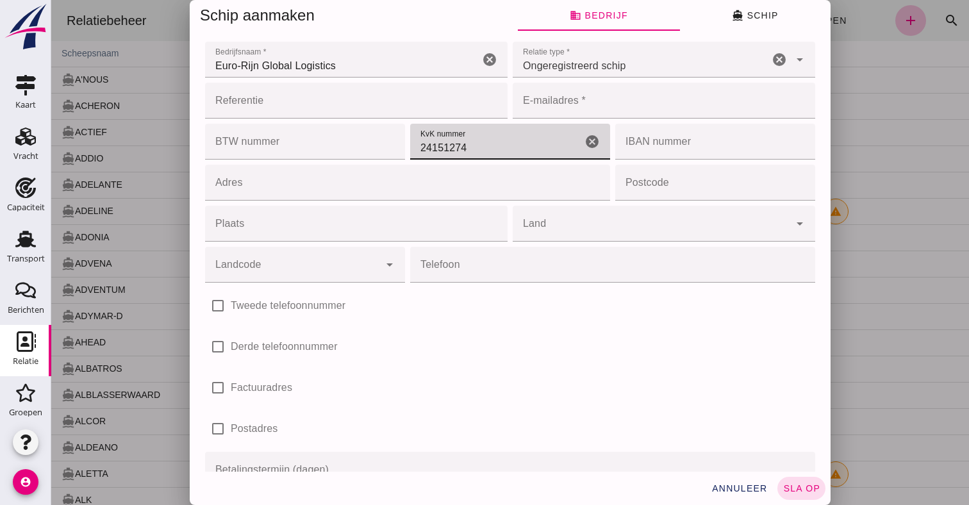
type input "24151274"
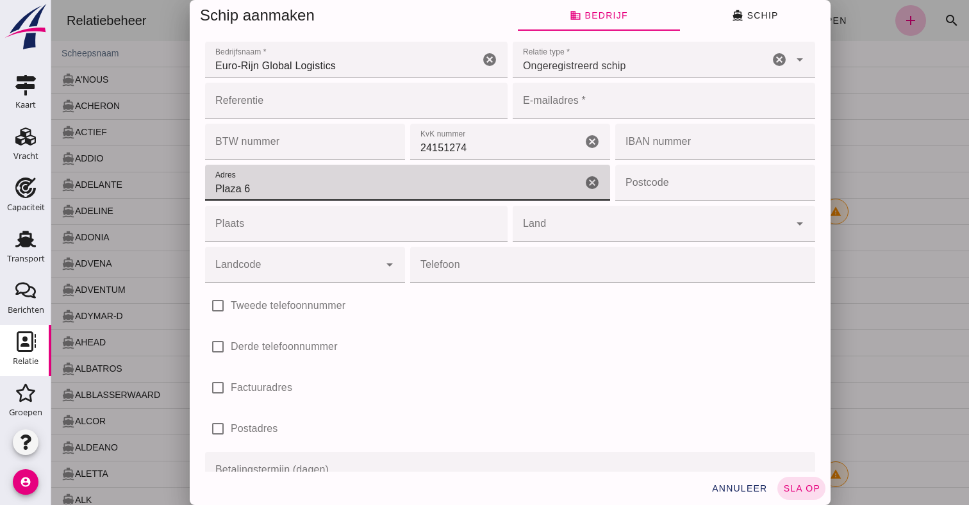
type input "Plaza 6"
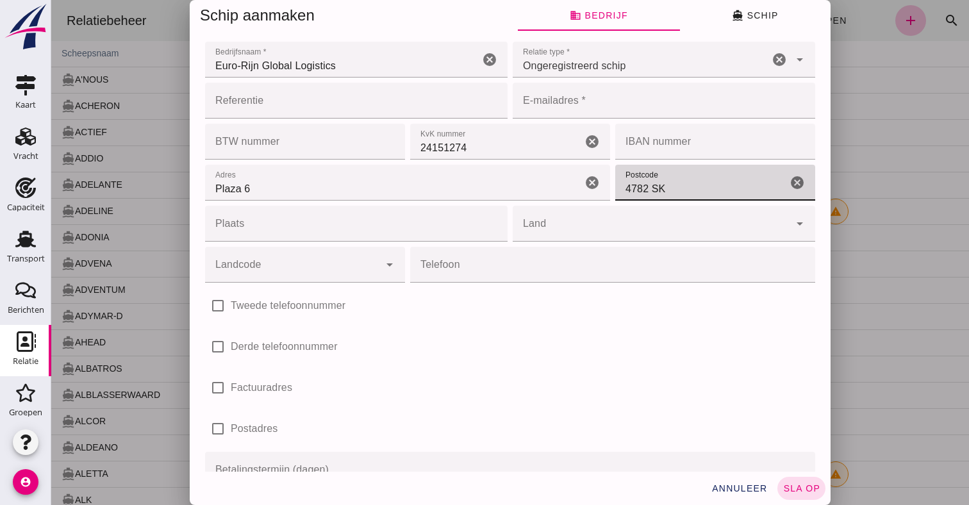
type input "4782 SK"
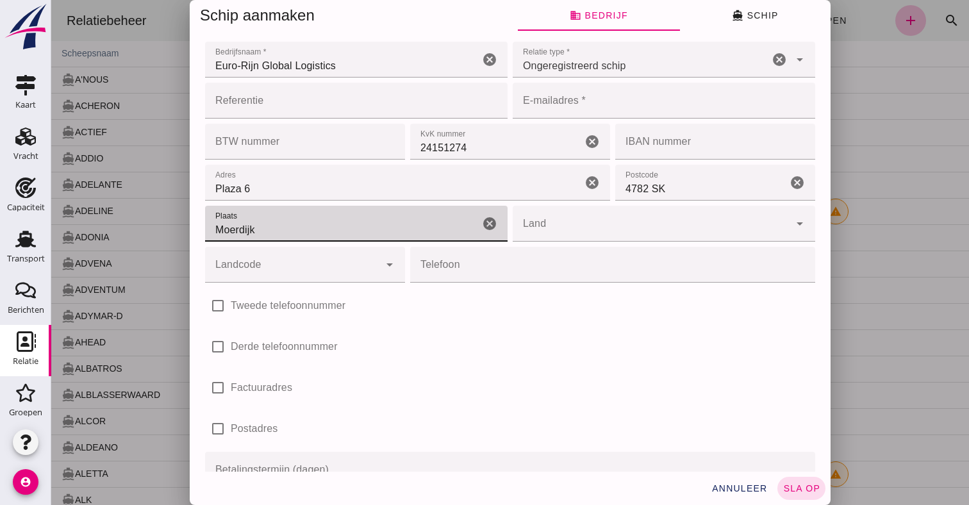
type input "Moerdijk"
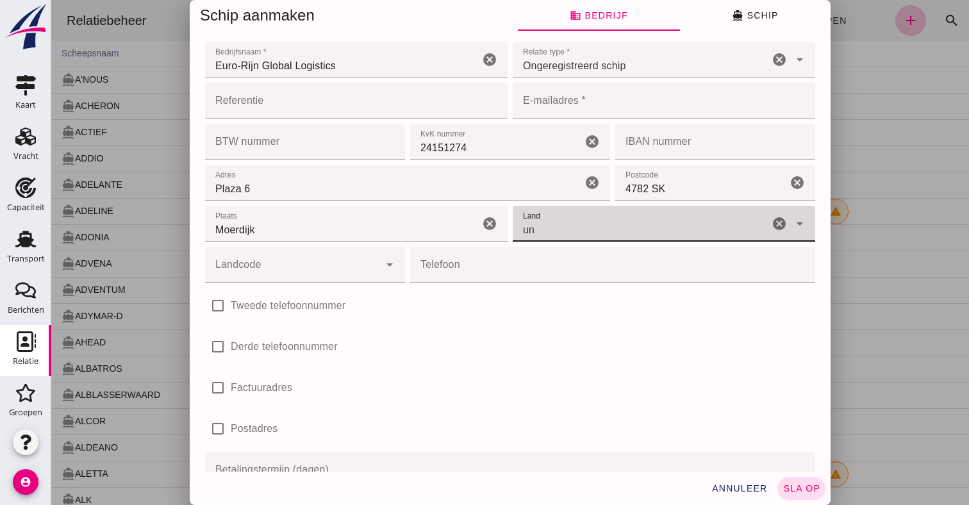
type input "u"
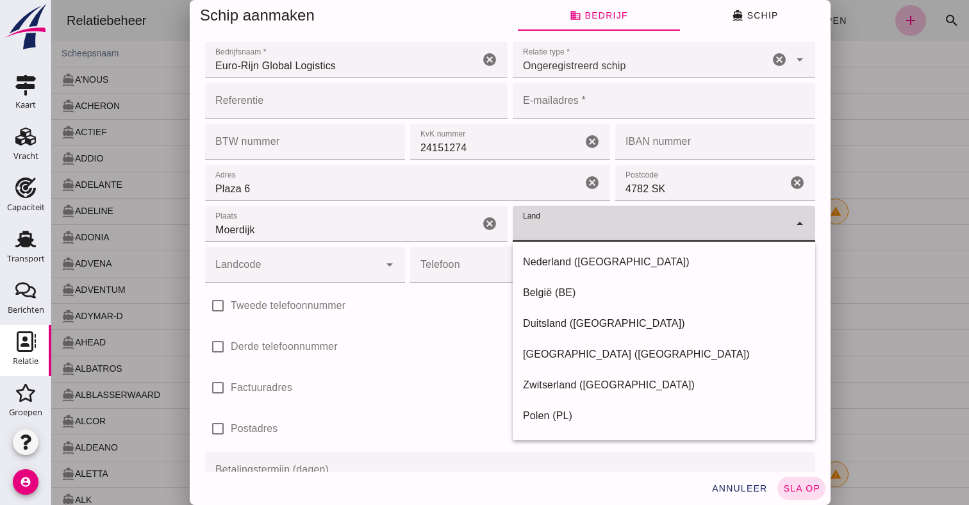
type input "Nederland (NL)"
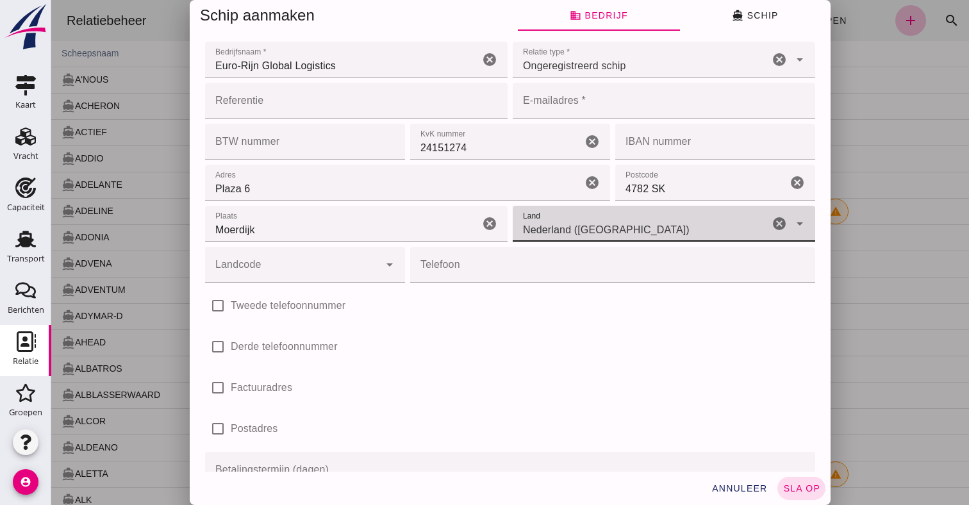
click input "Landcode"
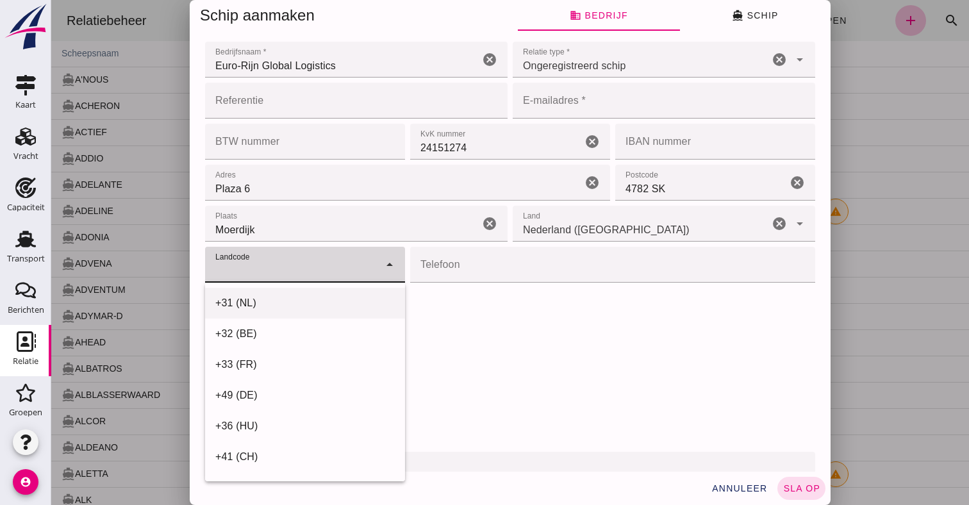
click at [288, 442] on div "+31 (NL)" at bounding box center [305, 457] width 200 height 31
type input "+31 (NL)"
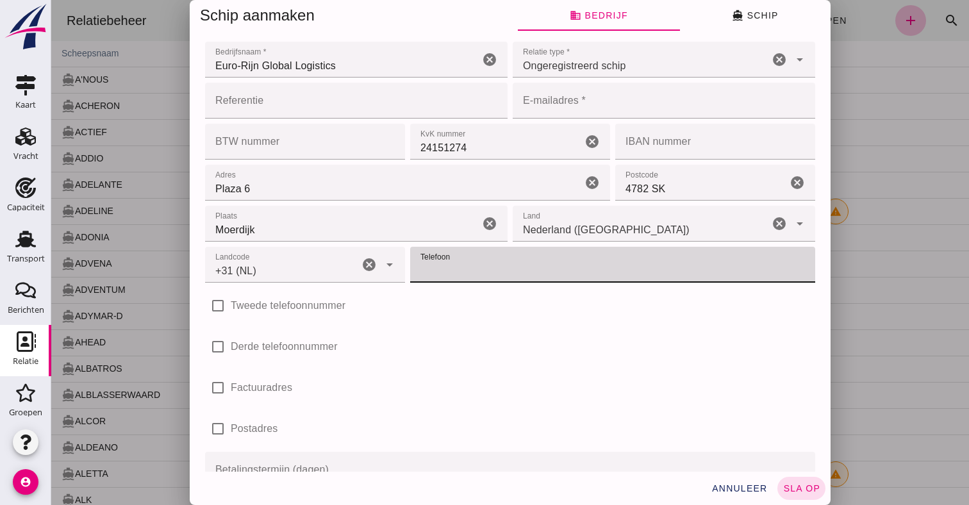
click input "Telefoon"
type input "0168-393250"
click span "directions_boat Schip"
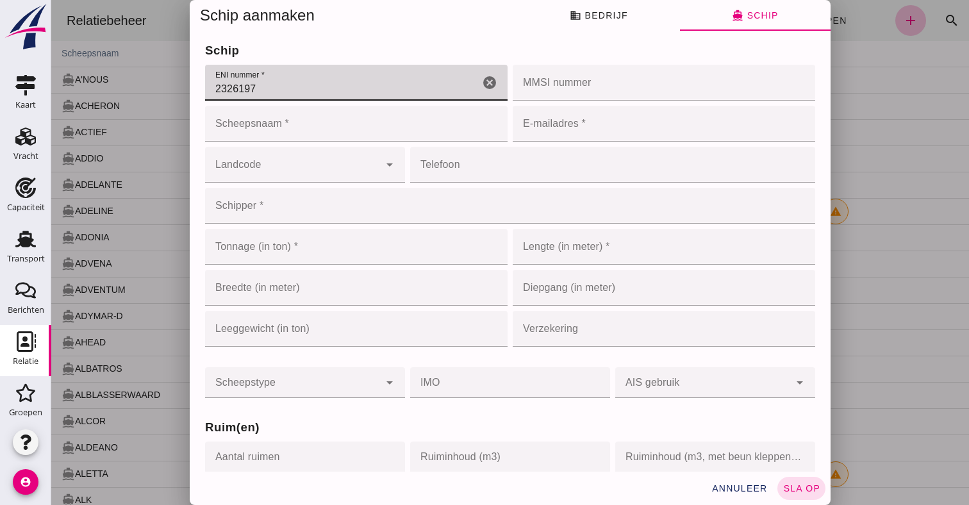
type input "2326197"
click input "Scheepsnaam *"
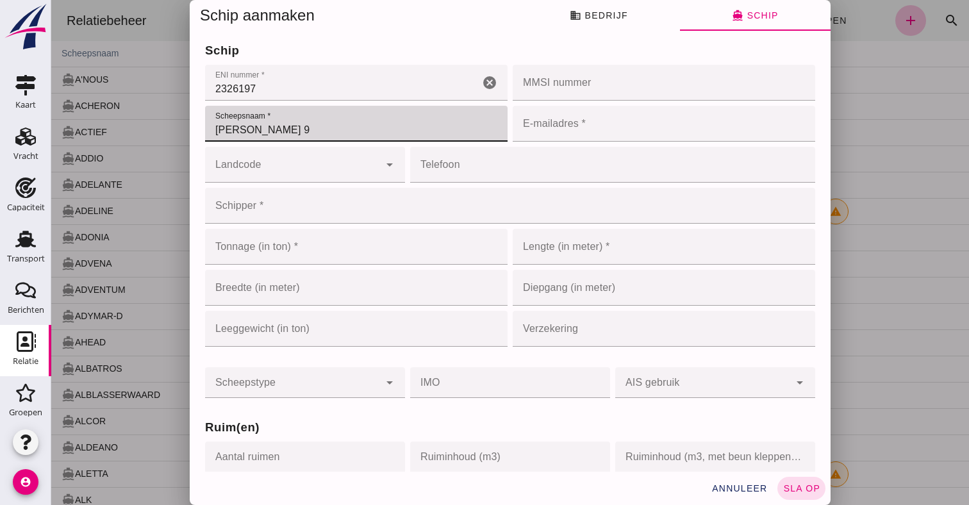
type input "DUWBAK MITCHELL 9"
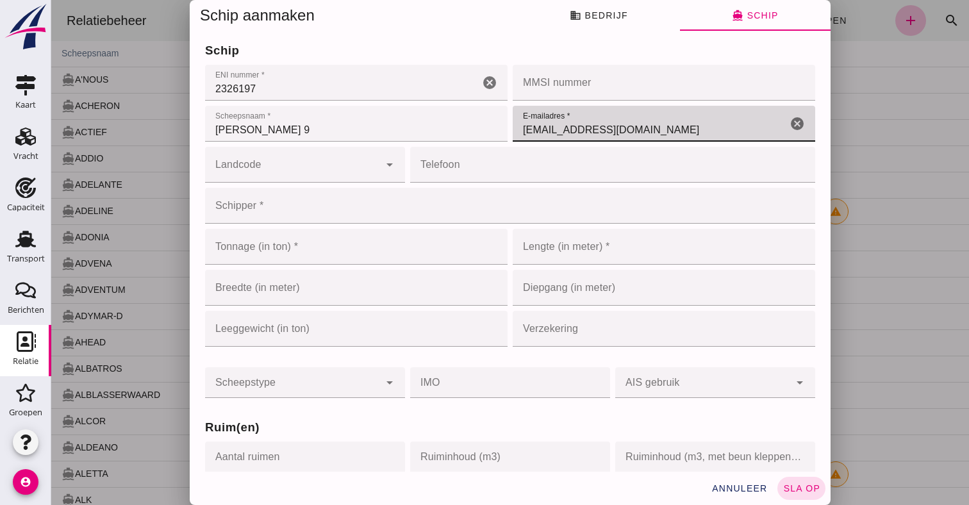
drag, startPoint x: 658, startPoint y: 130, endPoint x: 462, endPoint y: 130, distance: 195.6
click at [462, 144] on div "schip ENI nummer * ENI nummer * 2326197 cancel MMSI nummer MMSI nummer cancel S…" at bounding box center [511, 164] width 616 height 41
type input "barging@eurorijn.com"
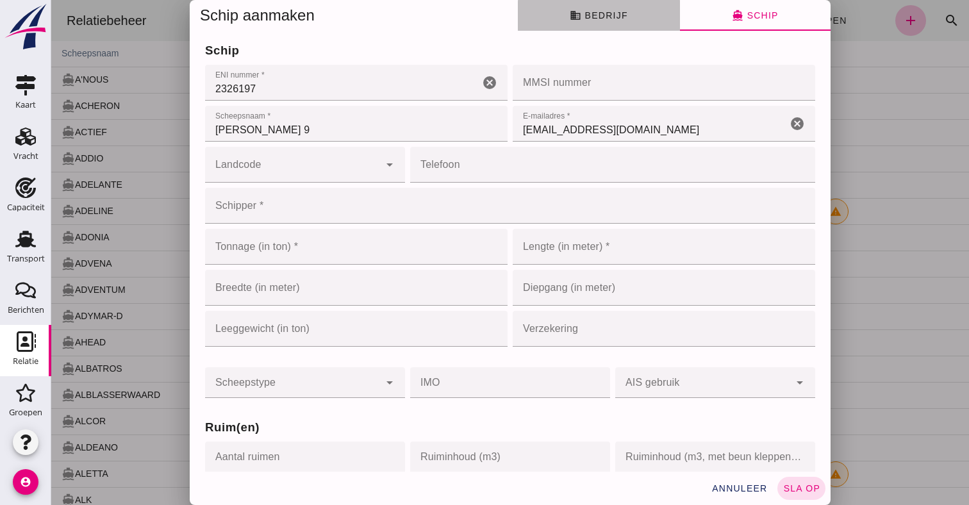
click span "business Bedrijf"
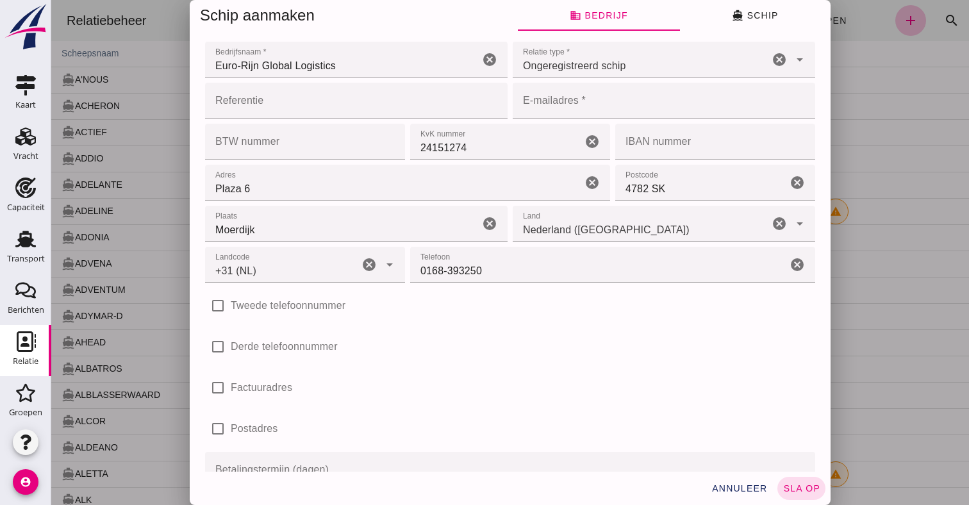
click input "E-mailadres *"
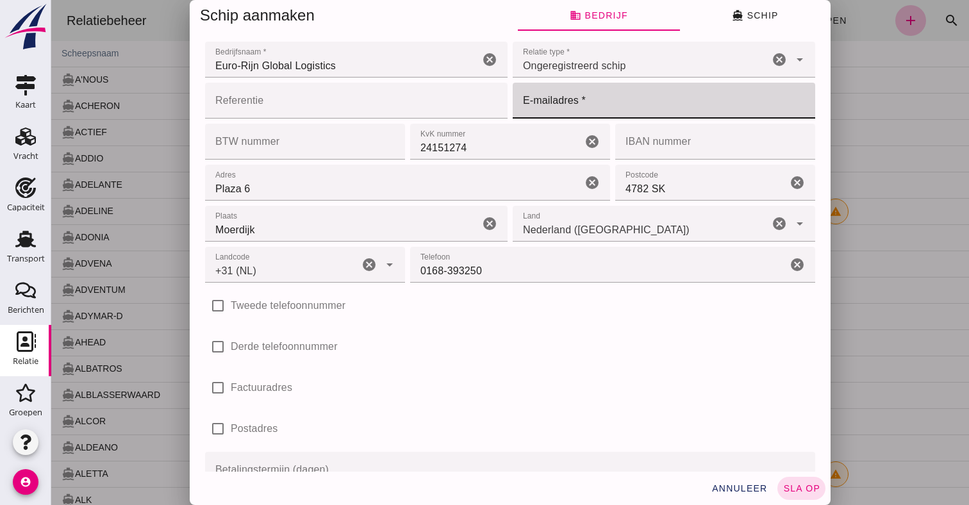
paste input "barging@eurorijn.com"
type input "barging@eurorijn.com"
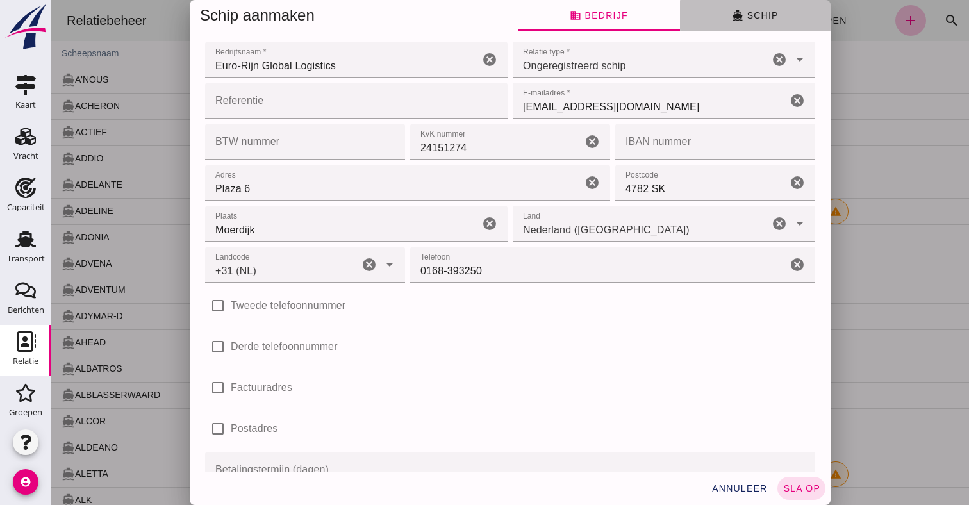
click span "directions_boat Schip"
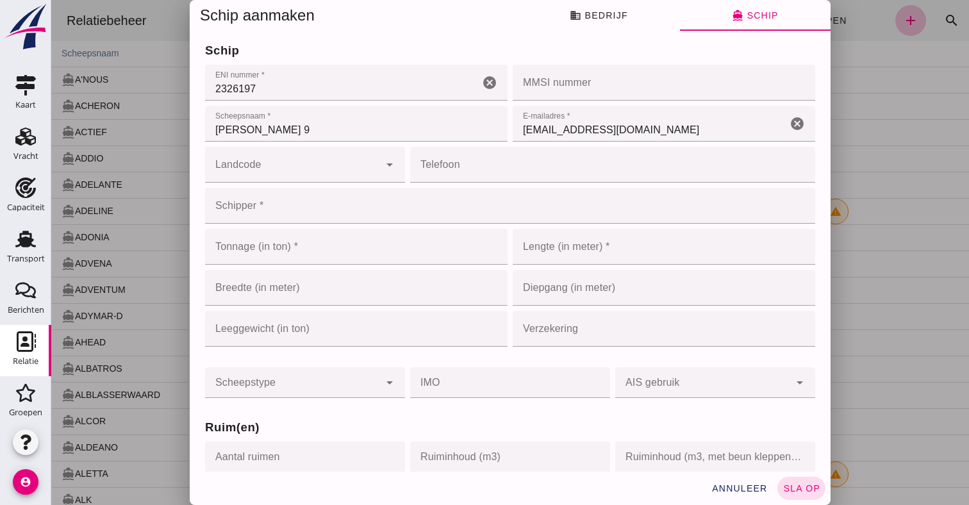
click input "Landcode"
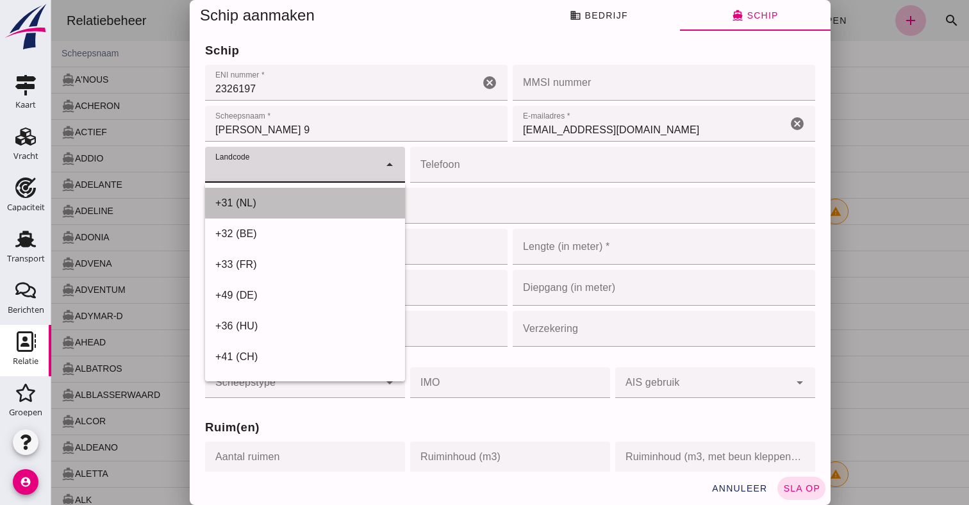
click at [307, 196] on div "+31 (NL)" at bounding box center [305, 203] width 180 height 15
type input "+31 (NL)"
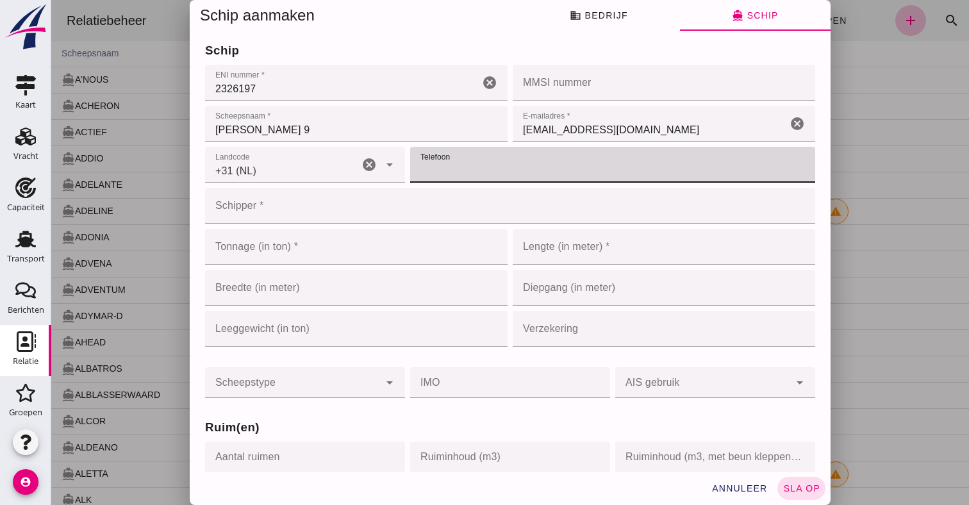
click input "Telefoon"
type input "0168-393350"
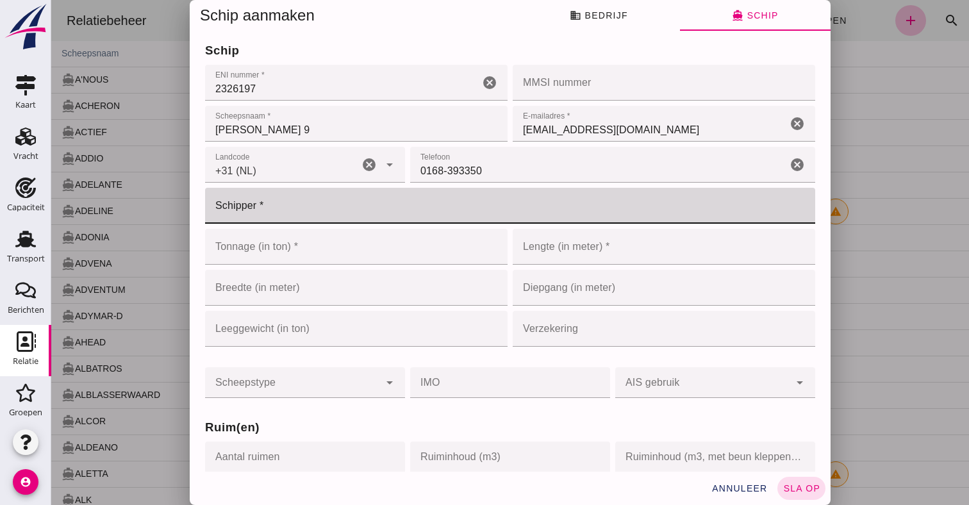
click input "Schipper *"
type input "Personeel"
click input "Tonnage (in ton) *"
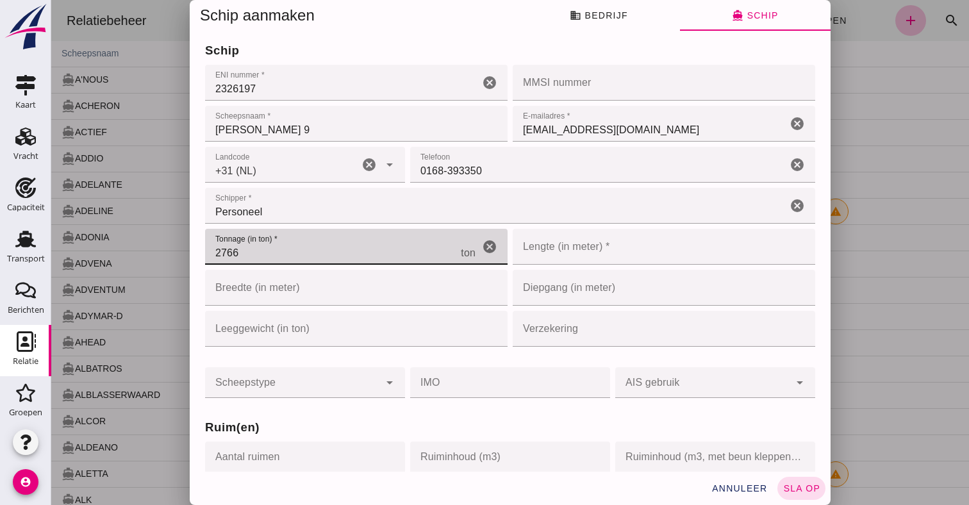
type input "2766"
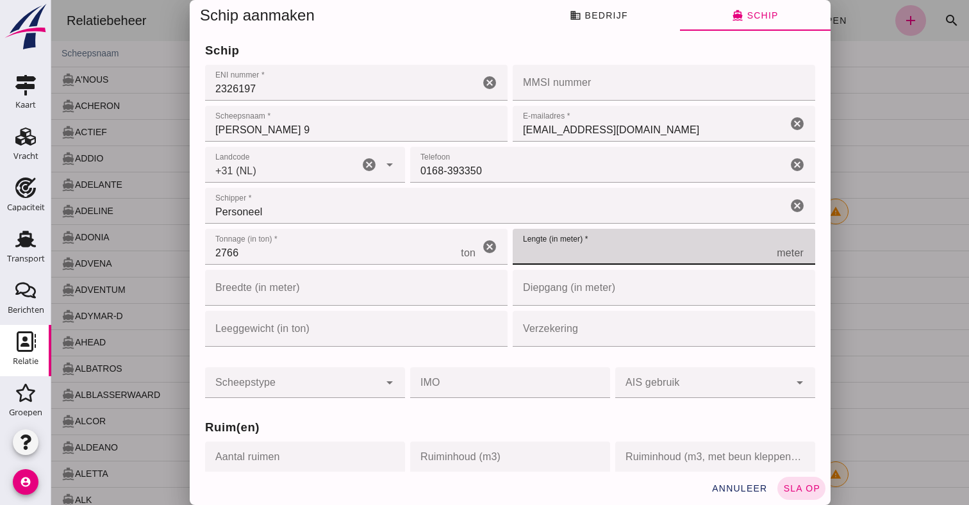
click input "Lengte (in meter) *"
type input "76"
click input "Breedte (in meter)"
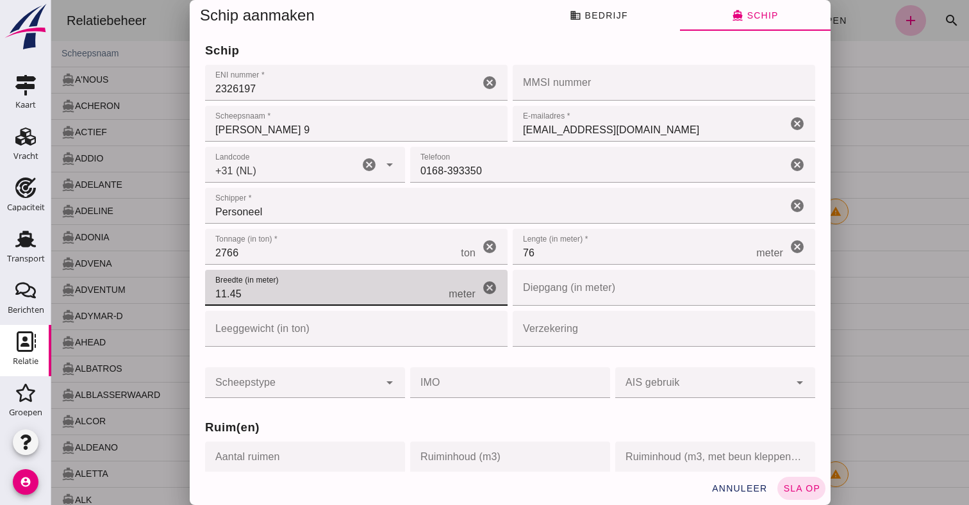
type input "11.45"
click input "Diepgang (in meter)"
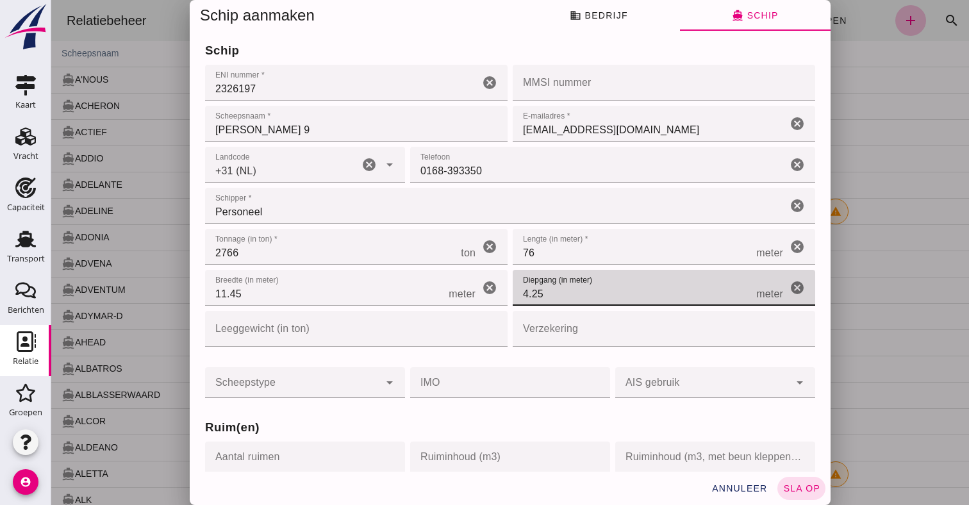
type input "4.25"
click input "Verzekering"
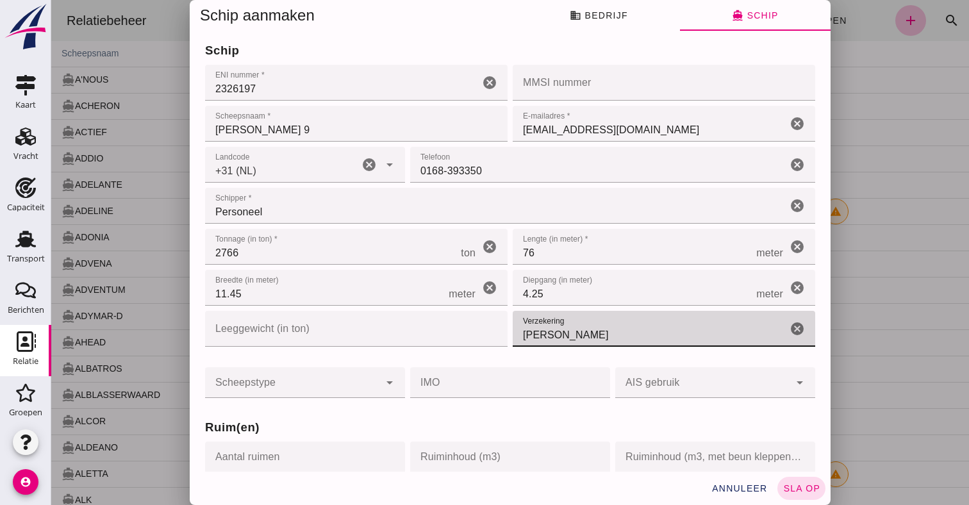
type input "Sluyter"
click div
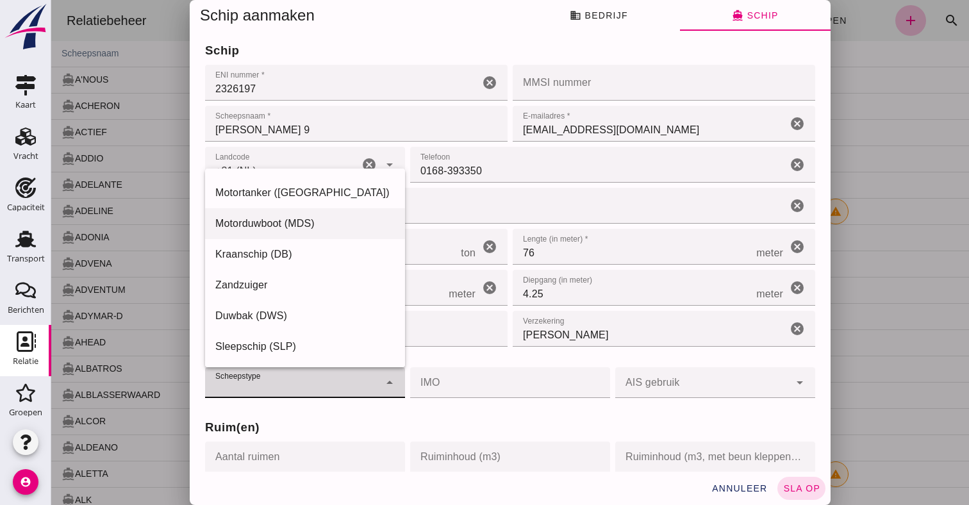
scroll to position [58, 0]
click at [265, 315] on div "Duwbak (DWS)" at bounding box center [305, 315] width 180 height 15
type input "push_barge"
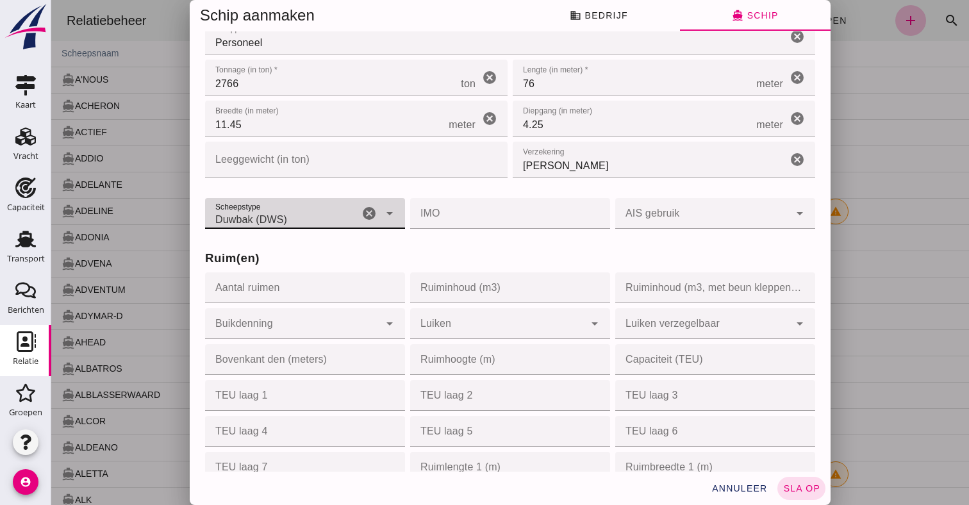
scroll to position [172, 0]
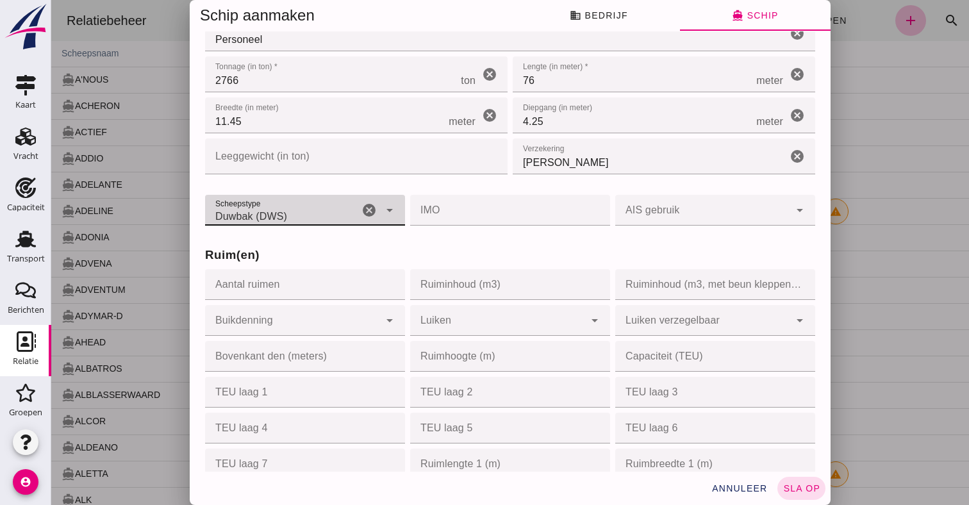
click input "Ruiminhoud (m3)"
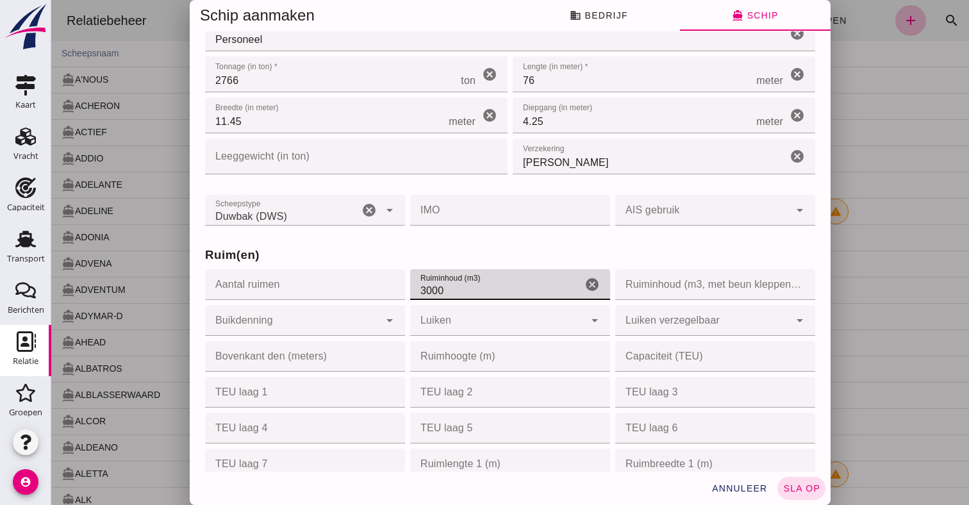
click input "3000"
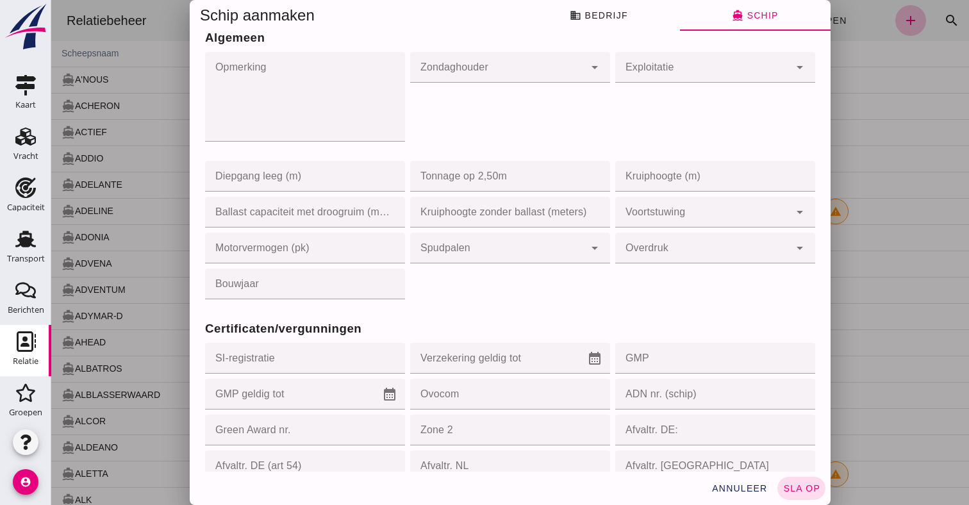
scroll to position [896, 0]
type input "3000"
click input "GMP"
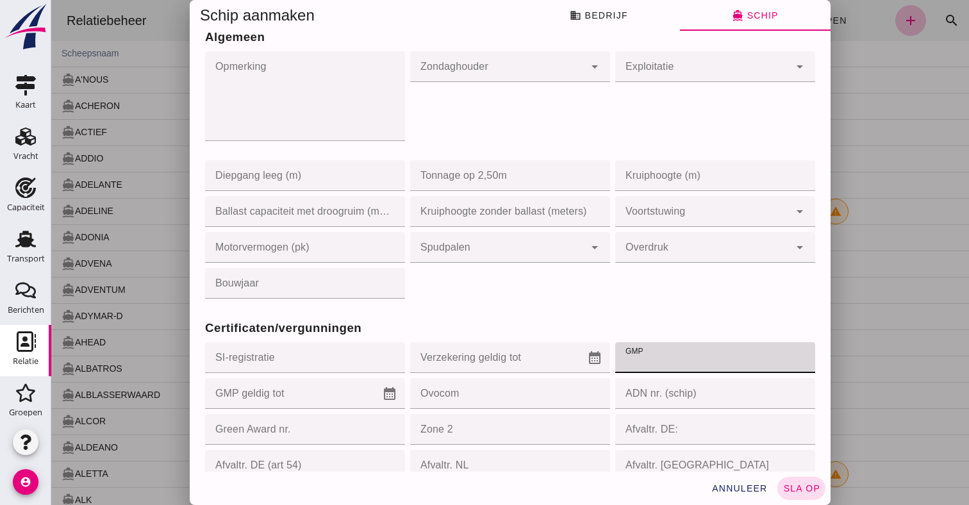
paste input "061399"
type input "061399"
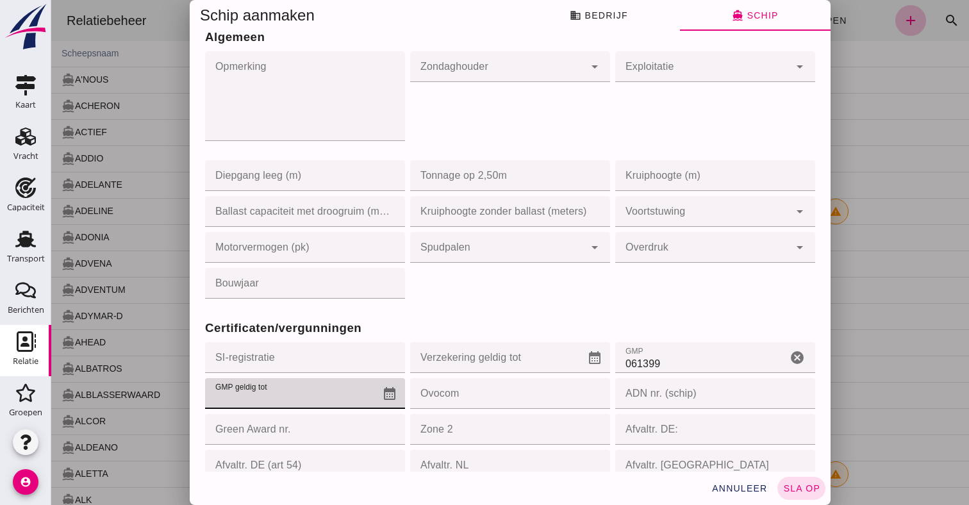
click input "GMP geldig tot"
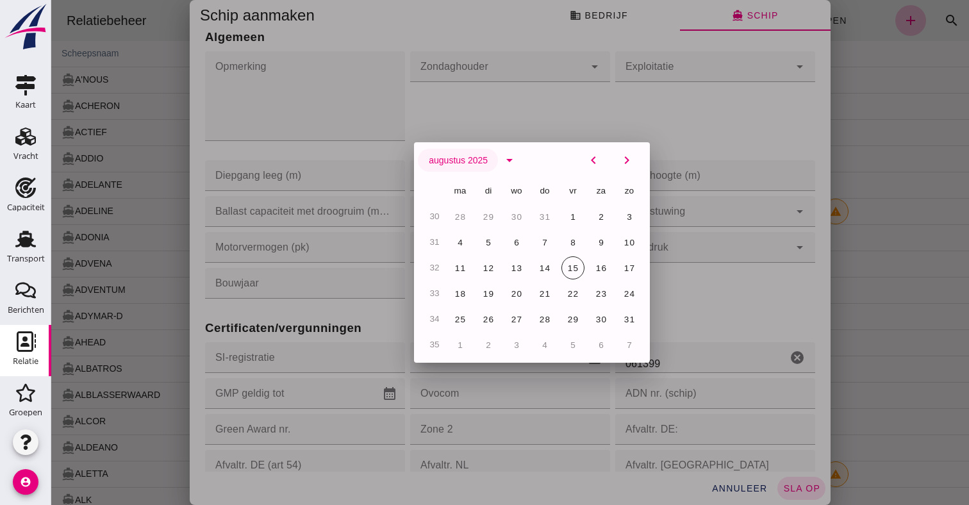
click span "augustus 2025"
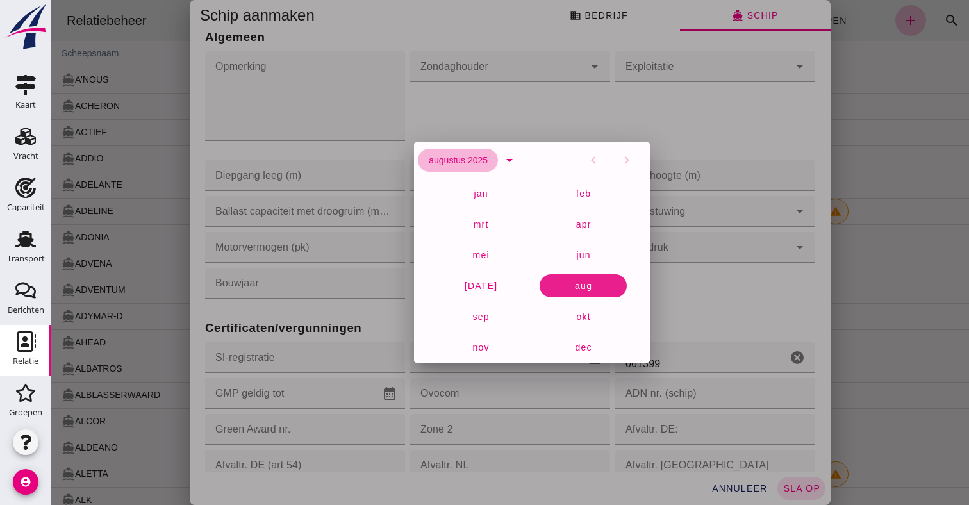
click span "augustus 2025"
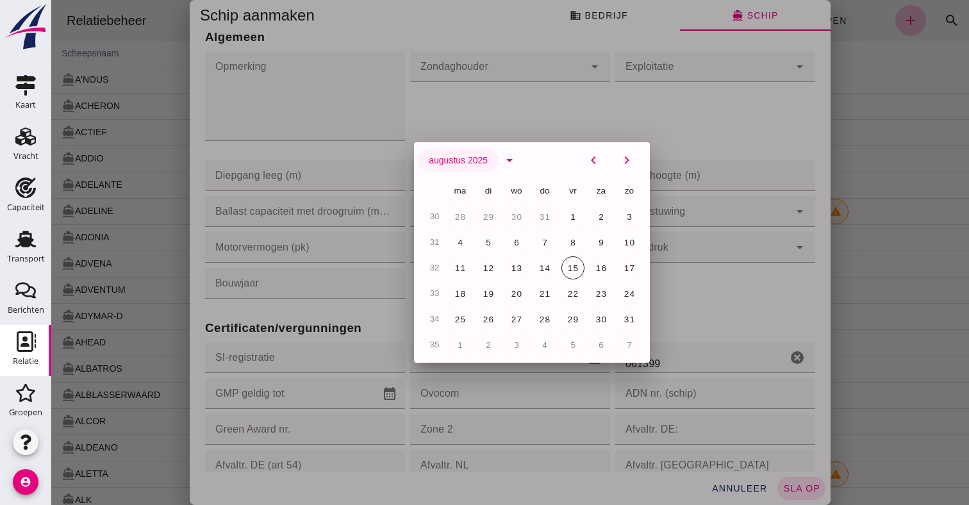
click at [486, 168] on button "augustus 2025" at bounding box center [458, 160] width 80 height 23
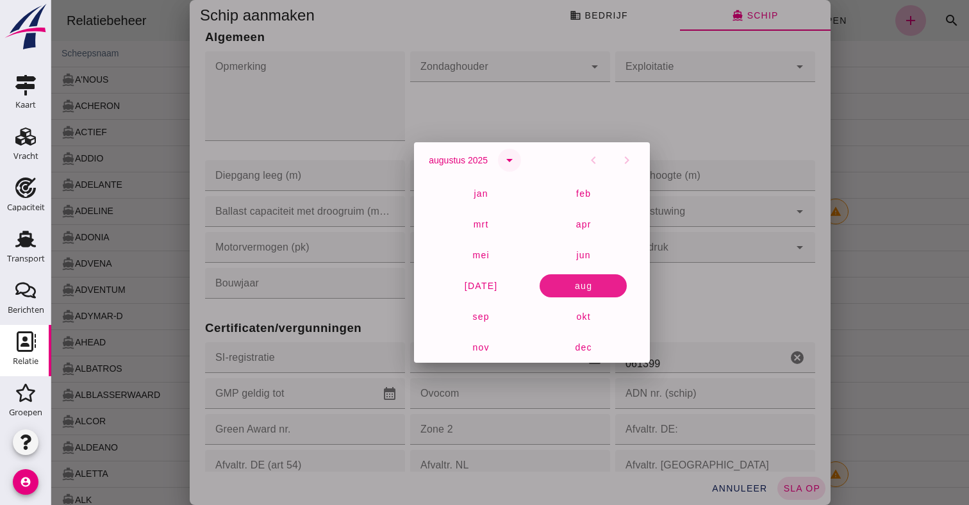
click at [507, 162] on icon "arrow_drop_down" at bounding box center [509, 160] width 15 height 15
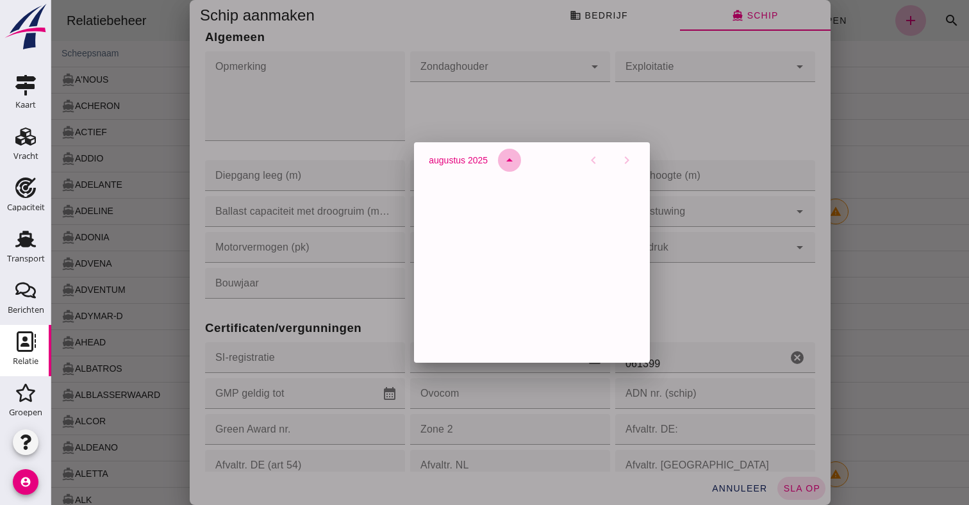
scroll to position [850, 0]
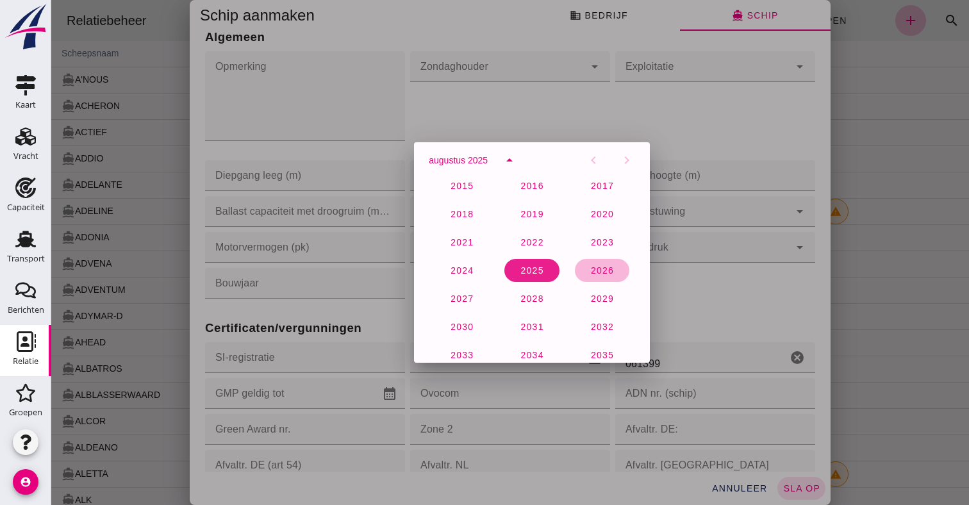
click at [489, 287] on button "2026" at bounding box center [462, 298] width 54 height 23
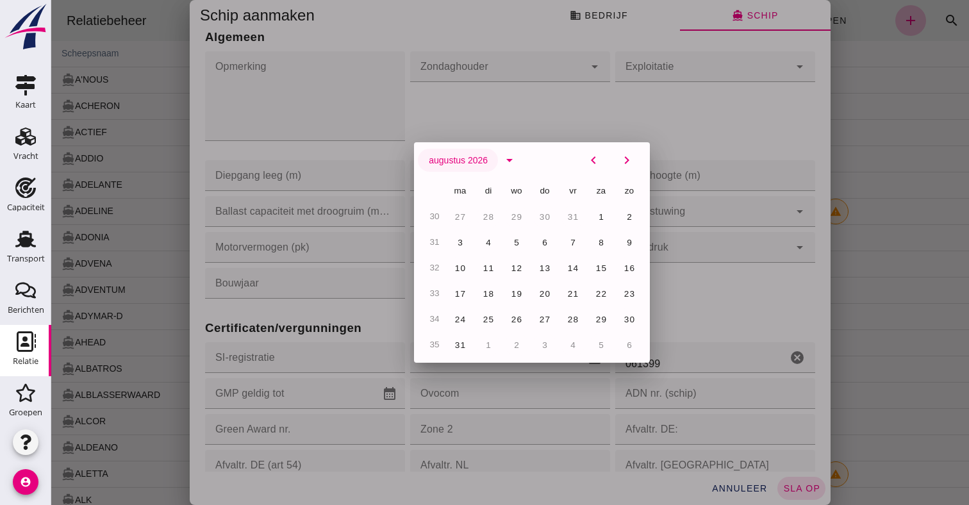
click span "augustus 2026"
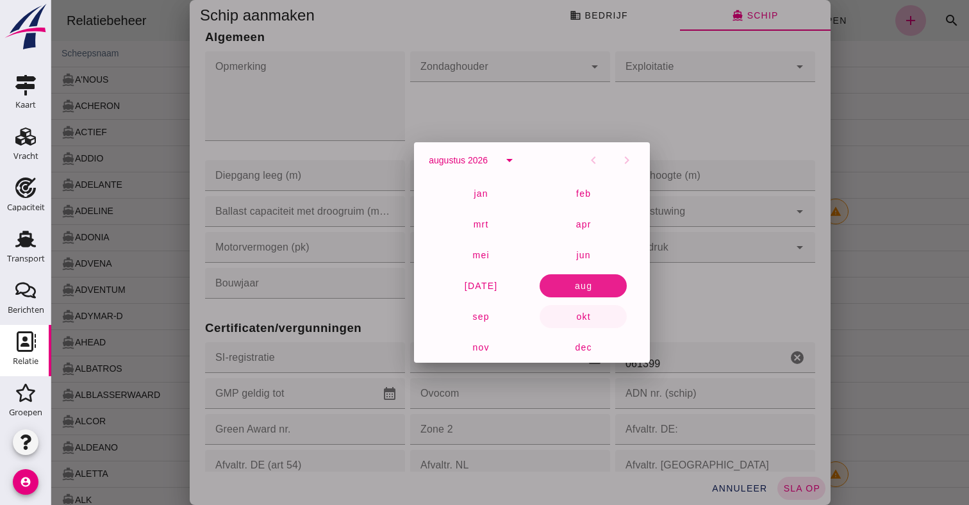
click span "okt"
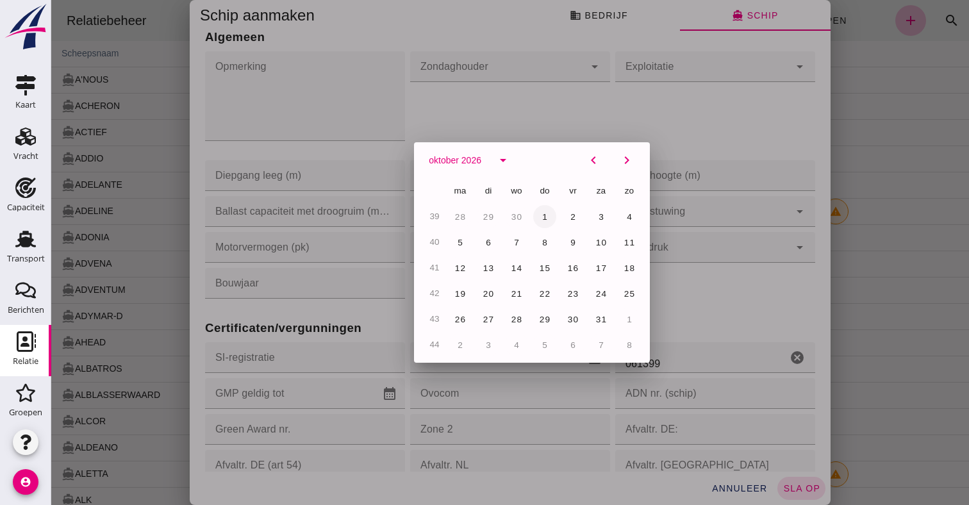
click span "1"
type input "1-10-2026"
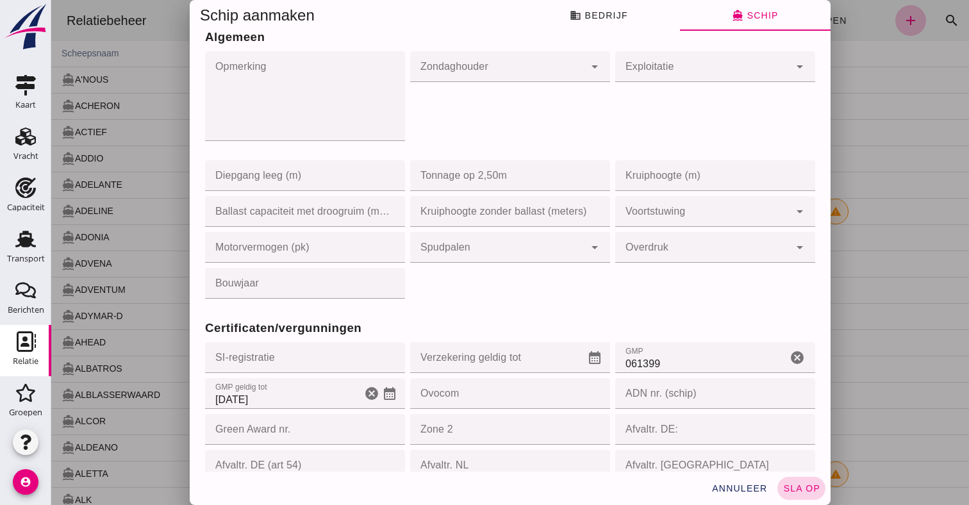
click span "sla op"
type input "02326197"
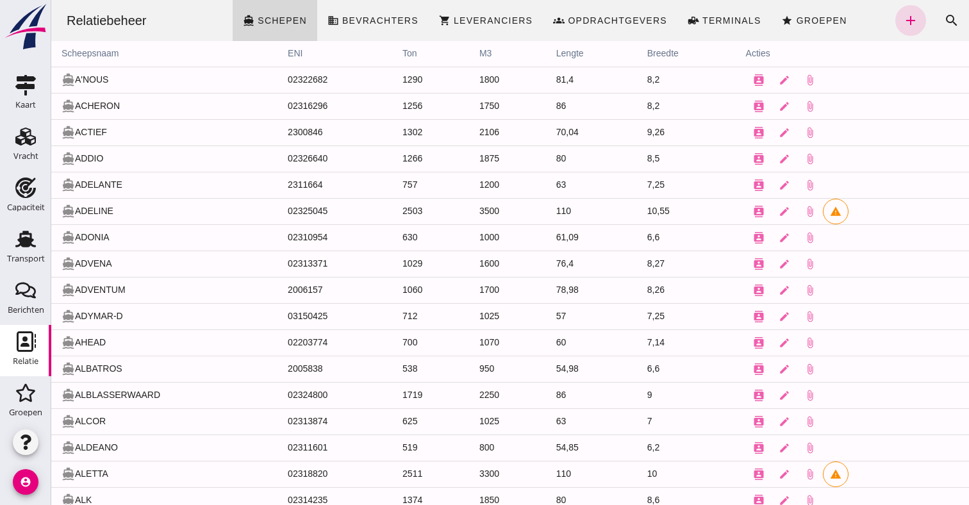
scroll to position [0, 0]
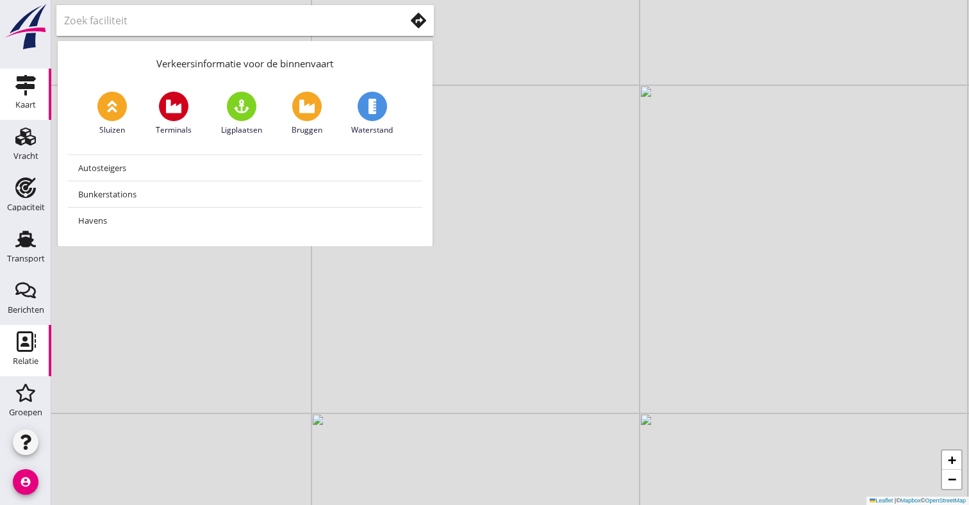
click at [26, 355] on div "Relatie" at bounding box center [26, 361] width 26 height 18
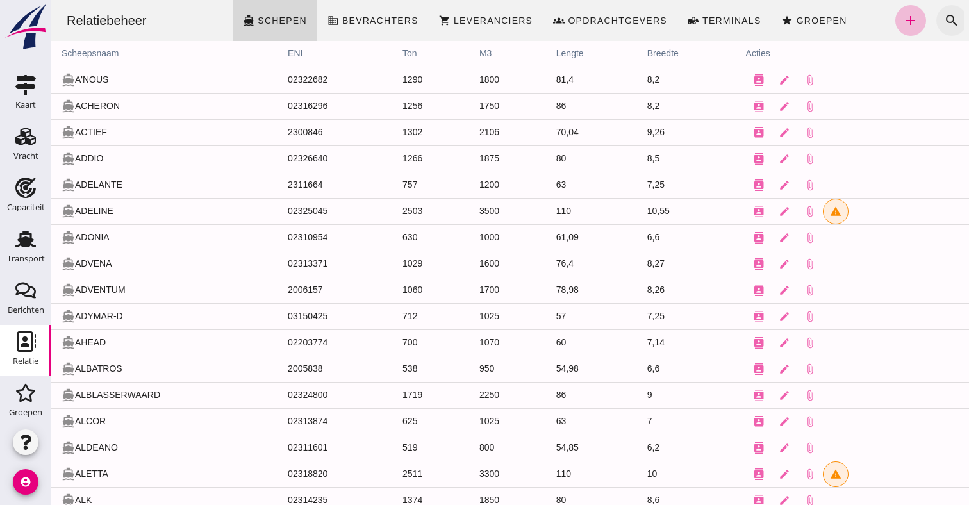
click at [948, 21] on icon "search" at bounding box center [951, 20] width 15 height 15
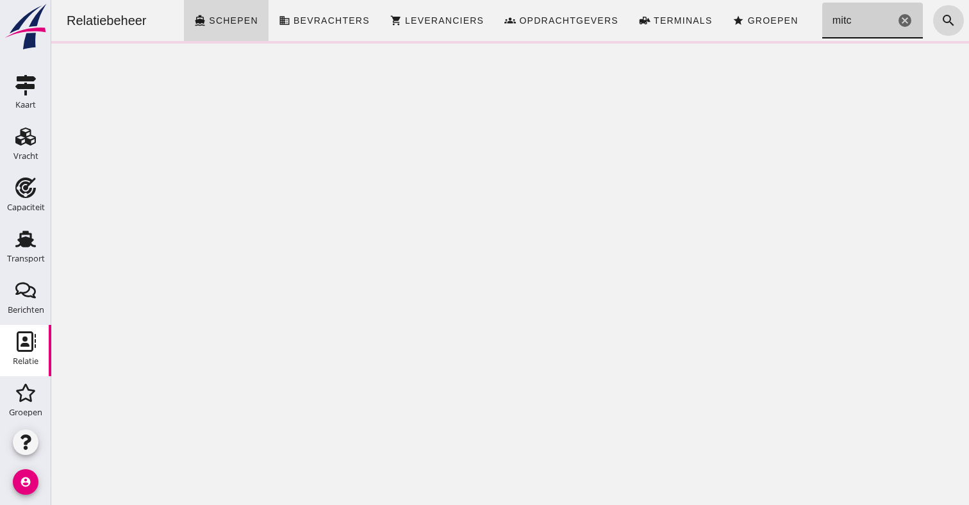
type input "mitch"
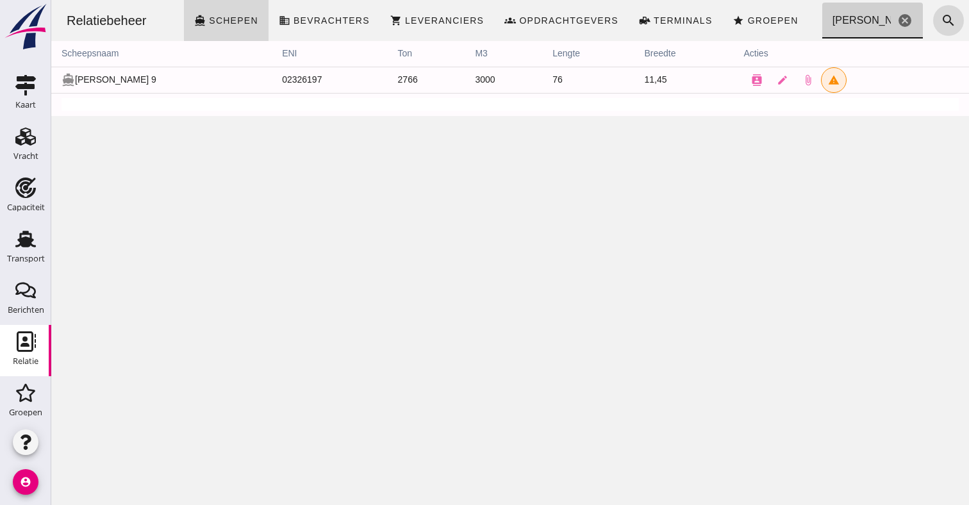
click icon "cancel"
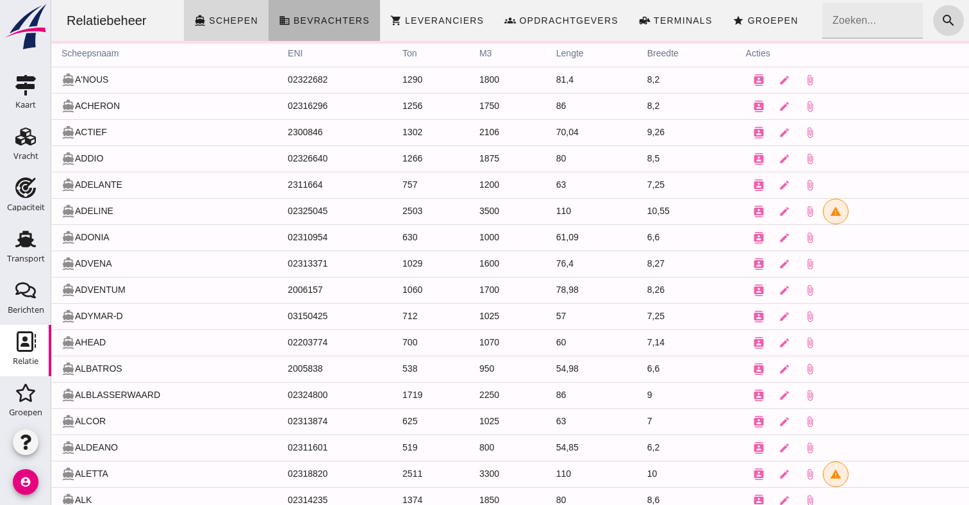
click link "business Bevrachters"
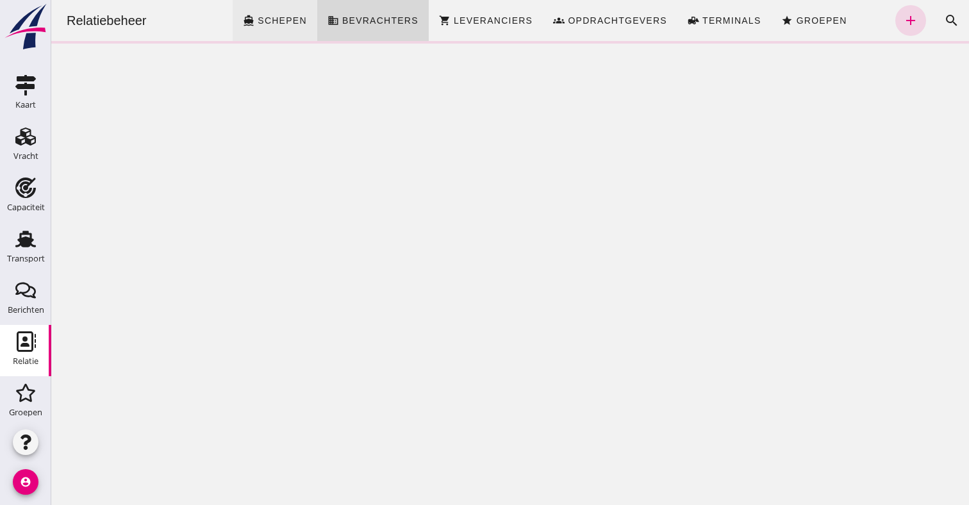
click link "directions_boat Schepen"
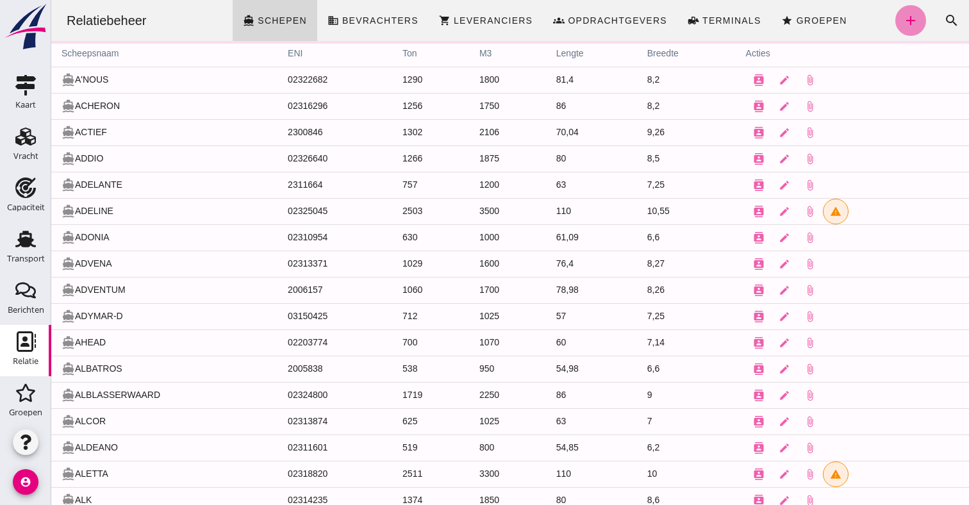
click link "add"
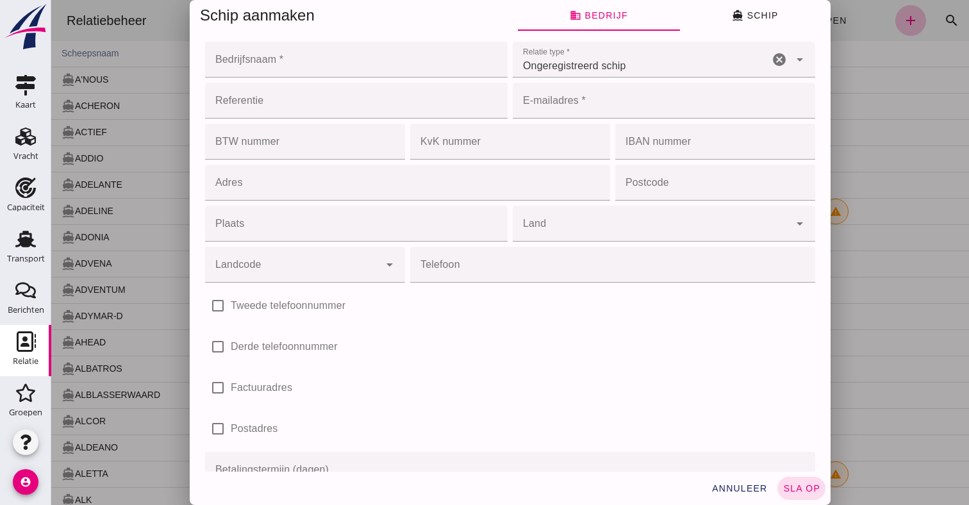
click input "Bedrijfsnaam *"
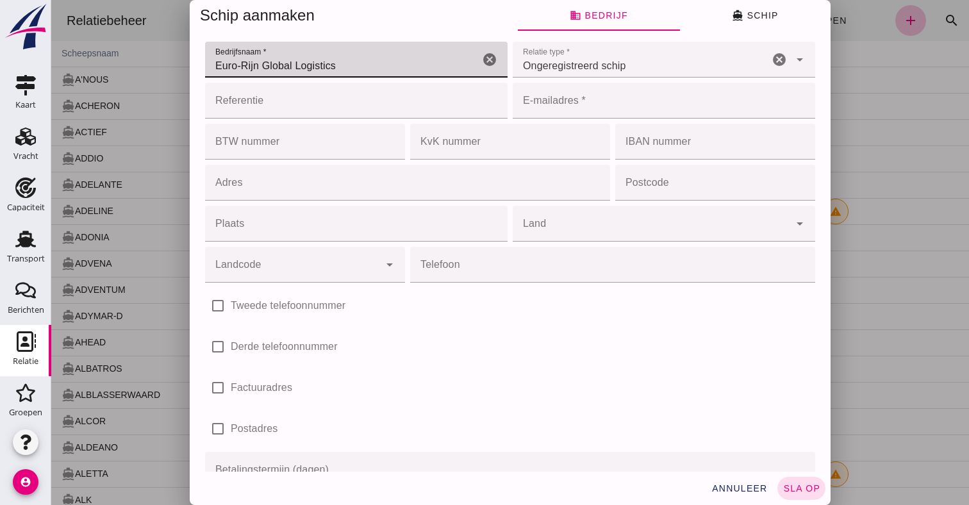
type input "Euro-Rijn Global Logistics"
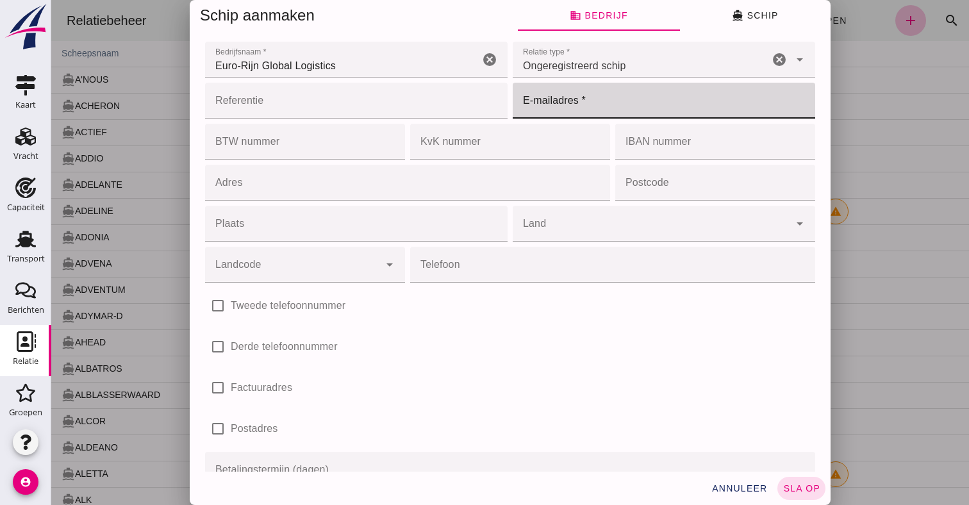
click input "E-mailadres *"
type input "barging@euorijn.com"
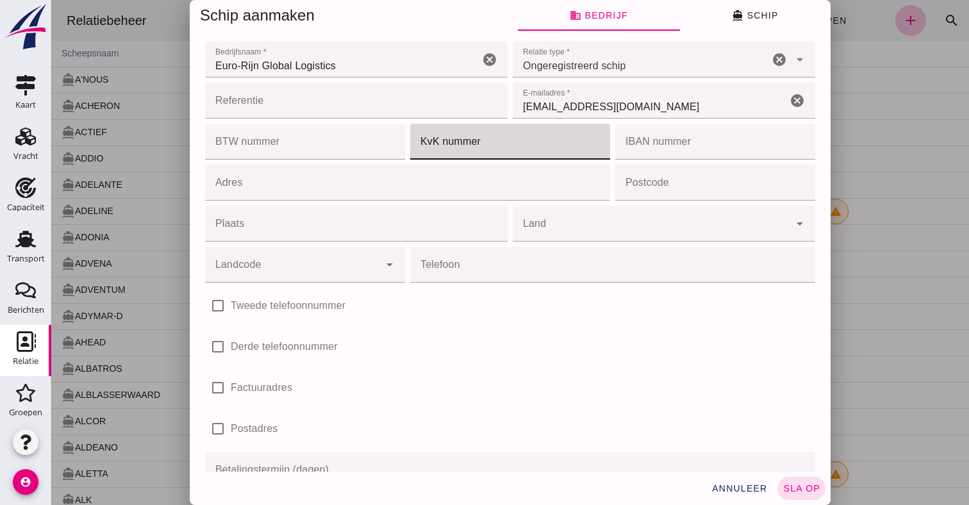
drag, startPoint x: 571, startPoint y: 145, endPoint x: 576, endPoint y: 136, distance: 10.3
type input "24151274"
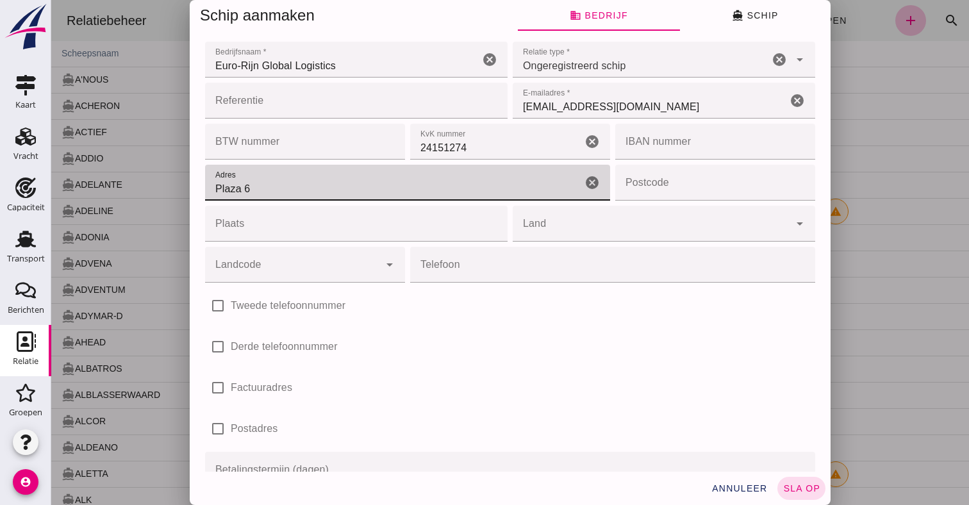
type input "Plaza 6"
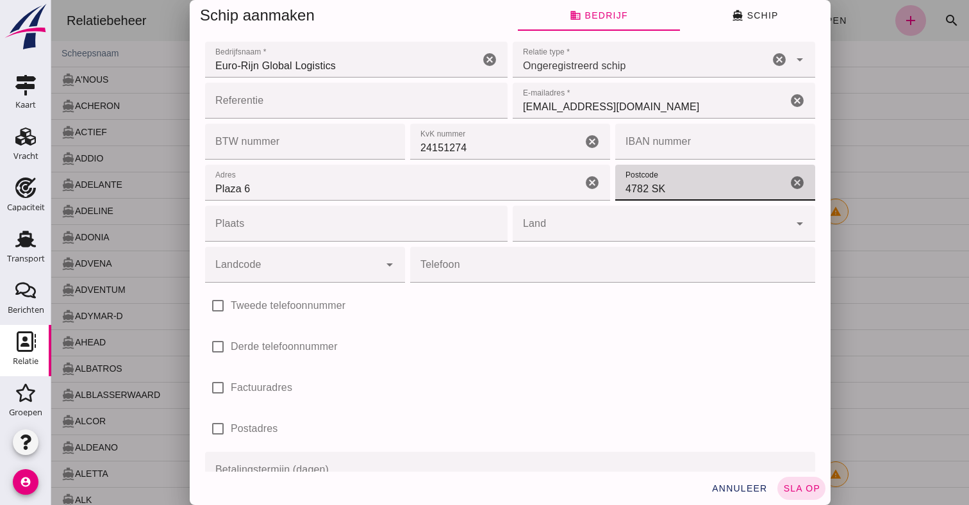
type input "4782 SK"
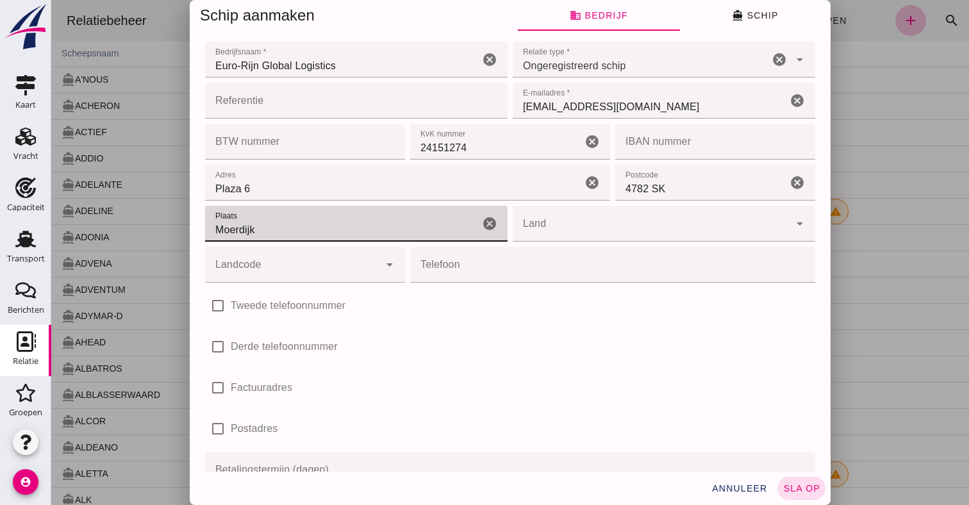
type input "Moerdijk"
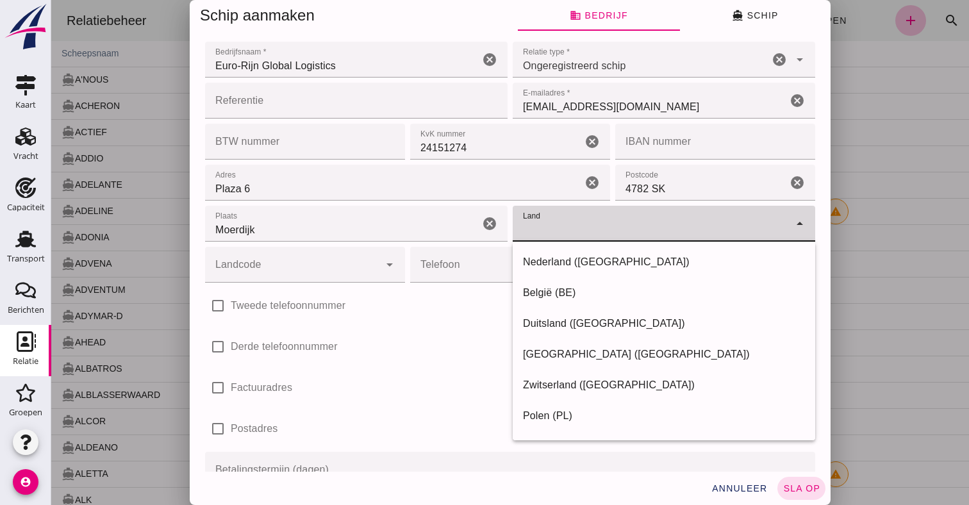
type input "Nederland (NL)"
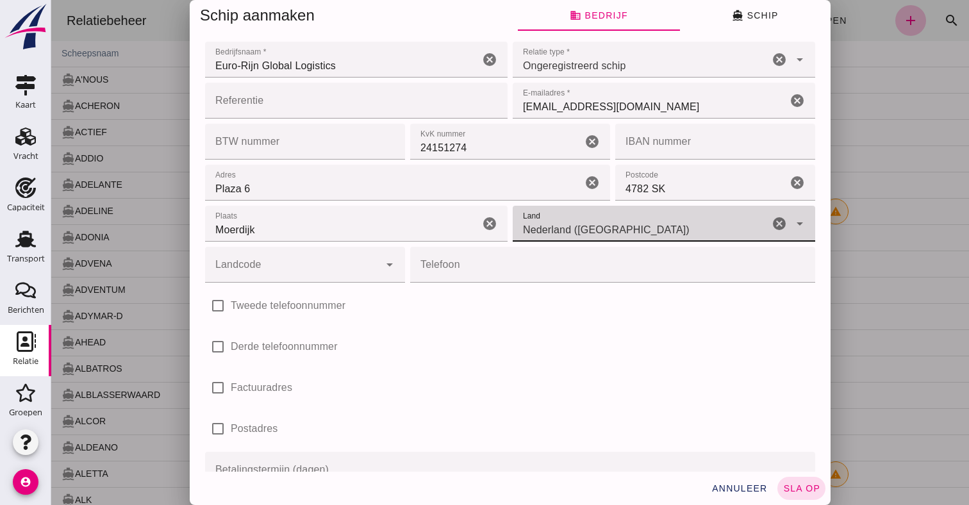
click input "Landcode"
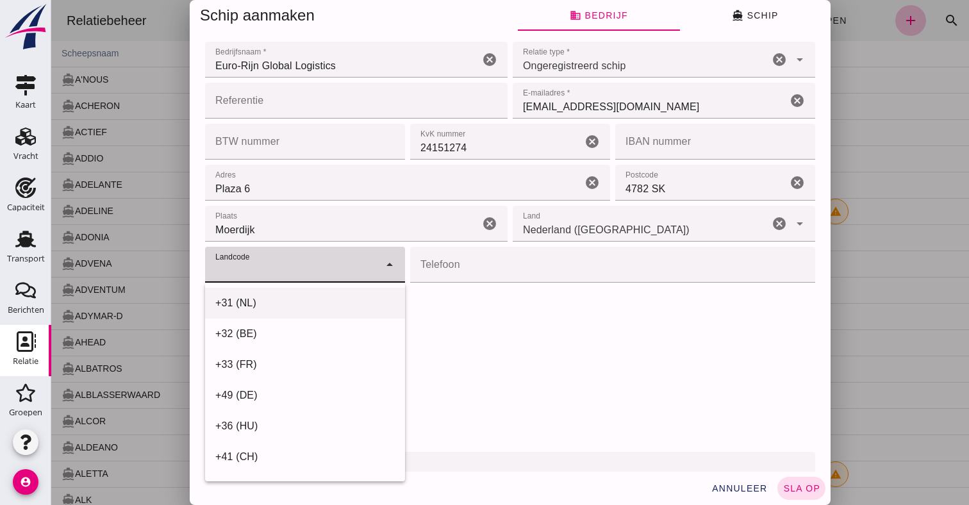
click at [246, 299] on div "+31 (NL)" at bounding box center [305, 303] width 180 height 15
type input "+31 (NL)"
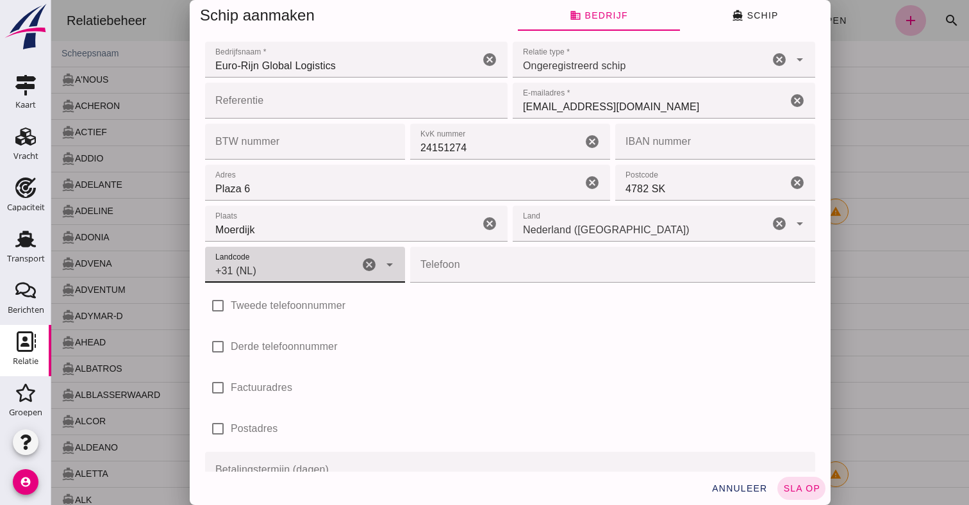
click input "Telefoon"
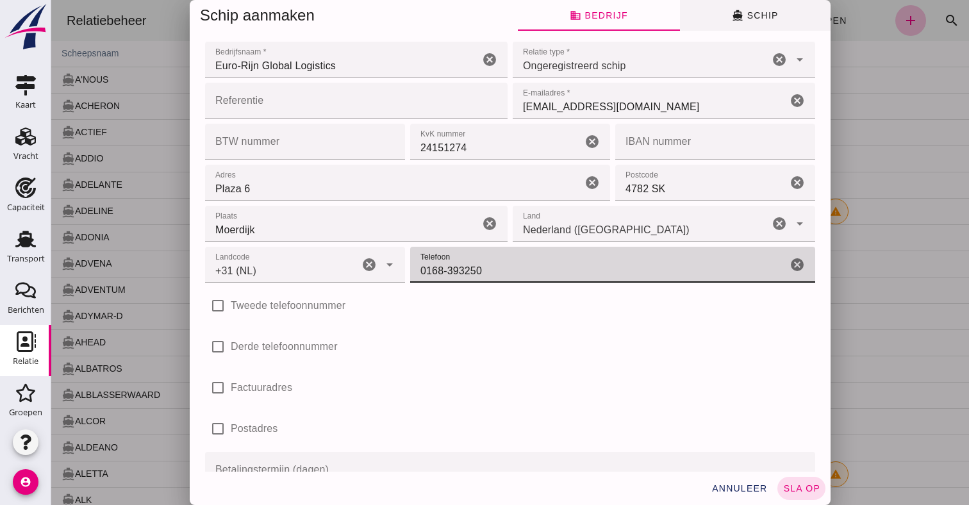
type input "0168-393250"
click icon "directions_boat"
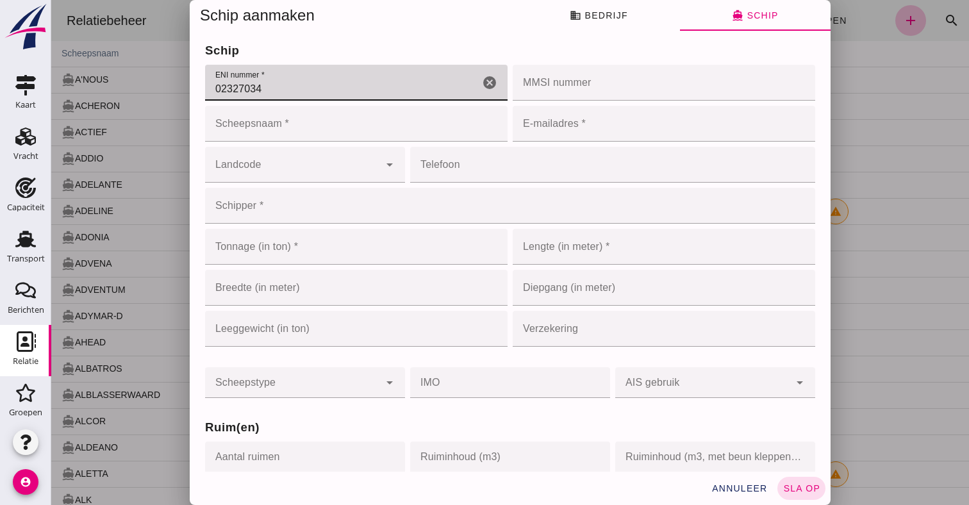
type input "02327034"
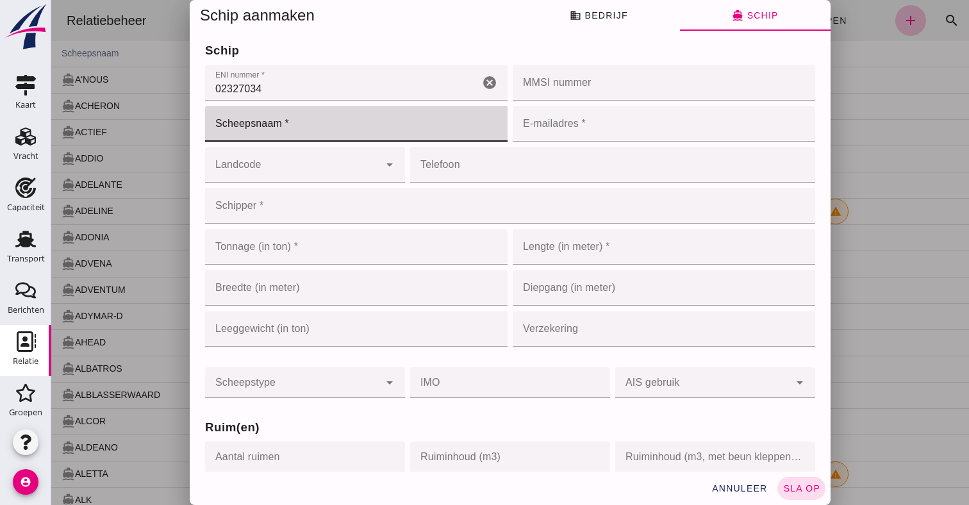
click input "Scheepsnaam *"
type input "R"
type input "DUWBAK RV 221"
click input "E-mailadres *"
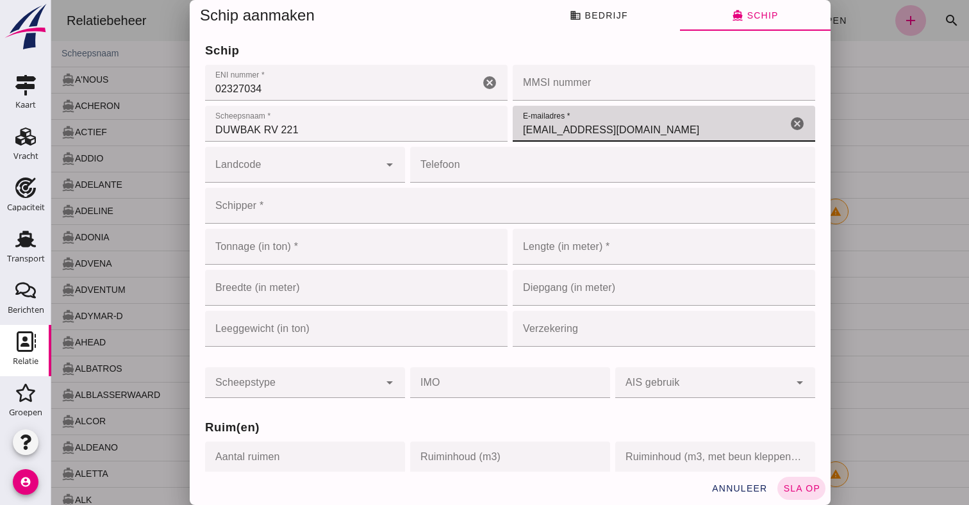
type input "barging@eurorijn.com"
click div
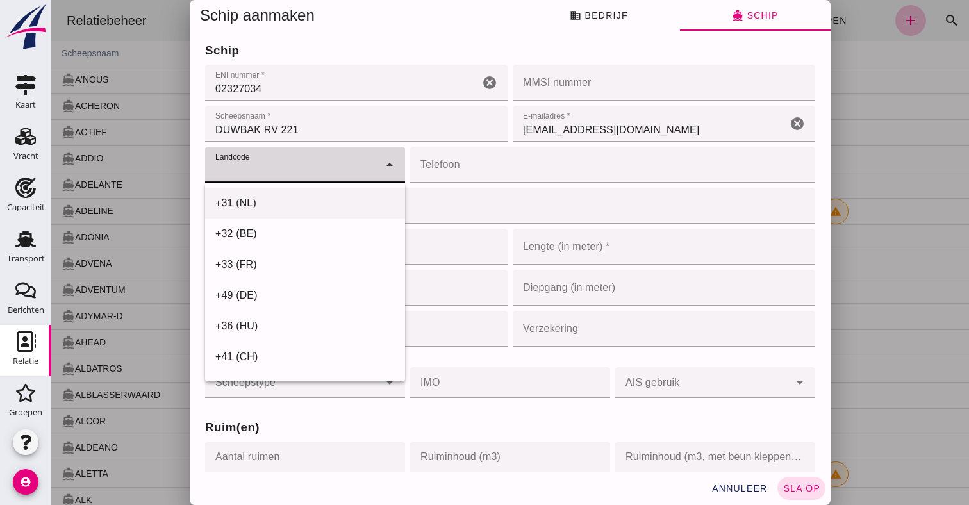
click at [287, 208] on div "+31 (NL)" at bounding box center [305, 203] width 180 height 15
type input "+31 (NL)"
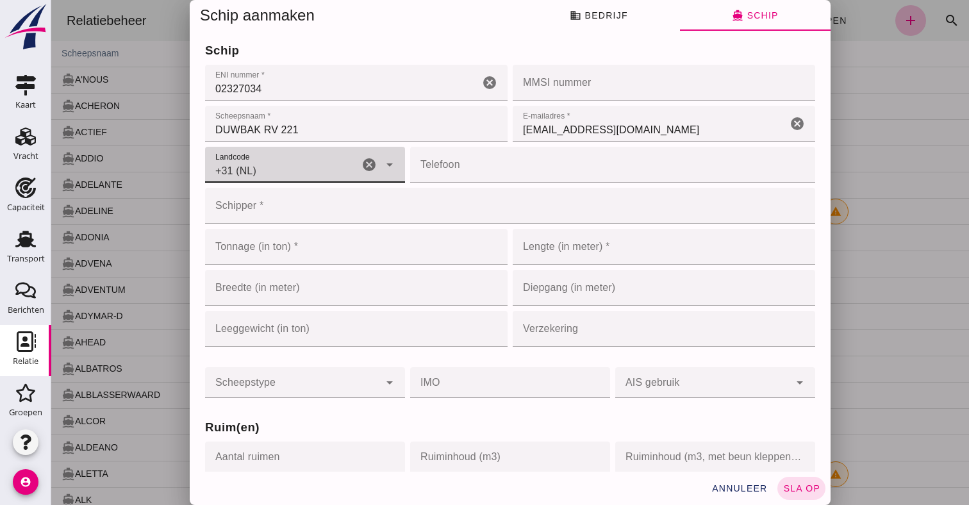
click input "Telefoon"
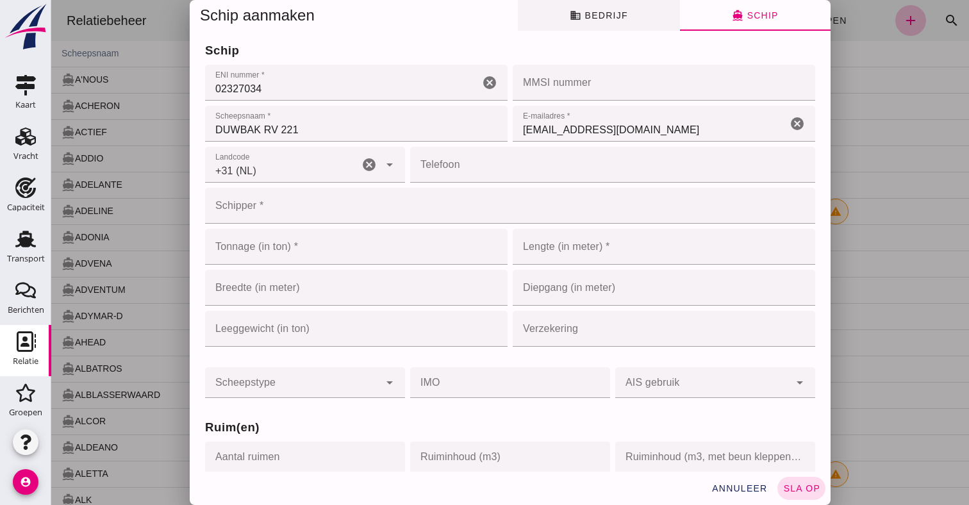
click button "business Bedrijf"
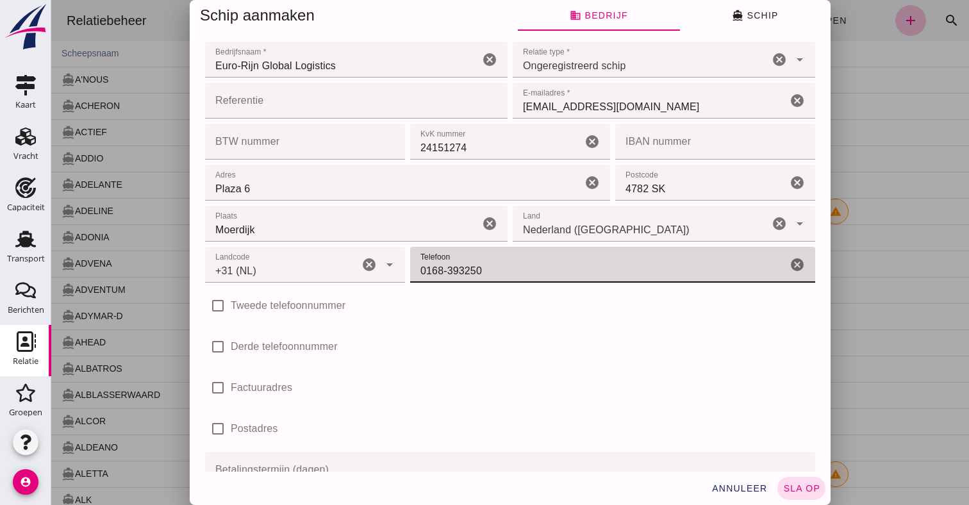
drag, startPoint x: 513, startPoint y: 265, endPoint x: 387, endPoint y: 267, distance: 125.7
click at [387, 285] on div "Landcode Landcode +31 (NL) +31 (NL) cancel arrow_drop_down Telefoon Telefoon 01…" at bounding box center [511, 305] width 616 height 41
click button "directions_boat Schip"
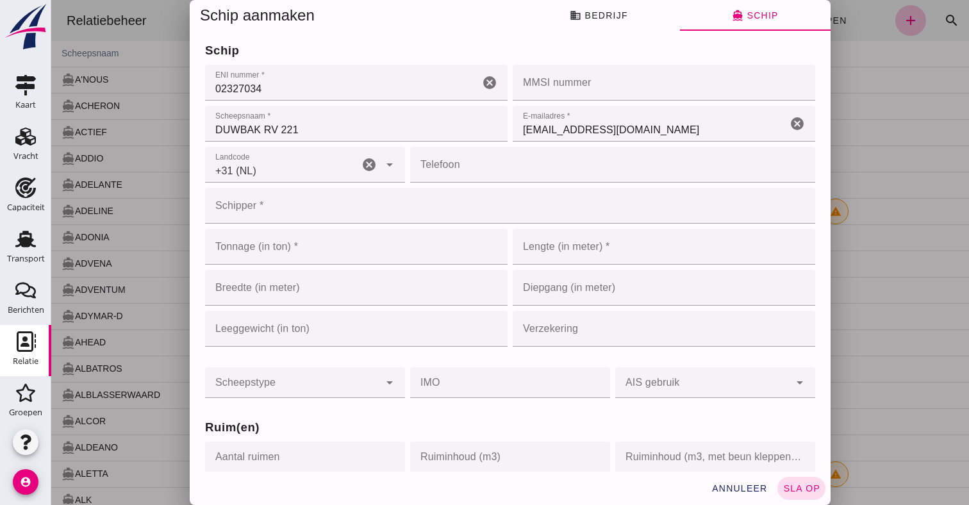
click input "Telefoon"
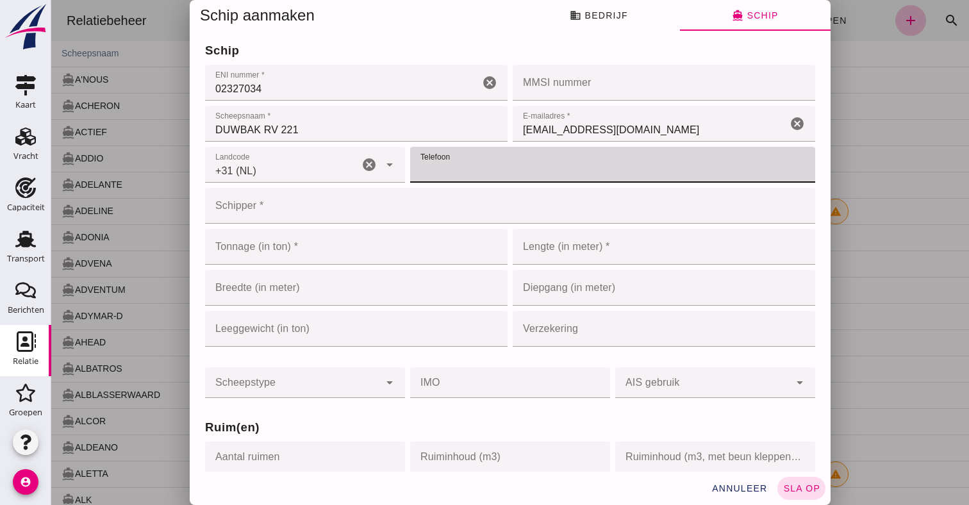
paste input "0168-393250"
type input "0168-393250"
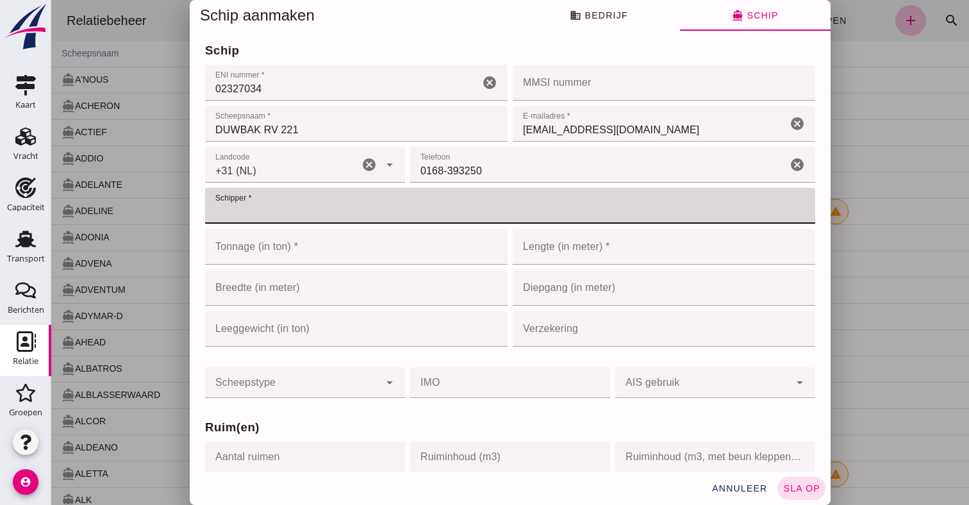
click input "Schipper *"
type input "Personeel"
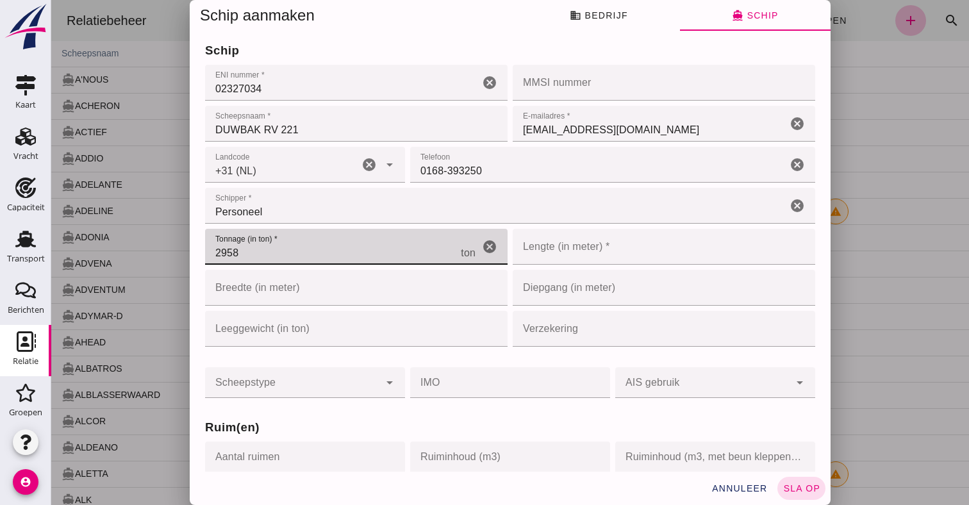
type input "2958"
click input "Lengte (in meter) *"
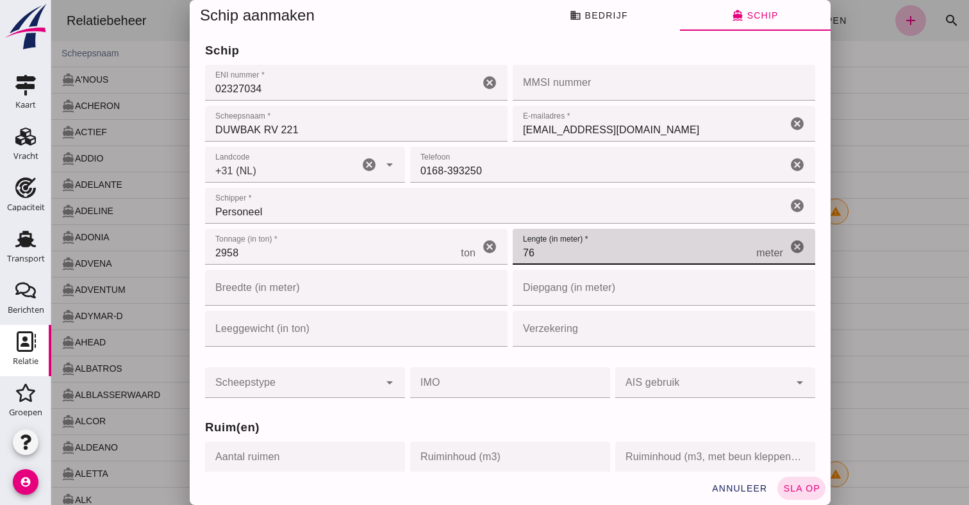
type input "76"
click input "Breedte (in meter)"
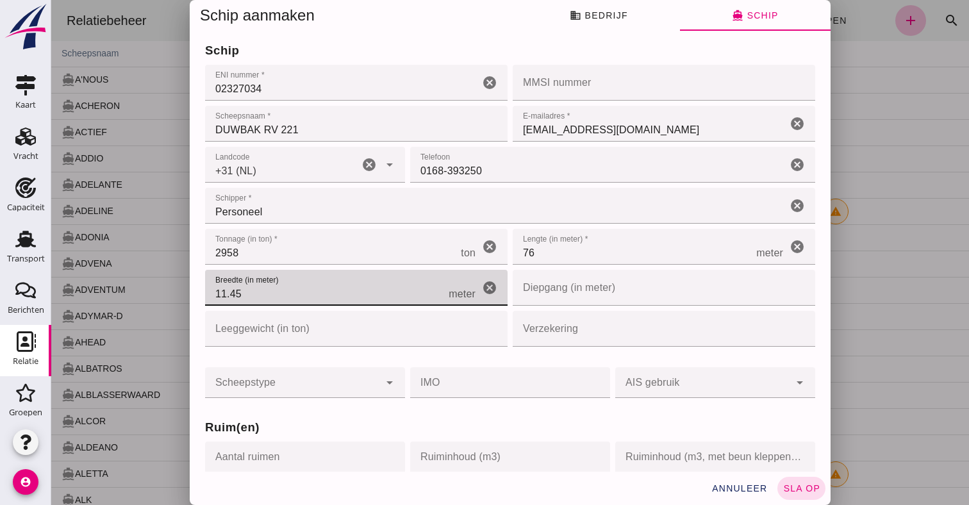
type input "11.45"
click input "Diepgang (in meter)"
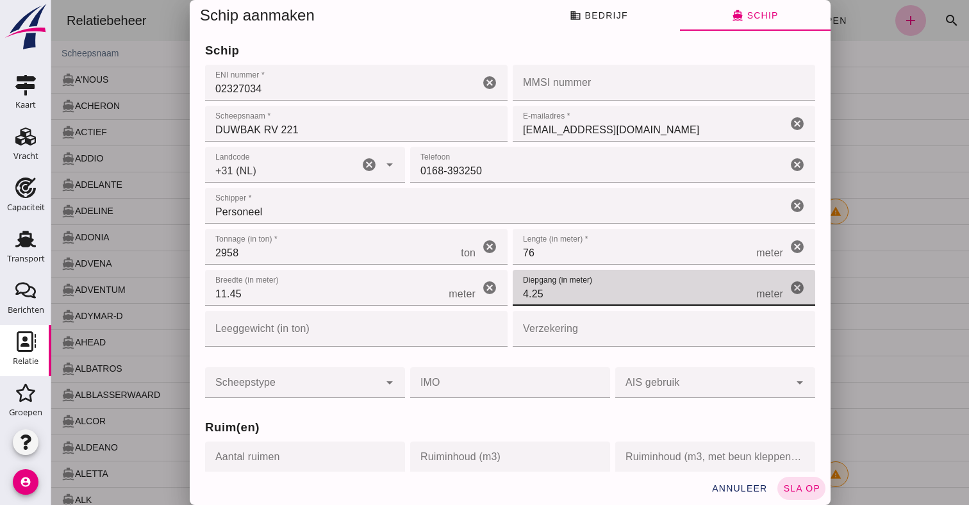
type input "4.25"
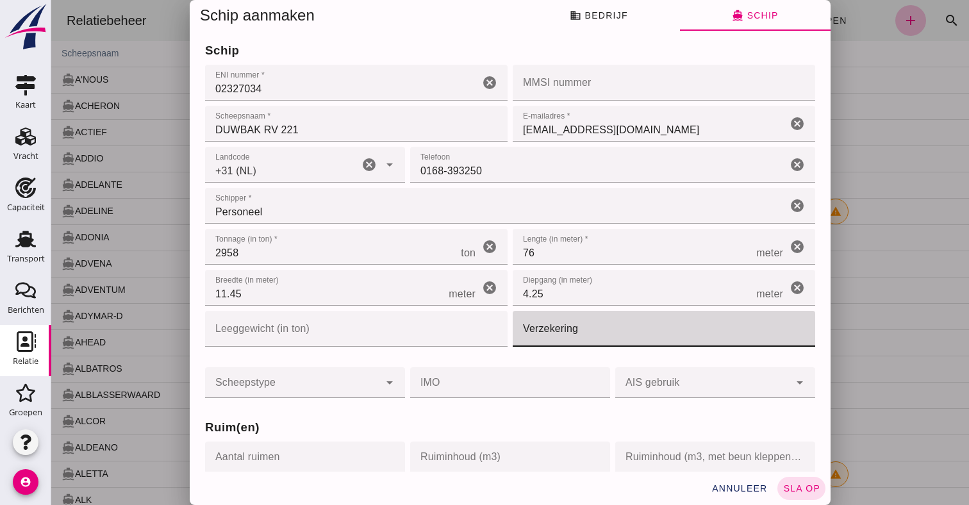
click input "Verzekering"
type input "Sluyter"
click div
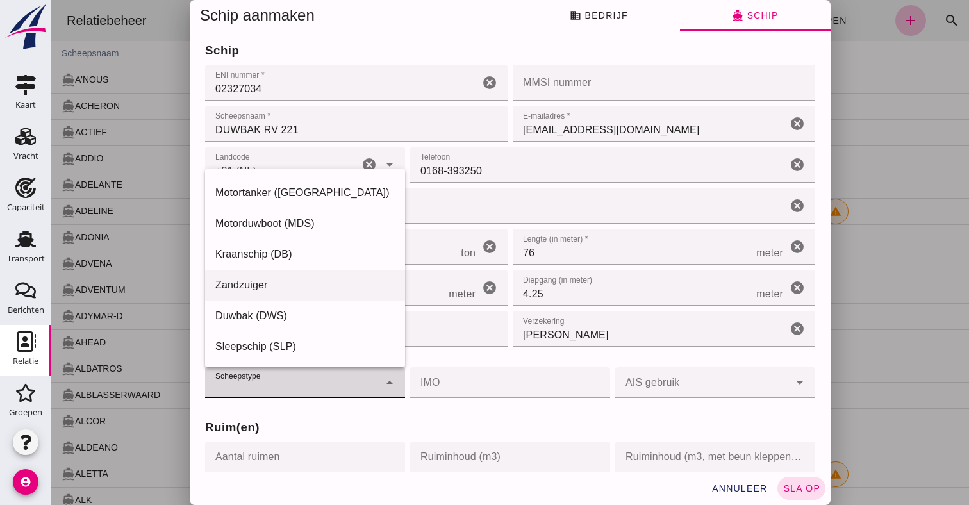
scroll to position [58, 0]
click at [252, 315] on div "Duwbak (DWS)" at bounding box center [305, 315] width 180 height 15
type input "push_barge"
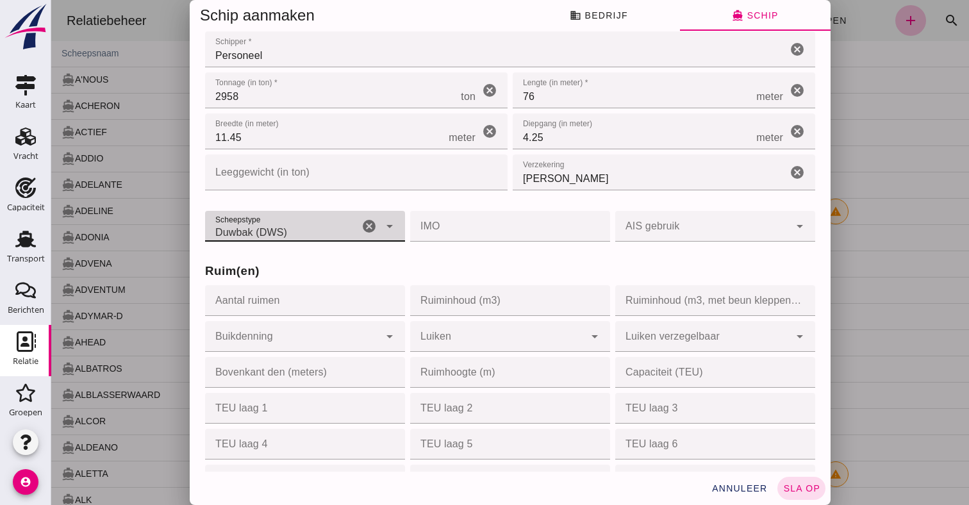
scroll to position [162, 0]
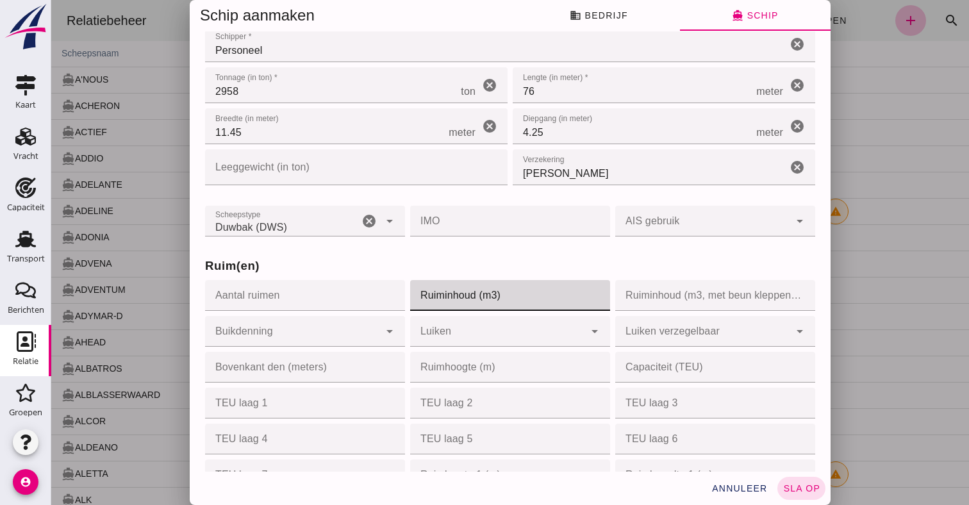
click input "Ruiminhoud (m3)"
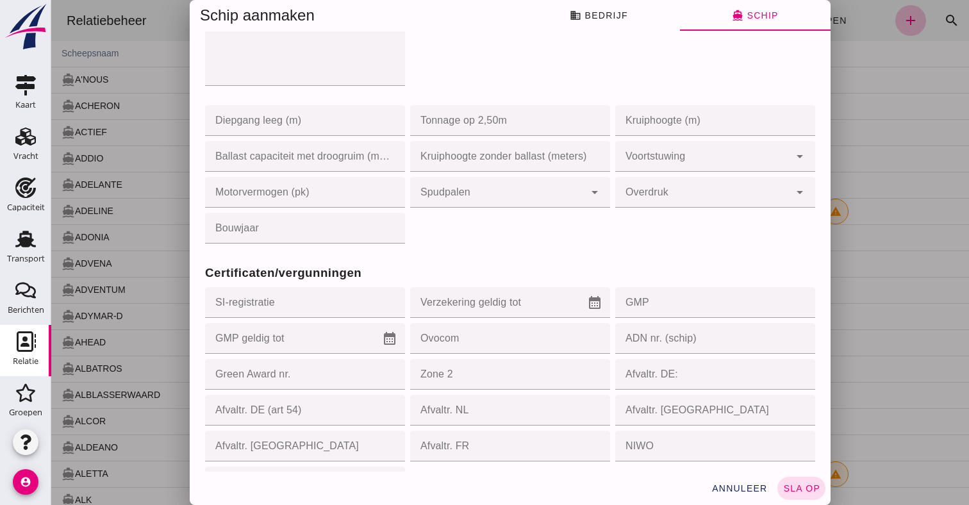
scroll to position [956, 0]
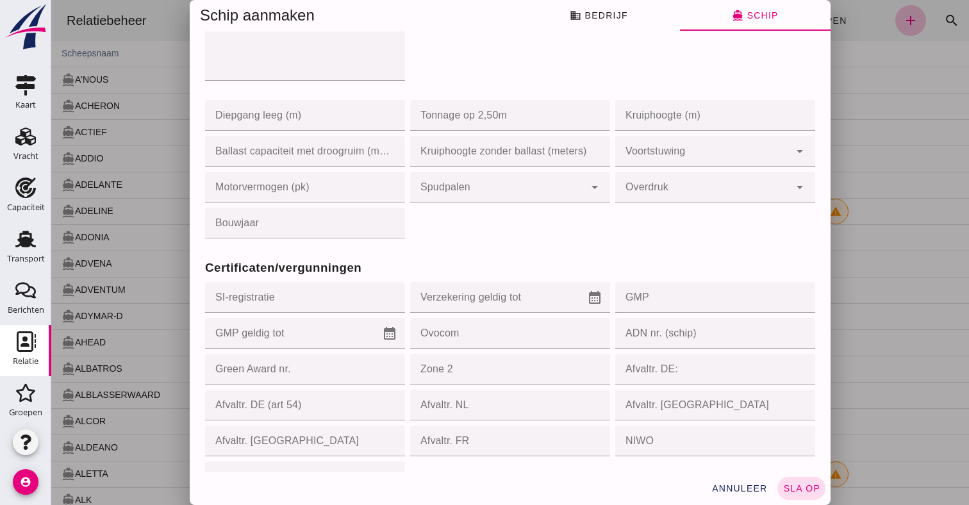
type input "3100"
click input "GMP"
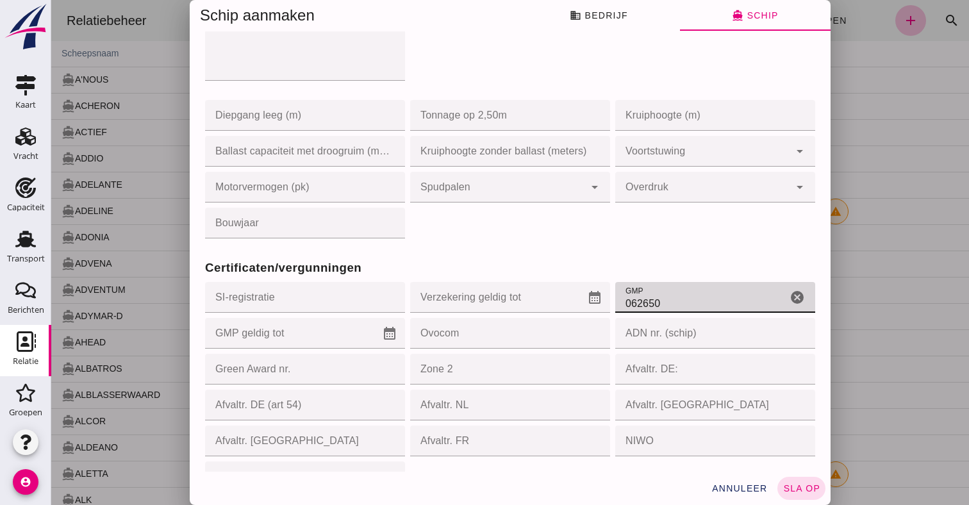
type input "062650"
click input "GMP geldig tot"
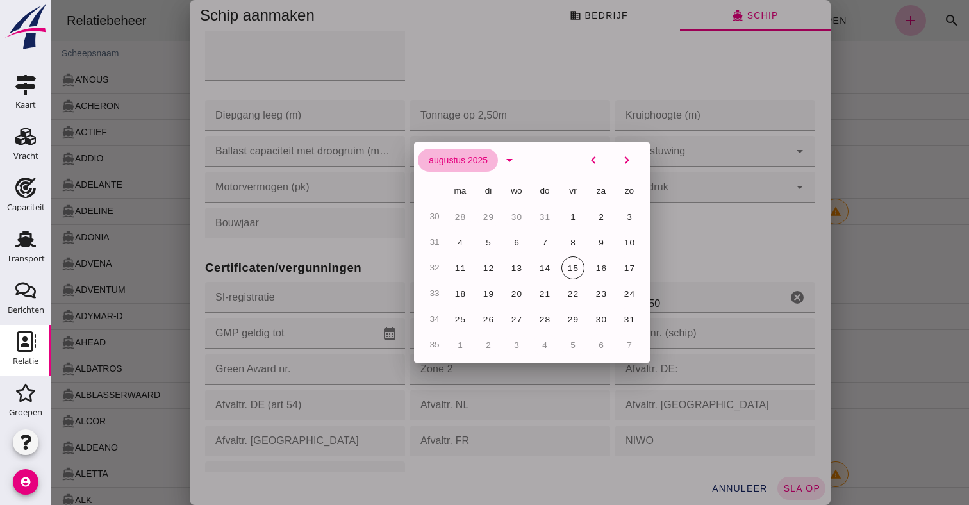
click at [480, 167] on button "augustus 2025" at bounding box center [458, 160] width 80 height 23
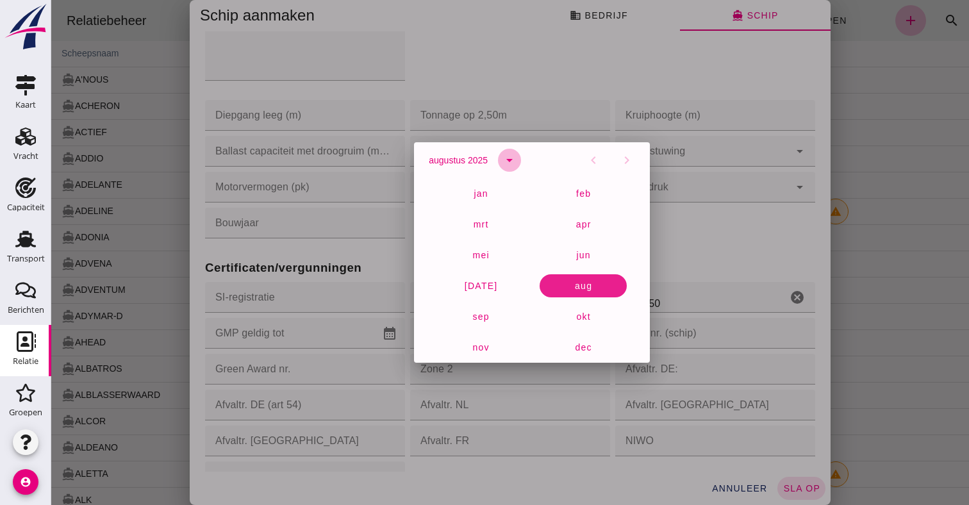
click at [511, 162] on icon "arrow_drop_down" at bounding box center [509, 160] width 15 height 15
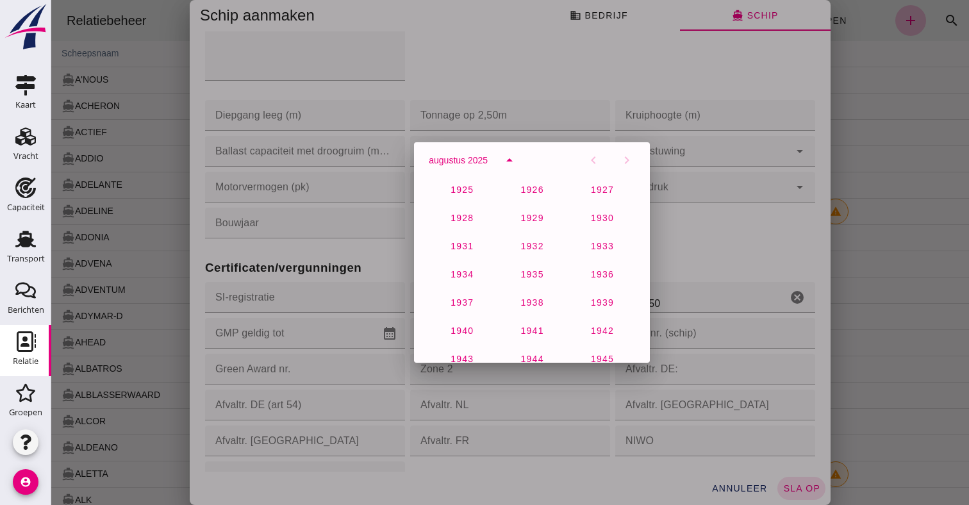
scroll to position [850, 0]
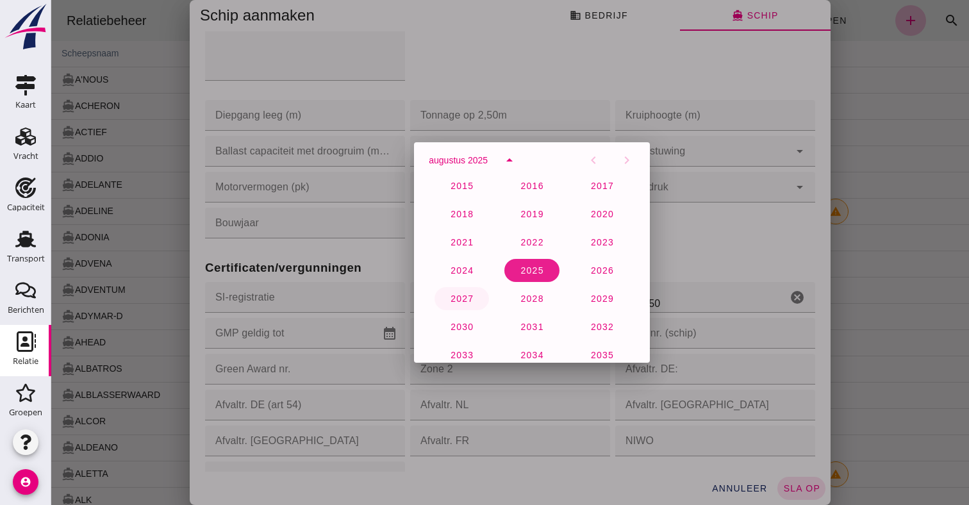
click span "2027"
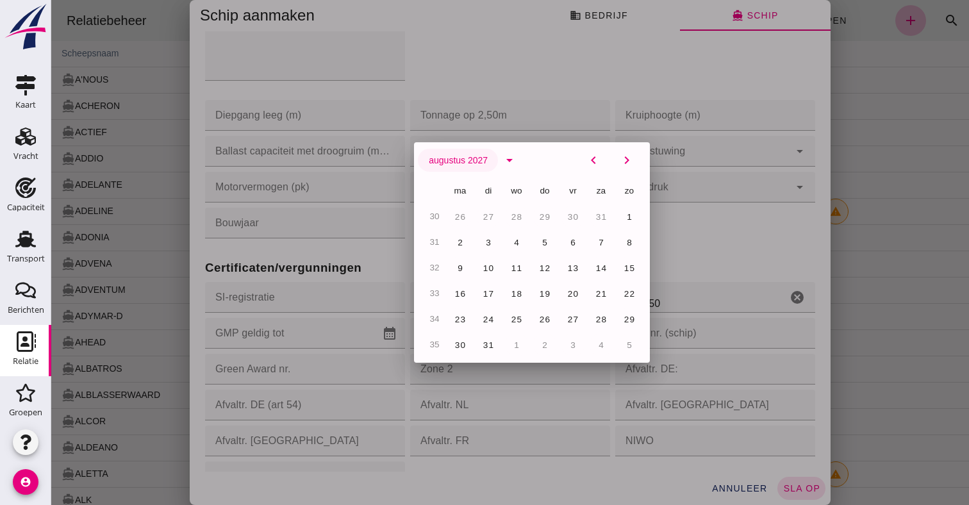
click span "augustus 2027"
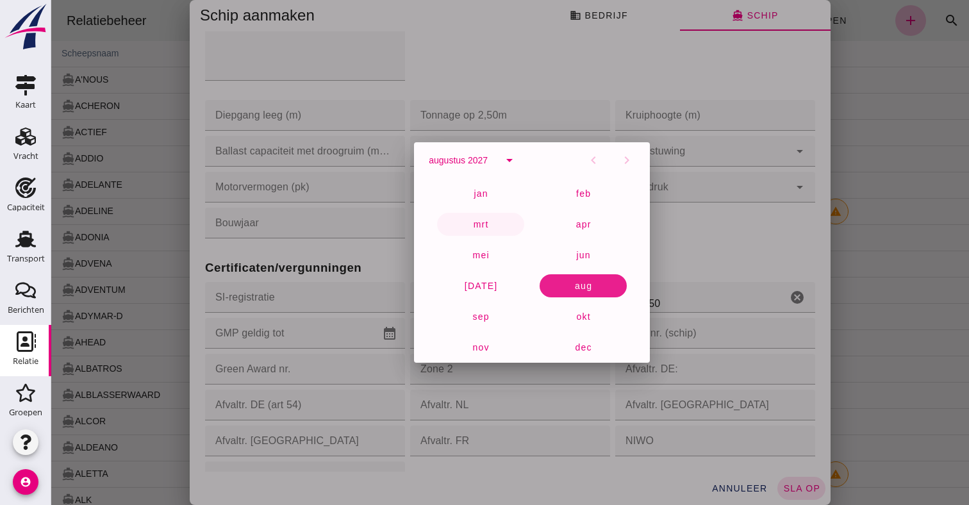
click span "mrt"
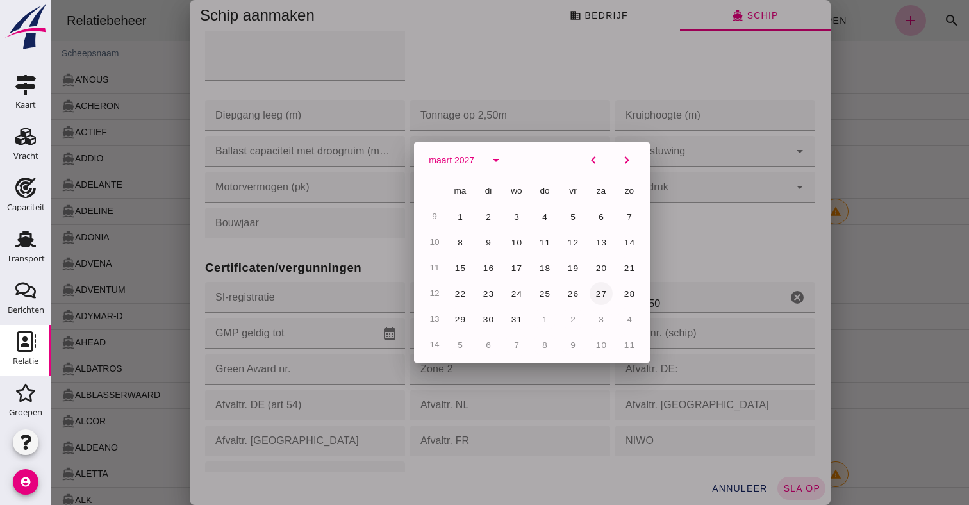
click span "27"
type input "27-3-2027"
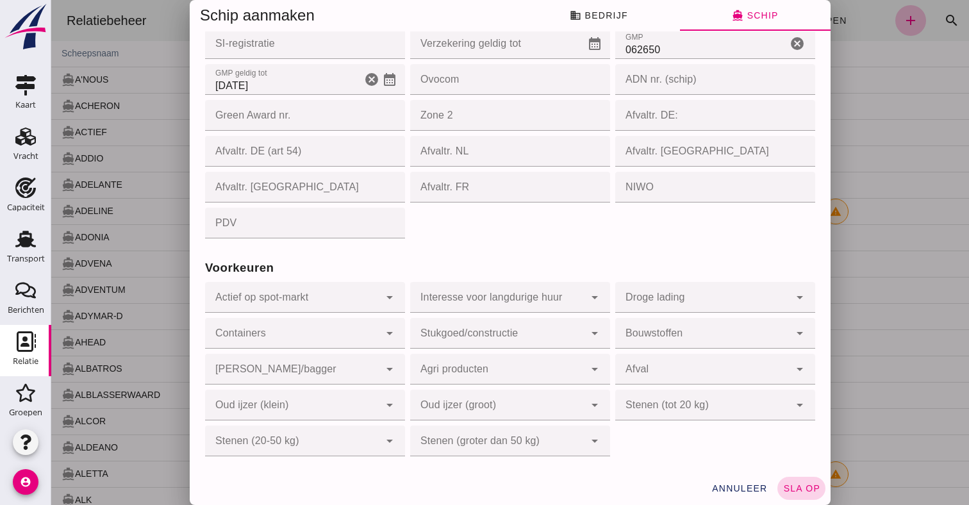
scroll to position [1210, 0]
click span "sla op"
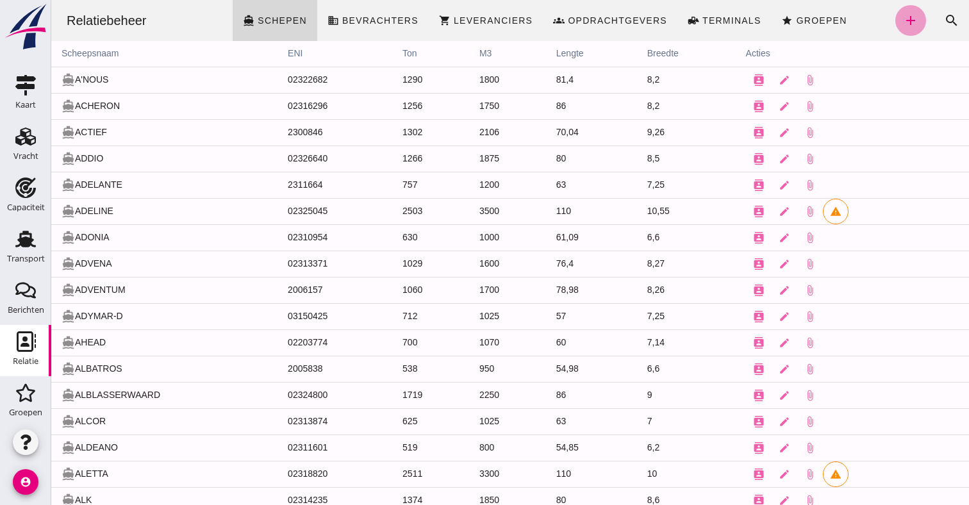
click at [917, 22] on icon "add" at bounding box center [910, 20] width 15 height 15
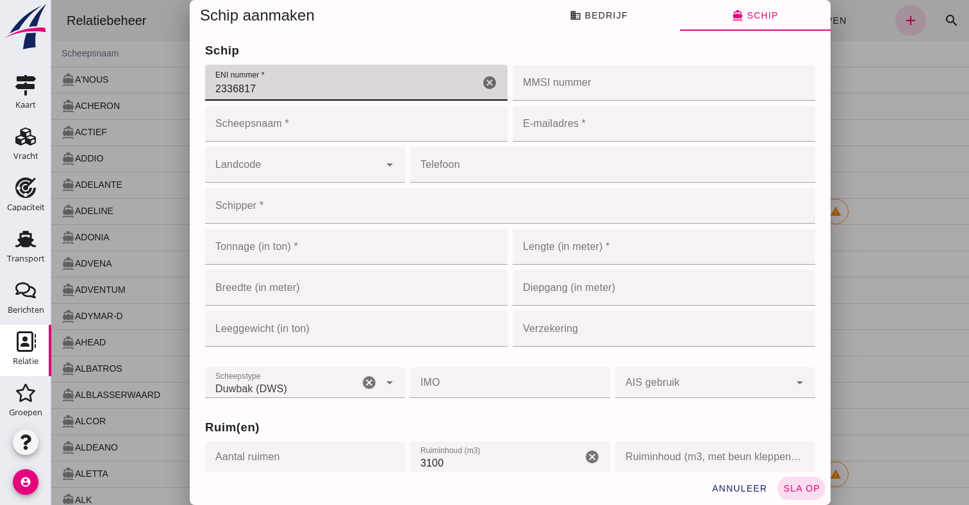
type input "2336817"
click input "Scheepsnaam *"
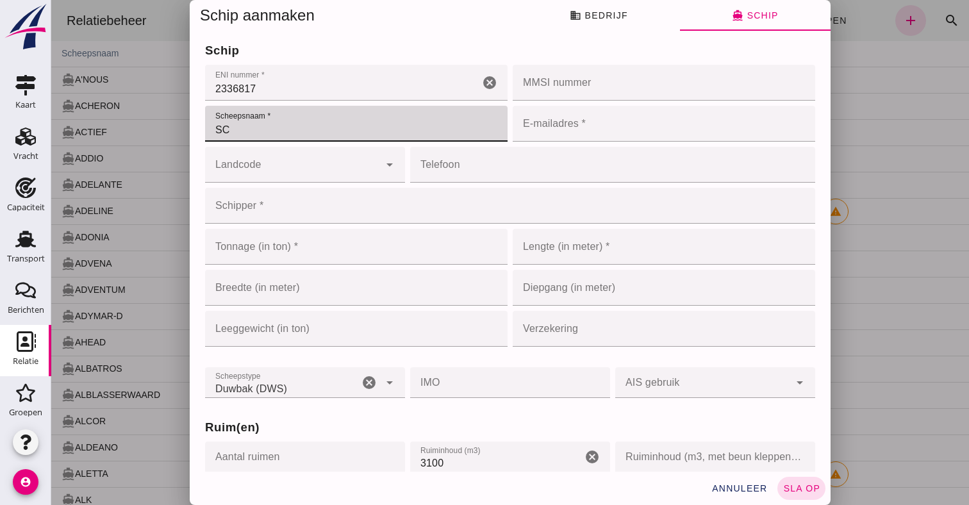
type input "S"
type input "DUWBAK SCHADUW 2"
click span "business Bedrijf"
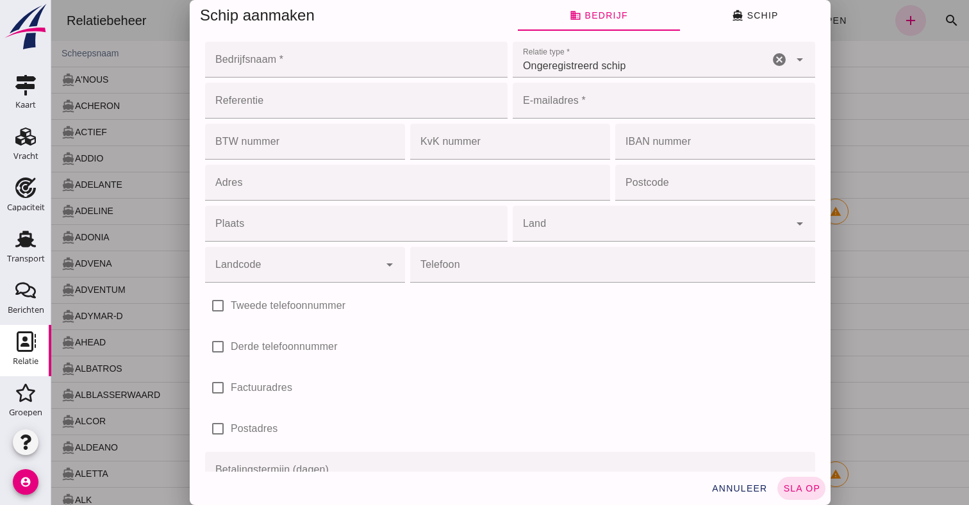
click input "Bedrijfsnaam *"
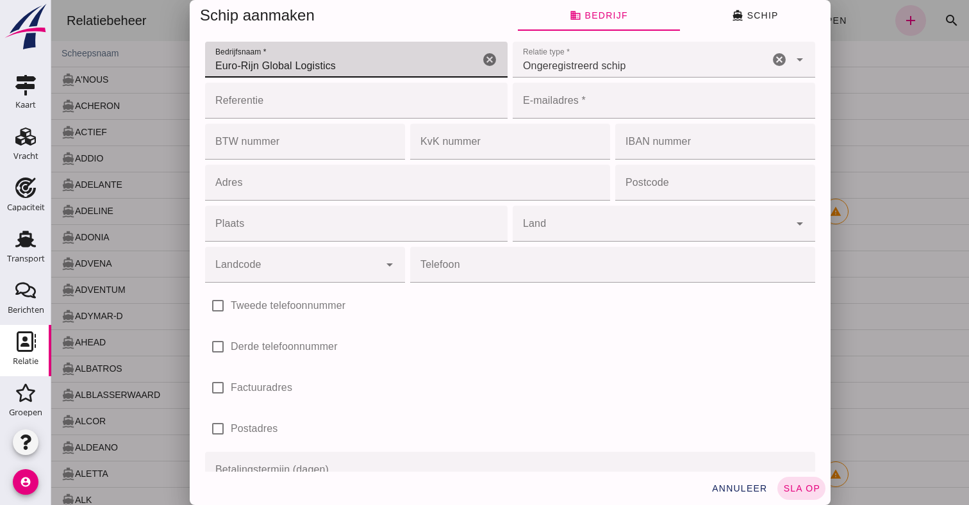
type input "Euro-Rijn Global Logistics"
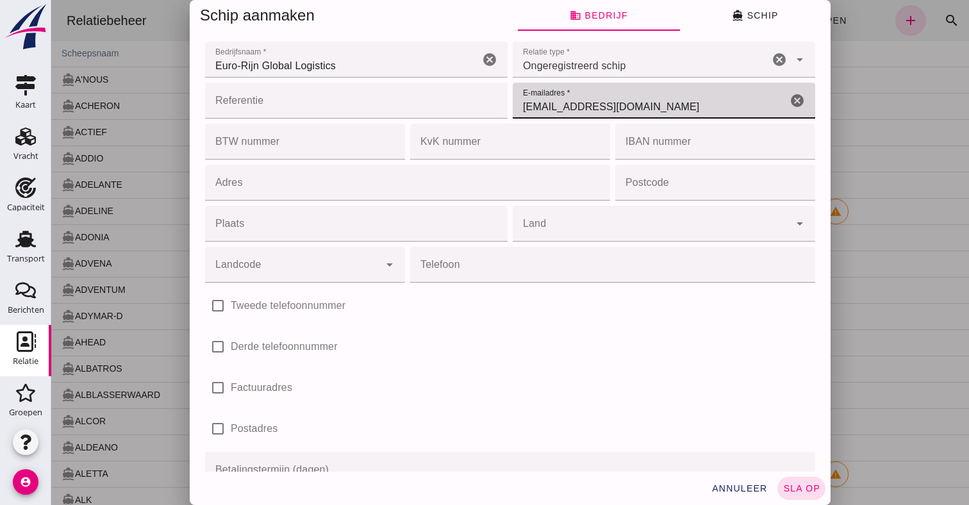
type input "barging@eurorijn.com"
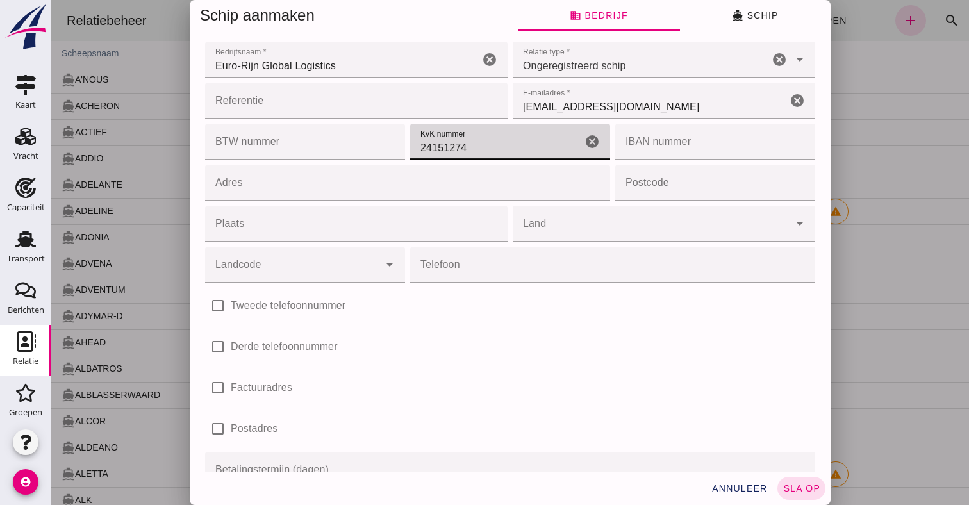
type input "24151274"
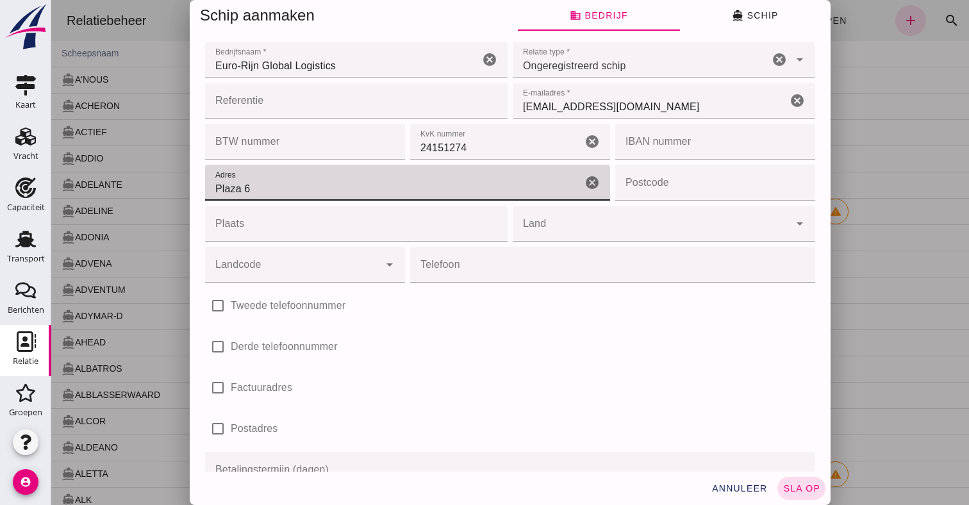
type input "Plaza 6"
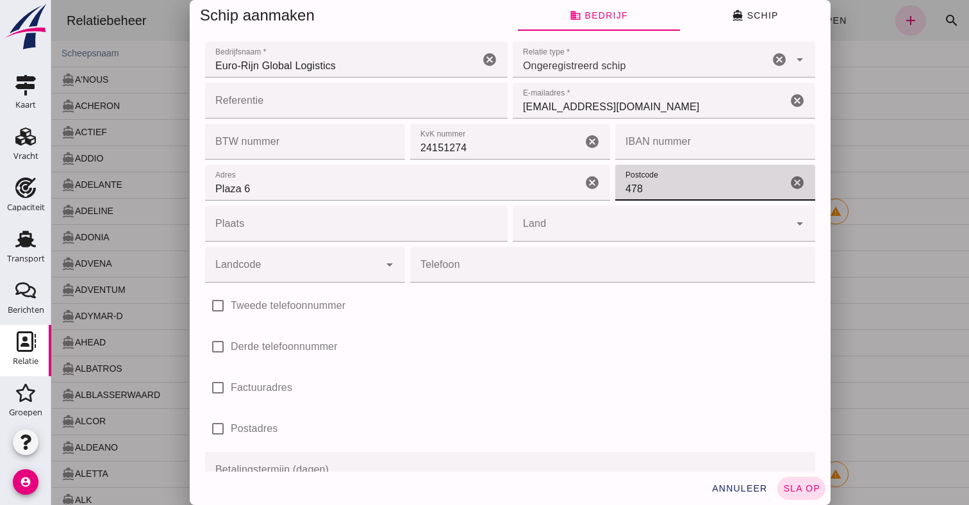
type input "4782"
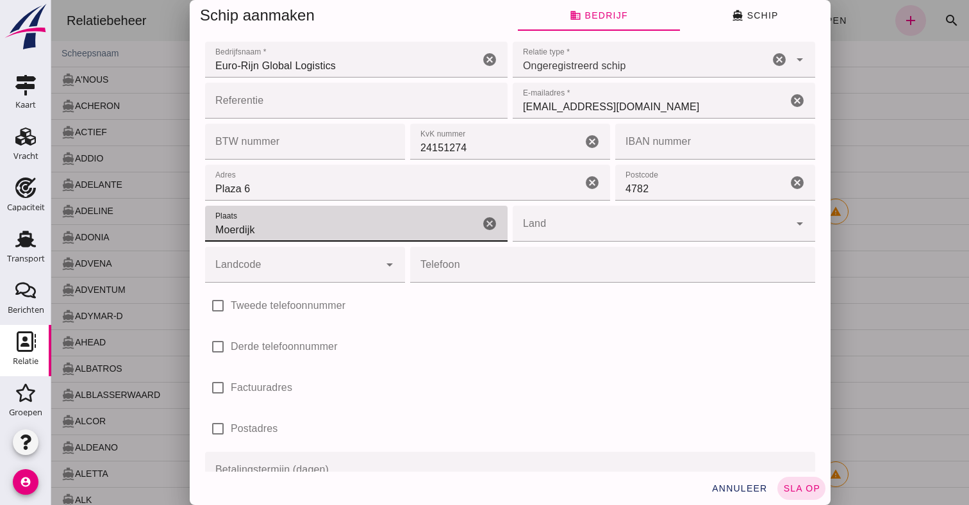
type input "Moerdijk"
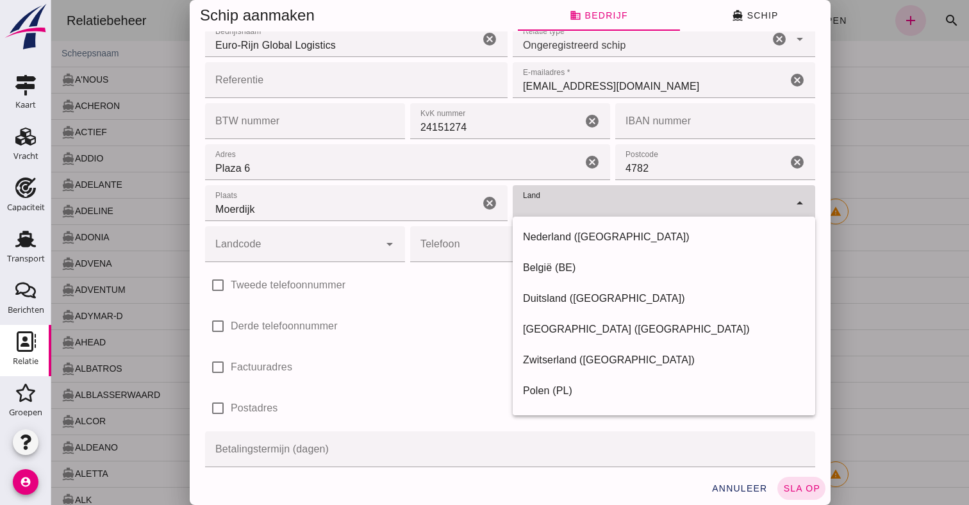
scroll to position [26, 0]
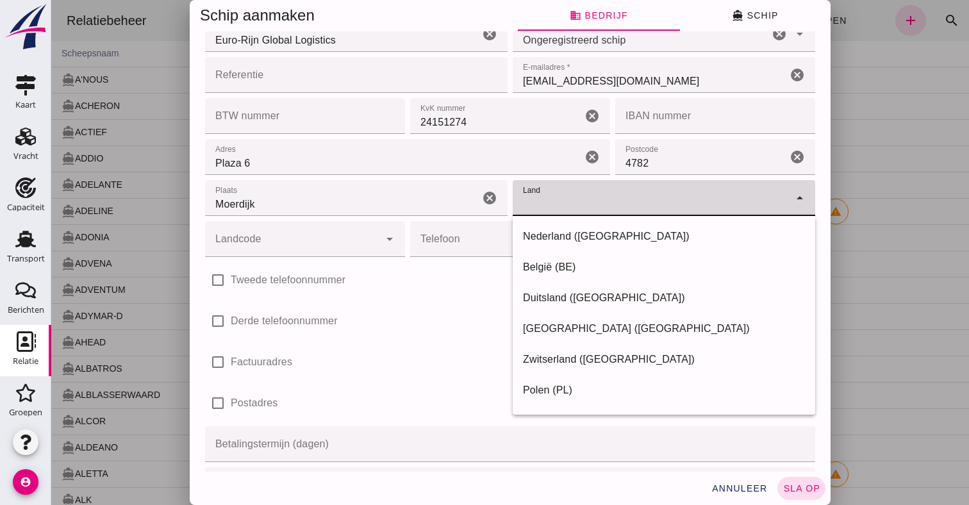
type input "Nederland (NL)"
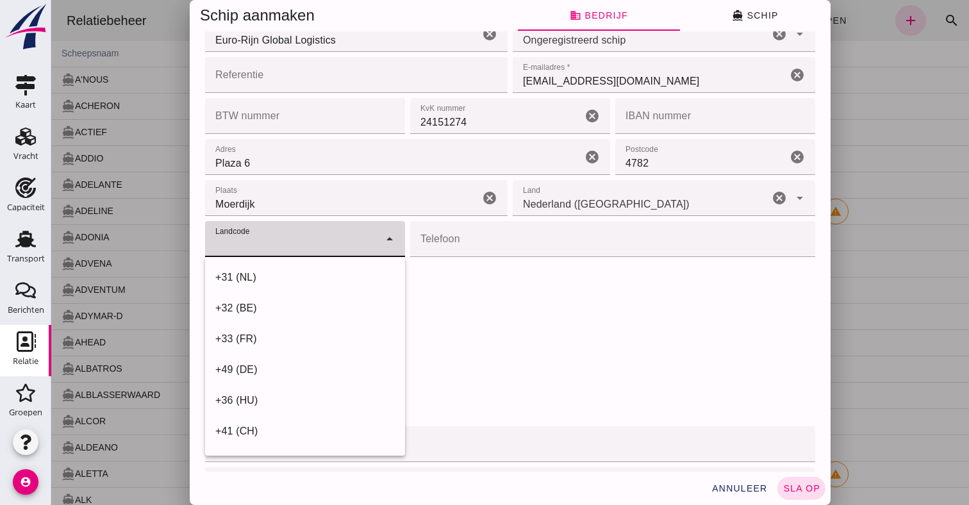
type input "+31 (NL)"
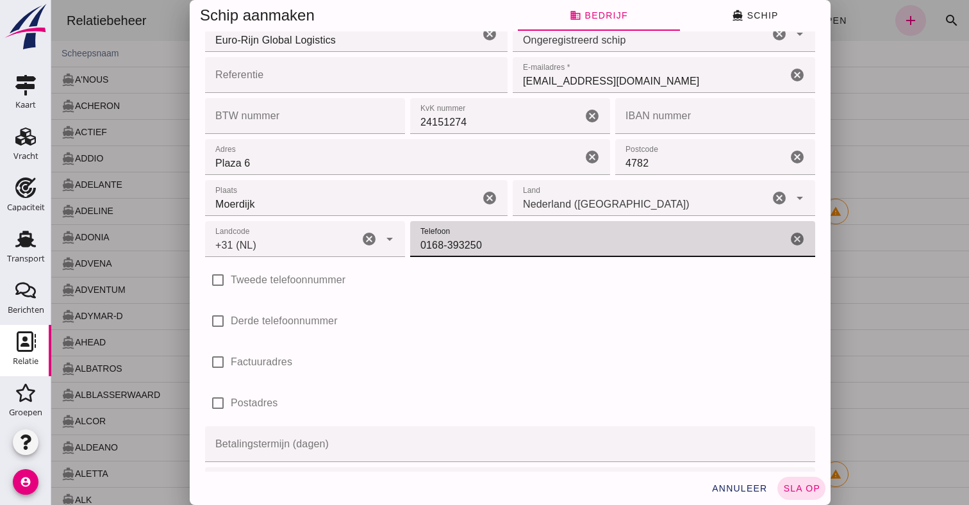
type input "0168-393250"
click div "check_box_outline_blank Derde telefoonnummer"
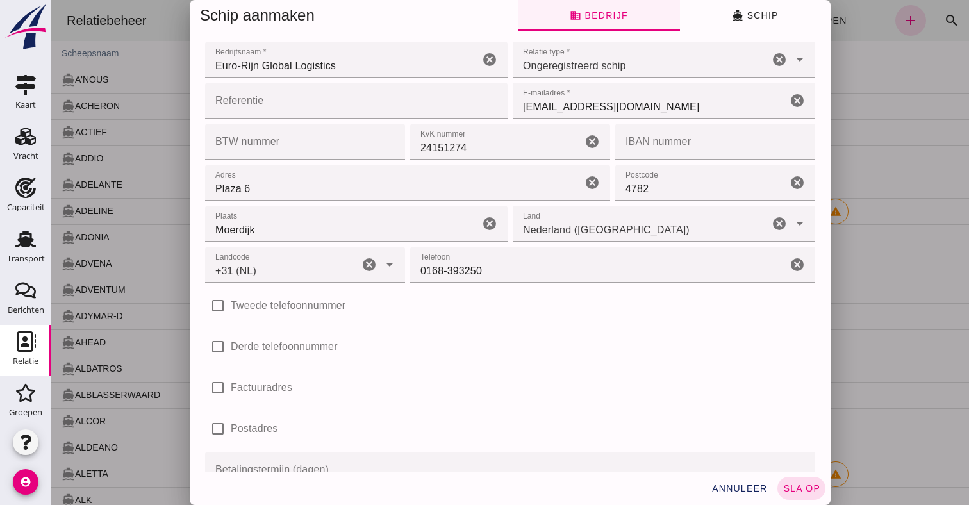
scroll to position [0, 0]
click span "directions_boat Schip"
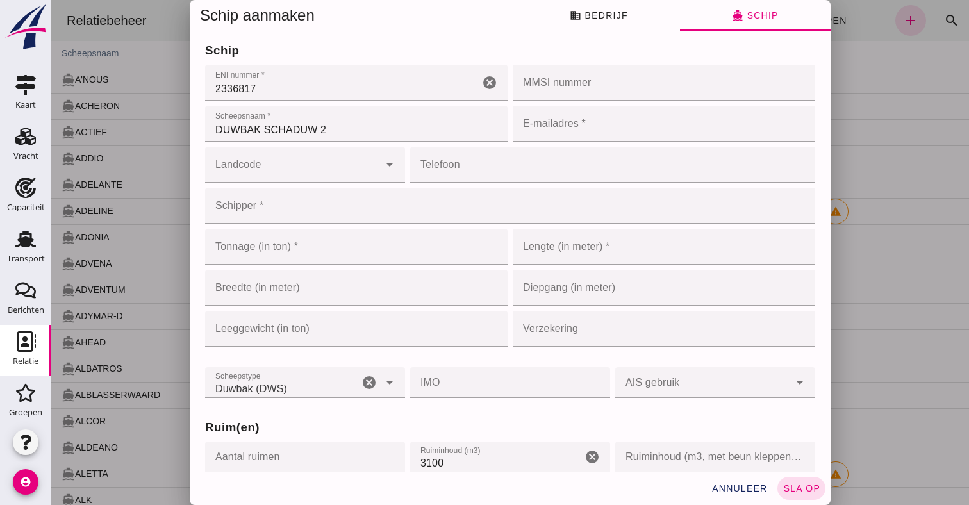
click input "E-mailadres *"
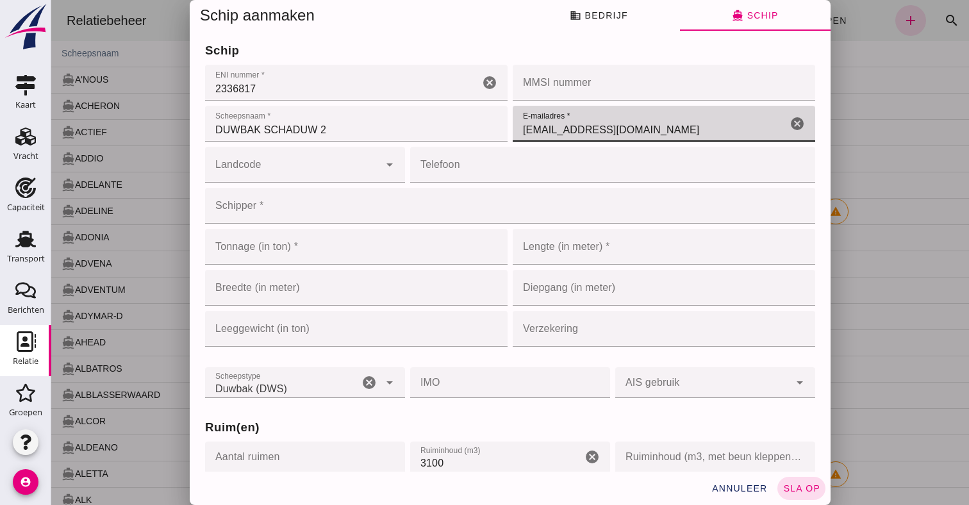
type input "barging@eurorijn.com"
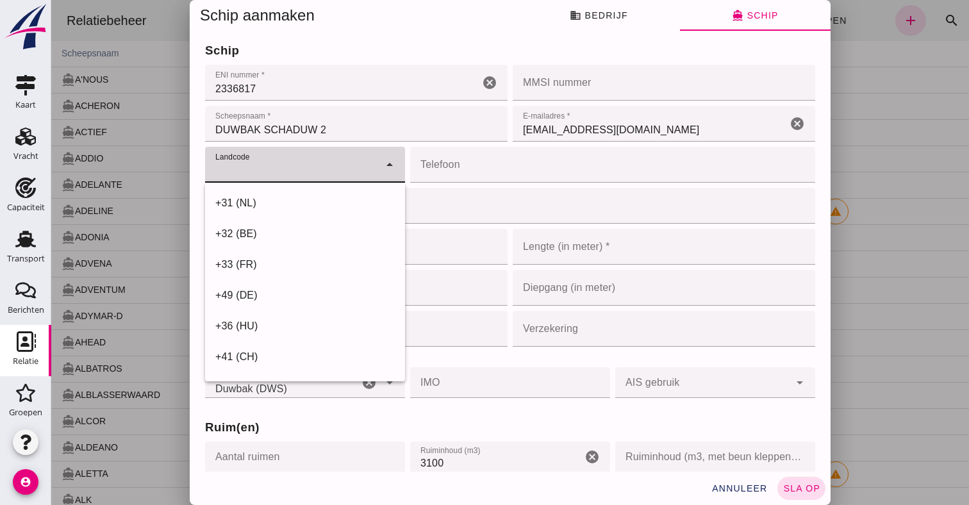
type input "+31 (NL)"
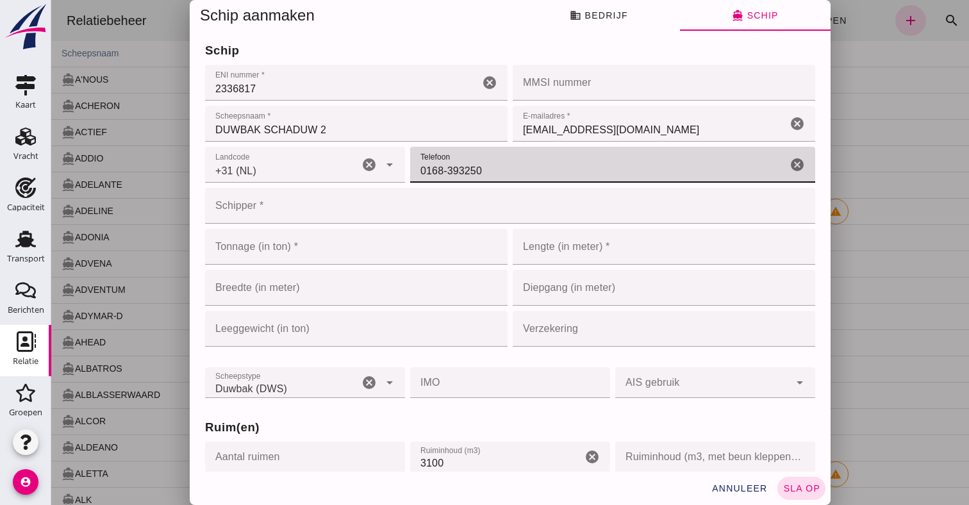
type input "0168-393250"
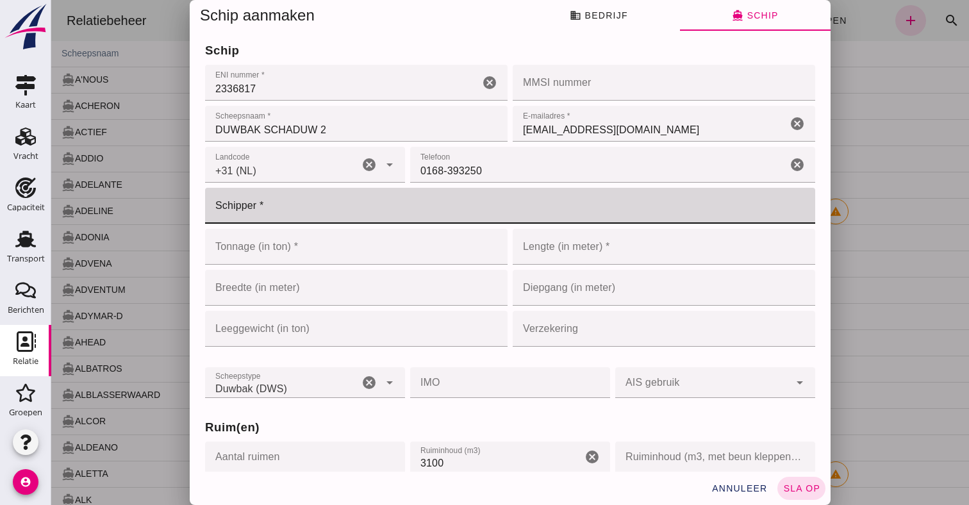
click input "Schipper *"
type input "Personeel"
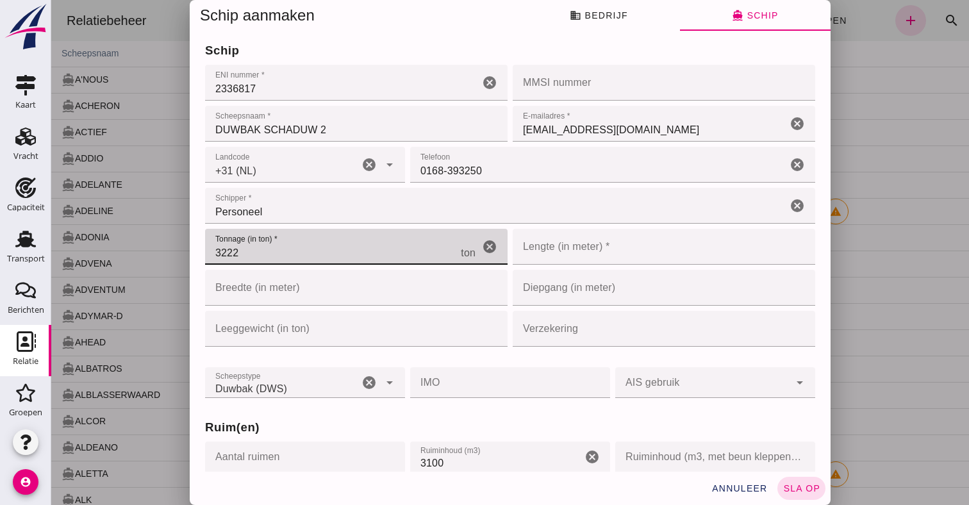
type input "3222"
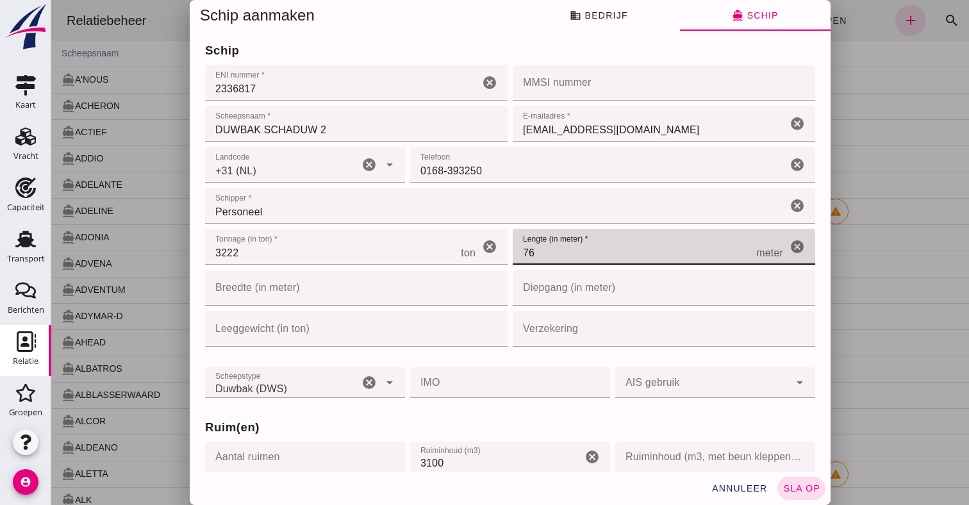
type input "76"
click input "Breedte (in meter)"
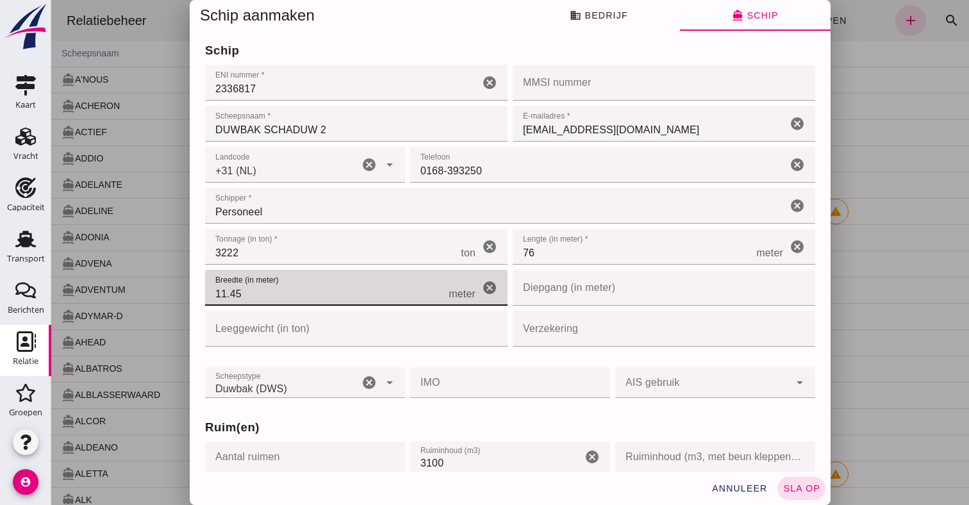
type input "11.45"
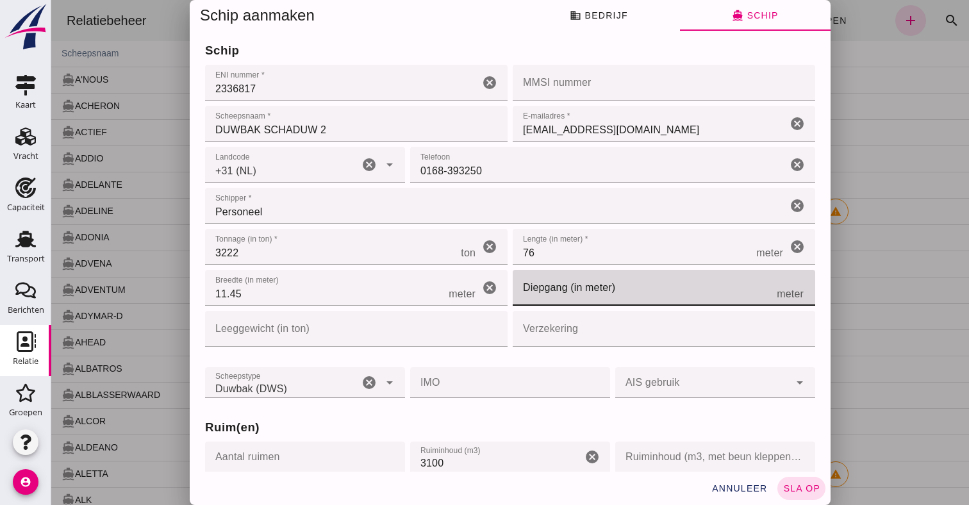
click input "Diepgang (in meter)"
type input "4.25"
click input "Verzekering"
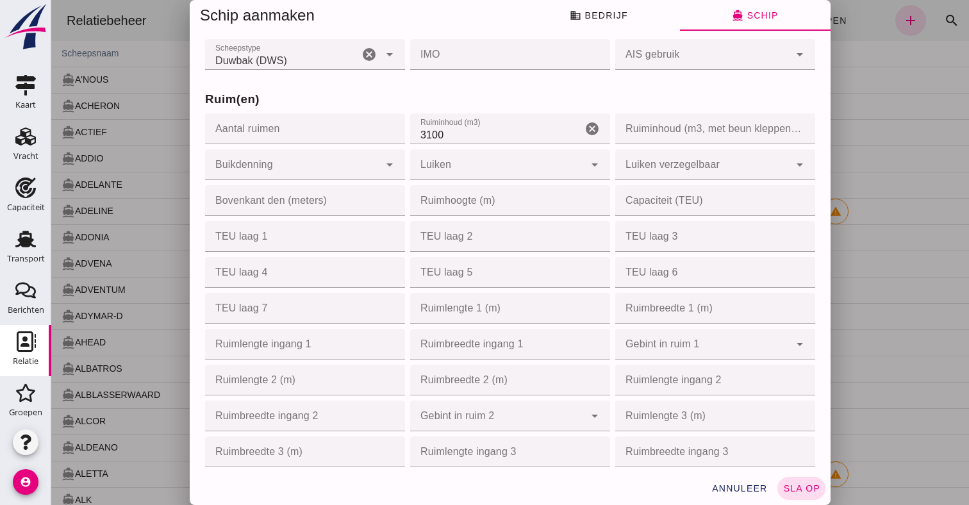
scroll to position [267, 0]
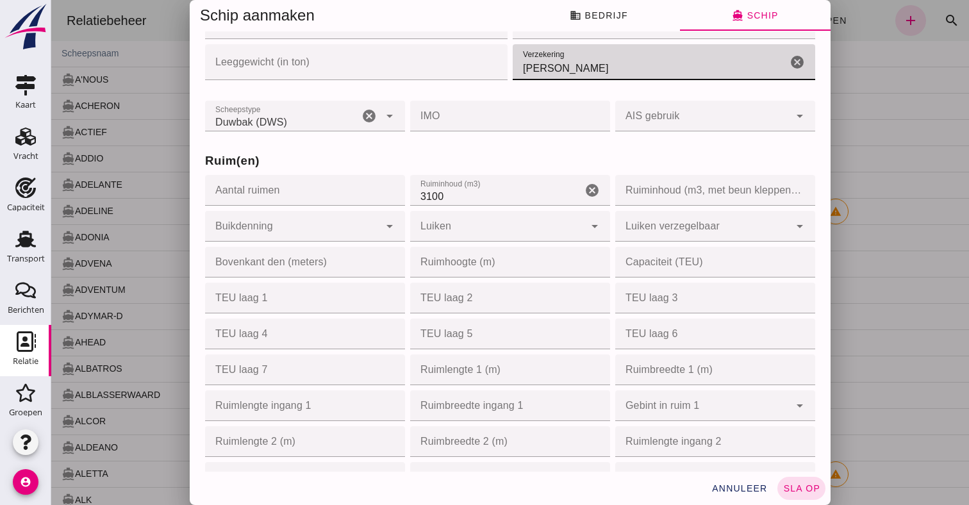
type input "Sluyter"
click input "3100"
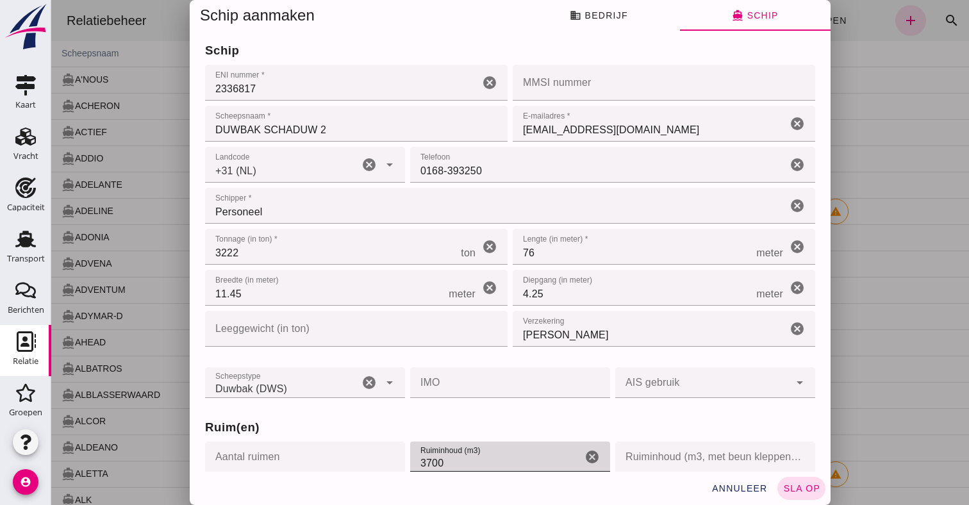
scroll to position [0, 0]
type input "3700"
click span "business Bedrijf"
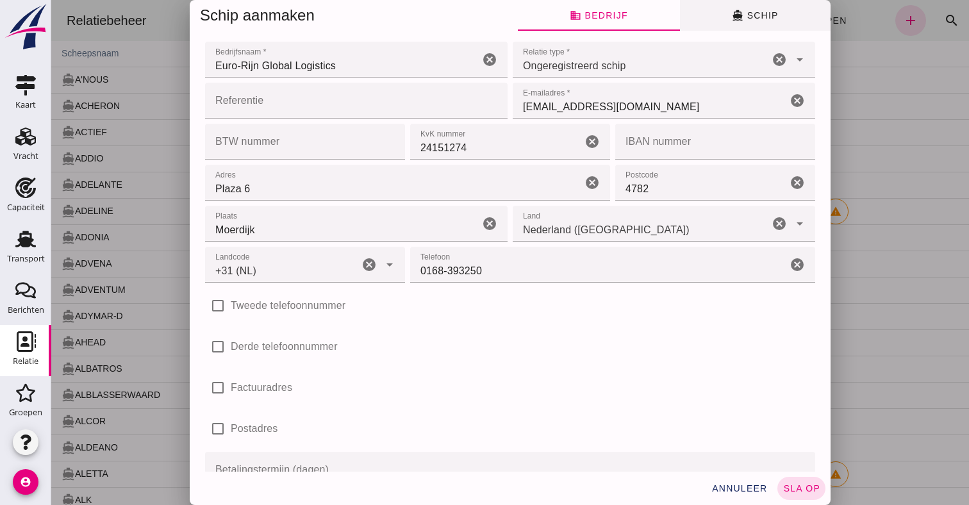
click button "directions_boat Schip"
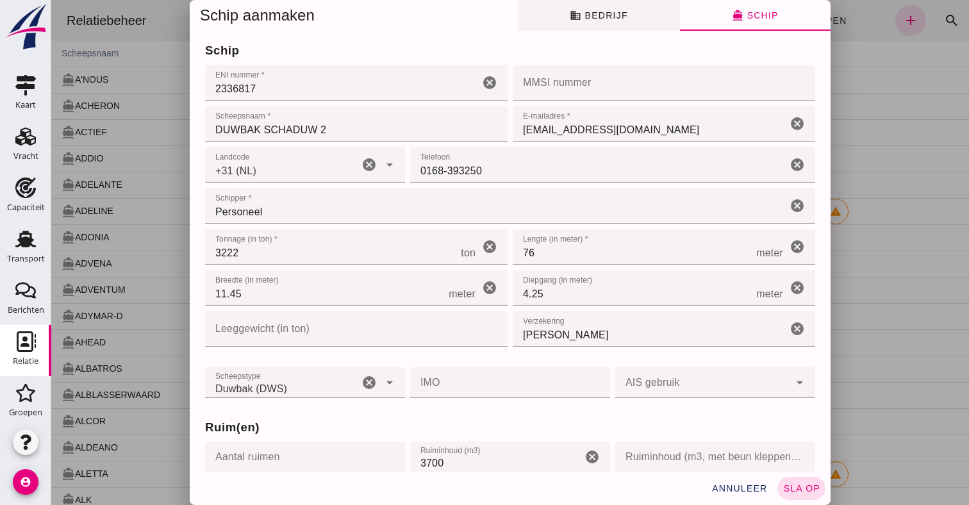
click span "business Bedrijf"
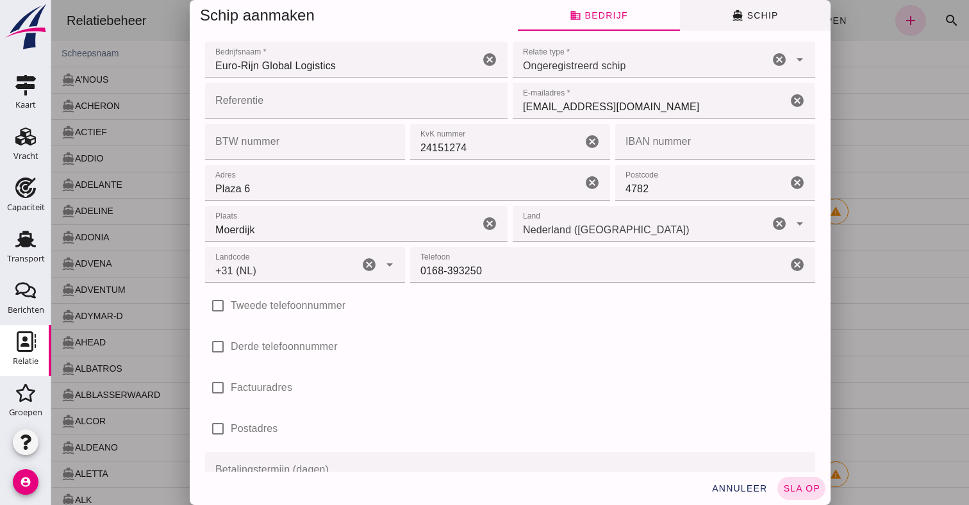
click button "directions_boat Schip"
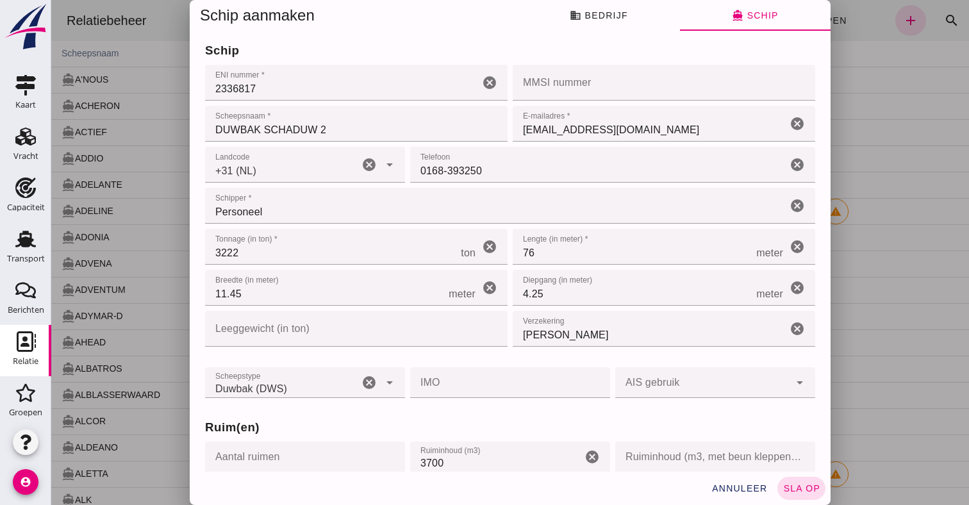
click input "DUWBAK SCHADUW 2"
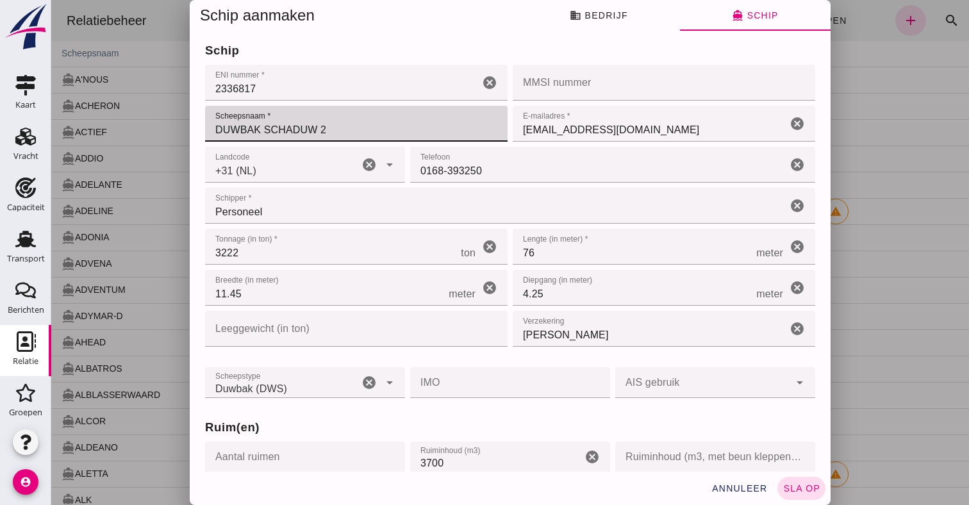
click input "DUWBAK SCHADUW 2"
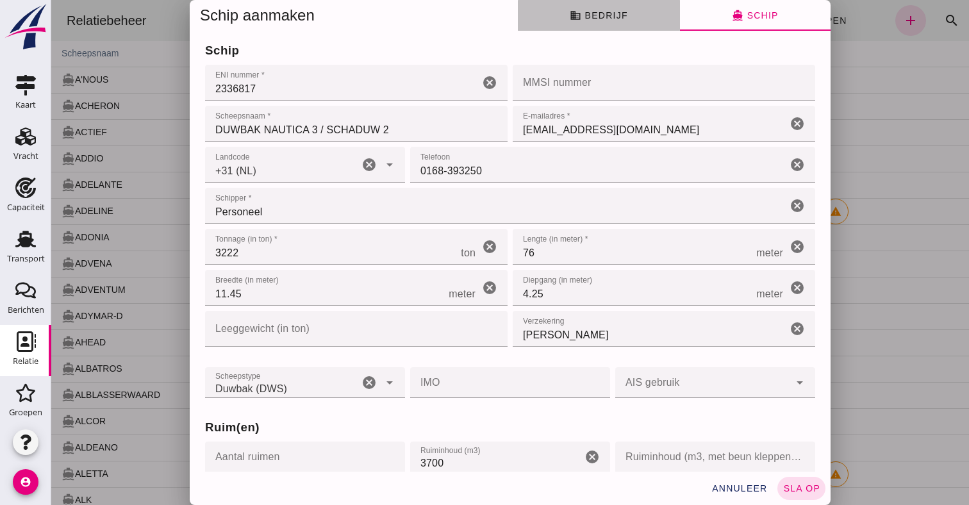
click span "business Bedrijf"
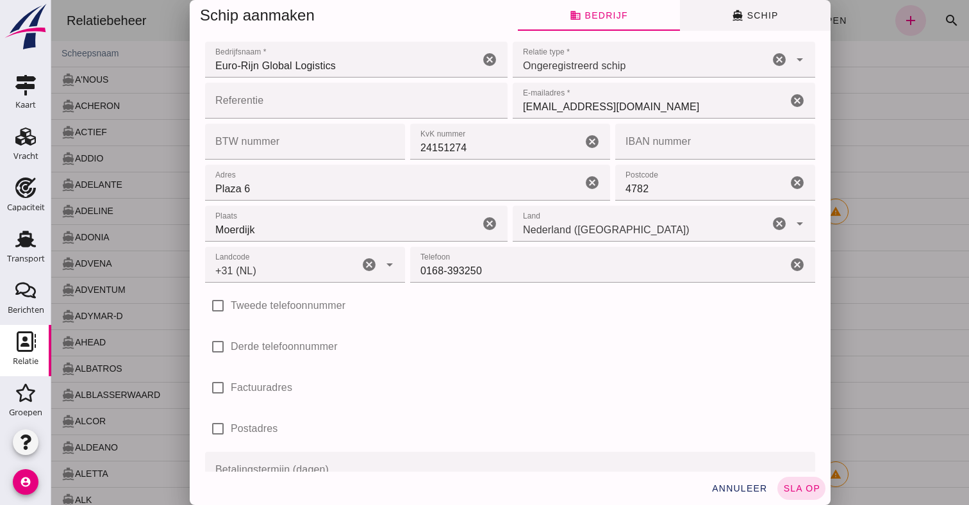
click button "directions_boat Schip"
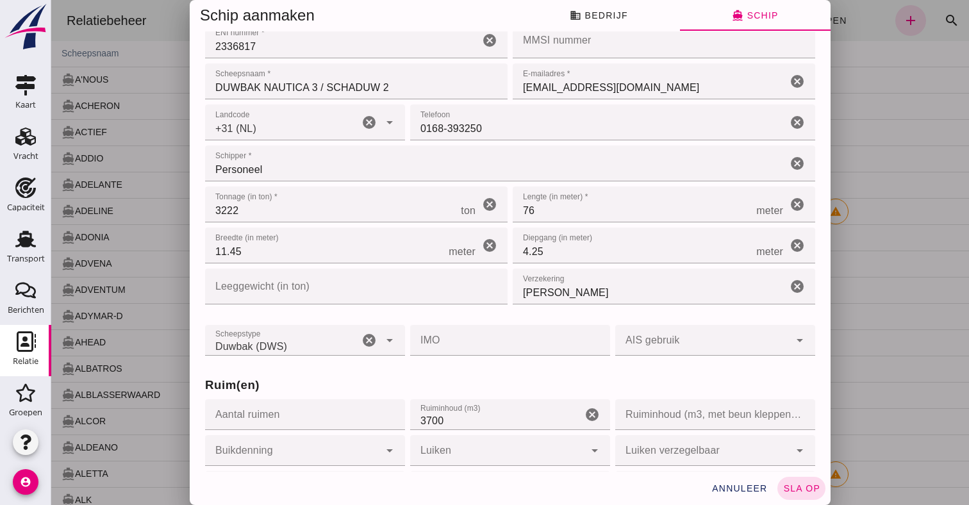
scroll to position [43, 0]
click input "DUWBAK NAUTICA 3 / SCHADUW 2"
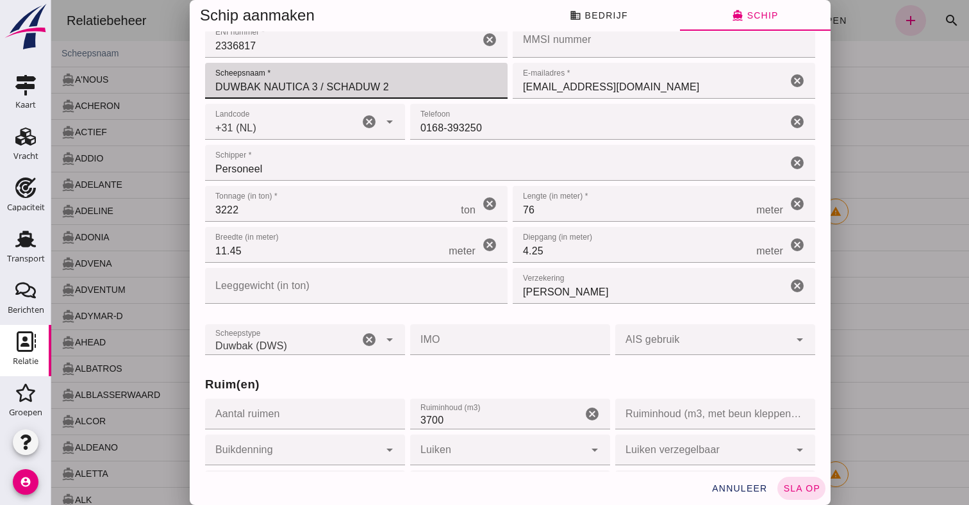
click input "DUWBAK NAUTICA 3 / SCHADUW 2"
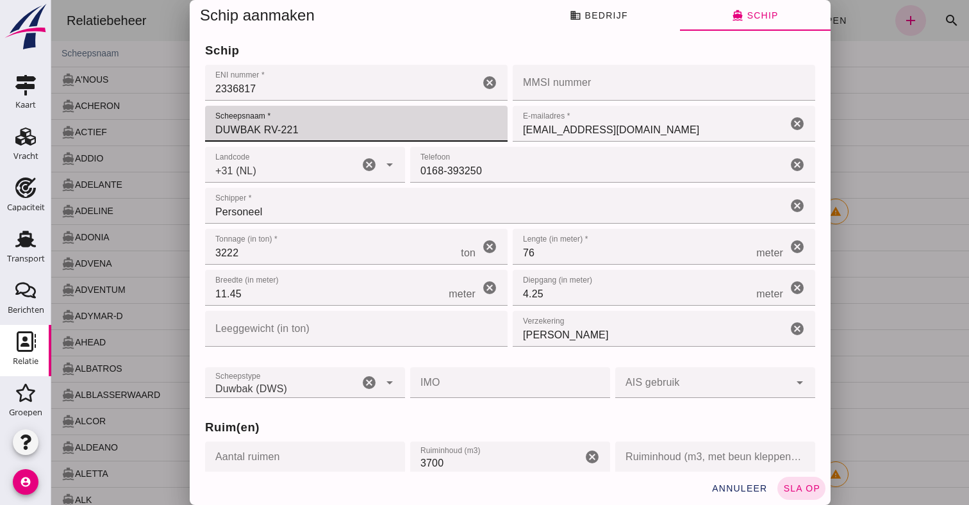
scroll to position [0, 0]
type input "DUWBAK RV-221"
click input "2336817"
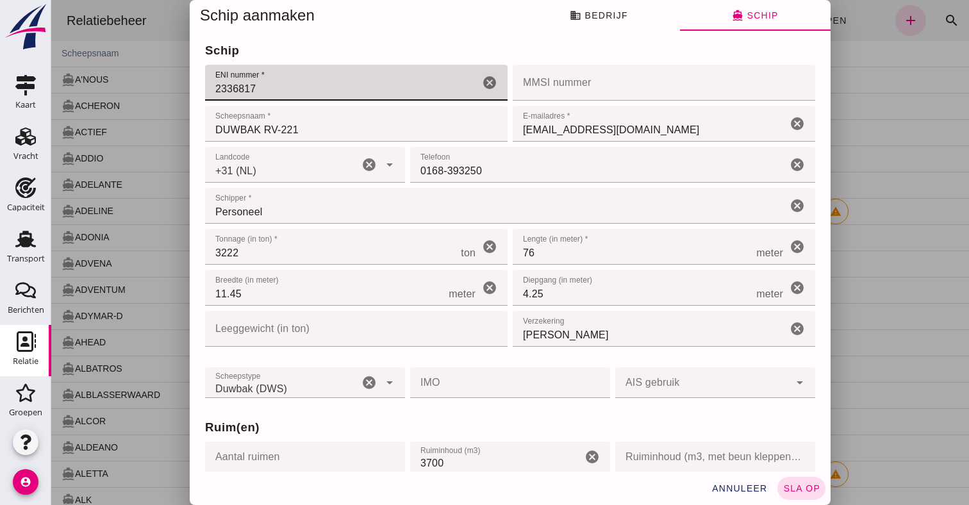
click input "2336817"
click input "3700"
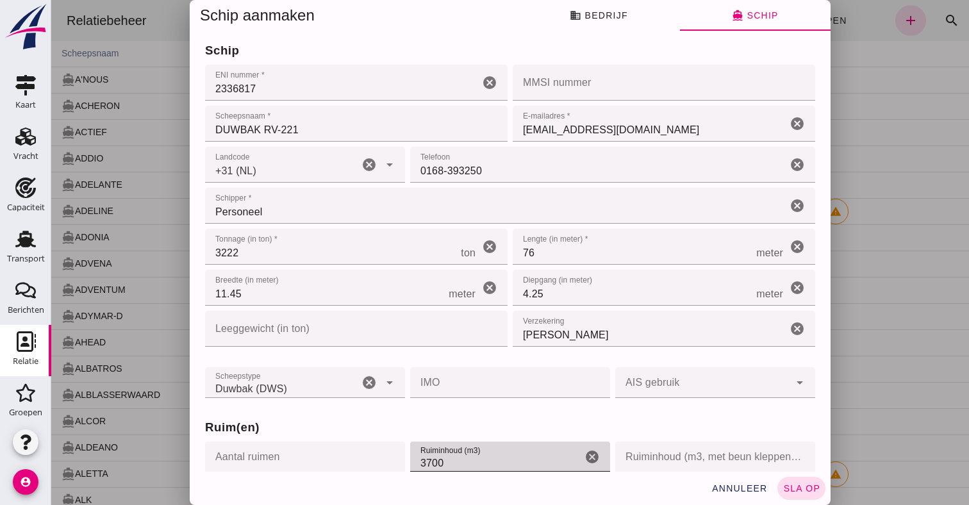
click input "3700"
type input "3100"
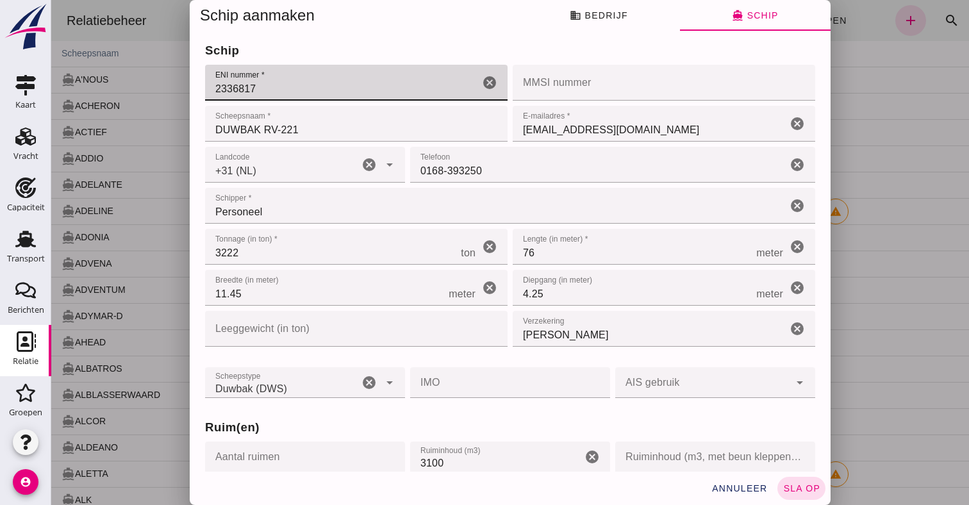
click input "2336817"
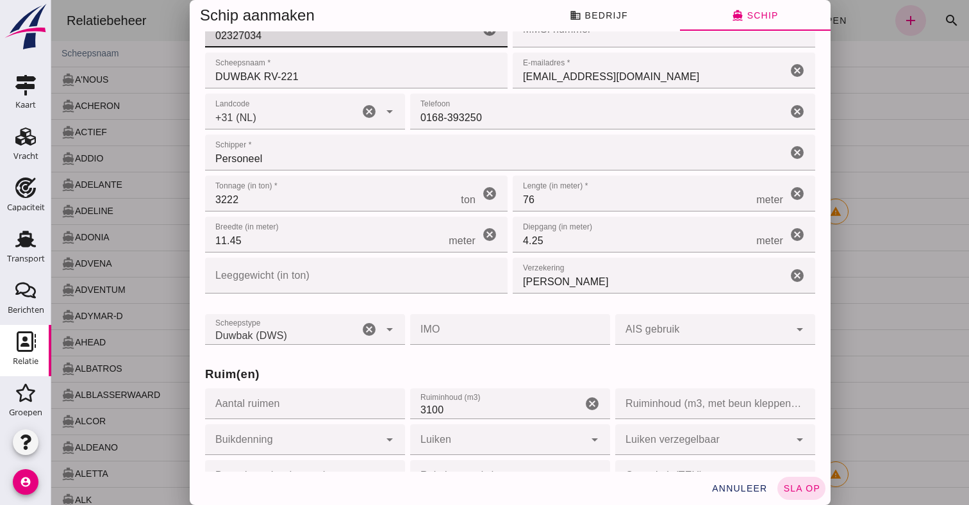
scroll to position [50, 0]
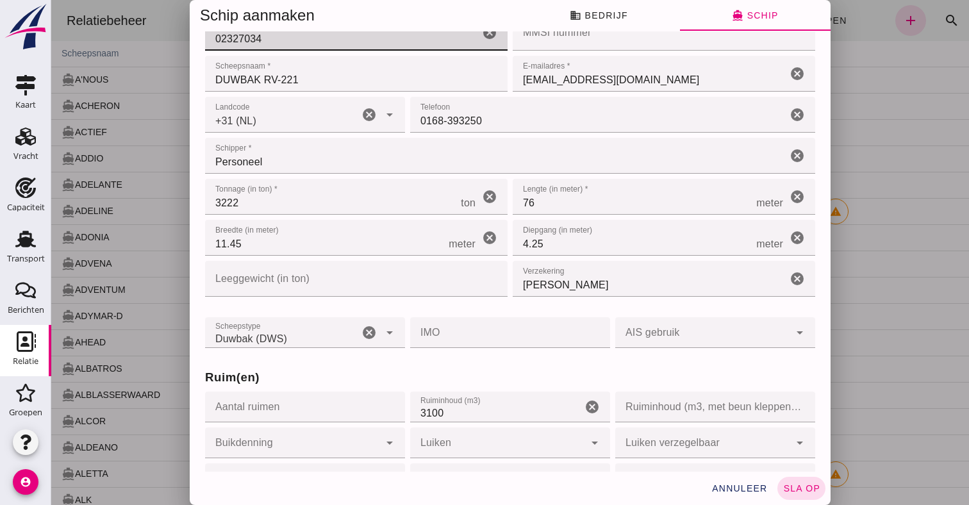
type input "02327034"
click input "3222"
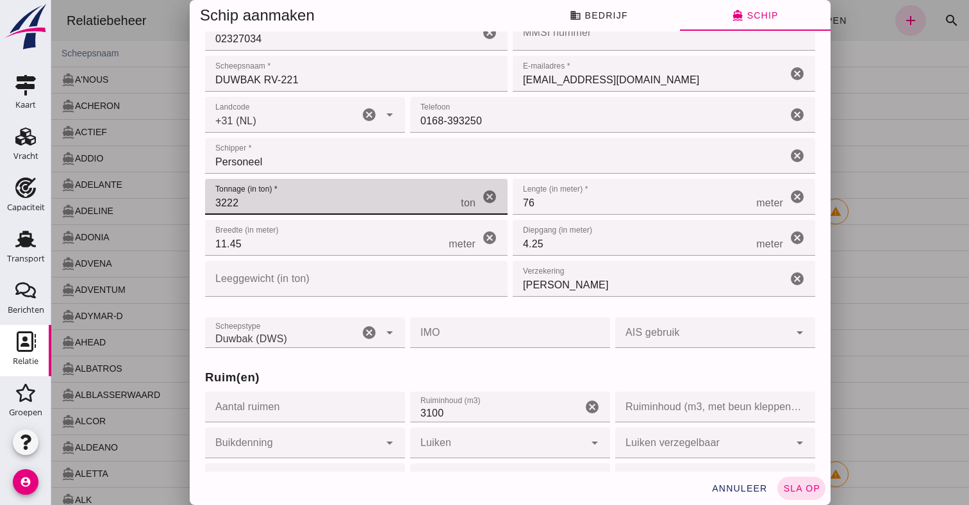
click input "3222"
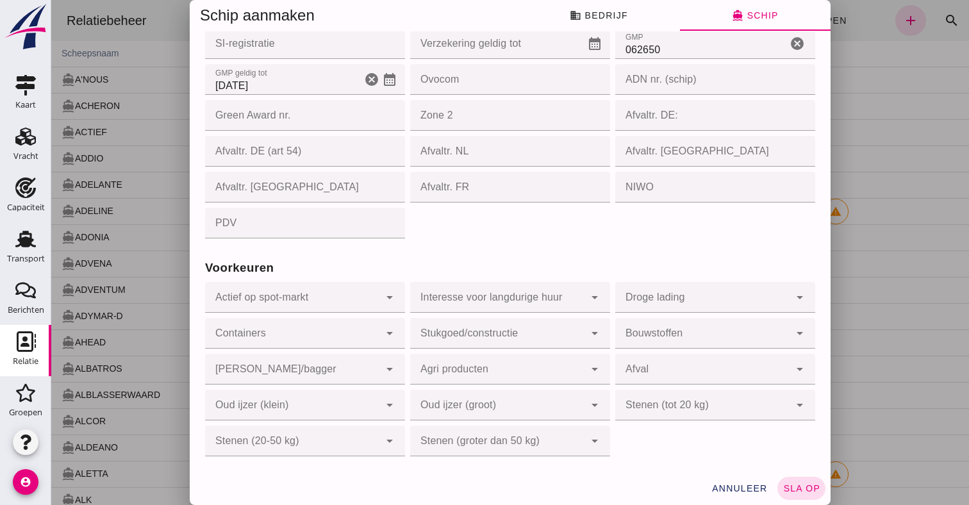
scroll to position [0, 0]
type input "2958"
click span "sla op"
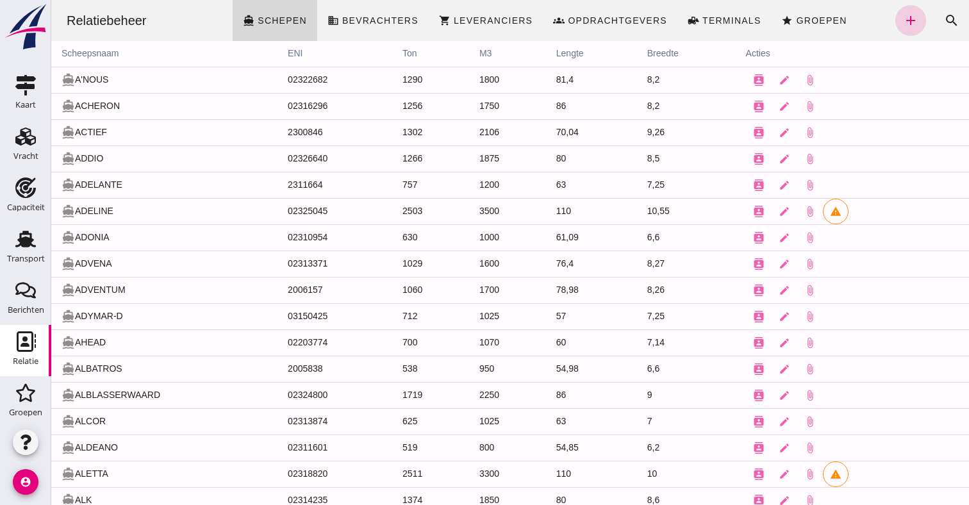
click link "add"
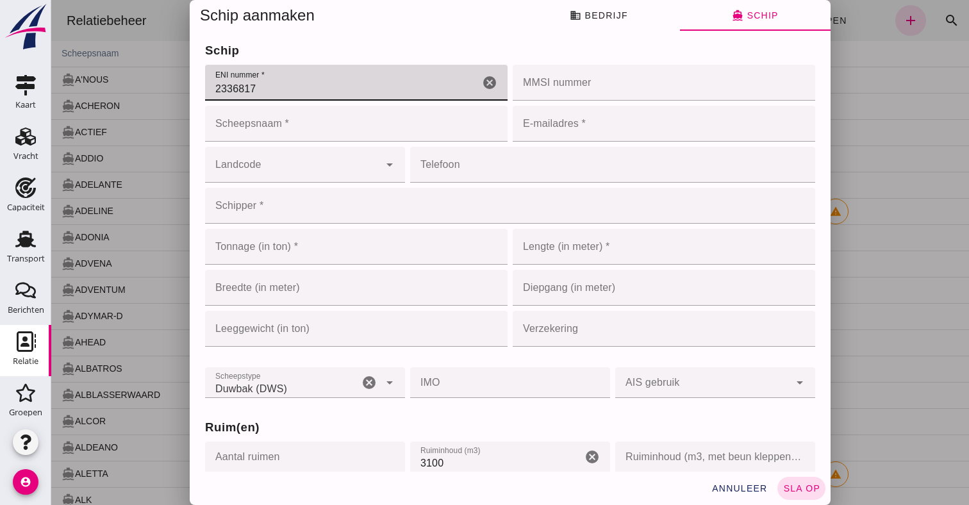
type input "2336817"
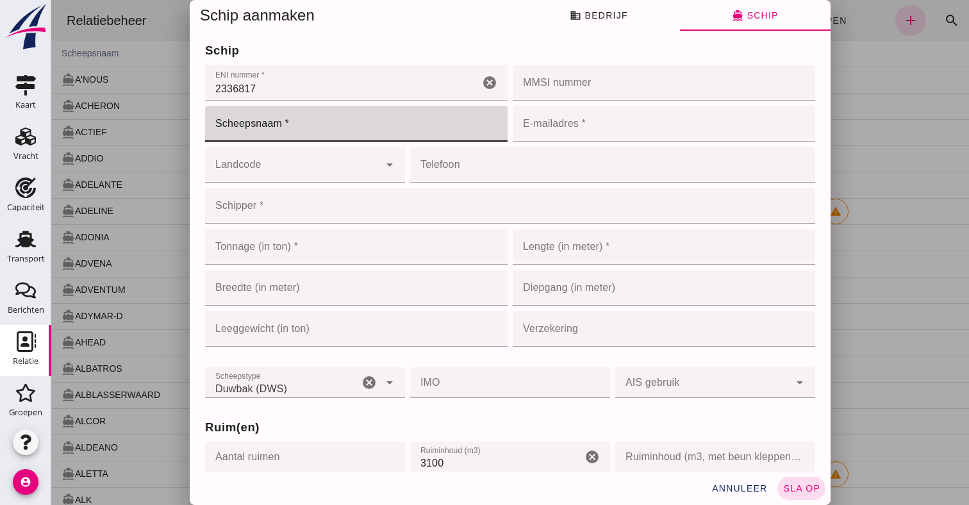
click input "Scheepsnaam *"
type input "DUWBAK NAUTICA 3"
click input "E-mailadres *"
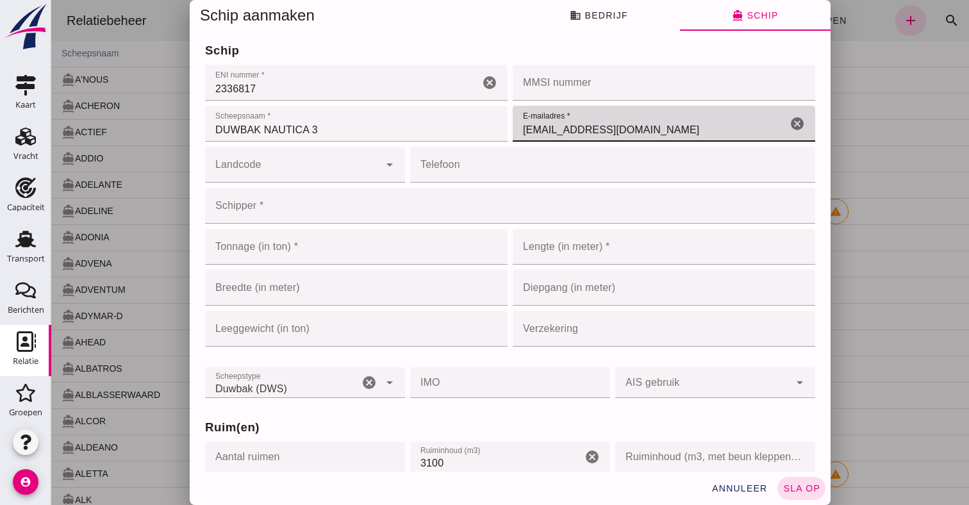
type input "barging@euorijn.com"
click input "Landcode"
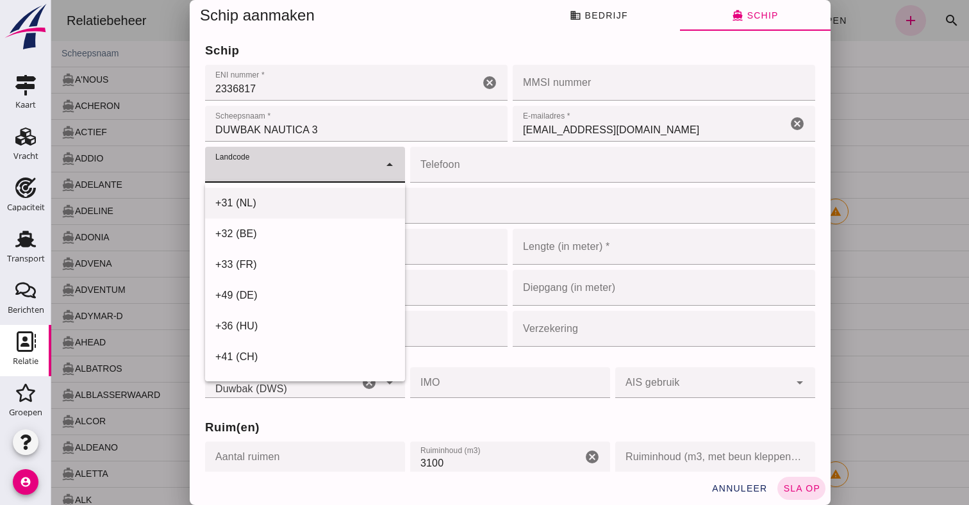
click at [301, 342] on div "+31 (NL)" at bounding box center [305, 357] width 200 height 31
type input "+31 (NL)"
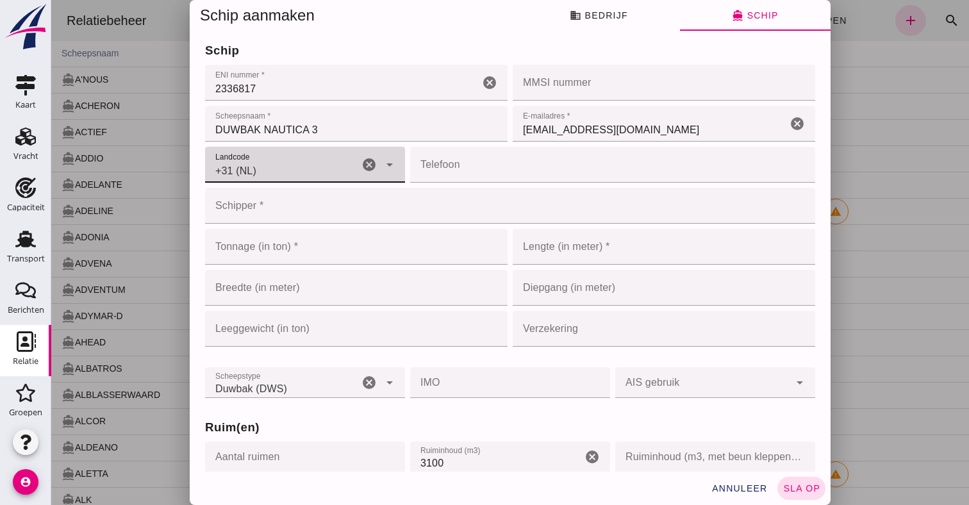
click input "Telefoon"
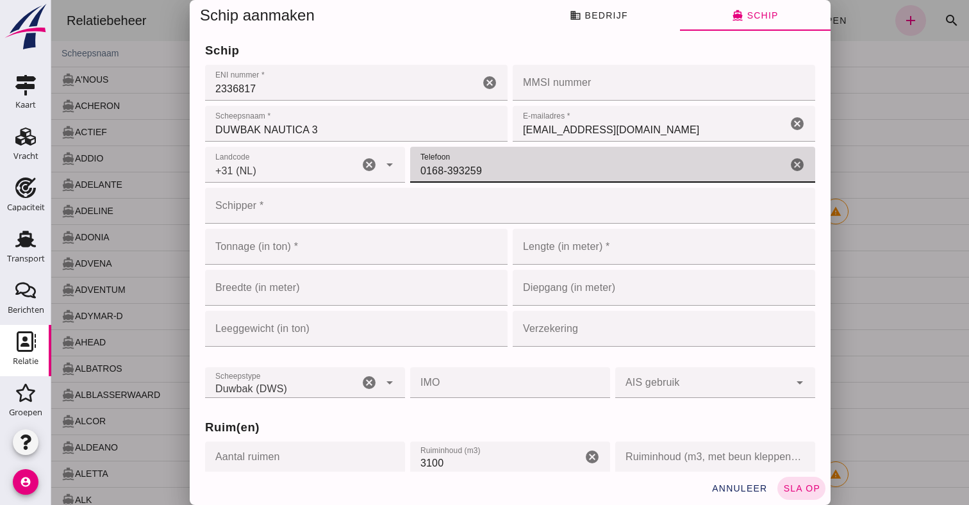
type input "0168-393259"
click input "Schipper *"
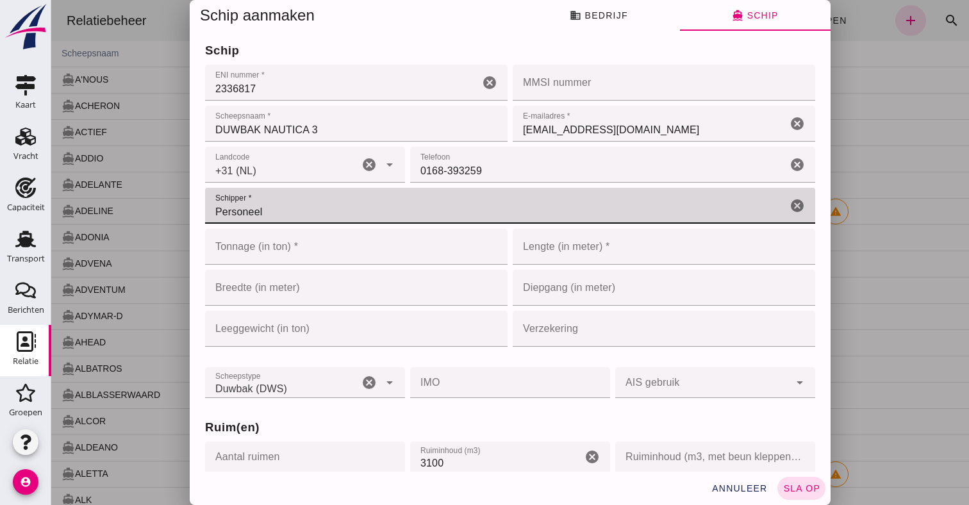
type input "Personeel"
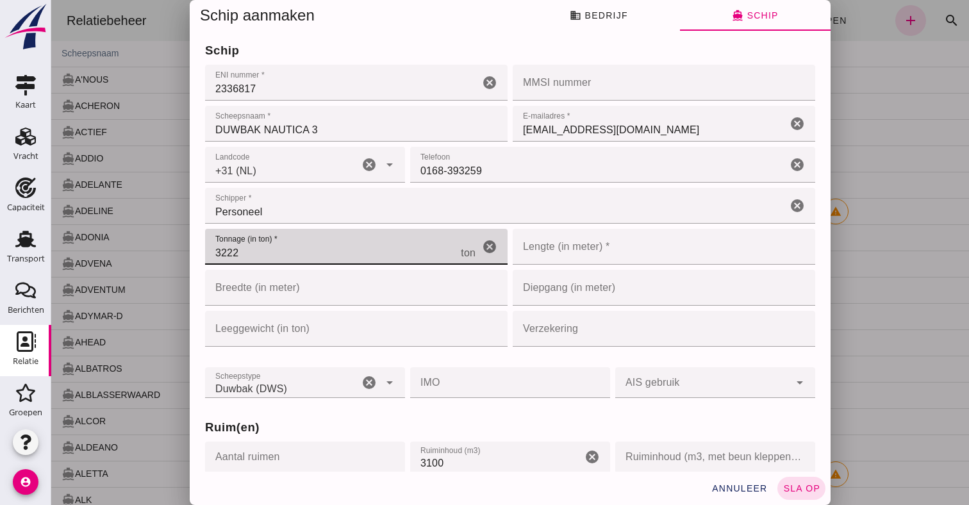
type input "3222"
click input "Lengte (in meter) *"
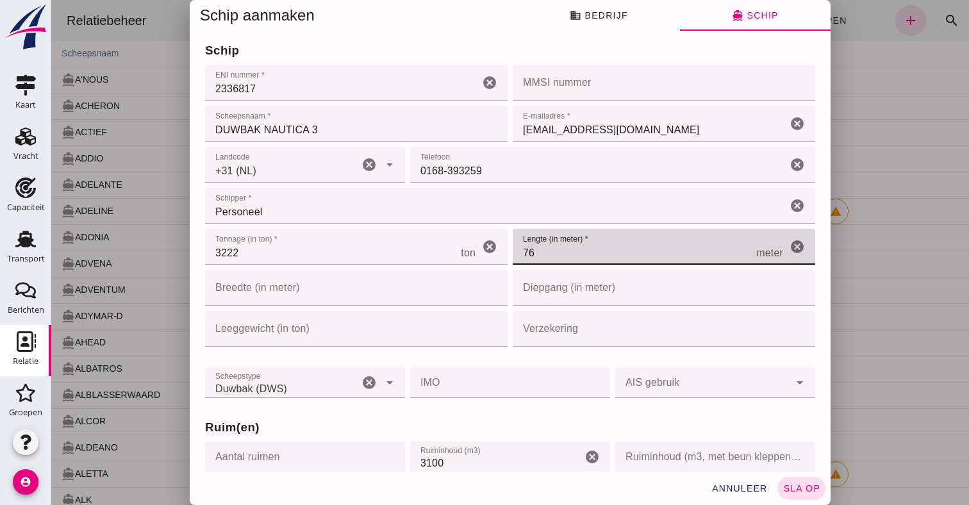
type input "76"
click input "Breedte (in meter)"
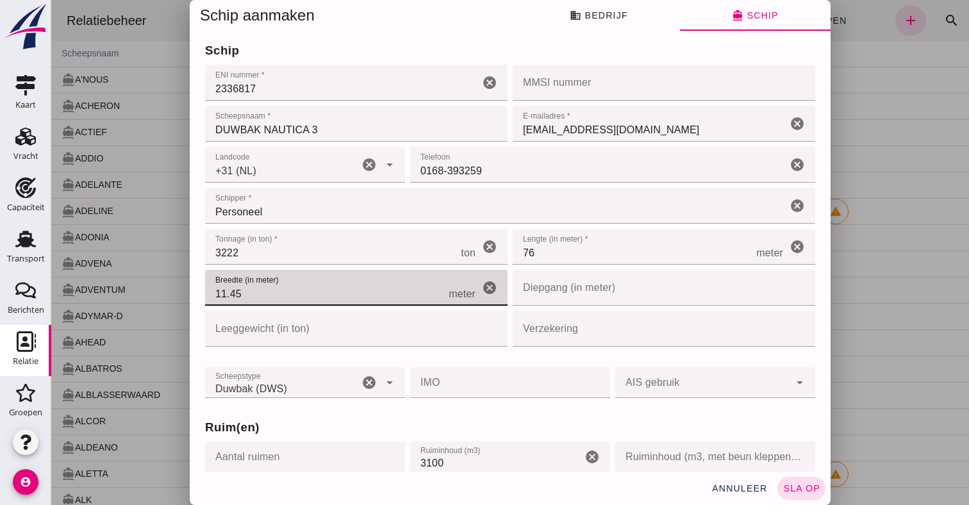
type input "11.45"
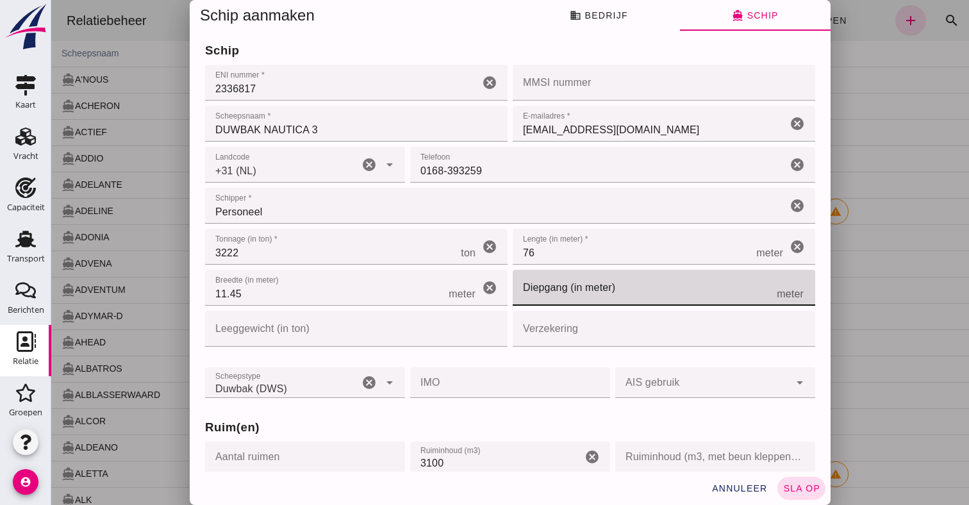
click input "Diepgang (in meter)"
type input "4.25"
click input "Verzekering"
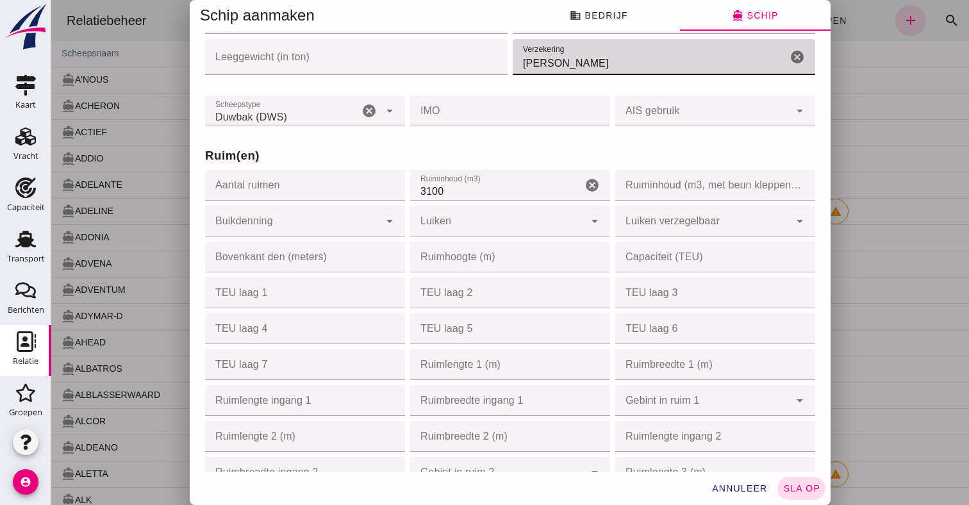
scroll to position [272, 0]
type input "Sluyter"
click input "3100"
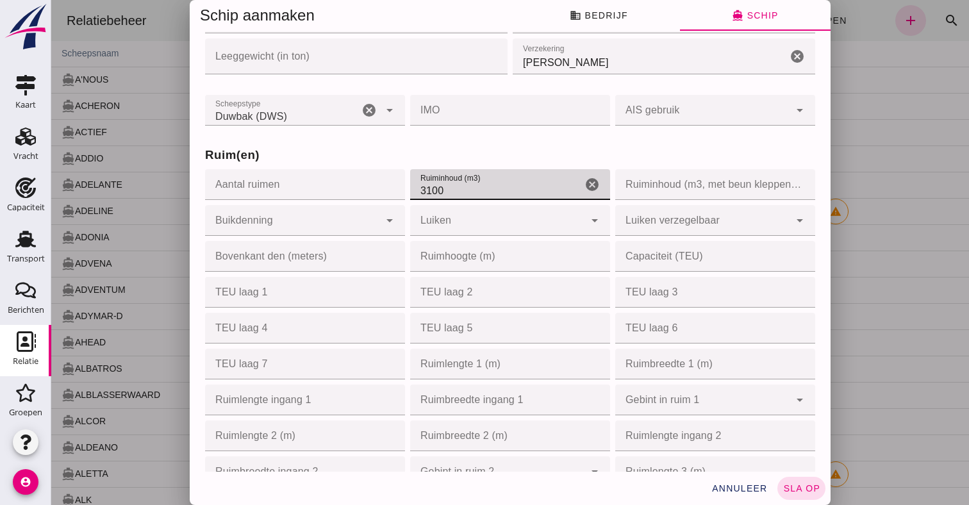
click input "3100"
type input "3700"
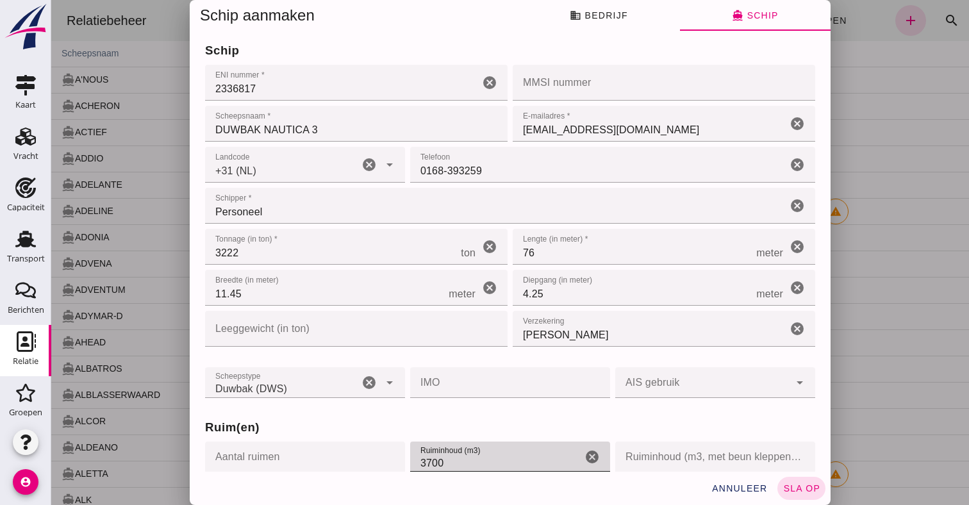
scroll to position [0, 0]
click span "annuleer"
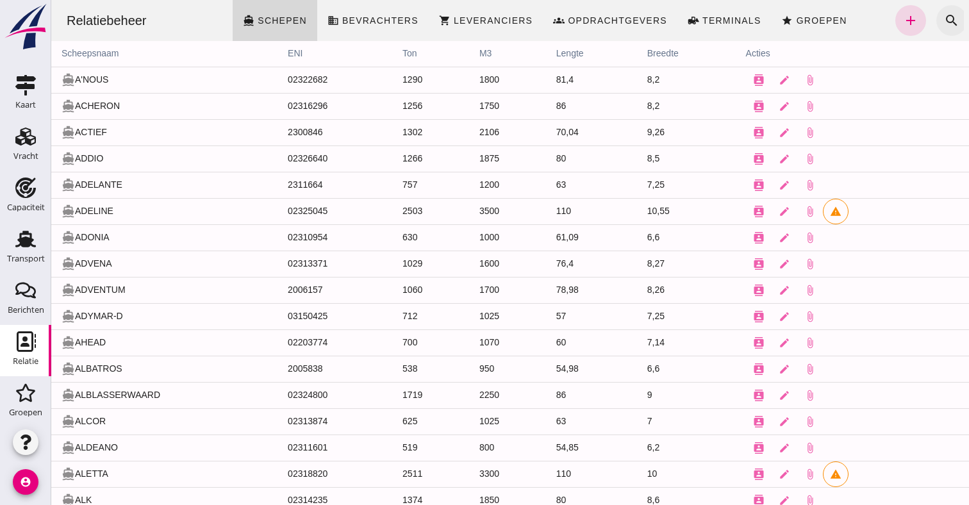
click at [946, 20] on icon "search" at bounding box center [951, 20] width 15 height 15
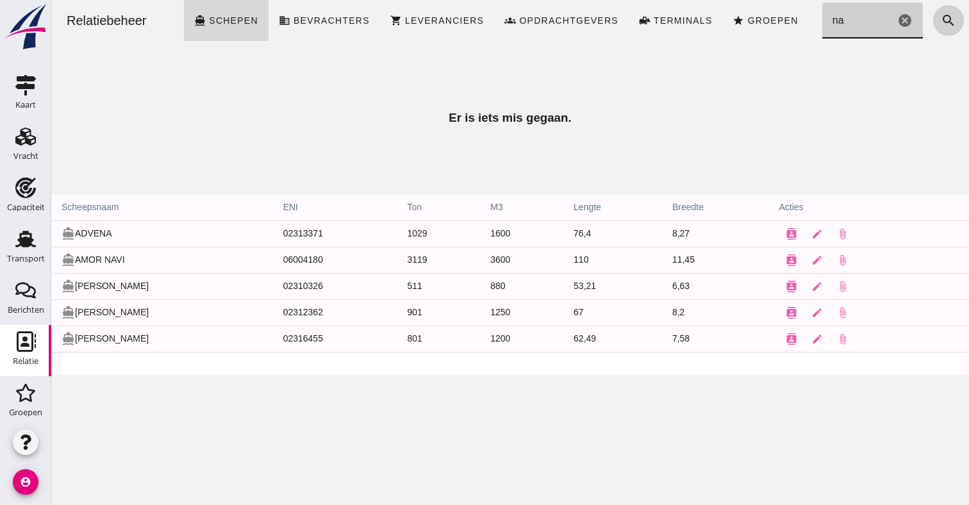
type input "n"
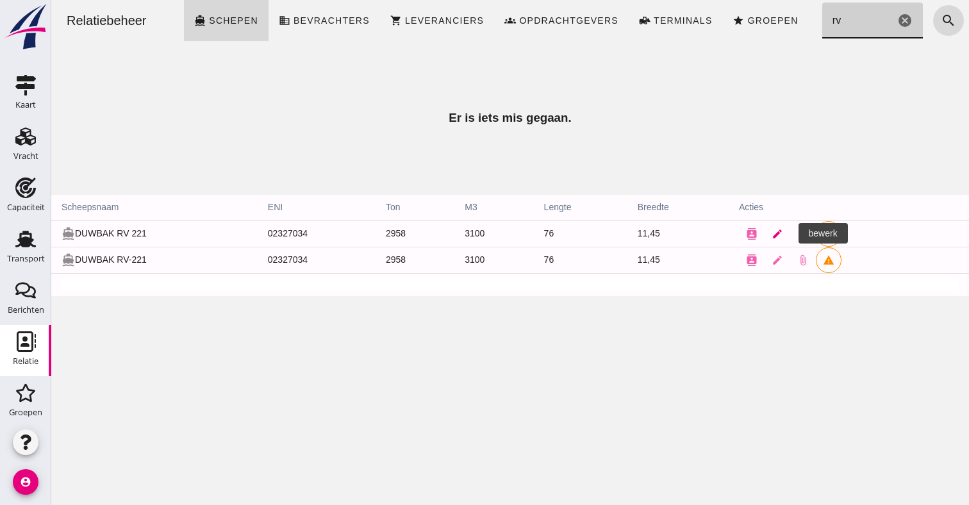
type input "rv"
click at [783, 236] on icon "edit" at bounding box center [778, 234] width 12 height 12
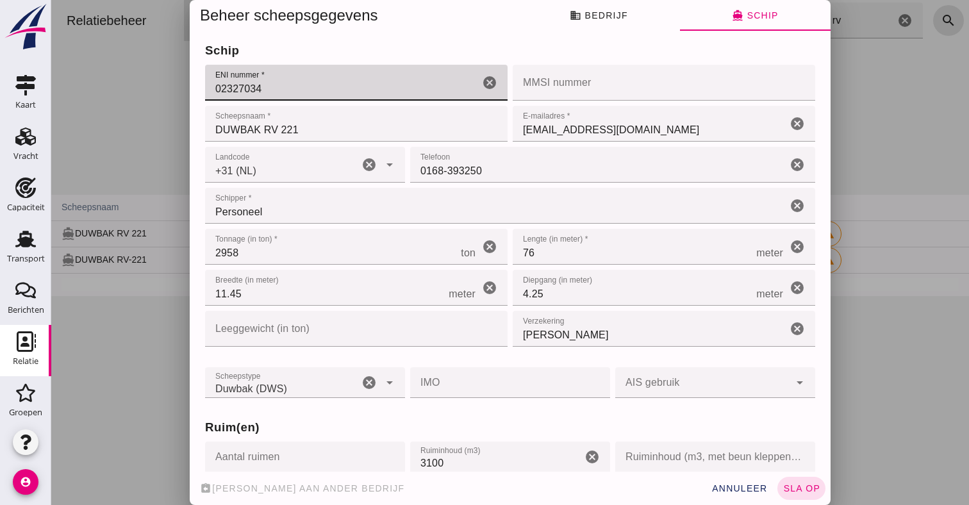
click input "02327034"
type input "2336817"
click input "DUWBAK RV 221"
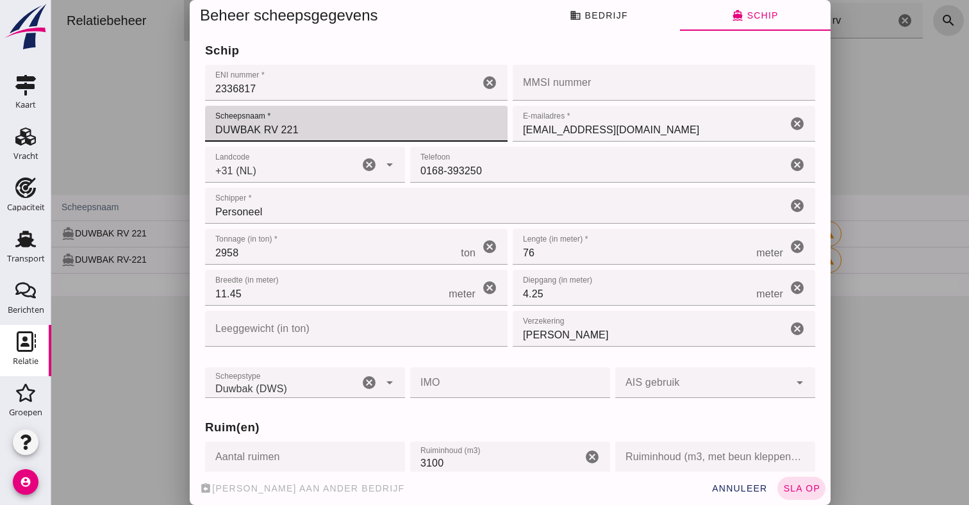
click input "DUWBAK RV 221"
type input "DUWBAK NAUTICA 3"
click input "2958"
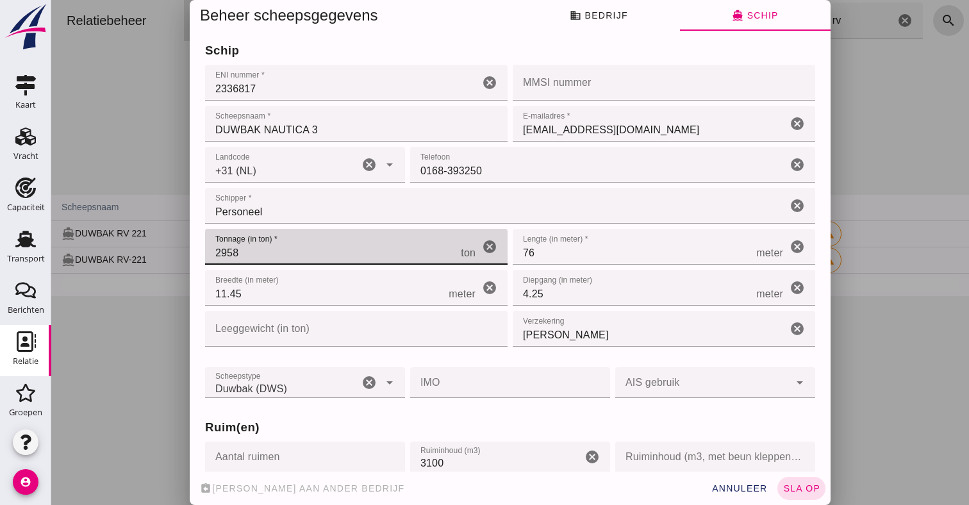
click input "2958"
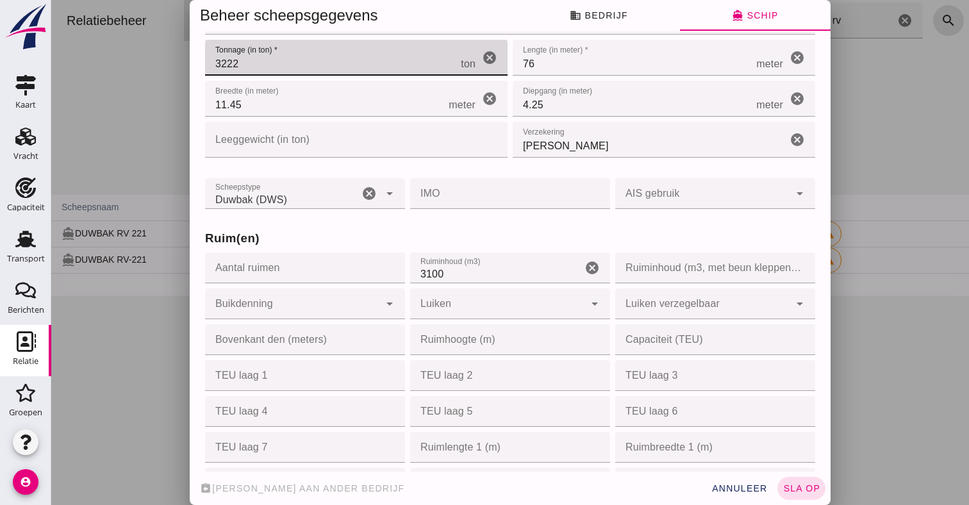
scroll to position [199, 0]
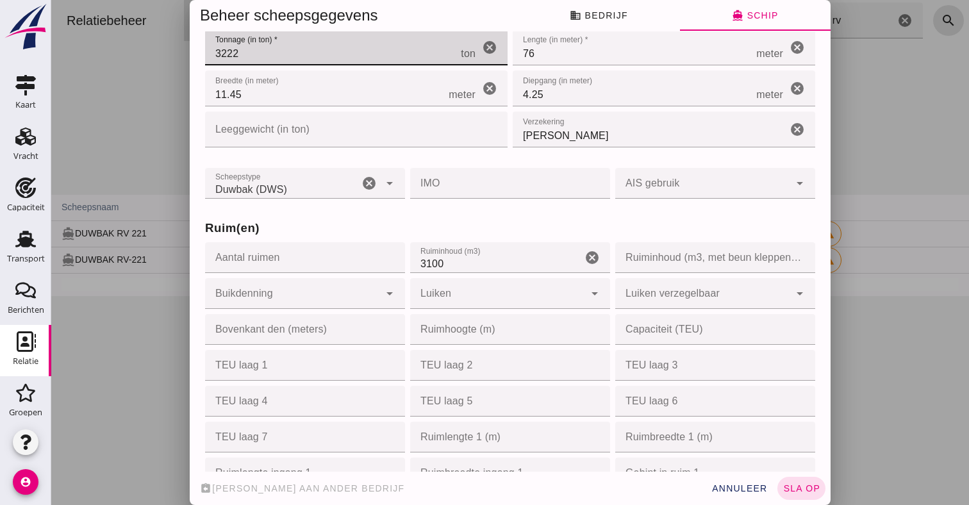
type input "3222"
click input "3100"
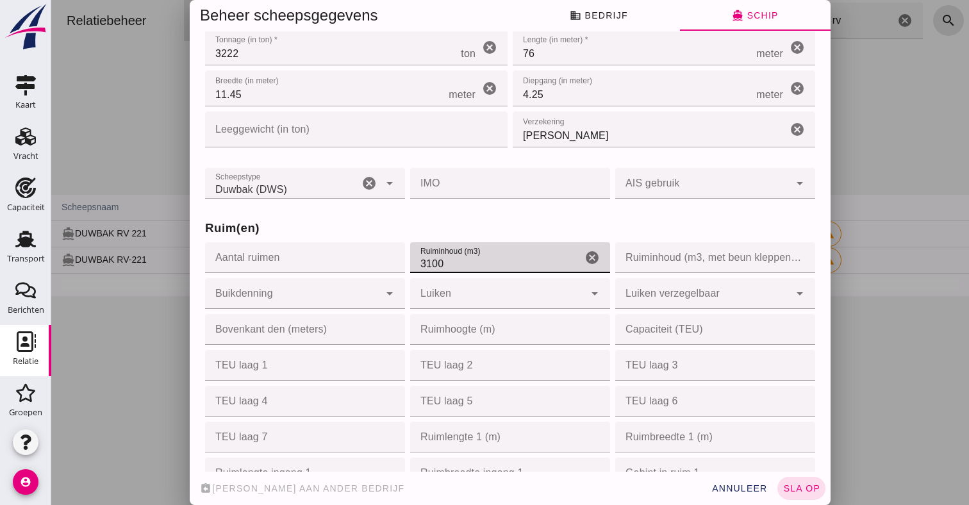
click input "3100"
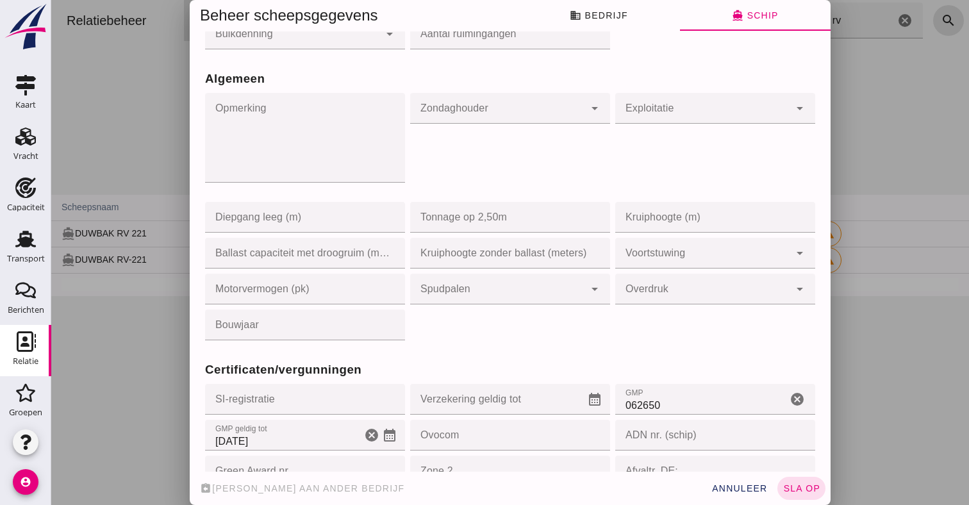
scroll to position [896, 0]
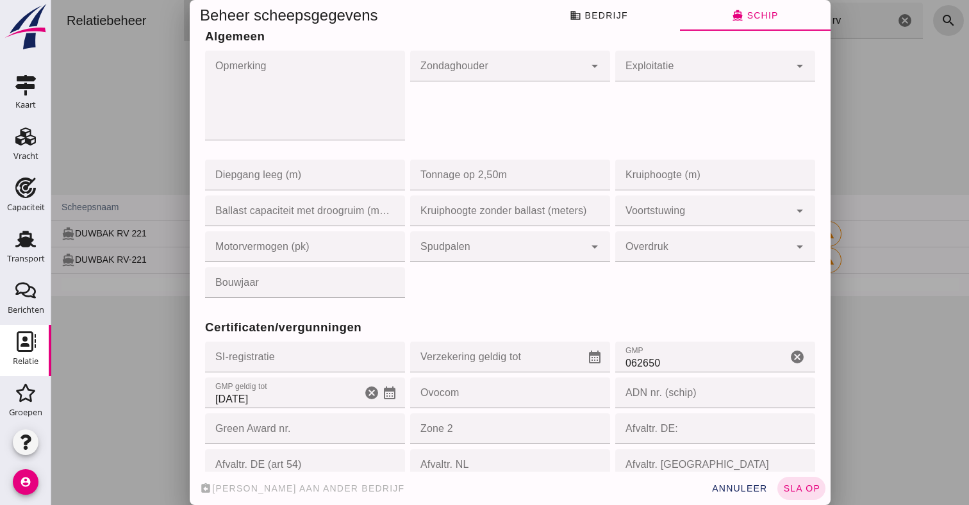
type input "3700"
click input "062650"
paste input "062000"
type input "062000"
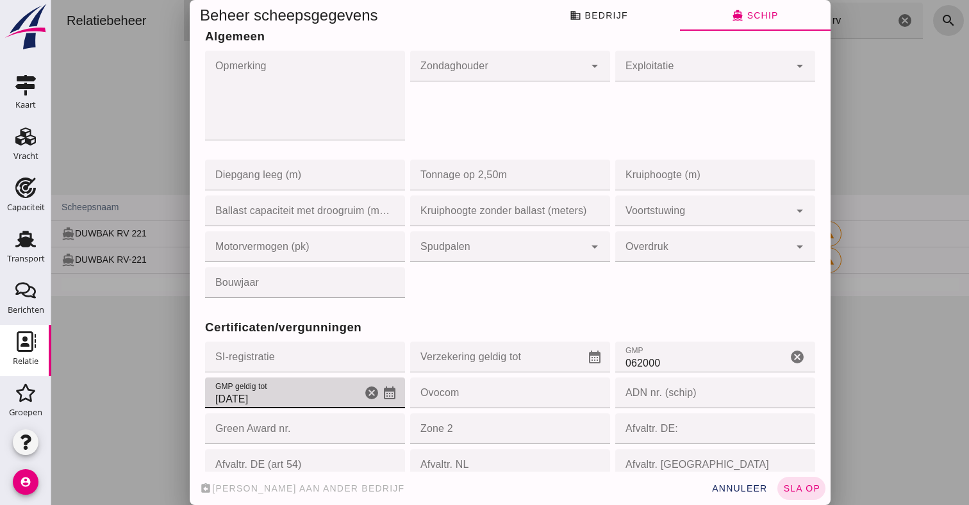
click at [396, 394] on icon "calendar_month" at bounding box center [389, 392] width 15 height 15
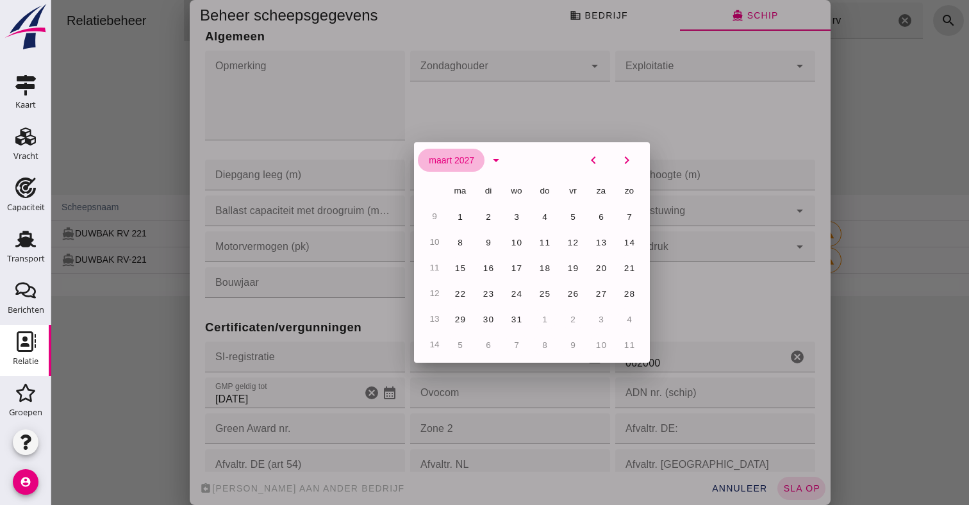
click span "maart 2027"
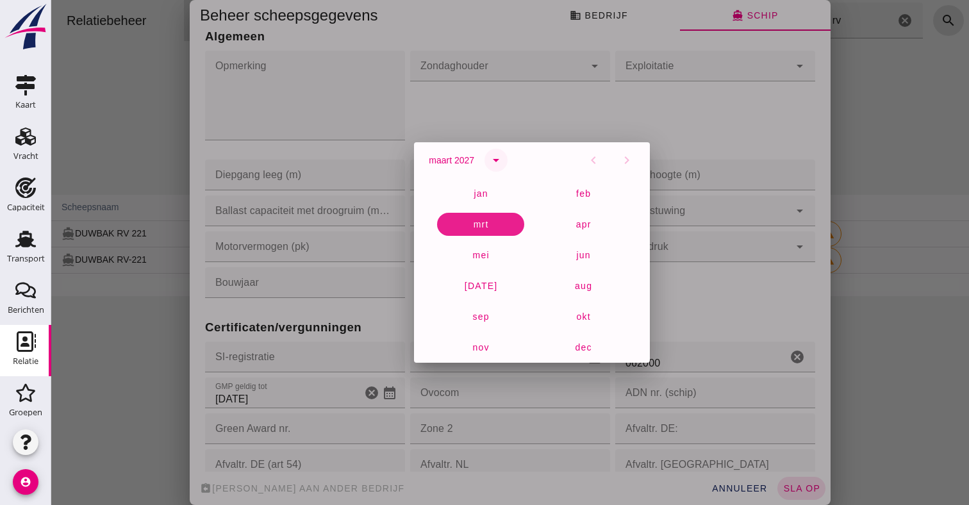
click at [501, 160] on icon "arrow_drop_down" at bounding box center [496, 160] width 15 height 15
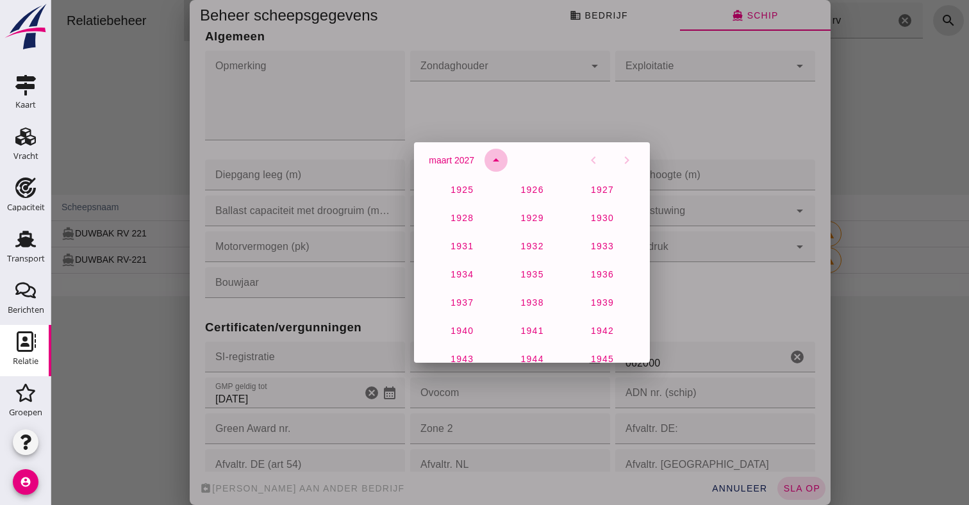
scroll to position [878, 0]
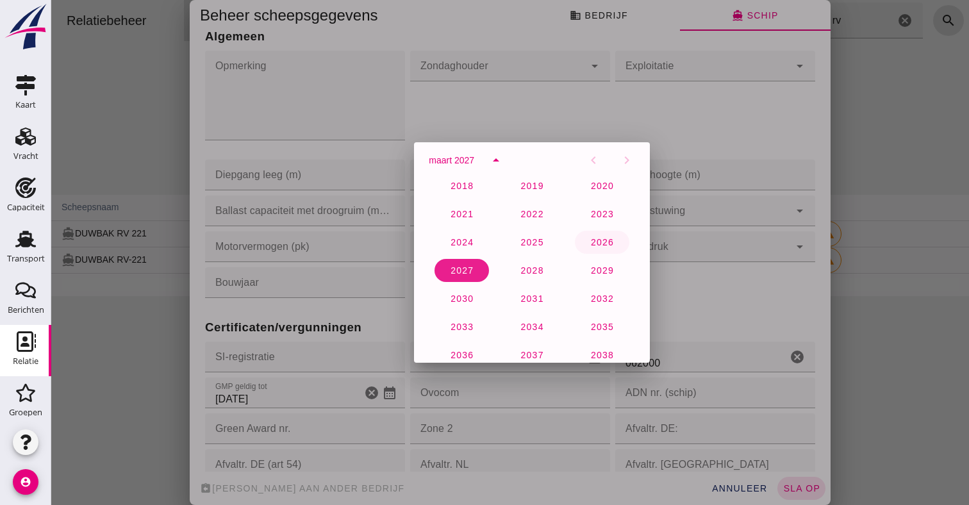
click span "2026"
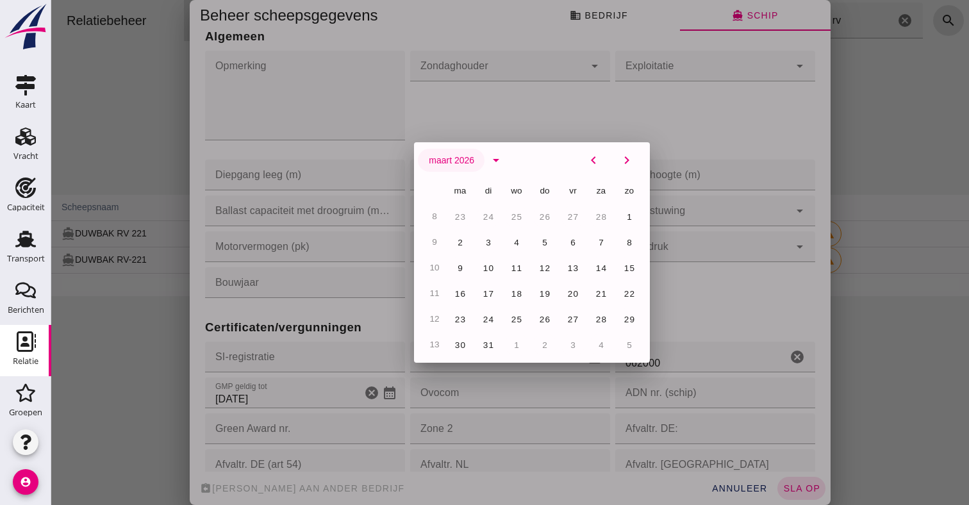
click at [447, 166] on button "maart 2026" at bounding box center [451, 160] width 67 height 23
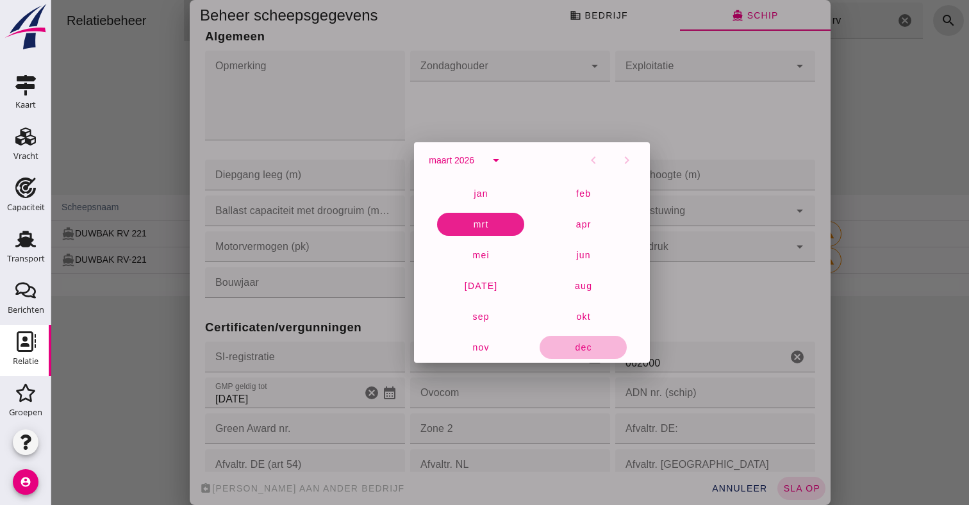
click span "dec"
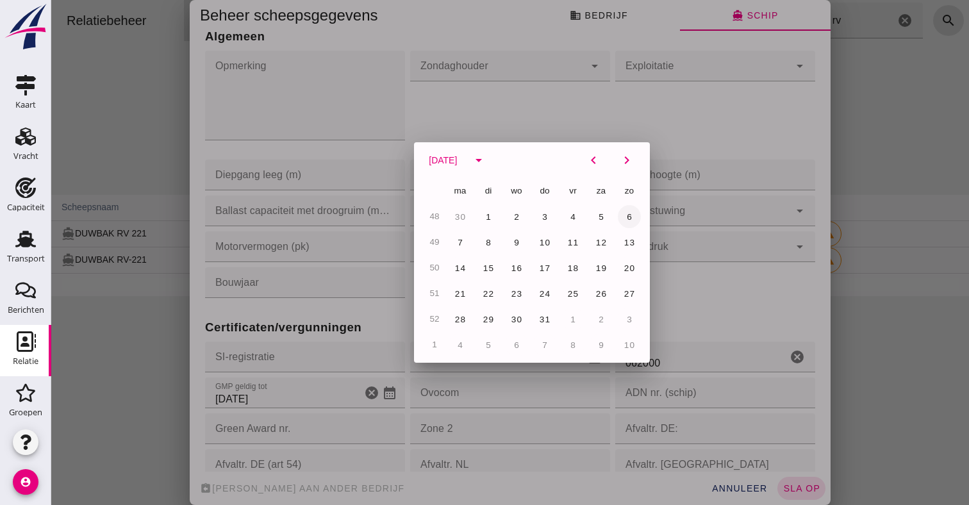
click button "6"
type input "6-12-2026"
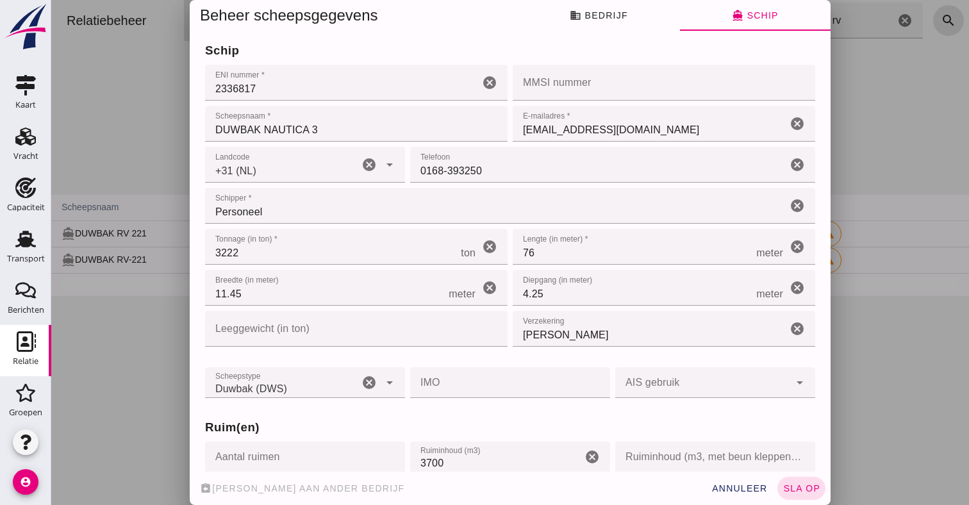
scroll to position [0, 0]
click span "business Bedrijf"
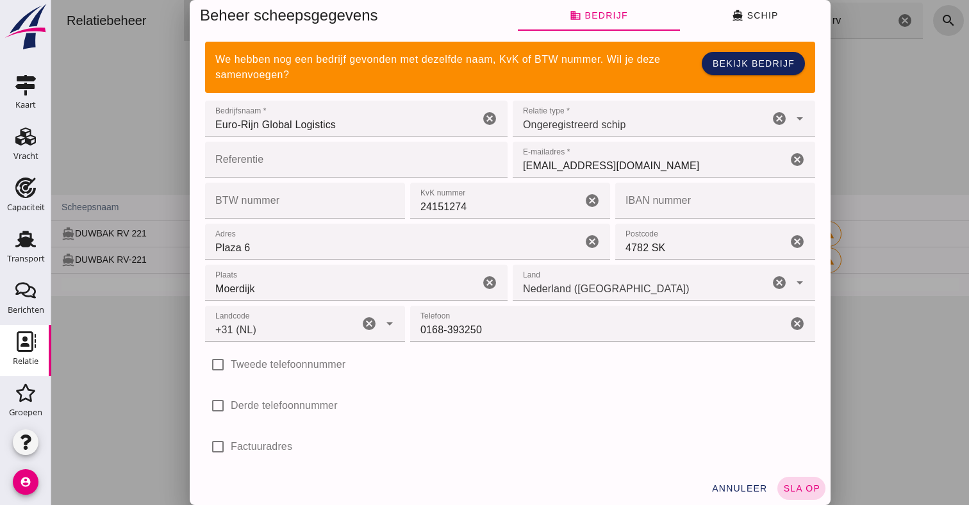
click span "sla op"
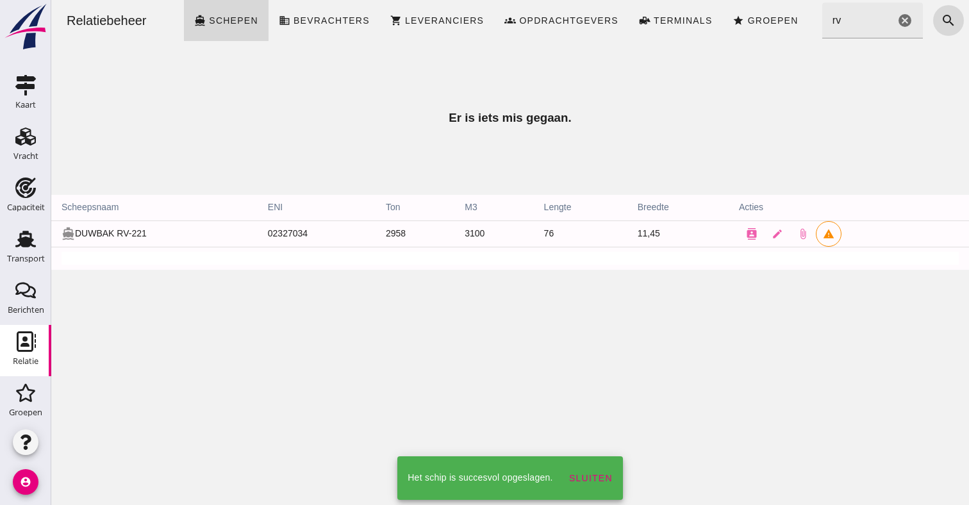
click input "rv"
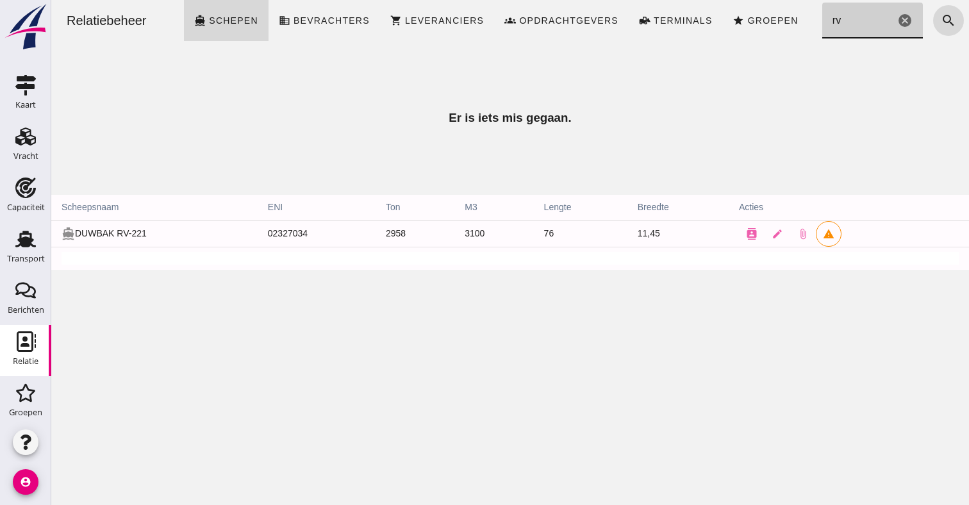
type input "r"
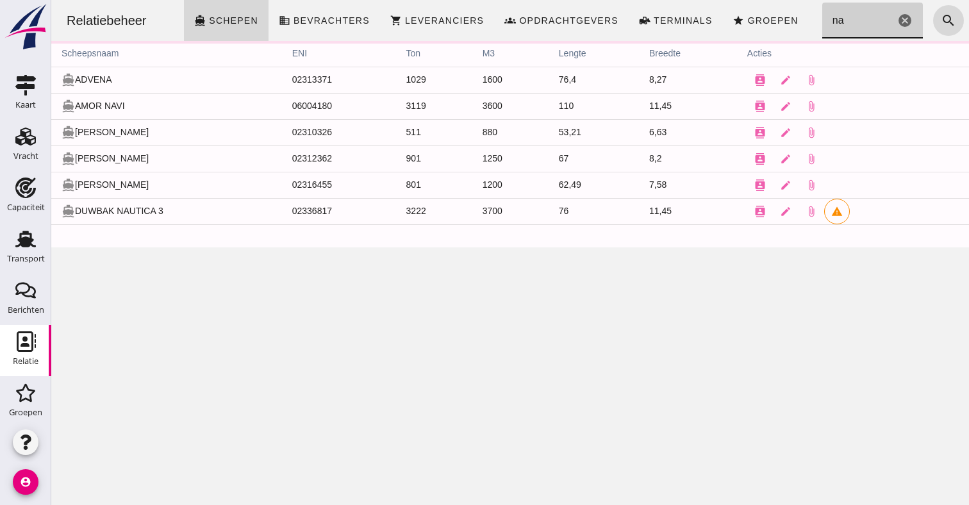
type input "n"
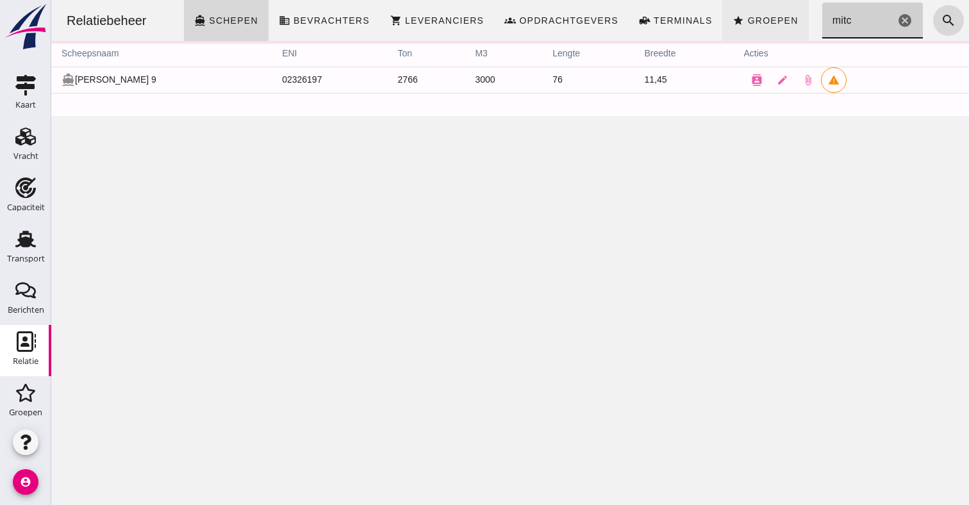
type input "mitch"
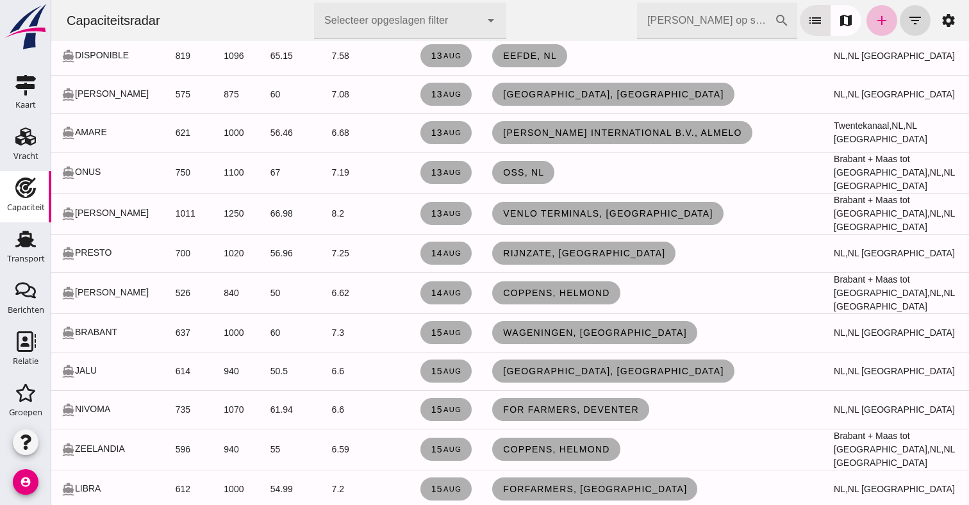
scroll to position [424, 0]
click at [17, 333] on icon "Relatie" at bounding box center [25, 341] width 21 height 21
